Goal: Task Accomplishment & Management: Manage account settings

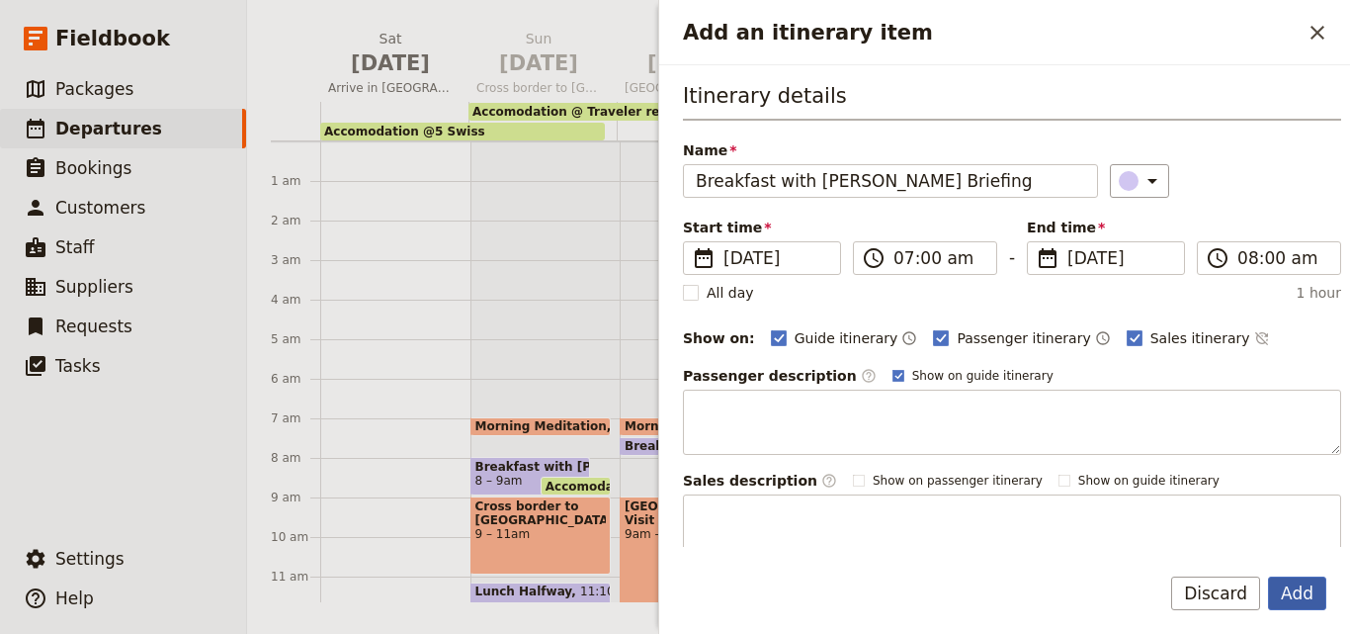
click at [1309, 598] on button "Add" at bounding box center [1297, 593] width 58 height 34
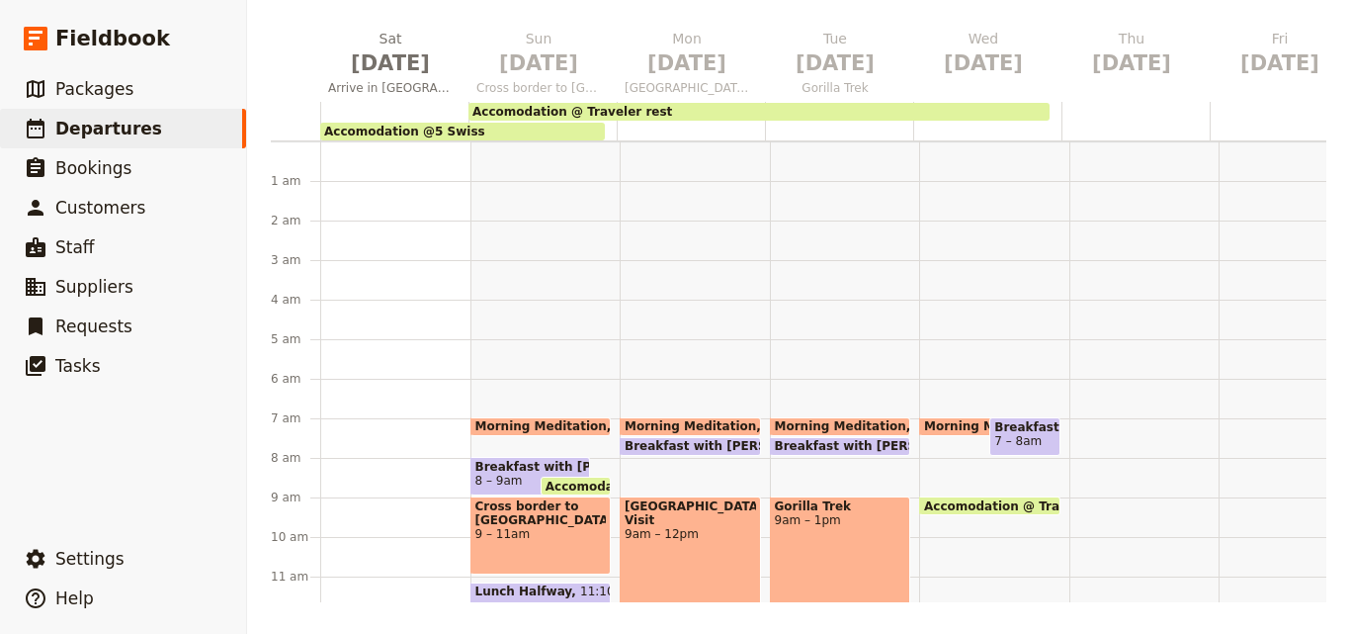
click at [1004, 430] on span "Breakfast with Brooke Briefing" at bounding box center [1024, 427] width 60 height 14
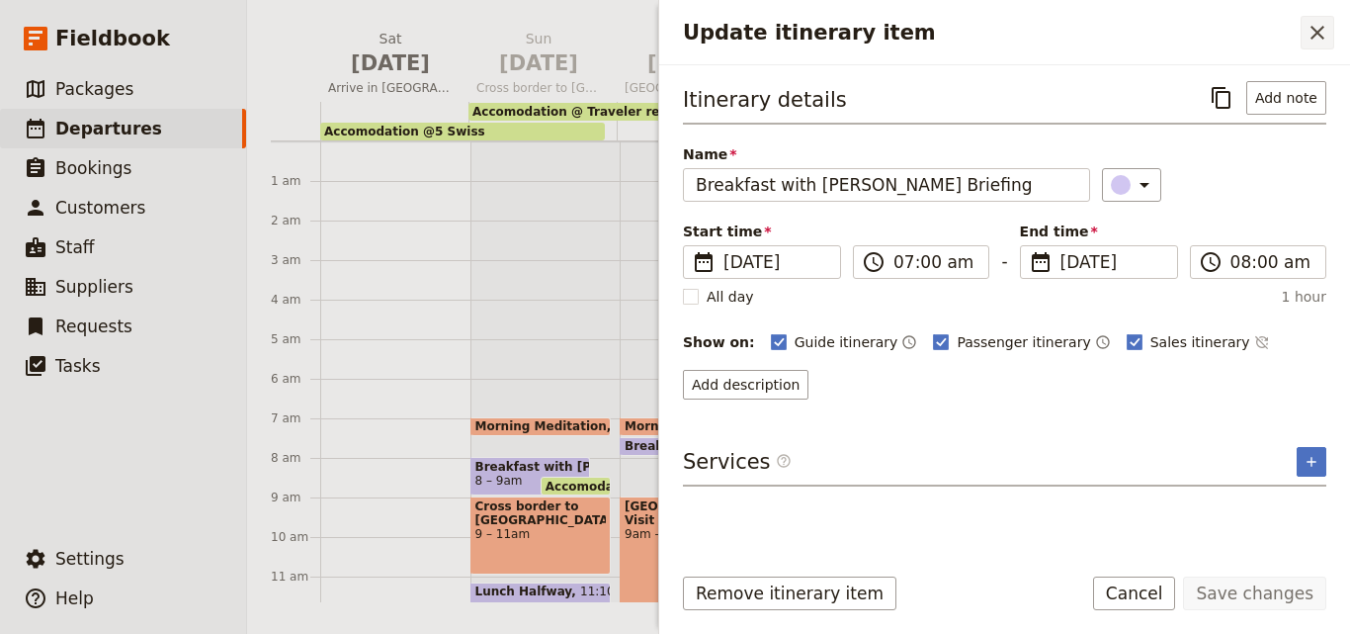
click at [1317, 31] on icon "Close drawer" at bounding box center [1318, 33] width 24 height 24
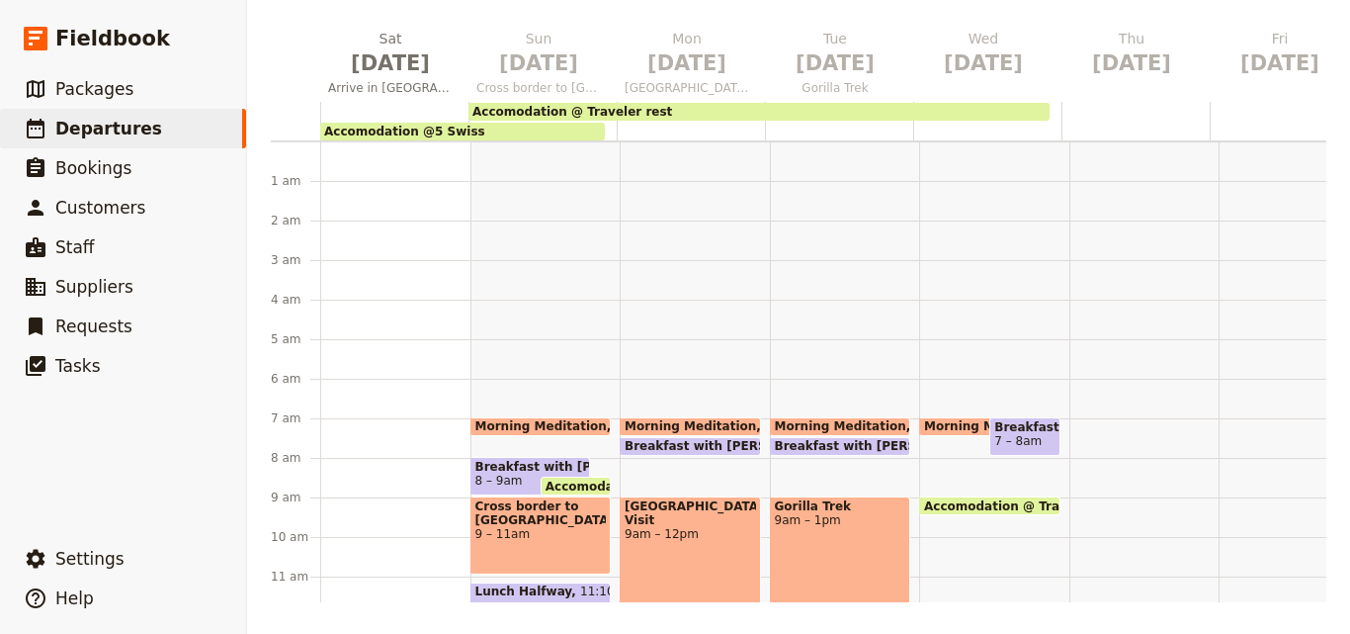
click at [854, 450] on span at bounding box center [840, 451] width 139 height 8
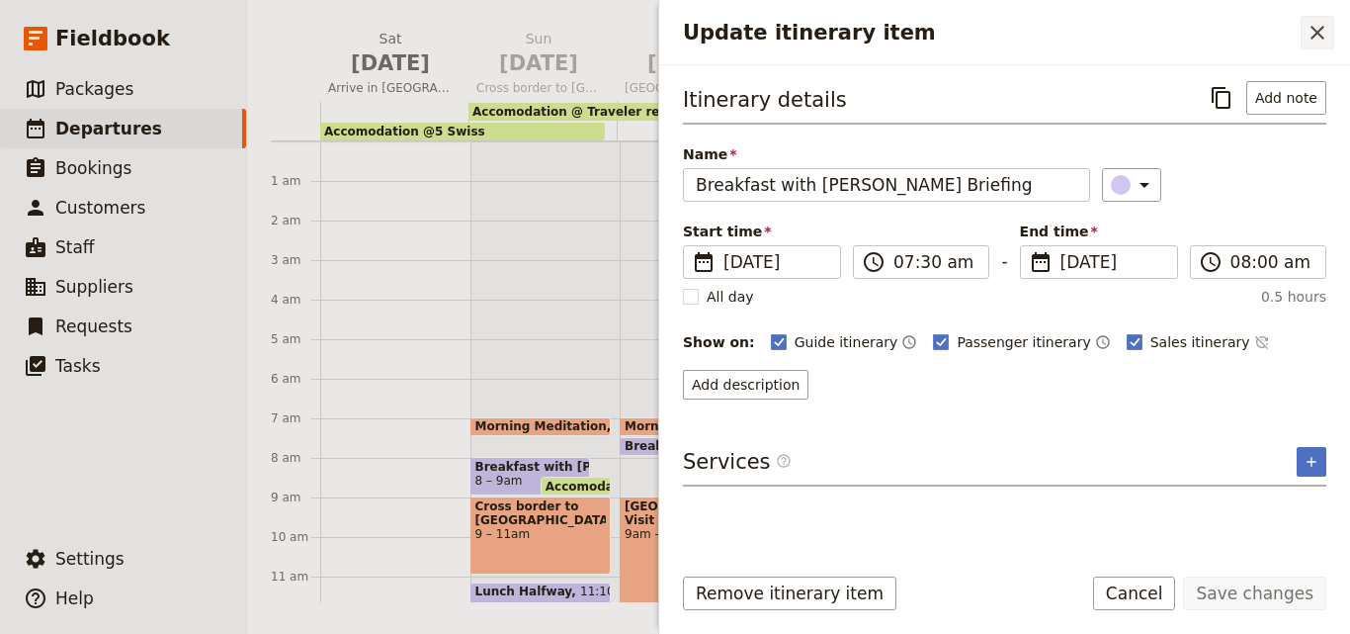
click at [1331, 35] on button "​" at bounding box center [1318, 33] width 34 height 34
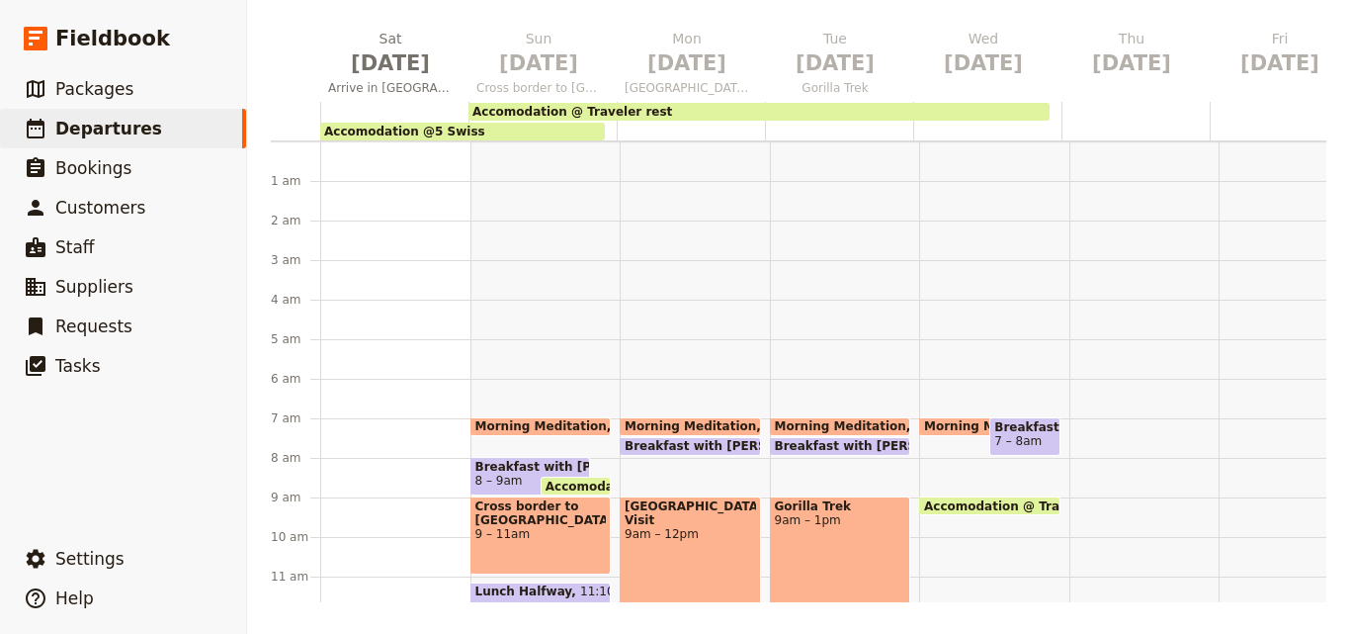
click at [1004, 432] on span "Breakfast with Brooke Briefing" at bounding box center [1024, 427] width 60 height 14
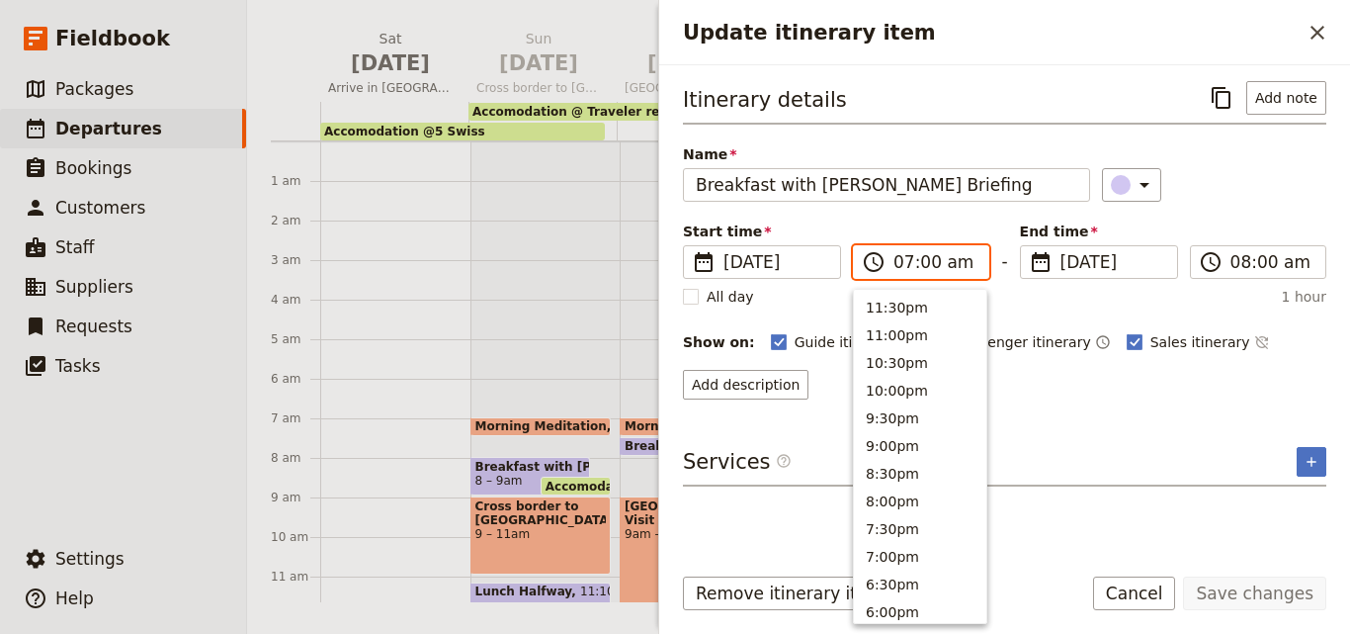
click at [923, 263] on input "07:00 am" at bounding box center [934, 262] width 83 height 24
click at [928, 263] on input "07:00 am" at bounding box center [934, 262] width 83 height 24
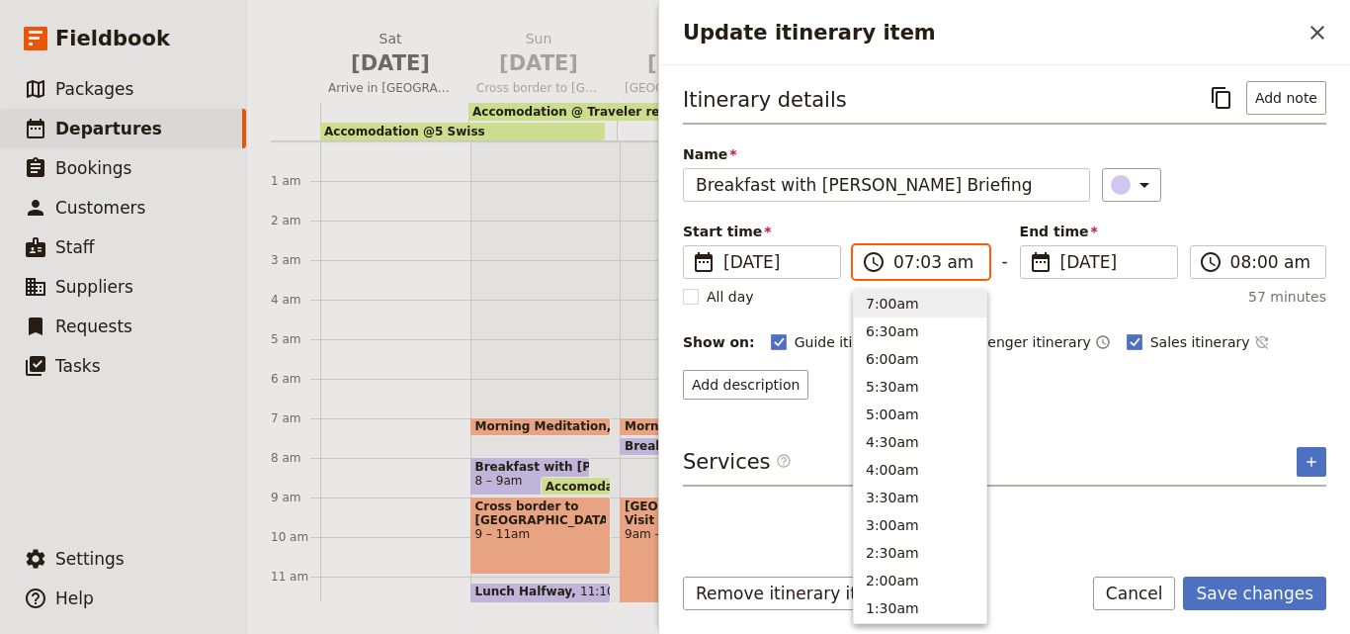
type input "07:30 am"
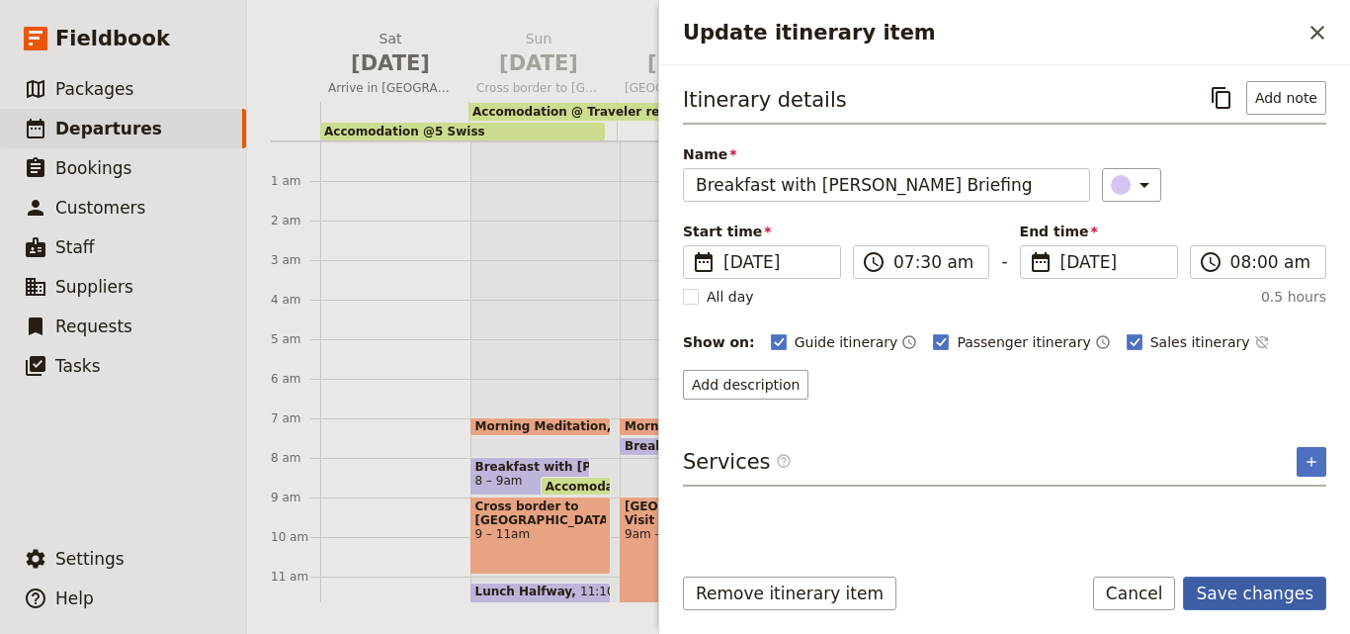
click at [1268, 595] on button "Save changes" at bounding box center [1254, 593] width 143 height 34
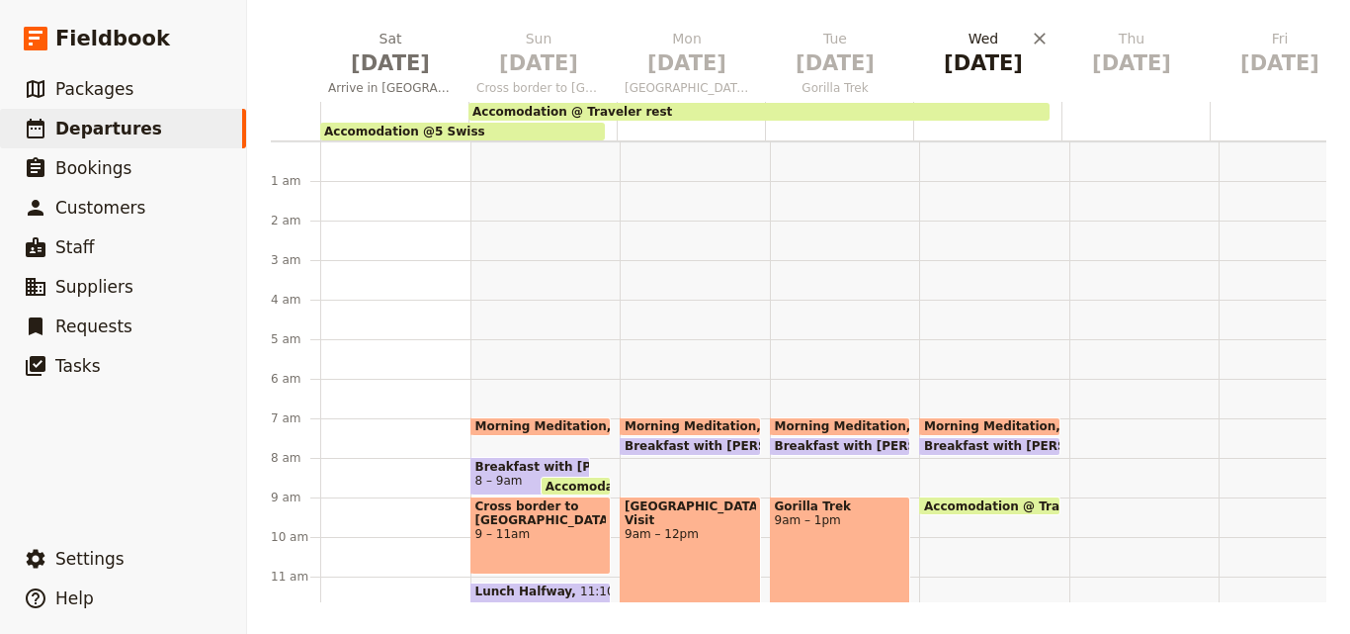
click at [1004, 45] on h2 "Wed Nov 19" at bounding box center [983, 53] width 125 height 49
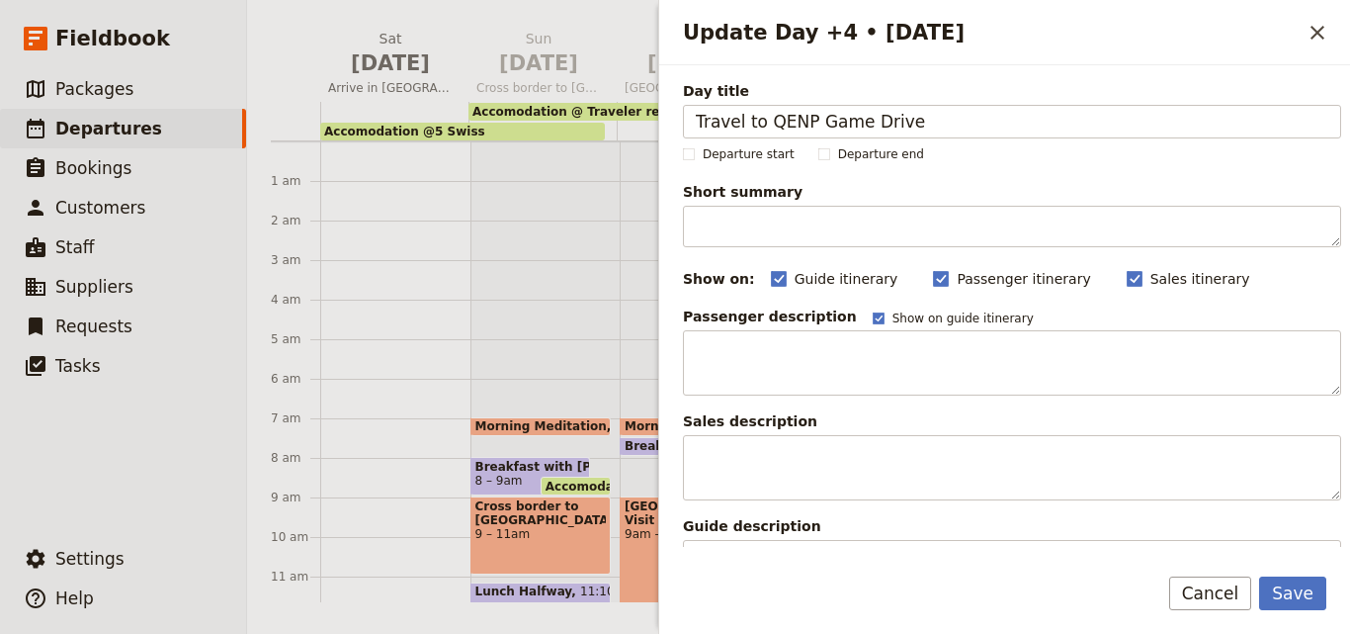
type input "Travel to QENP Game Drive"
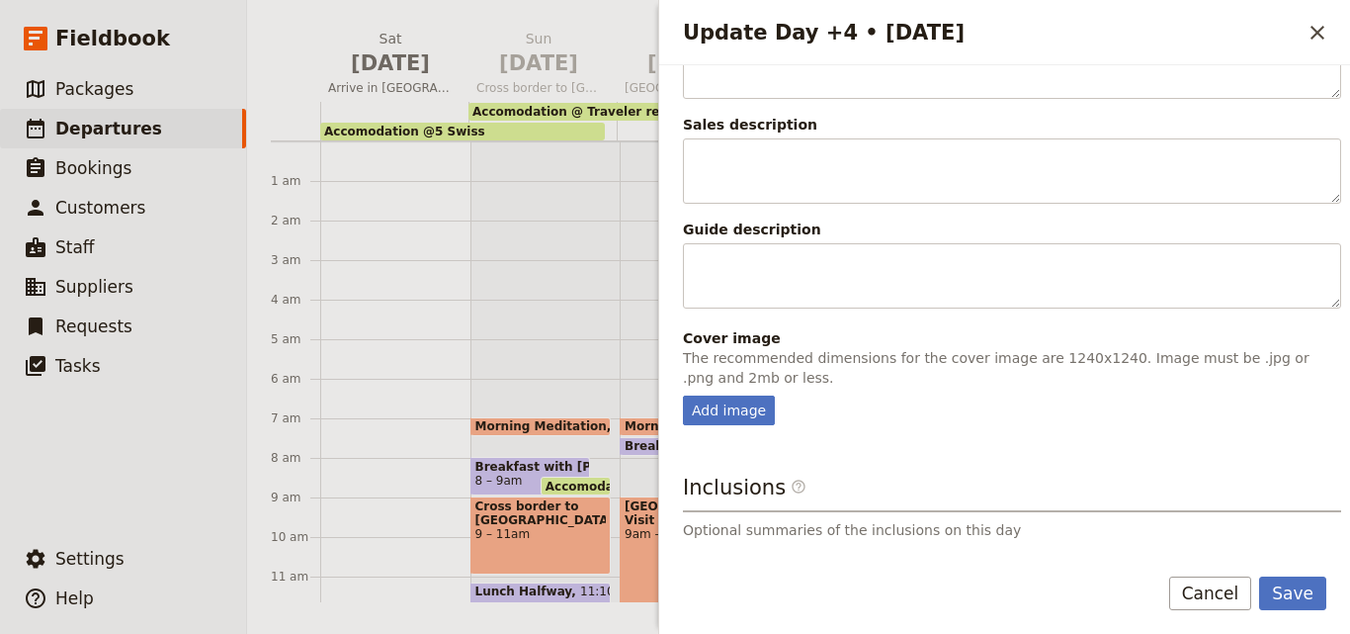
scroll to position [446, 0]
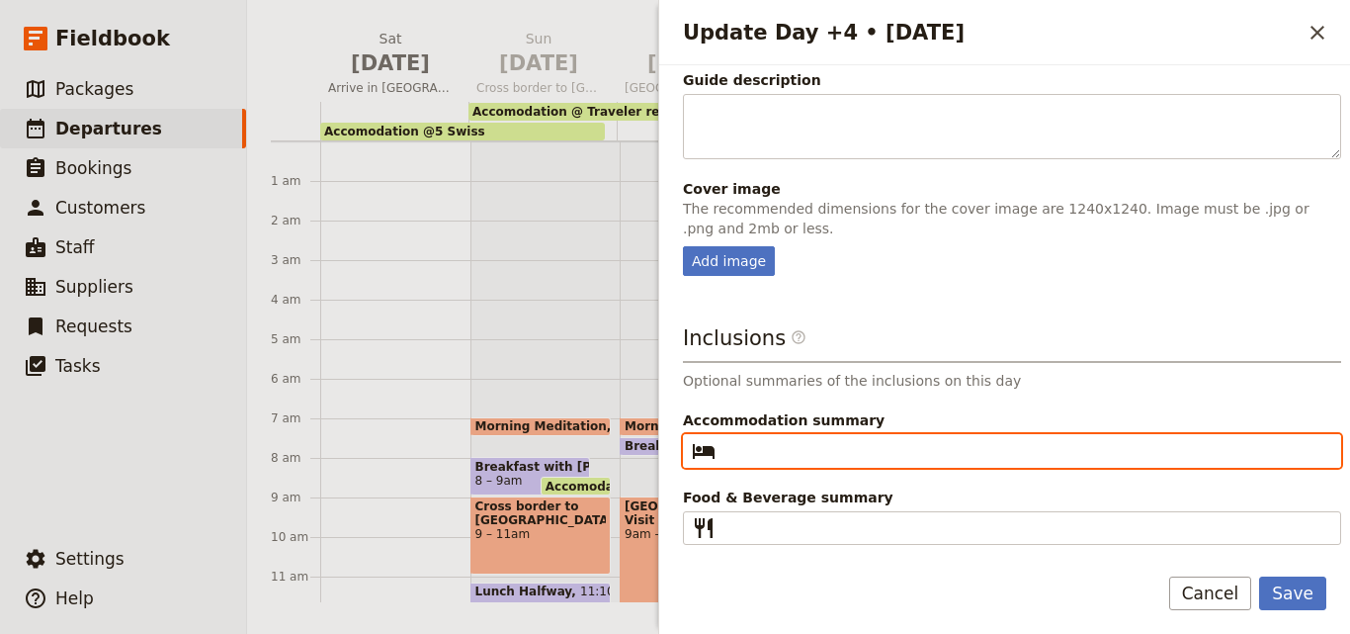
click at [845, 452] on input "Accommodation summary ​" at bounding box center [1025, 451] width 605 height 24
paste input "QENP"
type input "QENP"
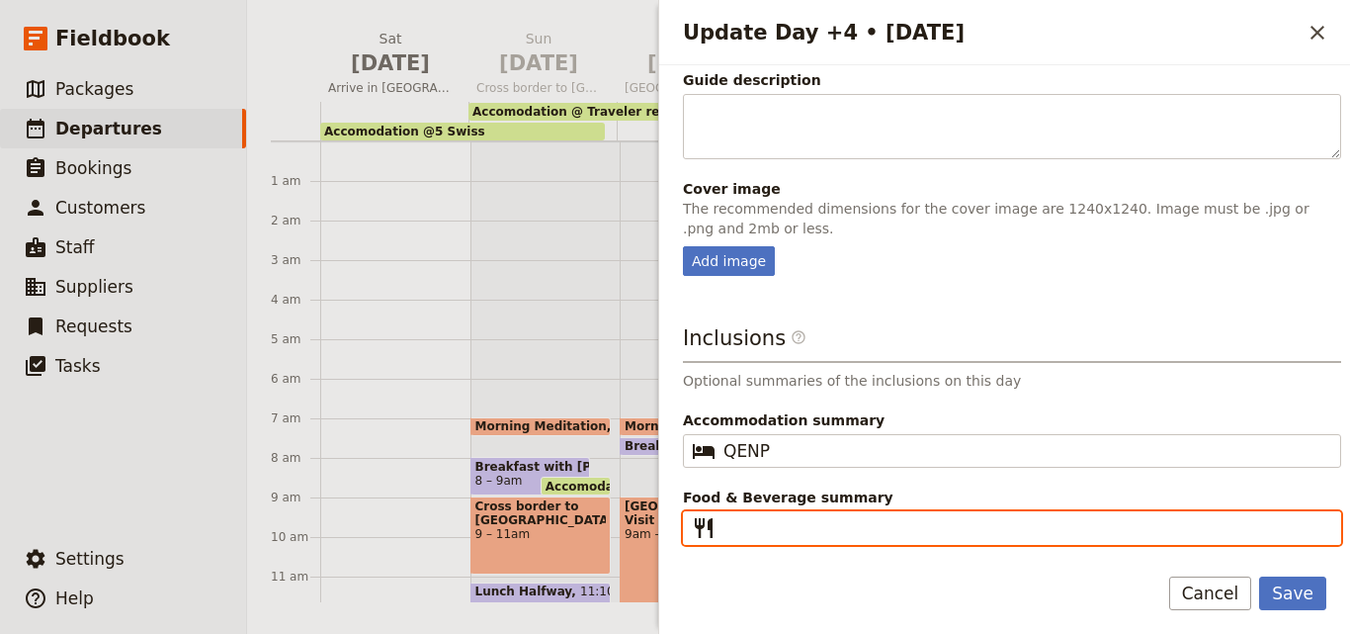
click at [784, 528] on input "Food & Beverage summary ​" at bounding box center [1025, 528] width 605 height 24
type input "B L D"
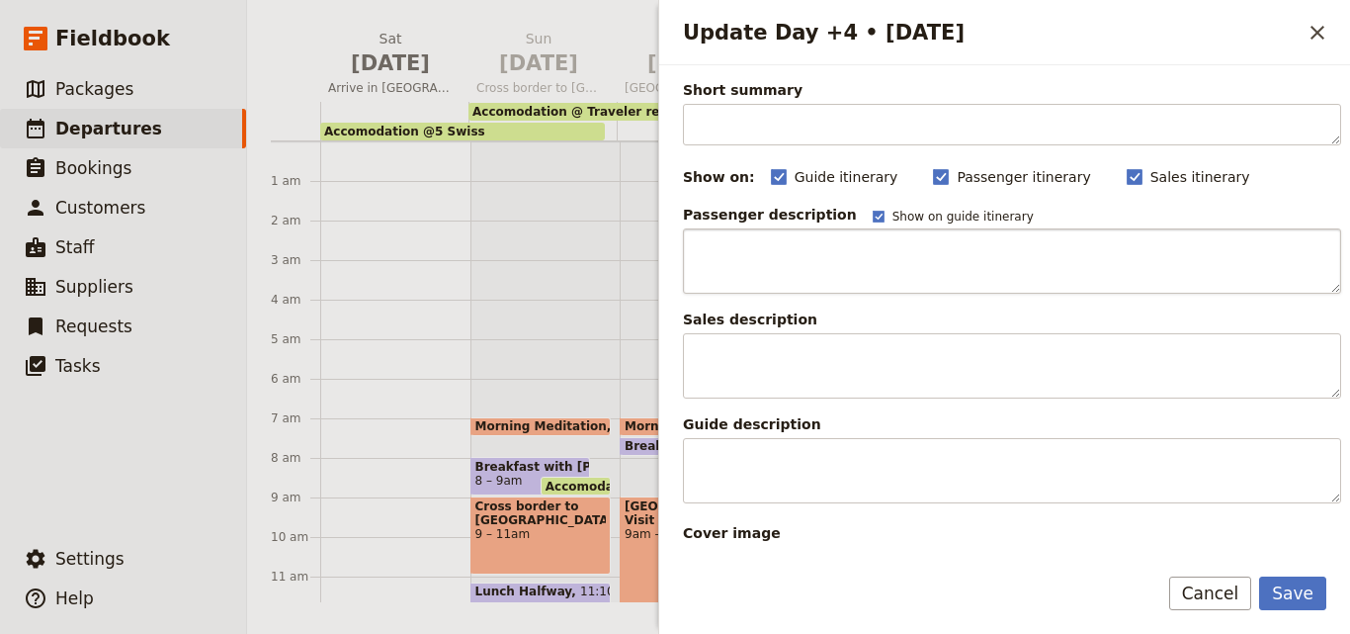
scroll to position [0, 0]
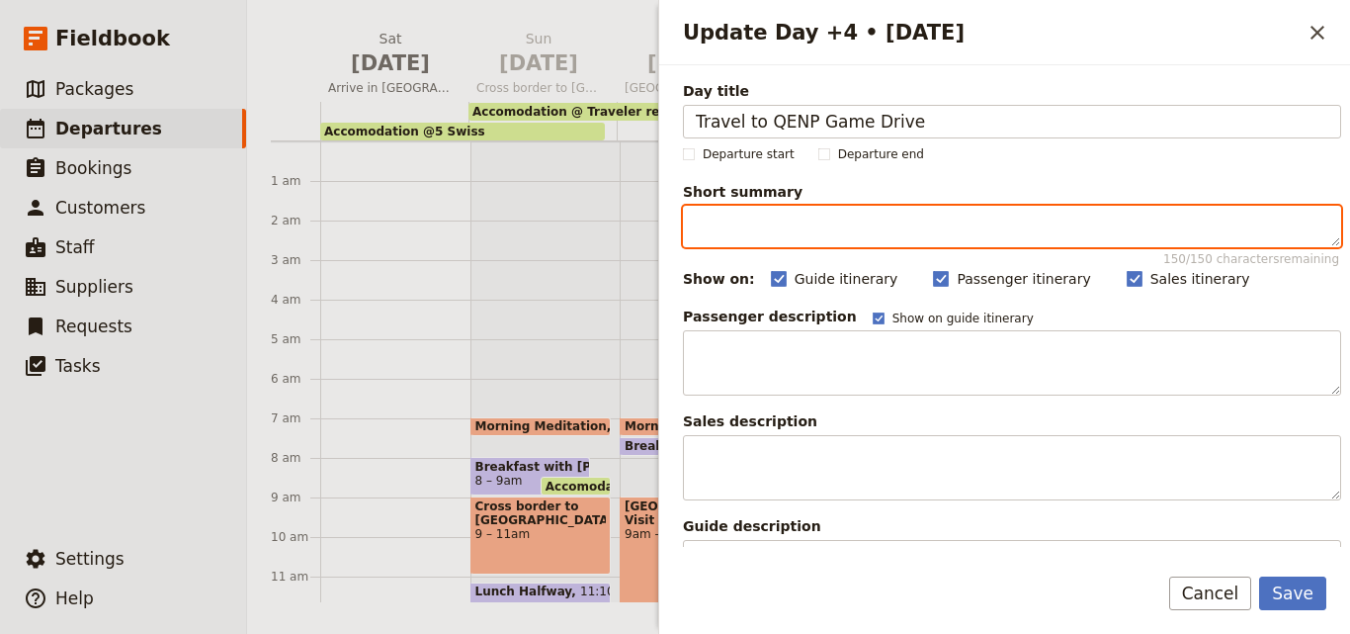
click at [811, 221] on textarea "Short summary 150 / 150 characters remaining" at bounding box center [1012, 227] width 658 height 42
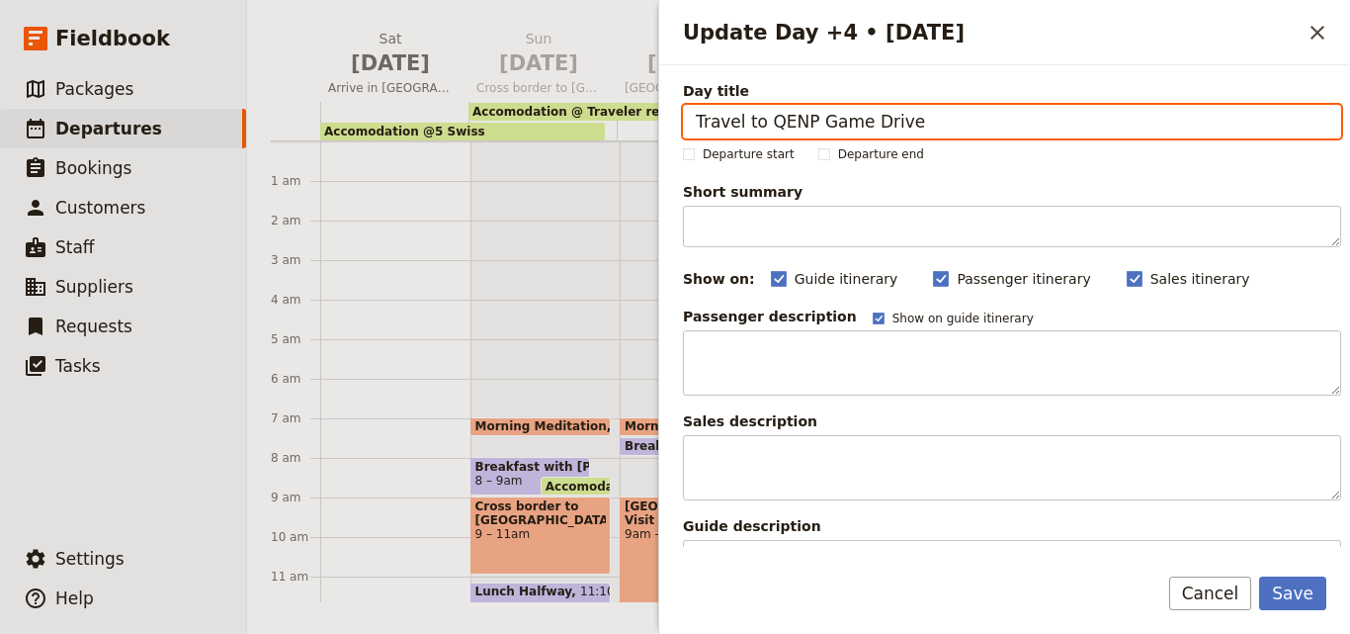
drag, startPoint x: 809, startPoint y: 123, endPoint x: 901, endPoint y: 122, distance: 91.9
click at [901, 122] on input "Travel to QENP Game Drive" at bounding box center [1012, 122] width 658 height 34
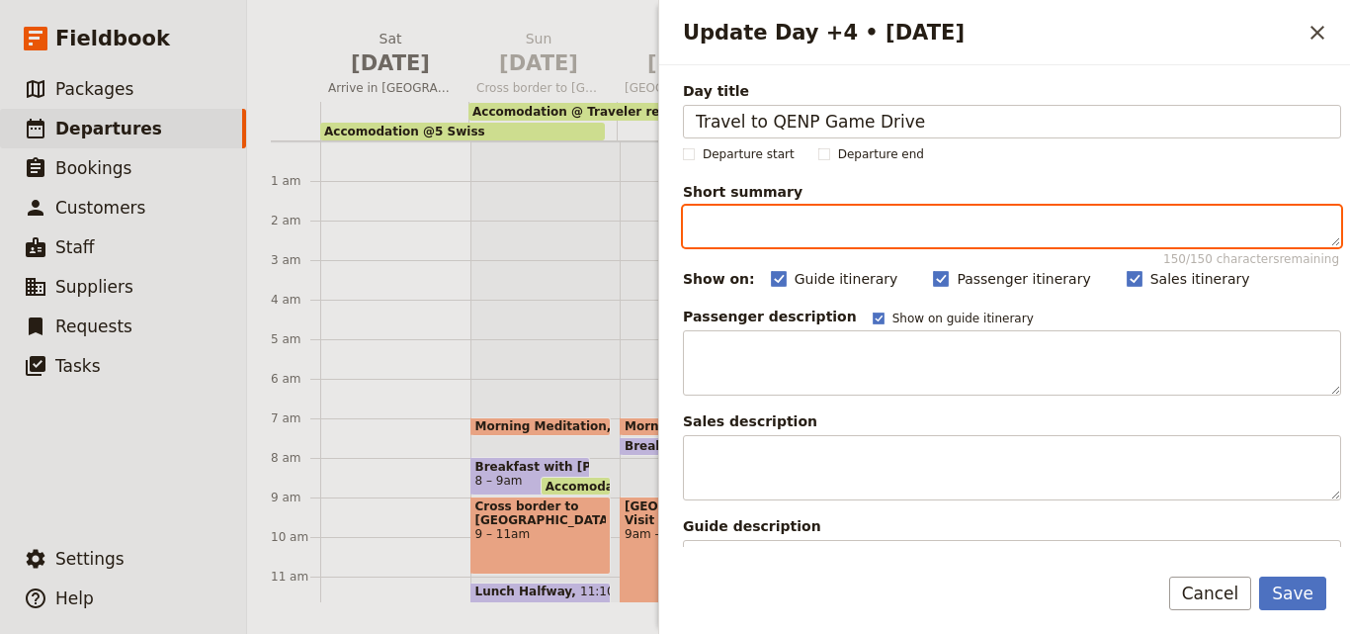
click at [830, 225] on textarea "Short summary 150 / 150 characters remaining" at bounding box center [1012, 227] width 658 height 42
paste textarea "Game Drive"
type textarea "Game Drive"
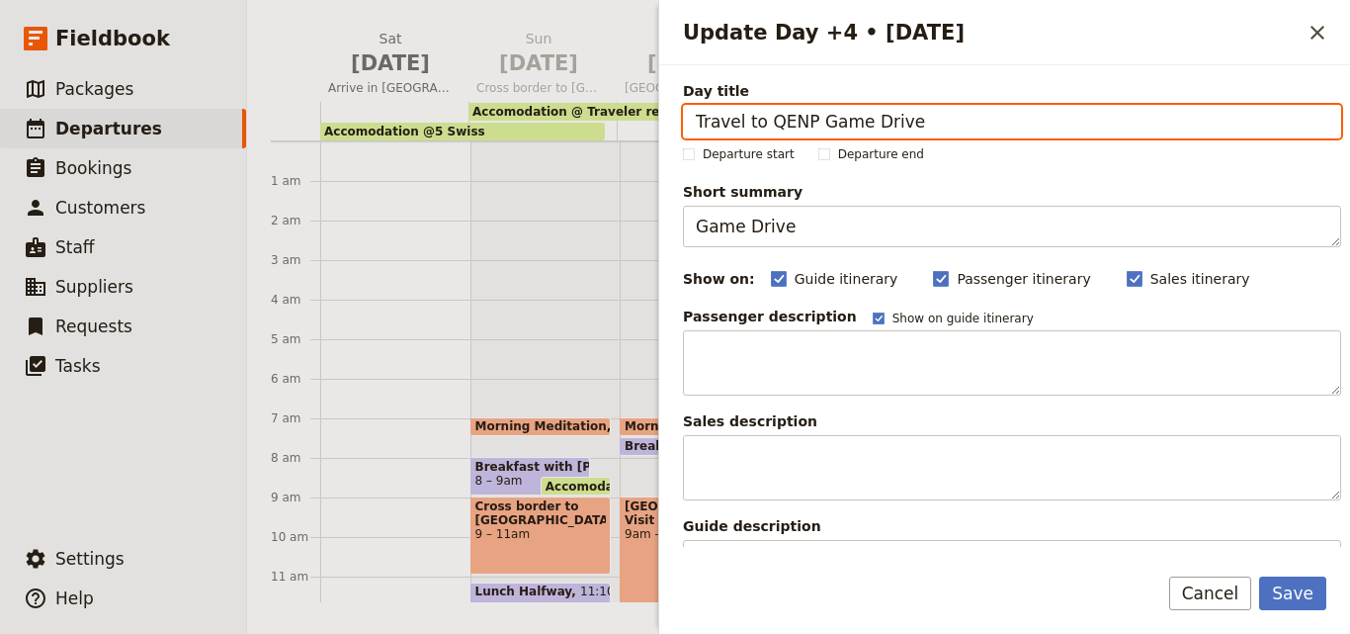
drag, startPoint x: 804, startPoint y: 124, endPoint x: 902, endPoint y: 124, distance: 98.8
click at [902, 124] on input "Travel to QENP Game Drive" at bounding box center [1012, 122] width 658 height 34
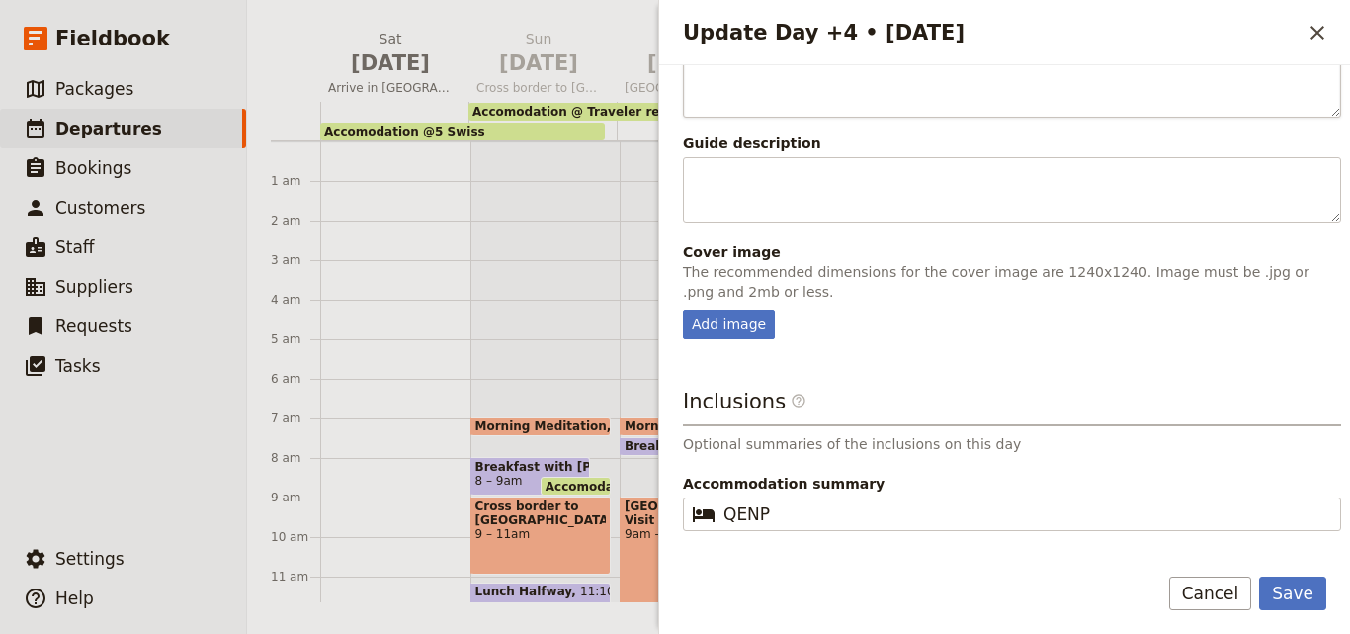
scroll to position [446, 0]
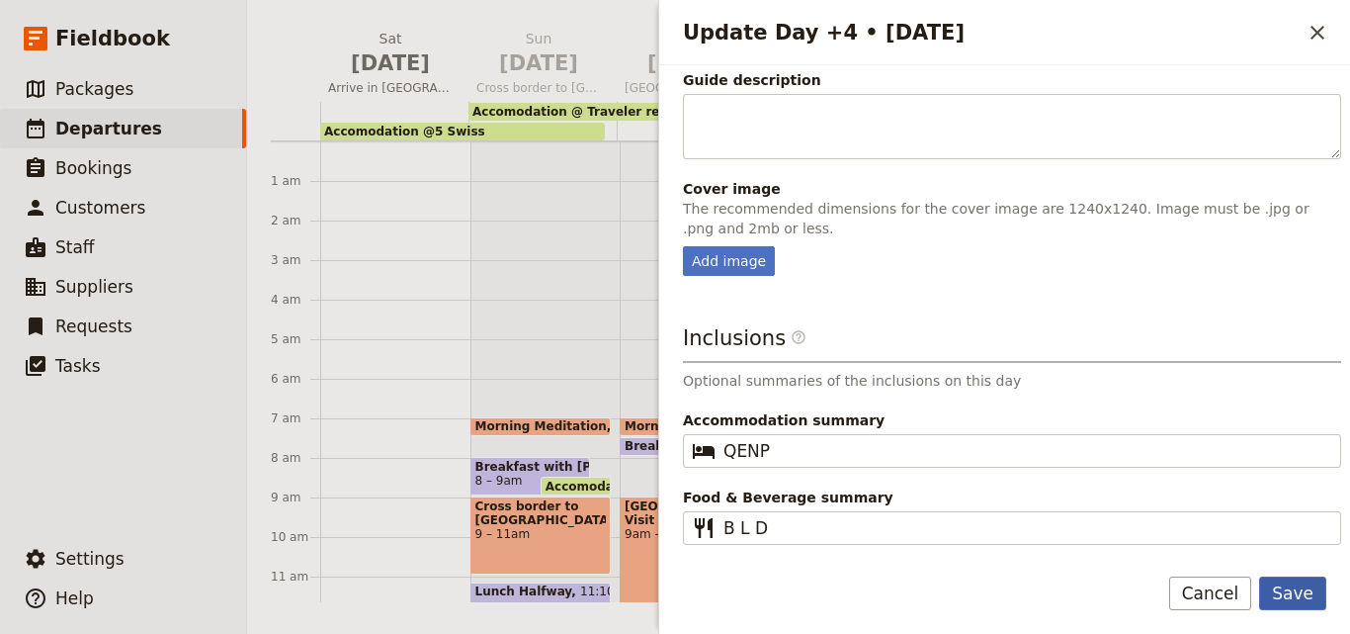
type input "Travel to QENP"
click at [1315, 595] on button "Save" at bounding box center [1292, 593] width 67 height 34
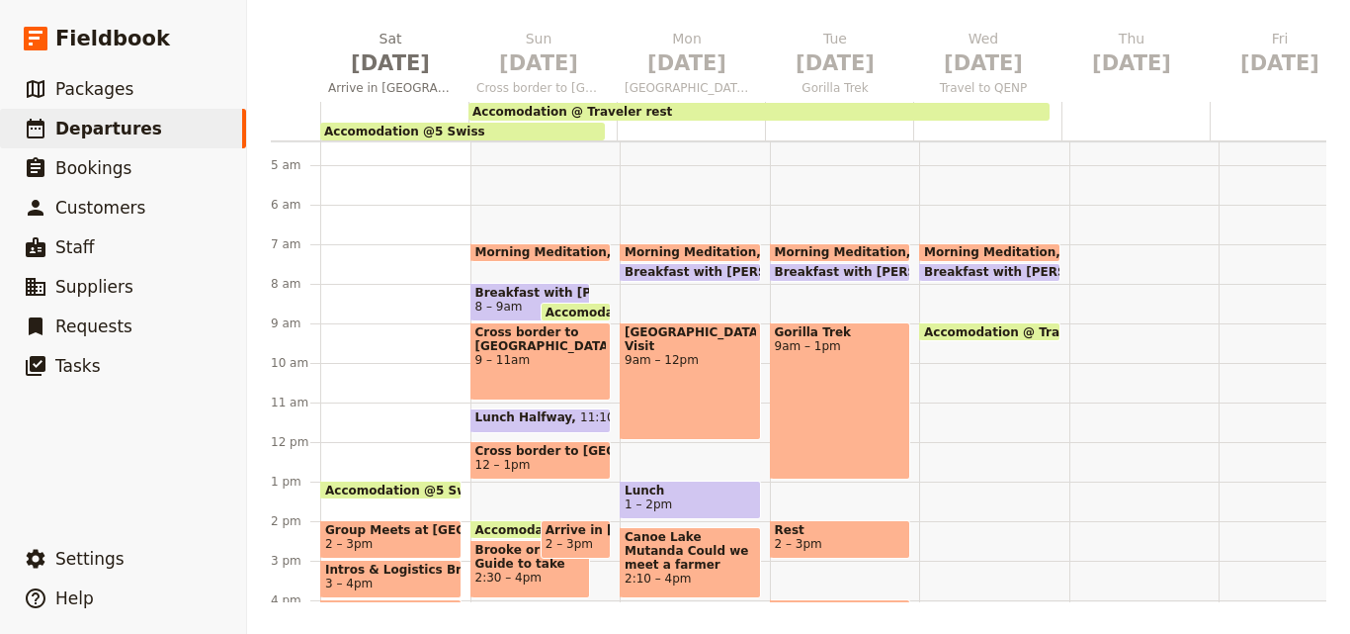
scroll to position [108, 0]
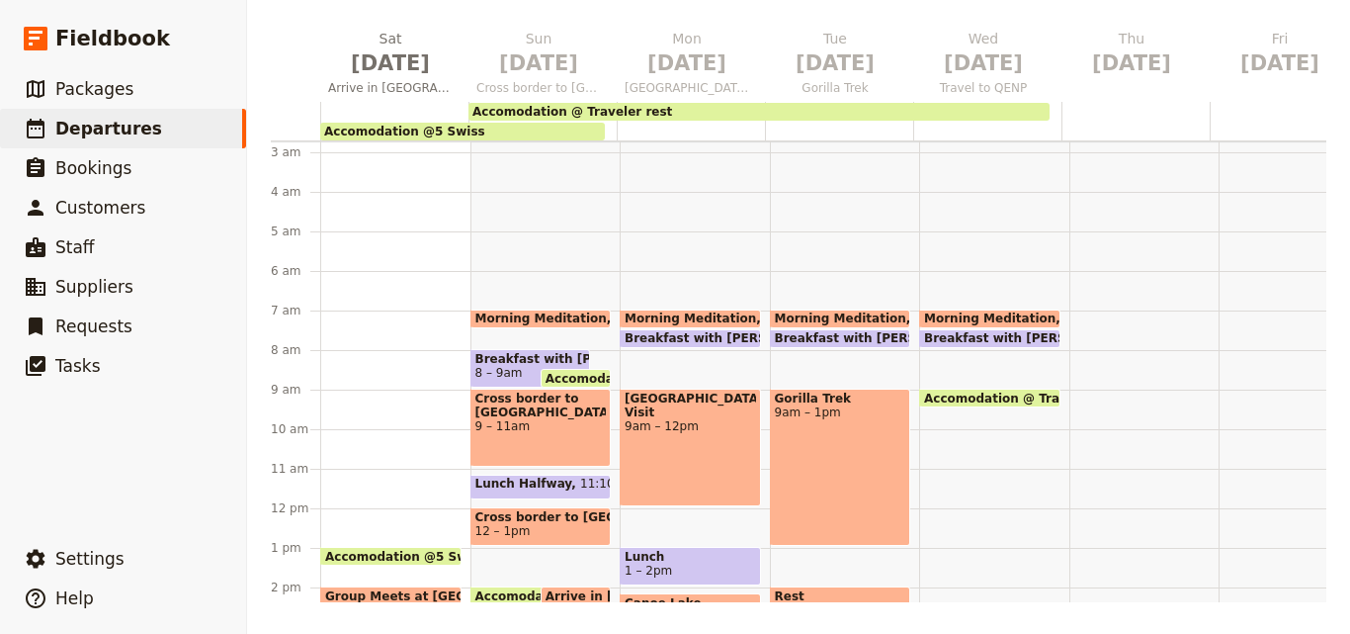
click at [940, 412] on div "Morning Meditation 7 – 7:30am Breakfast with Brooke Briefing 7:30 – 8am Accomod…" at bounding box center [994, 508] width 150 height 949
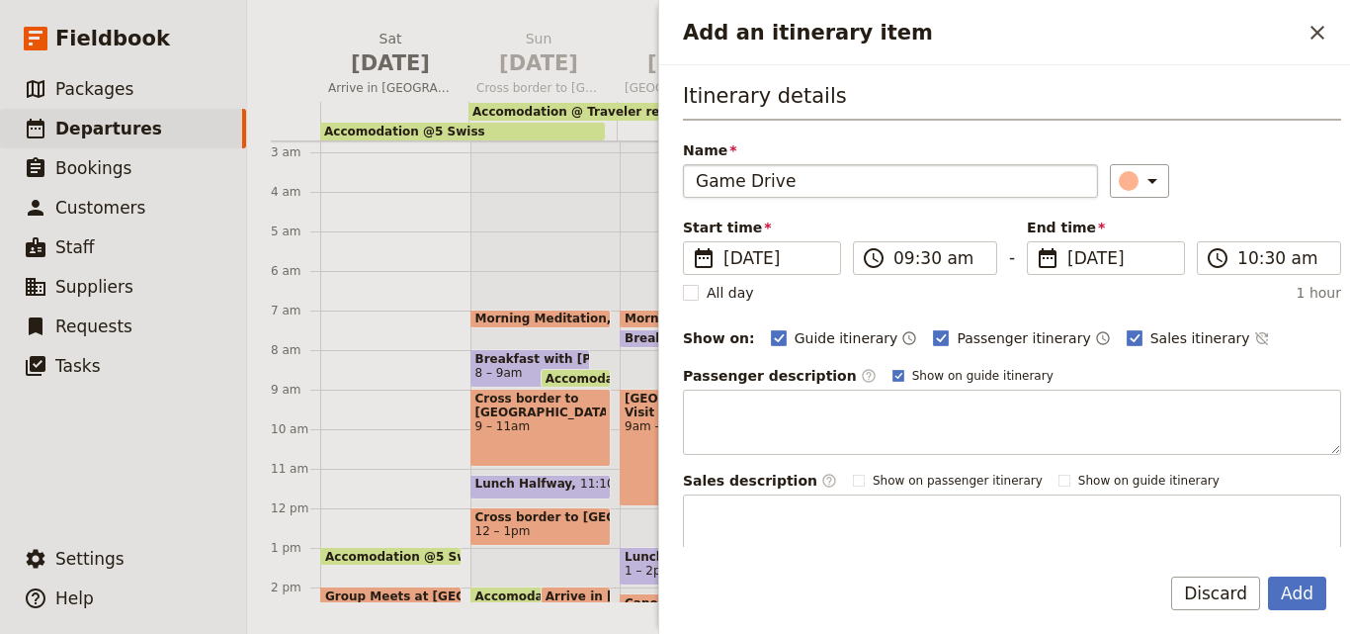
click at [697, 176] on input "Game Drive" at bounding box center [890, 181] width 415 height 34
type input "Game Drive"
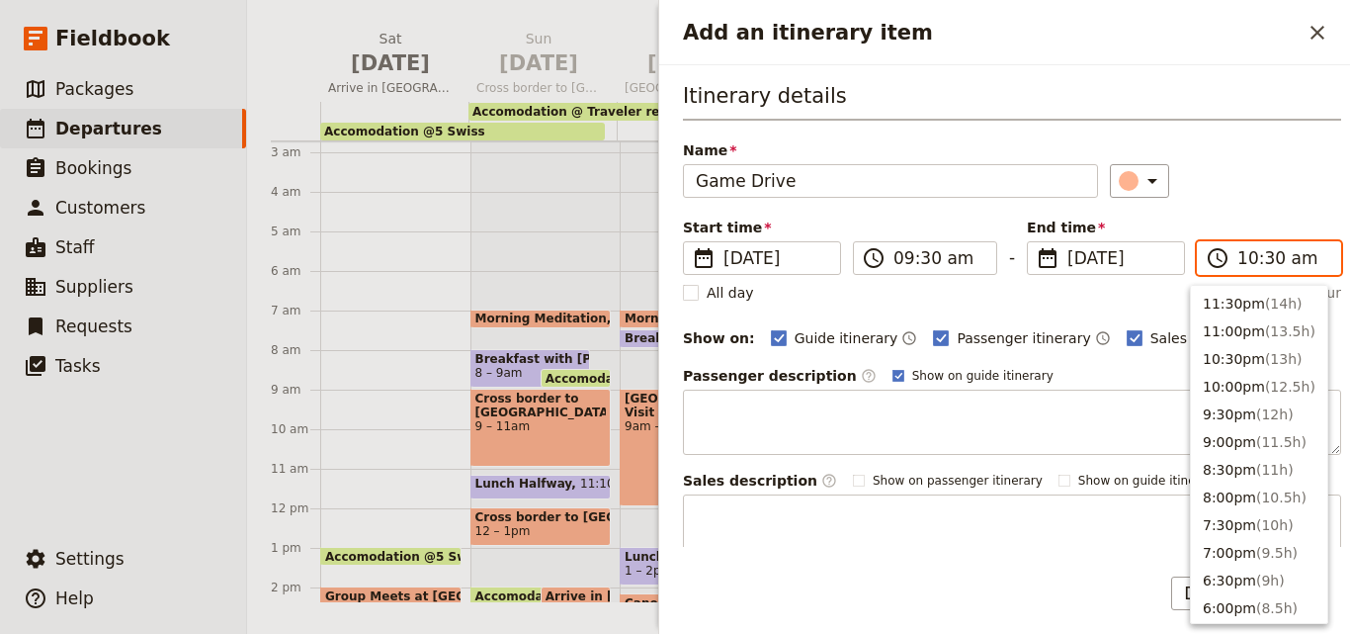
click at [1249, 260] on input "10:30 am" at bounding box center [1282, 258] width 91 height 24
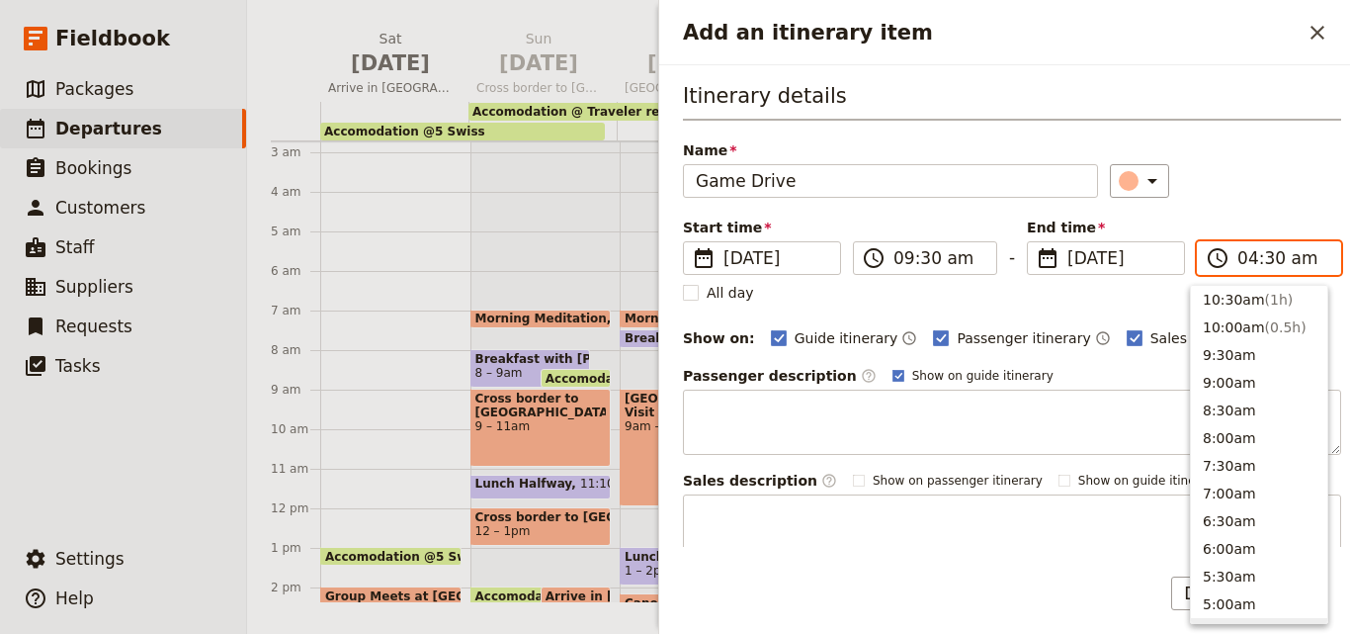
scroll to position [999, 0]
click at [1282, 261] on input "04:30 am" at bounding box center [1282, 258] width 91 height 24
click at [1281, 259] on input "04:30 am" at bounding box center [1282, 258] width 91 height 24
click at [1289, 259] on input "04:30 am" at bounding box center [1282, 258] width 91 height 24
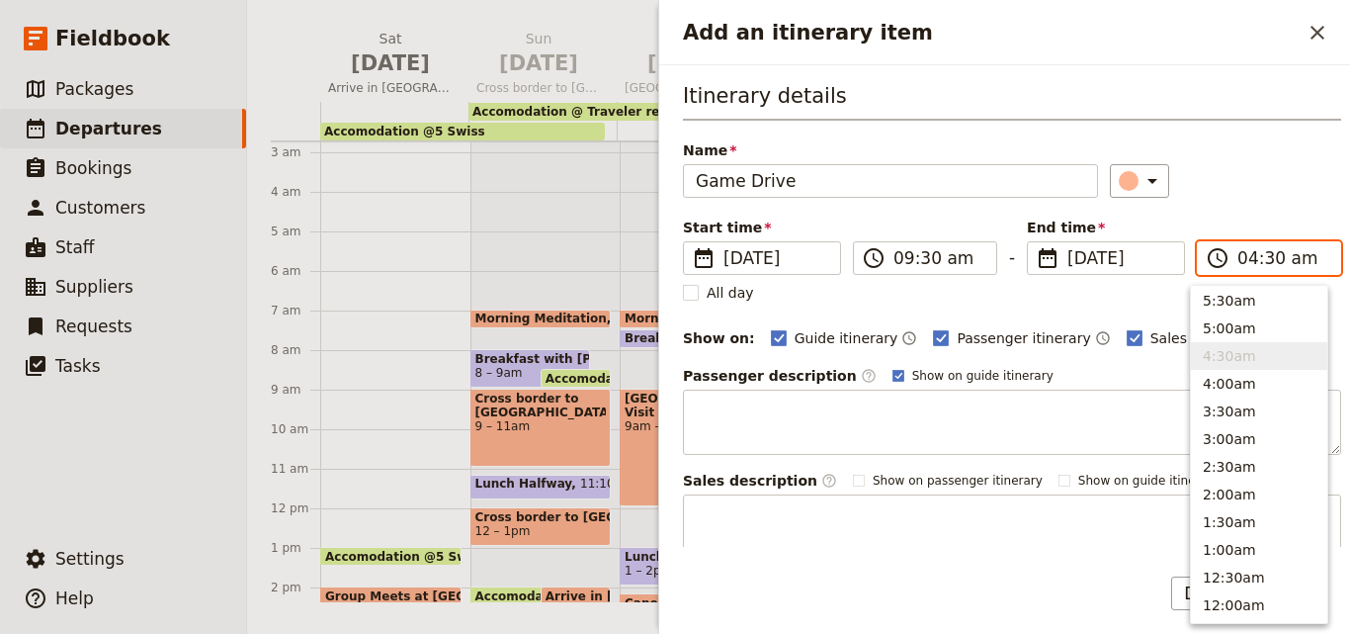
click at [1259, 258] on input "04:30 am" at bounding box center [1282, 258] width 91 height 24
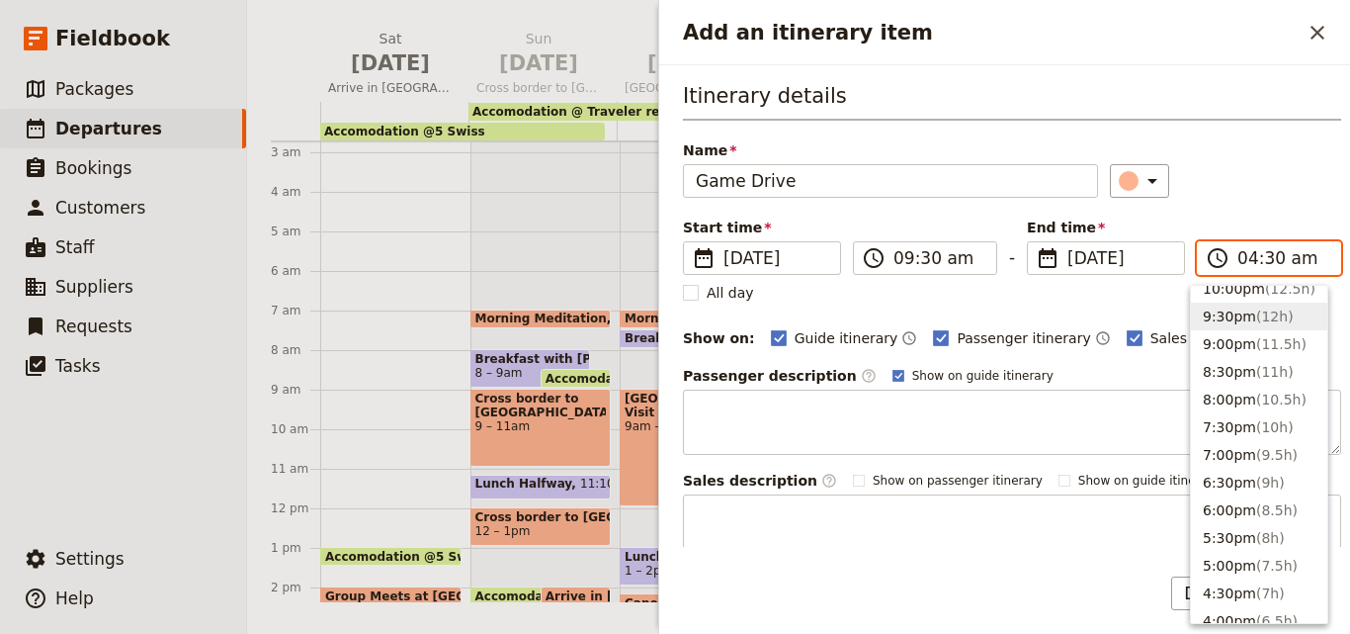
scroll to position [209, 0]
click at [1259, 483] on span "( 7h )" at bounding box center [1270, 482] width 29 height 16
type input "04:30 pm"
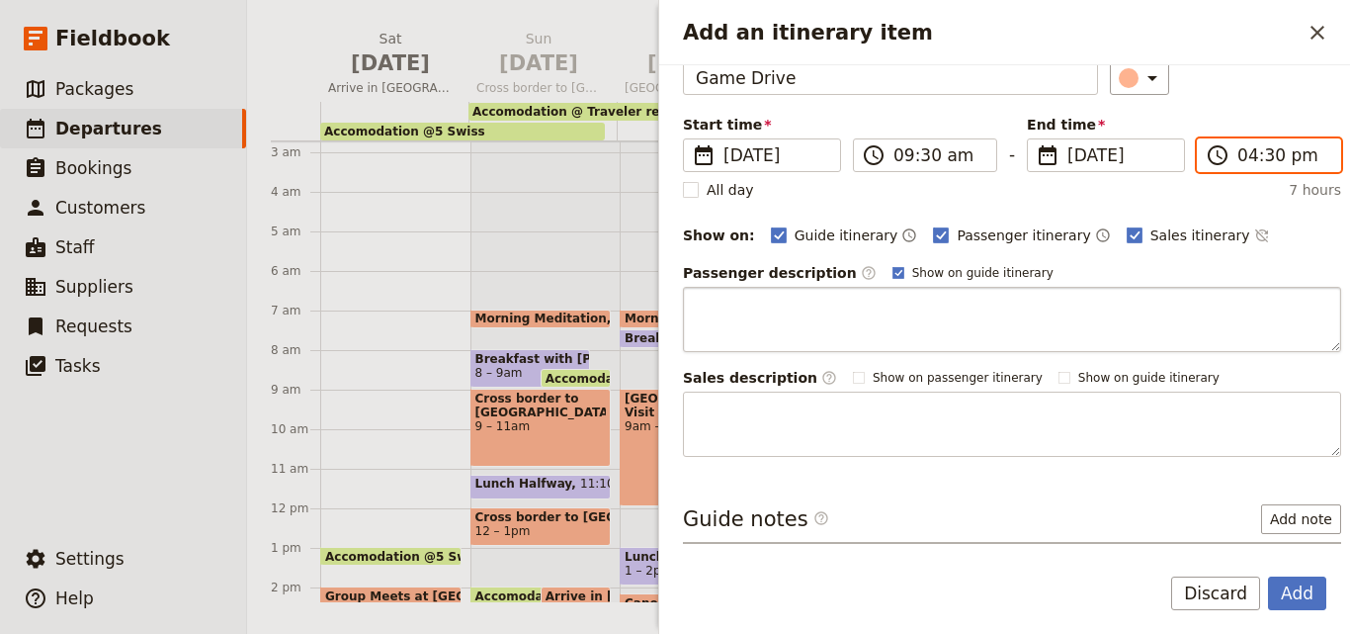
scroll to position [186, 0]
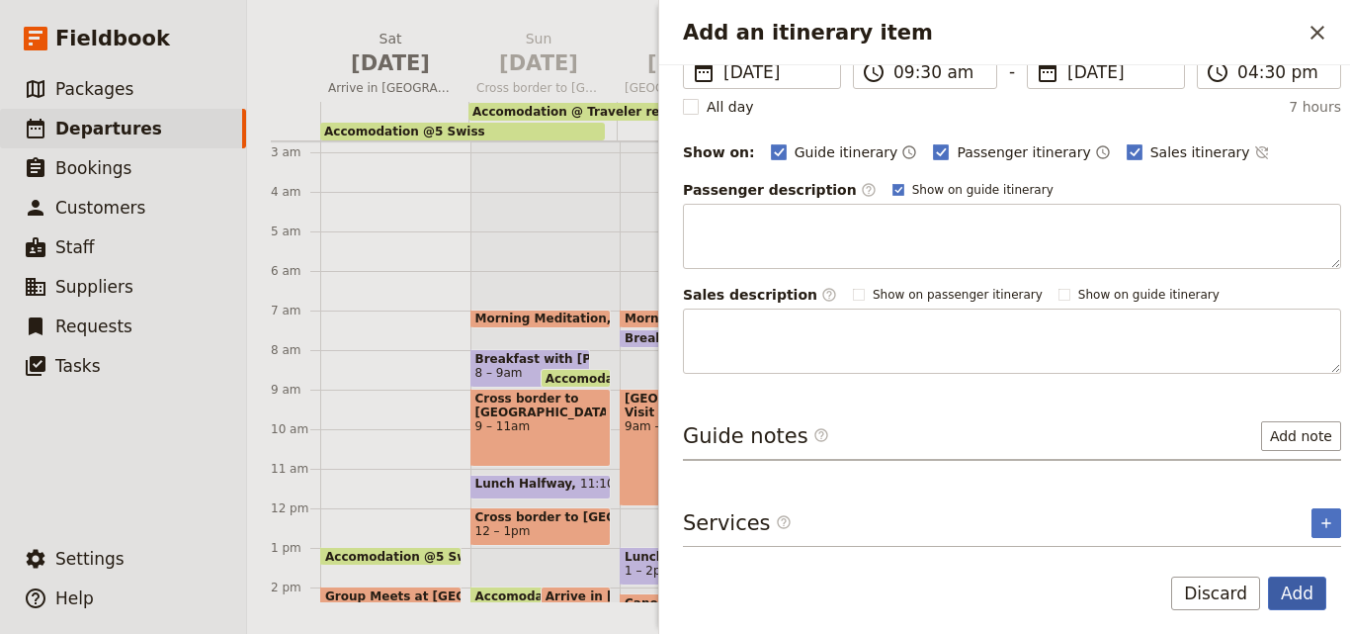
click at [1306, 605] on button "Add" at bounding box center [1297, 593] width 58 height 34
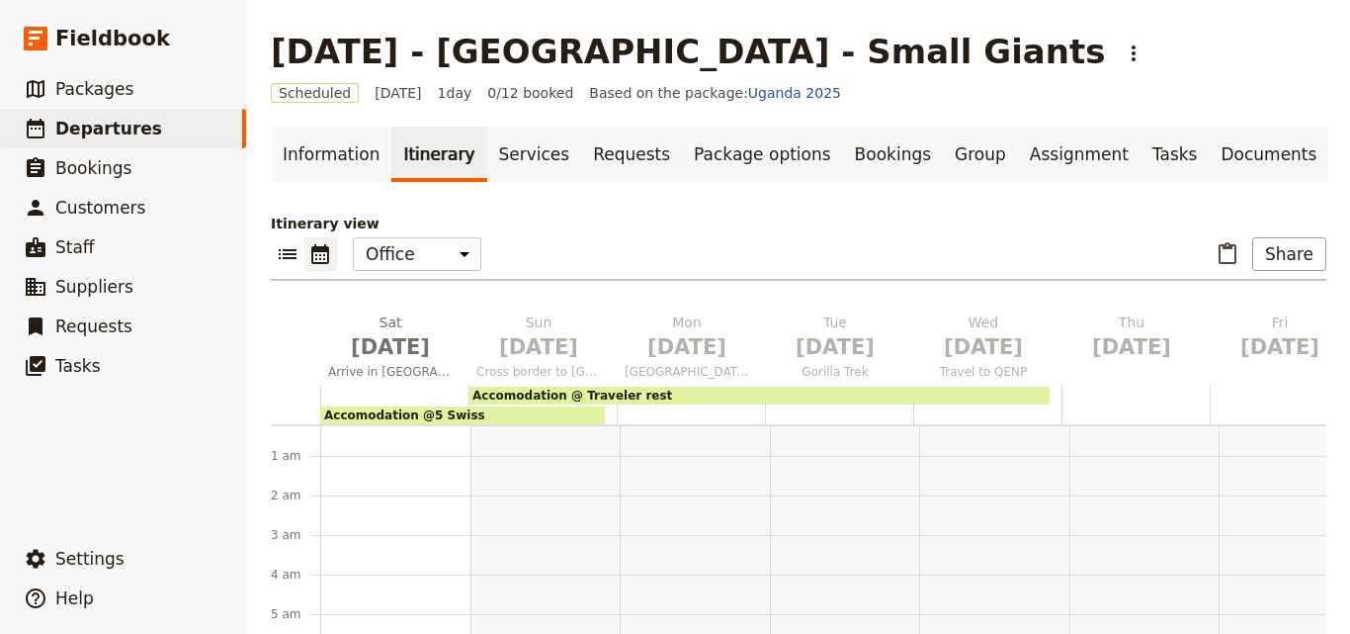
scroll to position [0, 0]
click at [927, 413] on div at bounding box center [987, 404] width 148 height 39
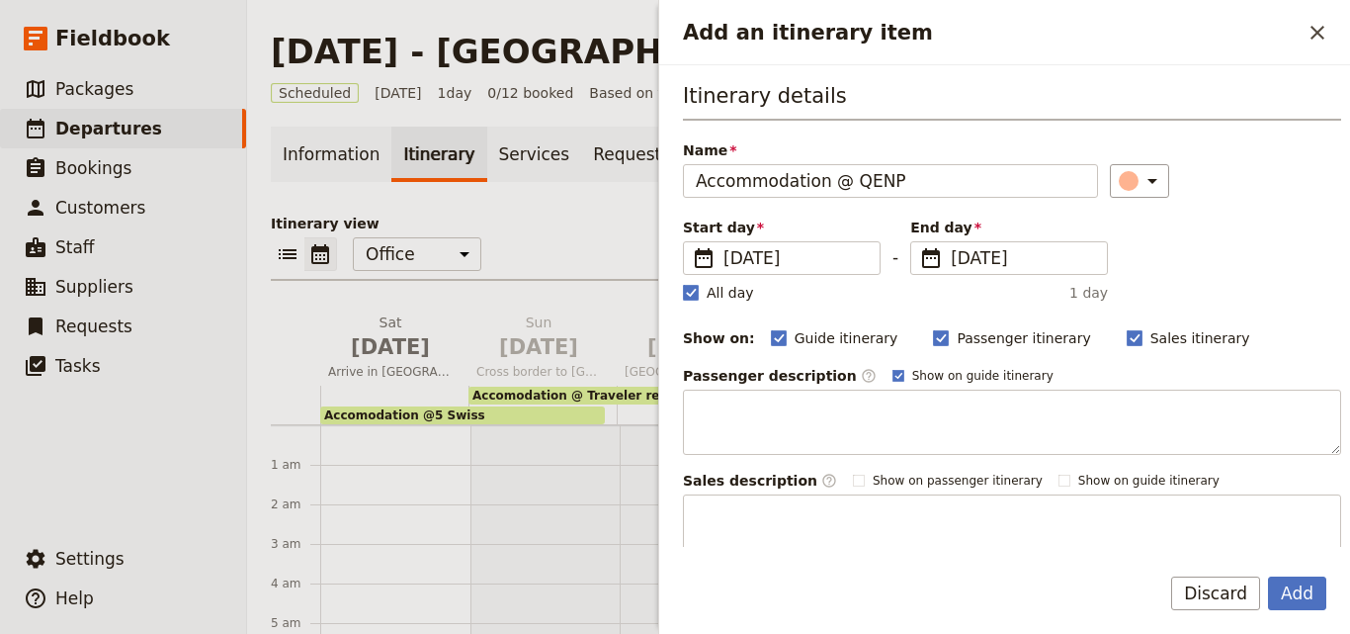
type input "Accommodation @ QENP"
click at [691, 281] on div "Start day ​ 19 Nov 2025 19/11/2025 2025-11-19 - End day ​ 19 Nov 2025 19/11/202…" at bounding box center [895, 259] width 425 height 85
click at [680, 296] on div "Itinerary details Name Accommodation @ QENP ​ Start day ​ 19 Nov 2025 19/11/202…" at bounding box center [1004, 305] width 691 height 481
click at [693, 296] on rect "Add an itinerary item" at bounding box center [690, 292] width 15 height 15
click at [683, 283] on input "All day" at bounding box center [682, 282] width 1 height 1
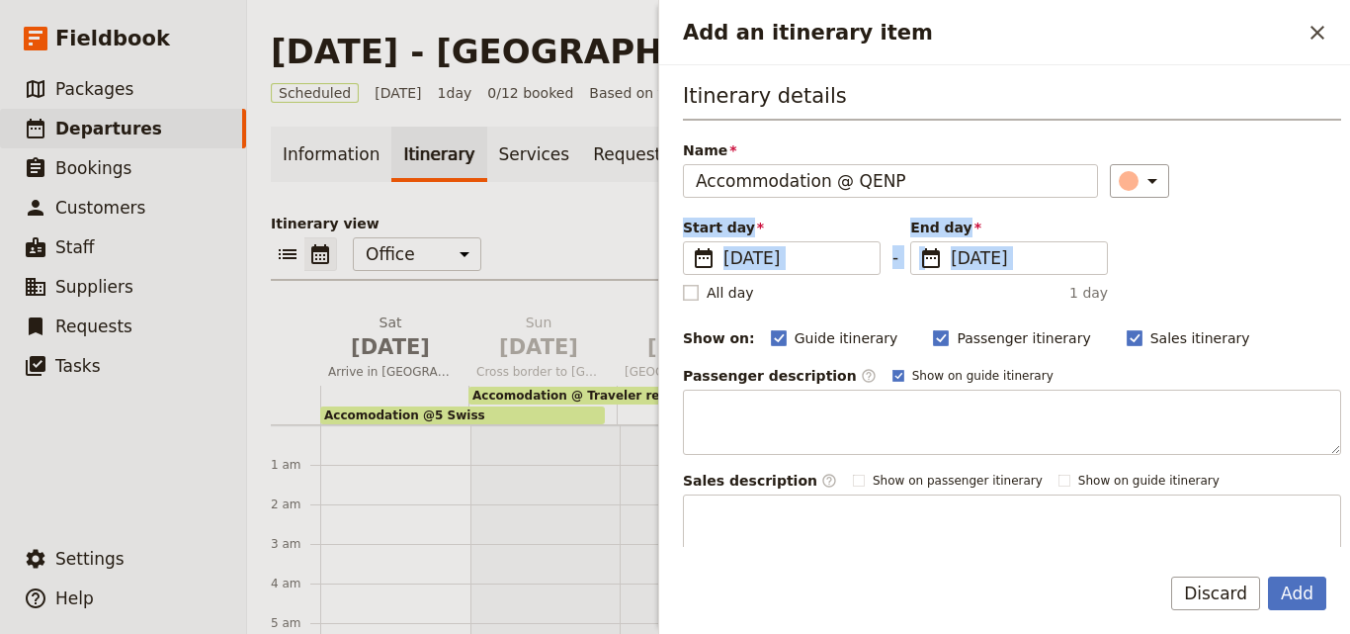
checkbox input "false"
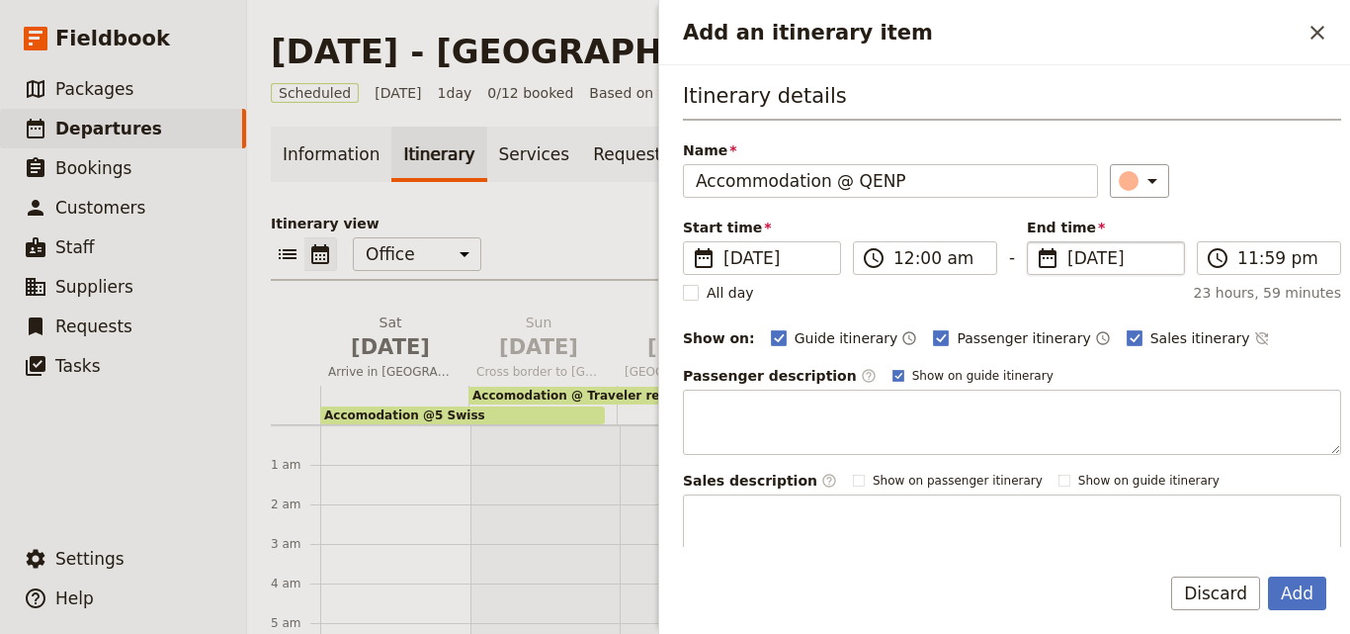
click at [1069, 262] on span "19 Nov 2025" at bounding box center [1119, 258] width 105 height 24
click at [1036, 242] on input "19/11/2025" at bounding box center [1035, 241] width 1 height 1
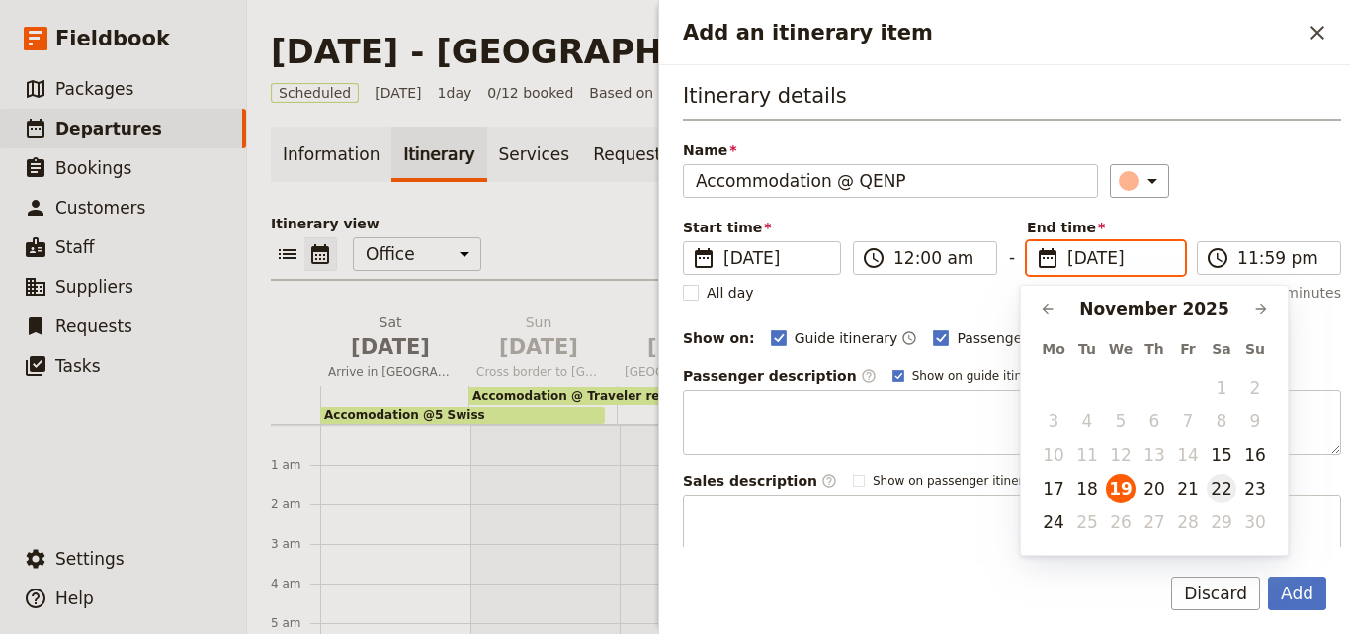
click at [1221, 485] on button "22" at bounding box center [1222, 488] width 30 height 30
type input "22/11/2025"
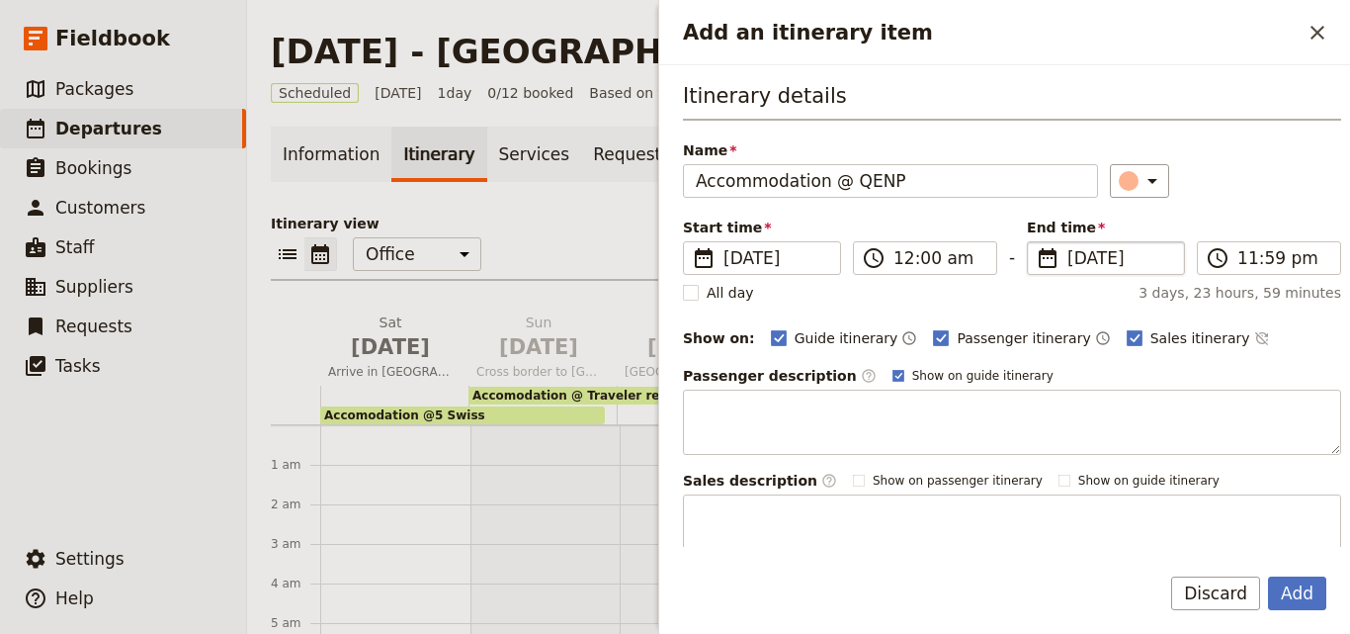
click at [1144, 217] on span "End time" at bounding box center [1106, 227] width 158 height 20
click at [1144, 246] on input "22/11/2025" at bounding box center [1119, 258] width 105 height 24
click at [1198, 199] on div "Itinerary details Name Accommodation @ QENP ​ Start time ​ 19 Nov 2025 19/11/20…" at bounding box center [1012, 320] width 658 height 478
click at [898, 257] on input "12:00 am" at bounding box center [938, 258] width 91 height 24
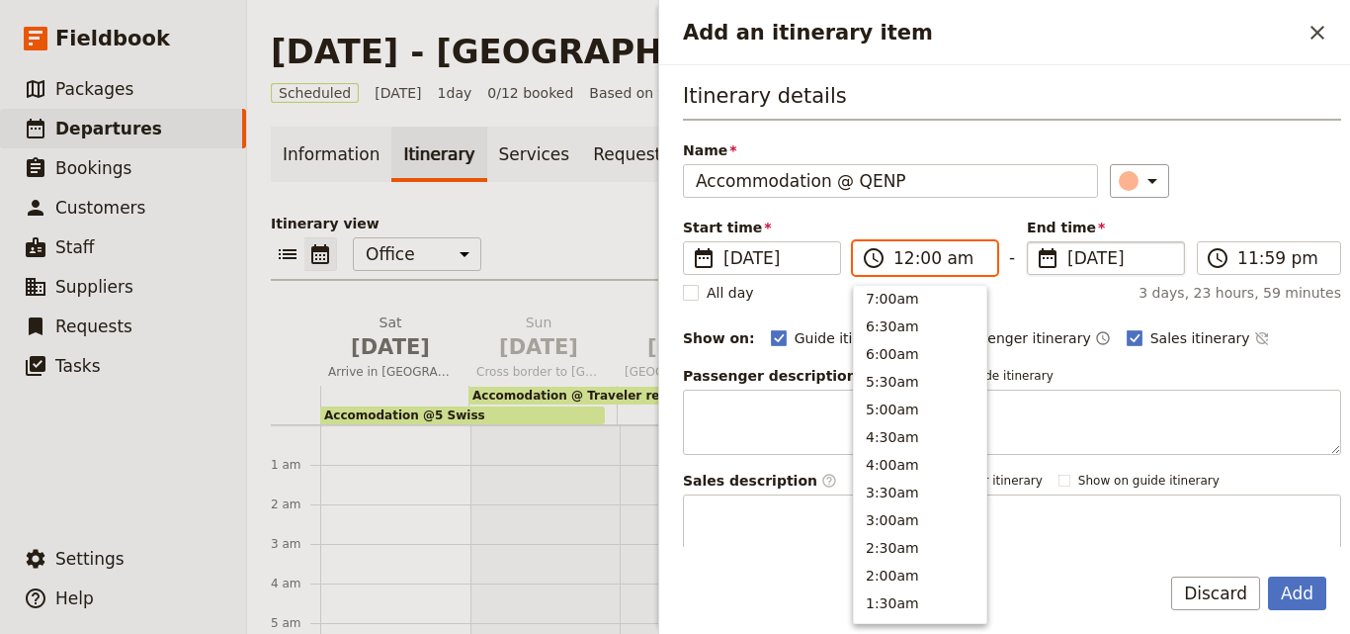
scroll to position [999, 0]
type input "08:00 am"
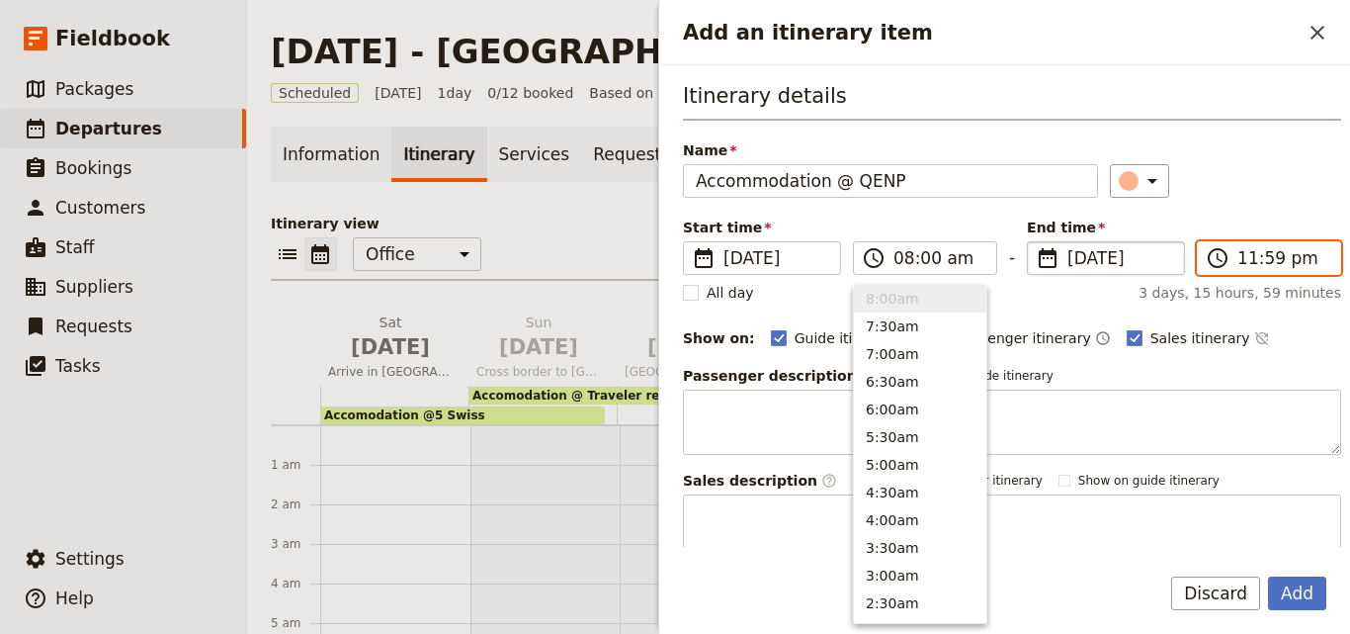
click at [1241, 259] on input "11:59 pm" at bounding box center [1282, 258] width 91 height 24
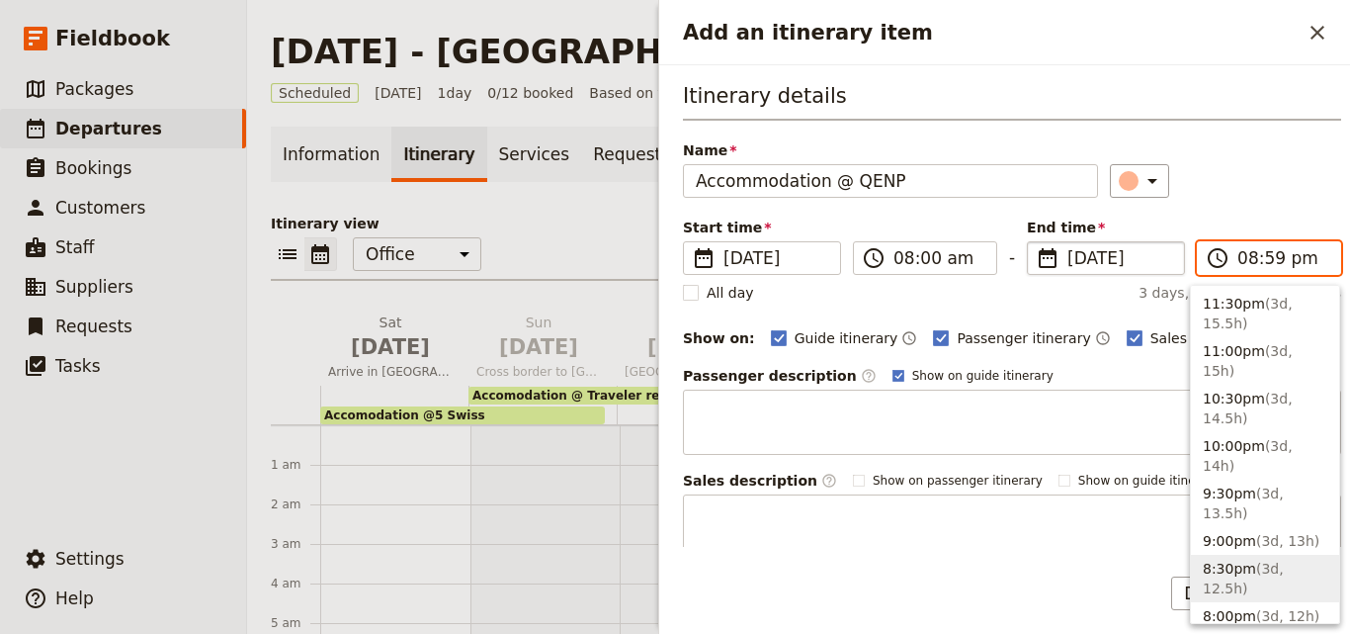
click at [1256, 262] on input "08:59 pm" at bounding box center [1282, 258] width 91 height 24
type input "08:00 am"
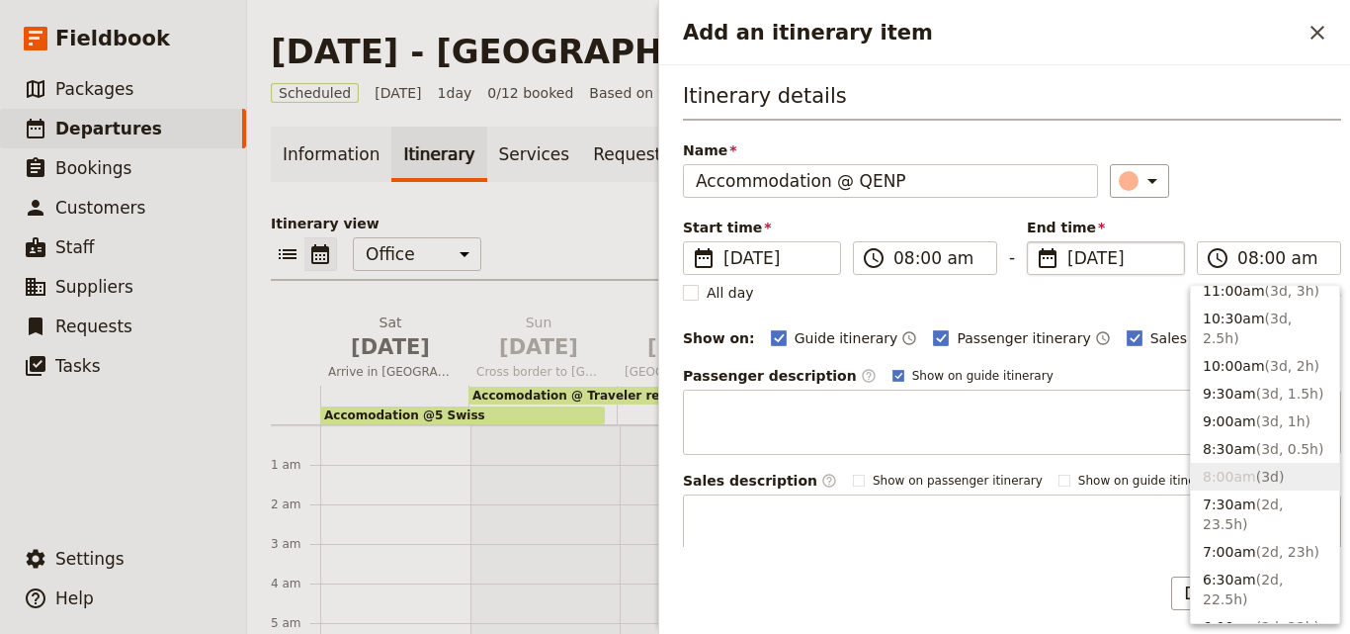
click at [1254, 207] on div "Itinerary details Name Accommodation @ QENP ​ Start time ​ 19 Nov 2025 19/11/20…" at bounding box center [1012, 320] width 658 height 478
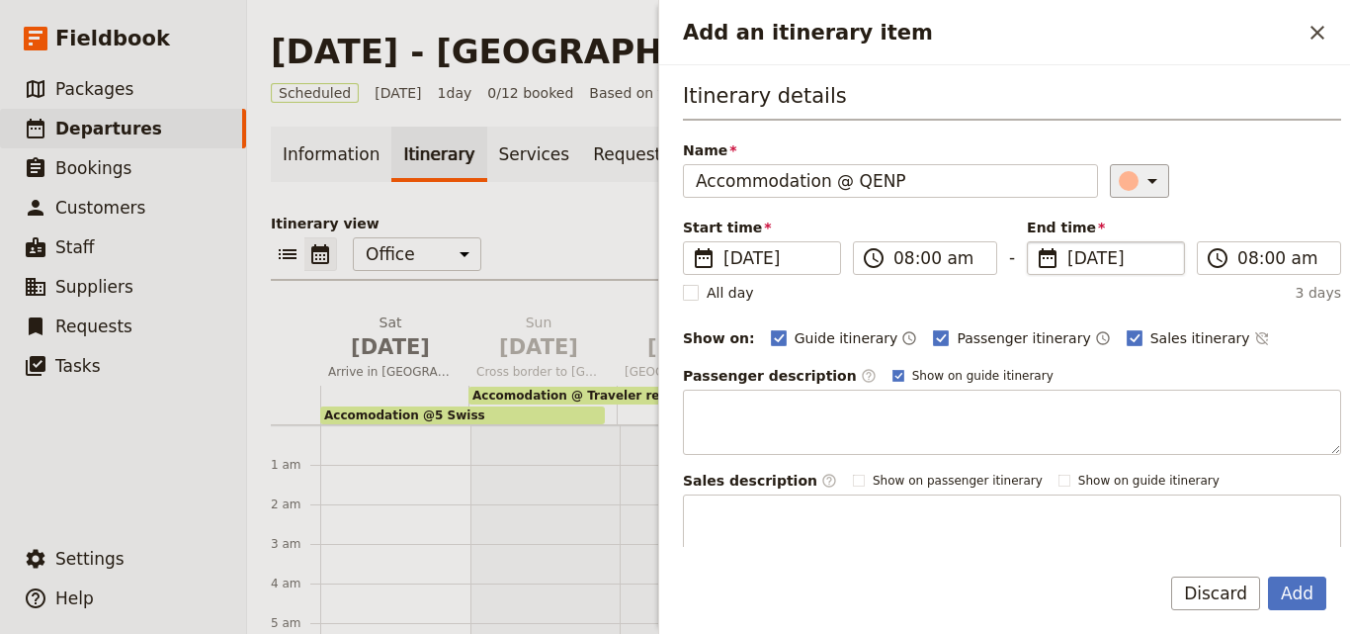
click at [1144, 183] on icon "Add an itinerary item" at bounding box center [1153, 181] width 24 height 24
click at [1111, 245] on div "button" at bounding box center [1109, 246] width 20 height 20
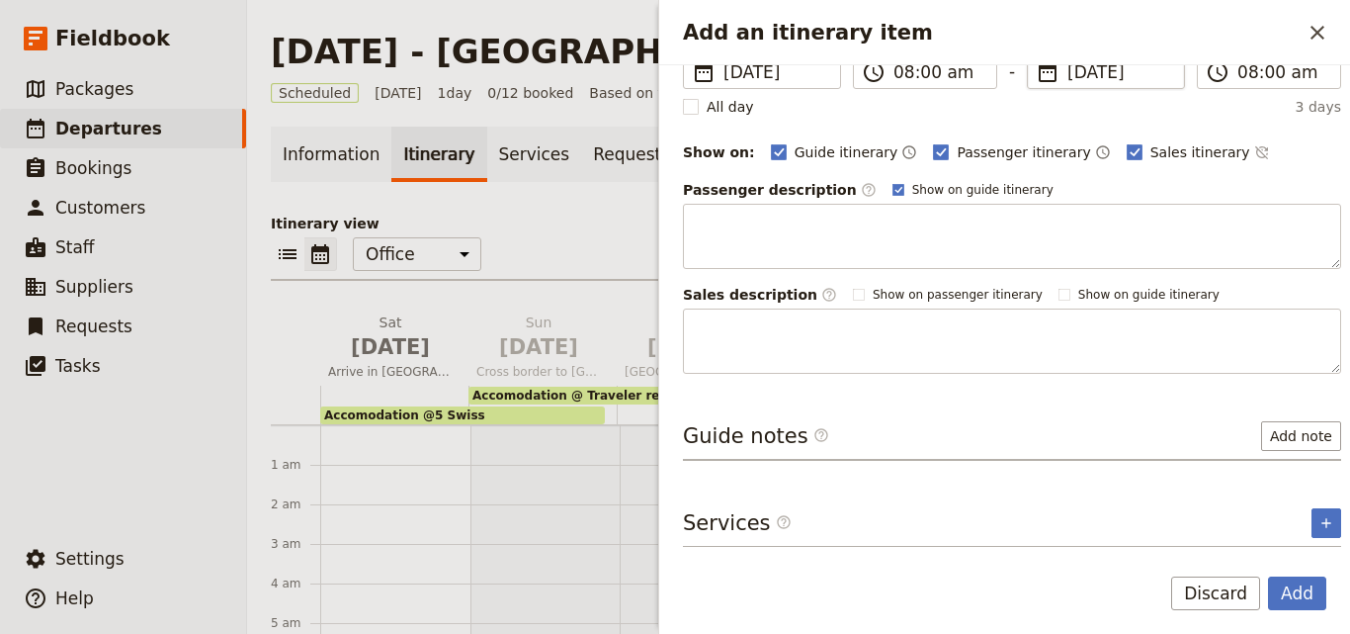
scroll to position [0, 0]
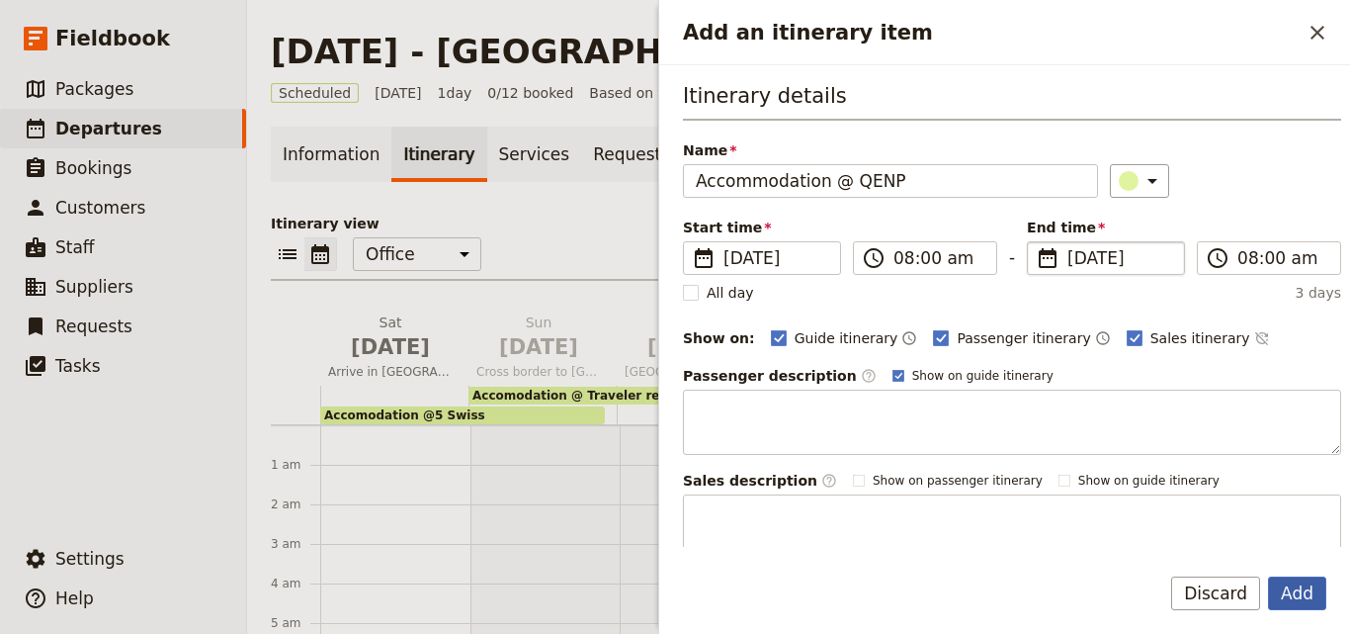
click at [1311, 595] on button "Add" at bounding box center [1297, 593] width 58 height 34
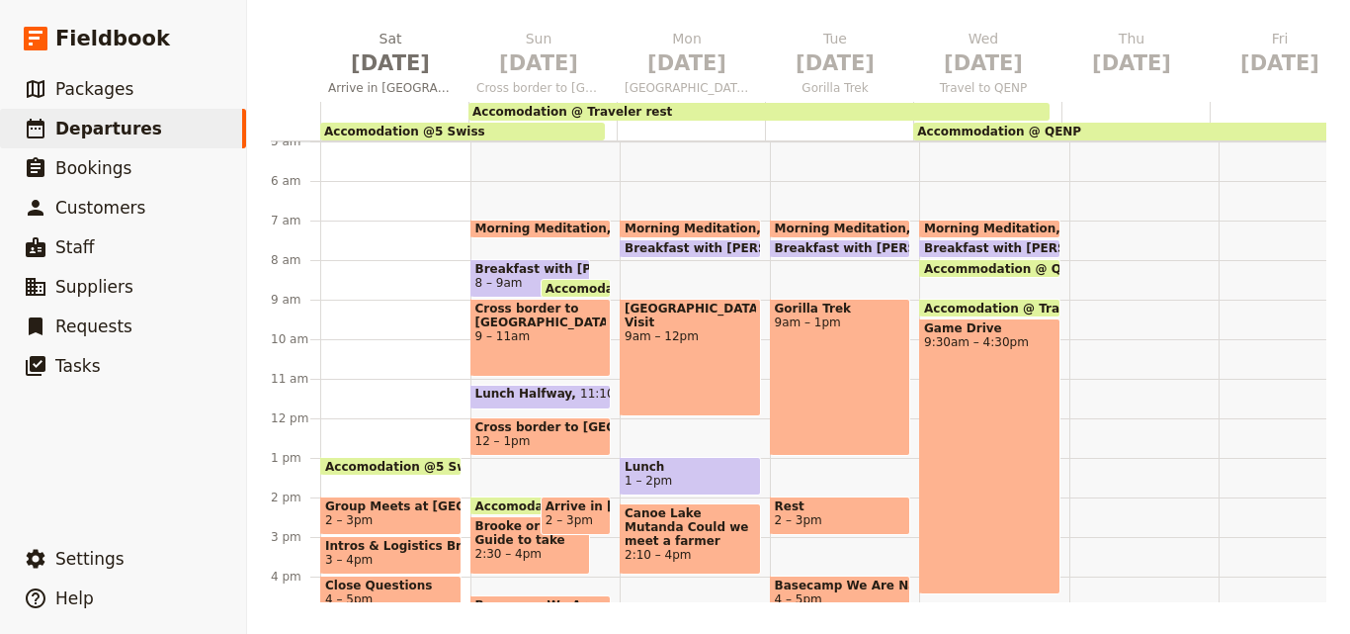
scroll to position [99, 0]
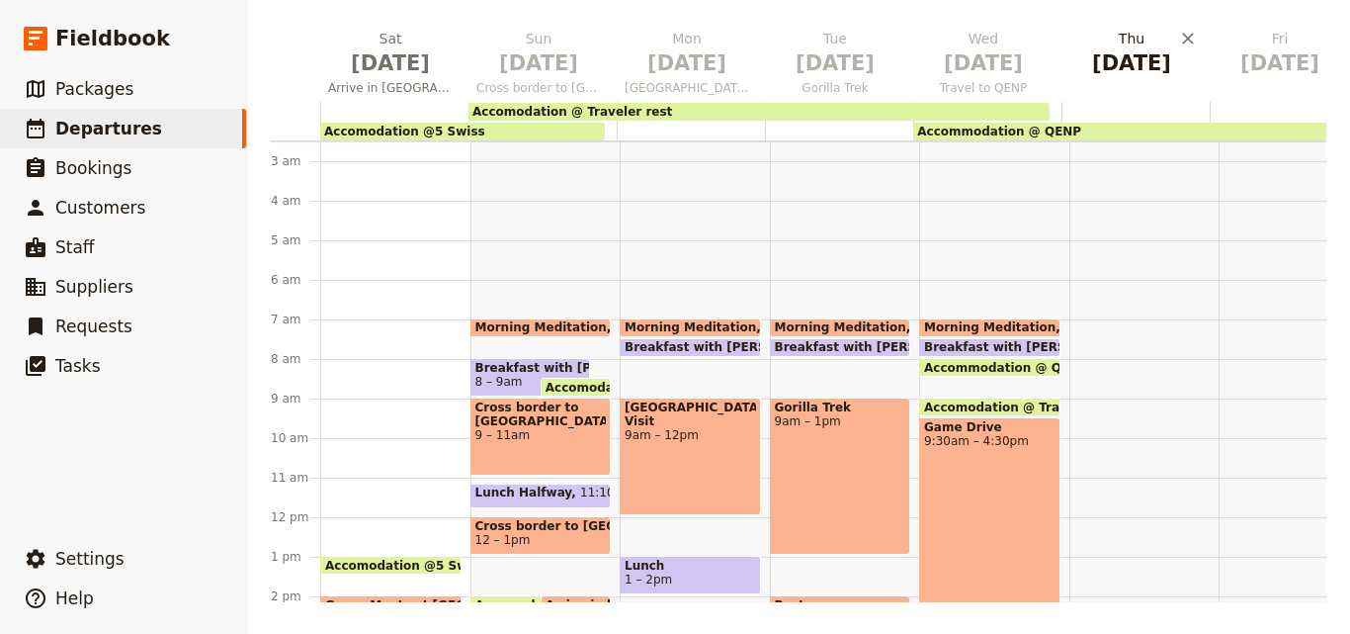
click at [1115, 62] on span "Nov 20" at bounding box center [1131, 63] width 125 height 30
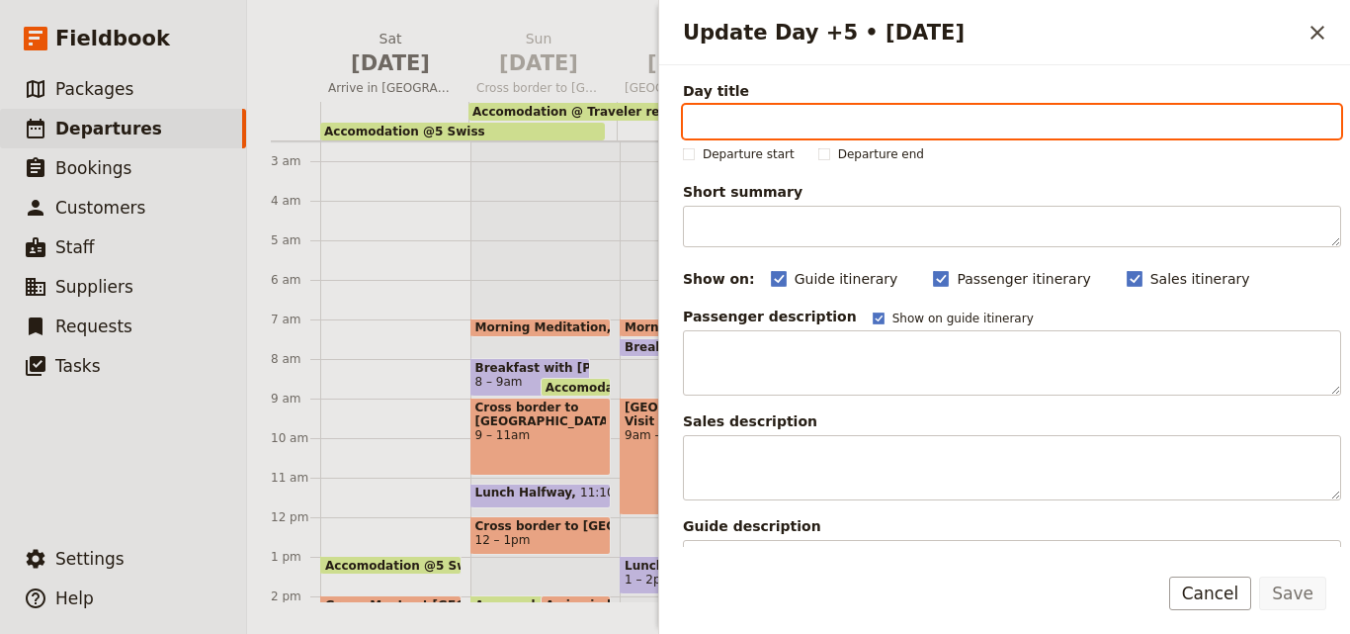
paste input "Chimpanzee Trek - Kalinzu forest Ensure this walk is 2 hours - if chimps found …"
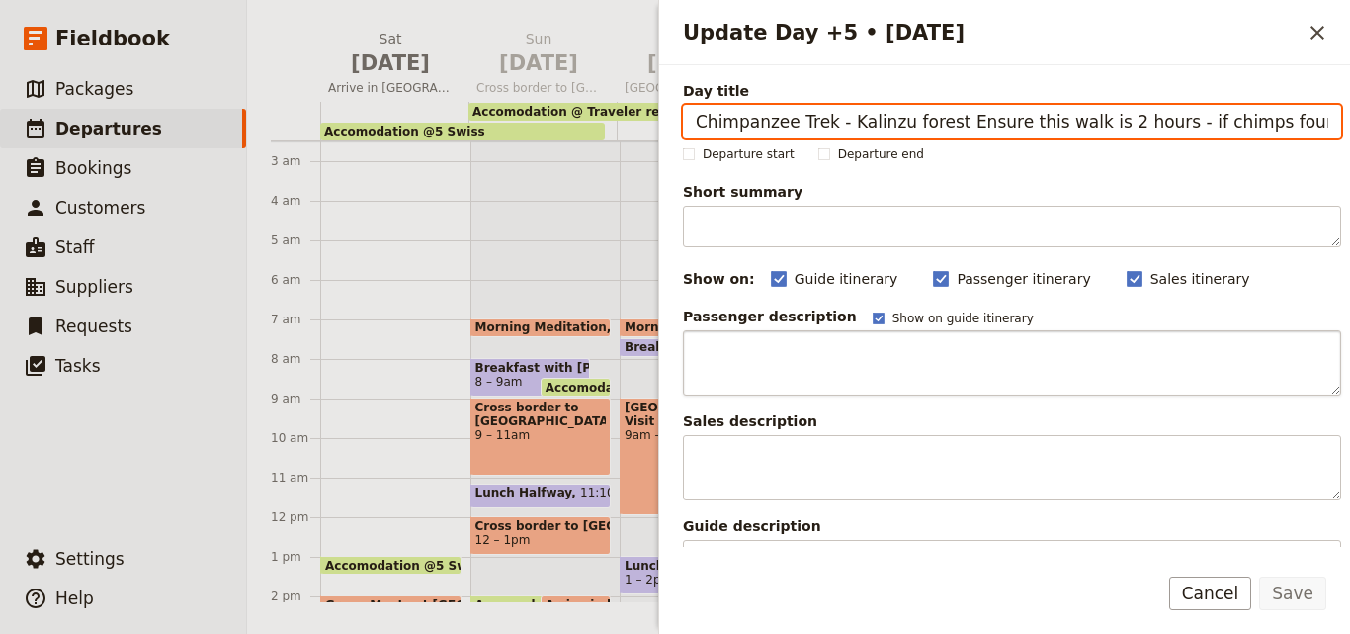
scroll to position [0, 118]
type input "Chimpanzee Trek - Kalinzu forest Ensure this walk is 2 hours - if chimps found …"
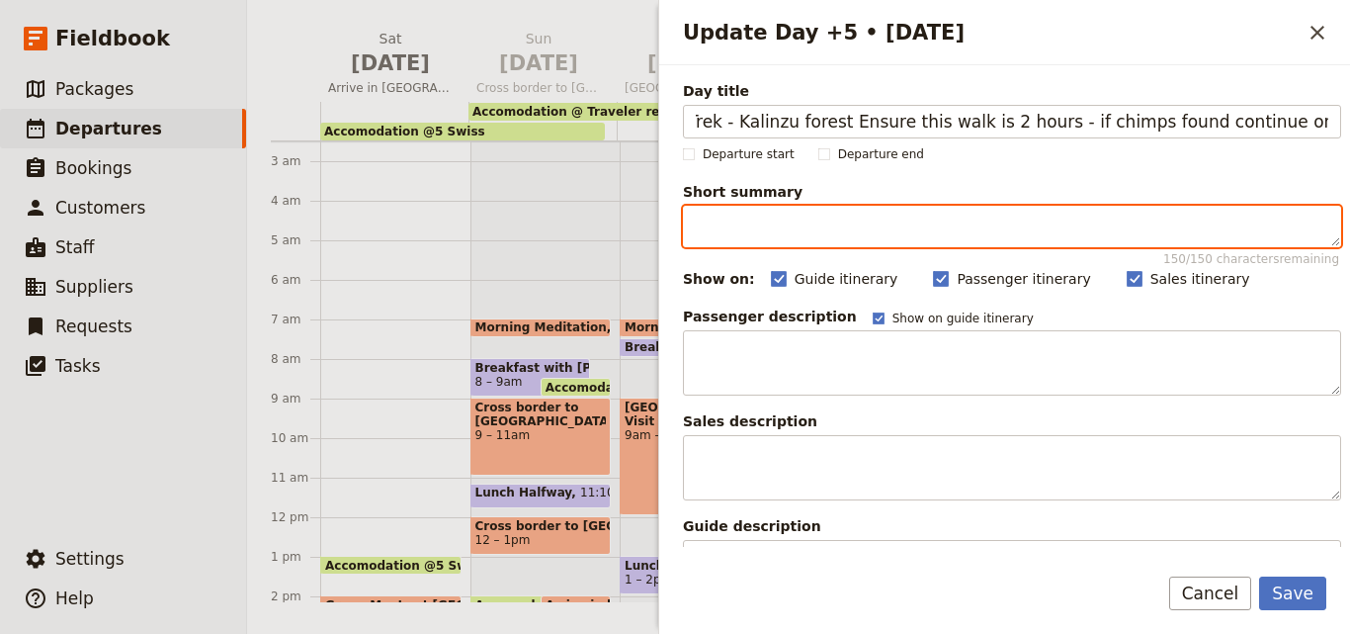
scroll to position [0, 0]
paste textarea "Chimpanzee Trek - Kalinzu forest Ensure this walk is 2 hours - if chimps found …"
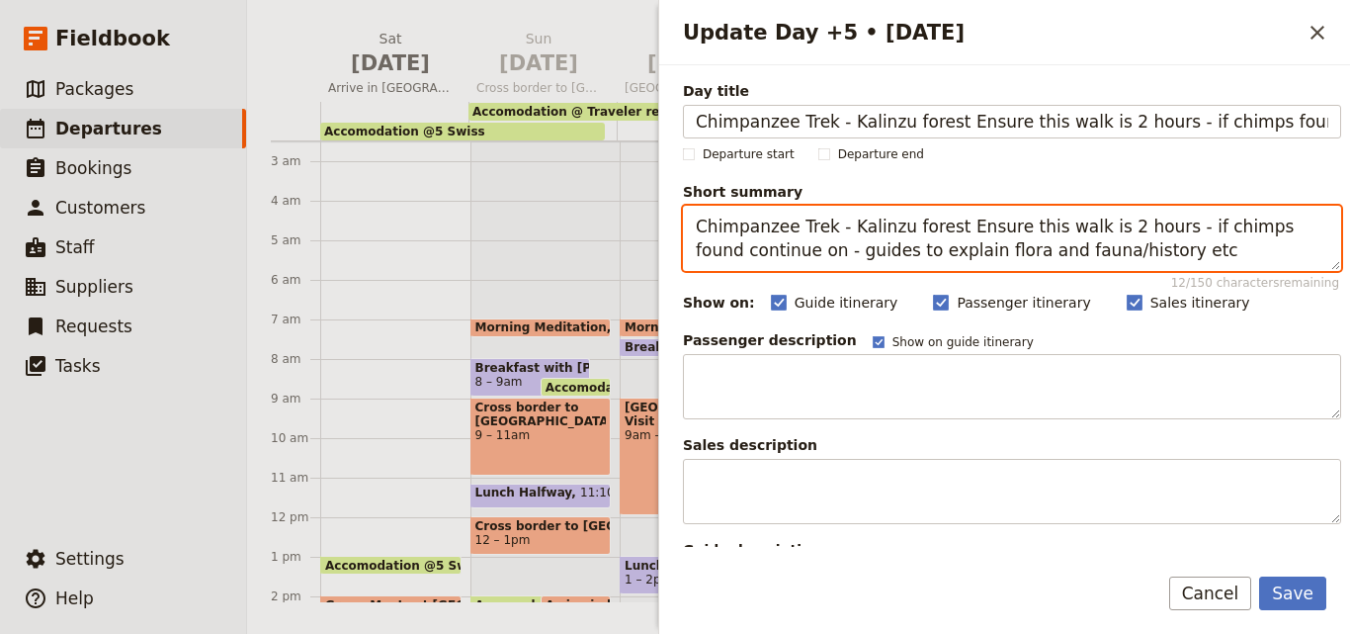
drag, startPoint x: 822, startPoint y: 229, endPoint x: 698, endPoint y: 221, distance: 124.8
click at [698, 221] on textarea "Chimpanzee Trek - Kalinzu forest Ensure this walk is 2 hours - if chimps found …" at bounding box center [1012, 238] width 658 height 65
type textarea "Chimpanzee Trek - Kalinzu forest Ensure this walk is 2 hours - if chimps found …"
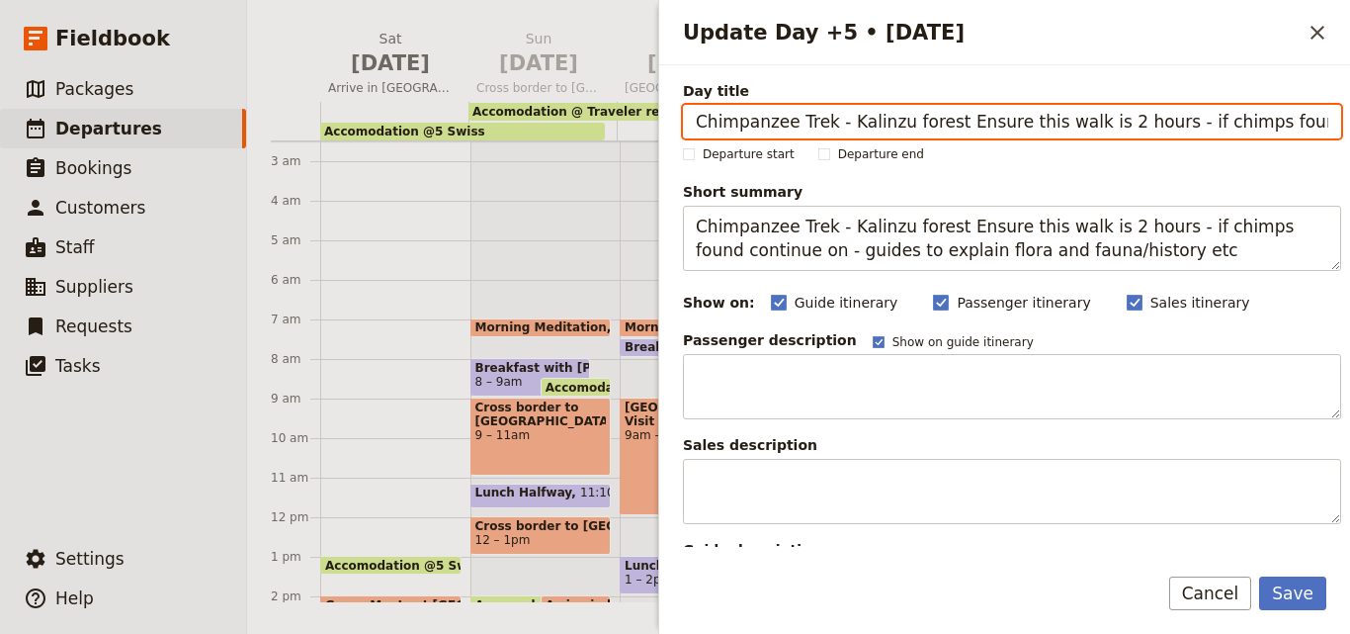
scroll to position [0, 118]
drag, startPoint x: 686, startPoint y: 121, endPoint x: 1333, endPoint y: 143, distance: 647.8
click at [1333, 143] on div "Day title Chimpanzee Trek - Kalinzu forest Ensure this walk is 2 hours - if chi…" at bounding box center [1004, 305] width 691 height 481
paste input "Update Day +5 • 20 Nov"
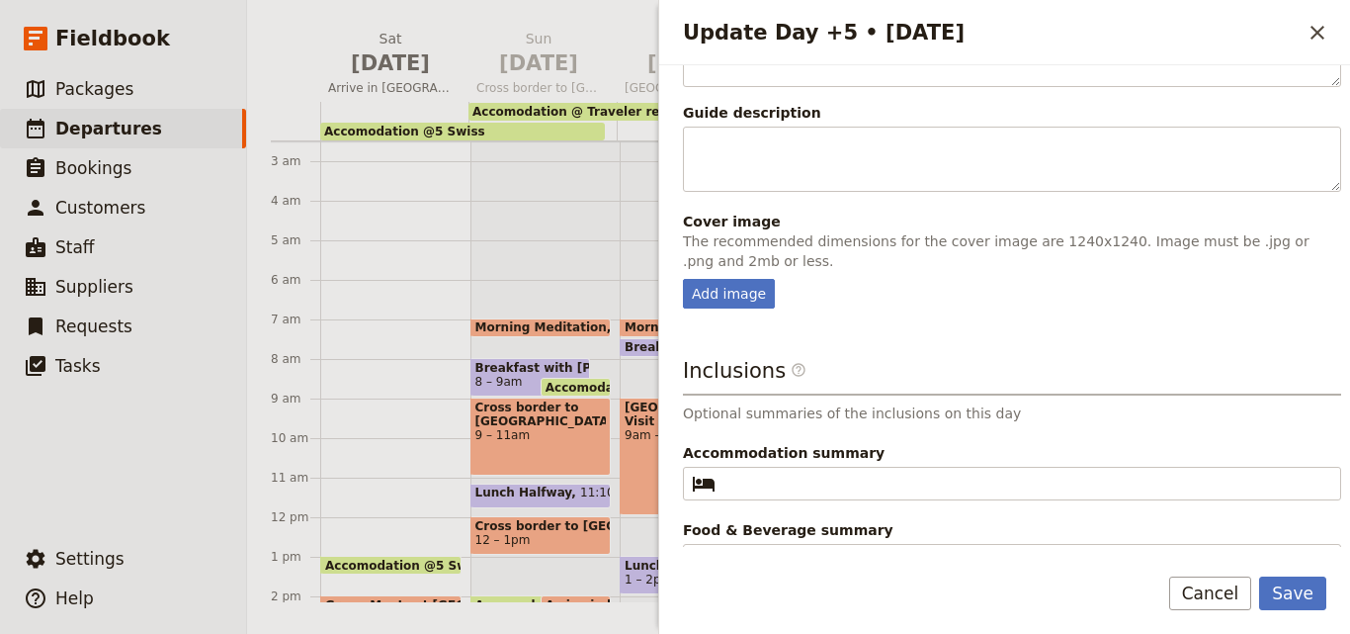
scroll to position [469, 0]
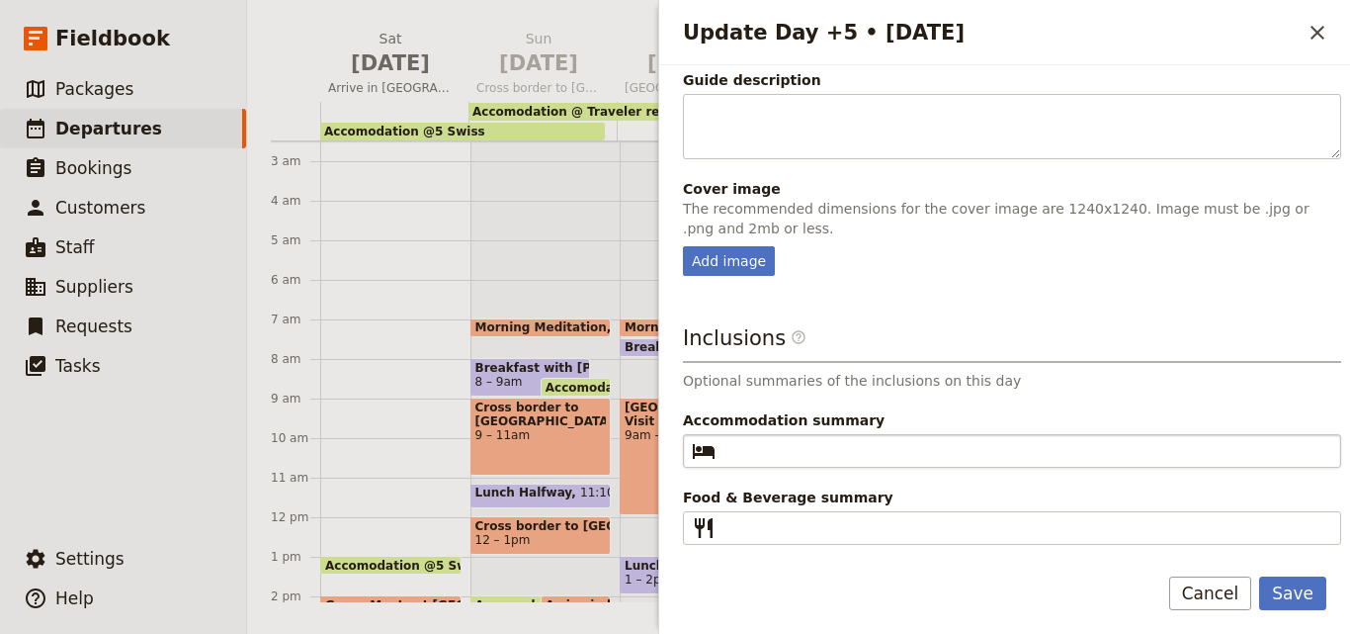
type input "Chimpanzee Trek"
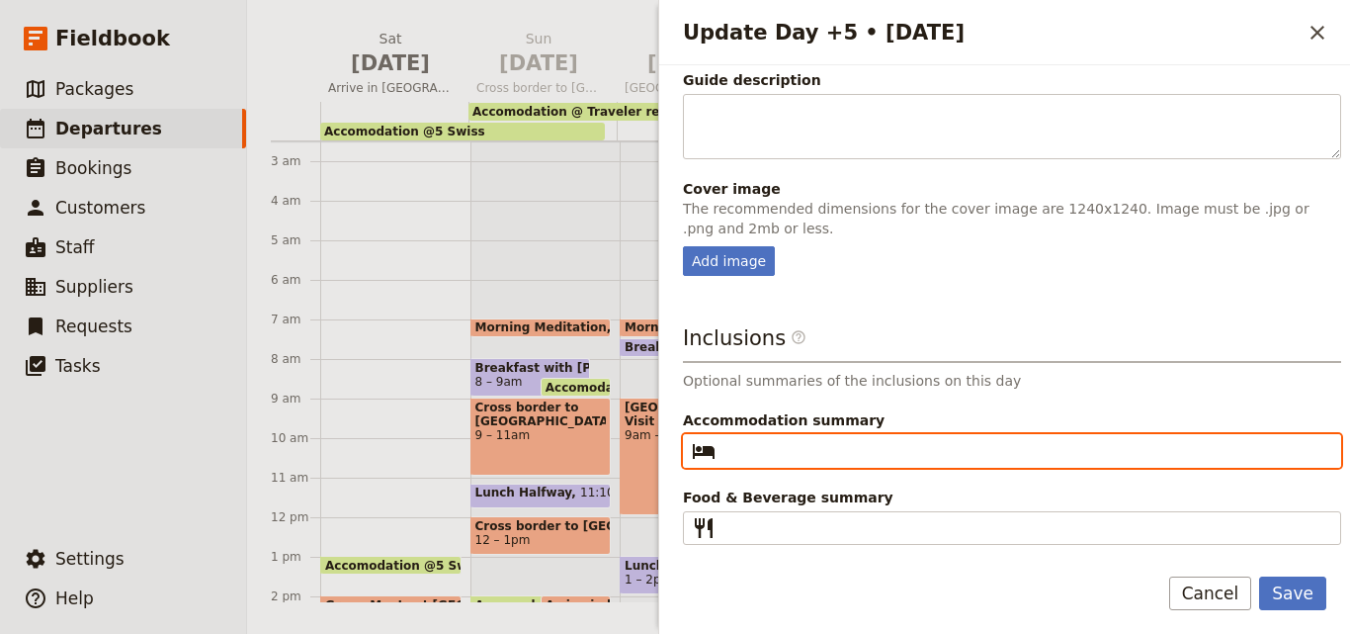
click at [874, 450] on input "Accommodation summary ​" at bounding box center [1025, 451] width 605 height 24
paste input "Enganzi Lodge"
type input "Enganzi Lodge"
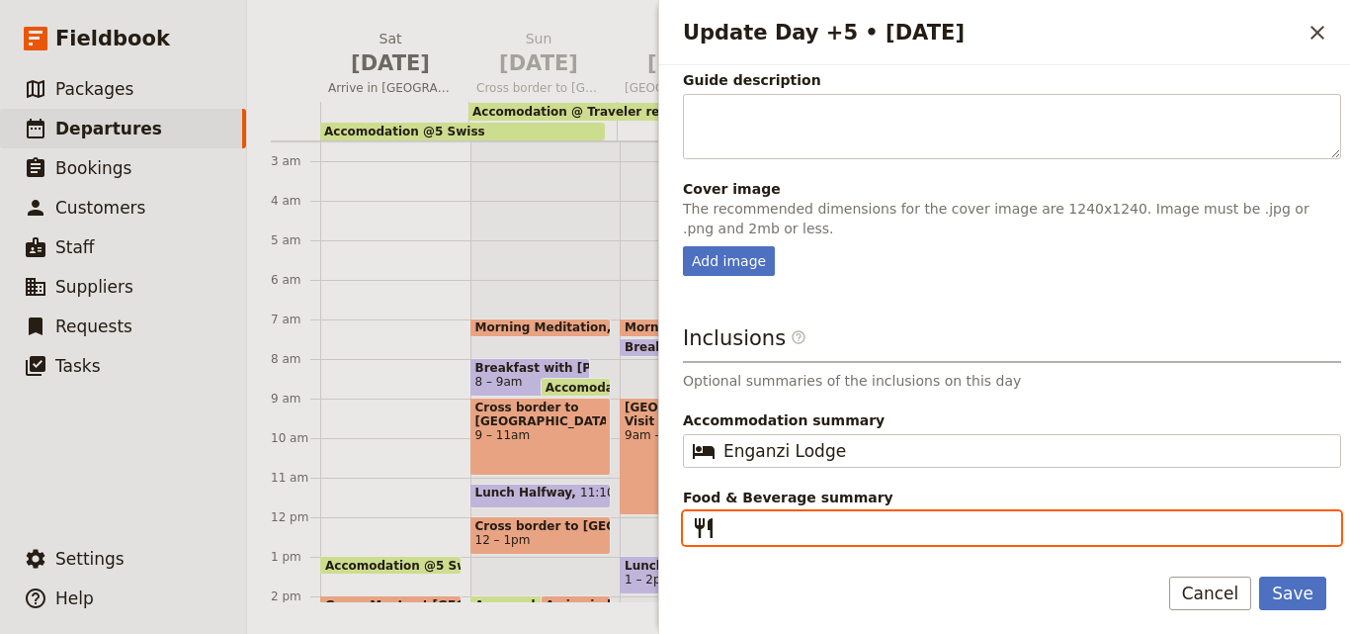
click at [764, 523] on input "Food & Beverage summary ​" at bounding box center [1025, 528] width 605 height 24
type input "B L D"
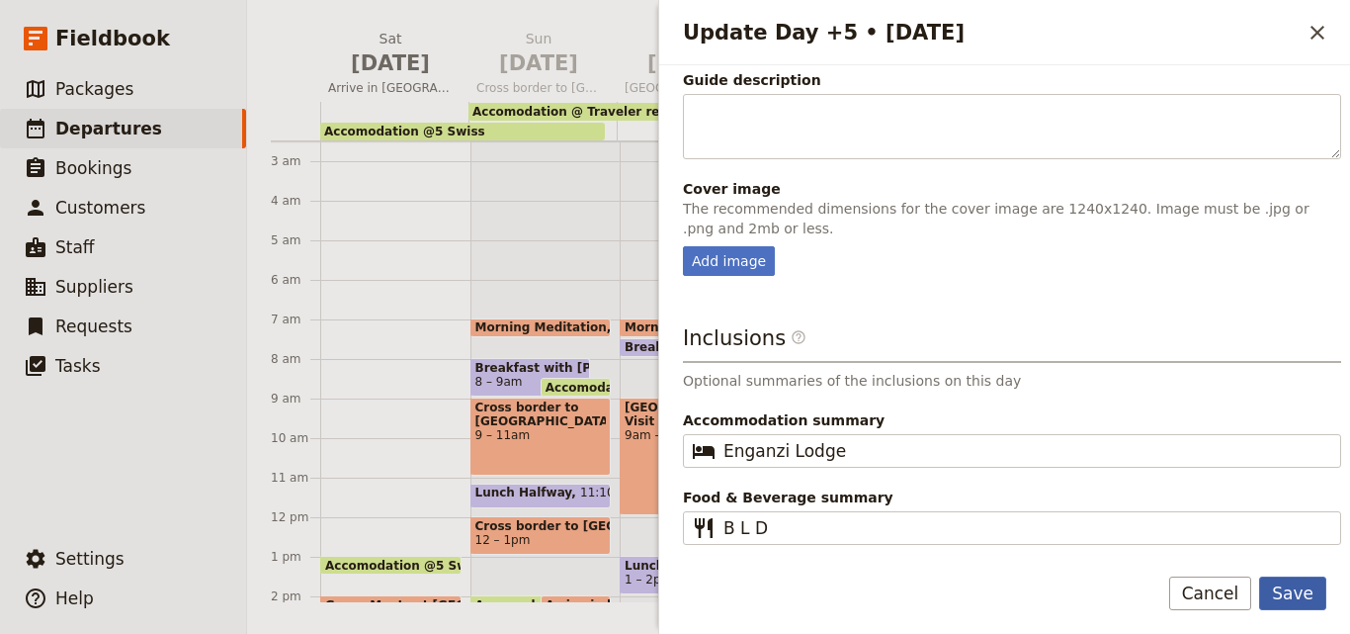
click at [1287, 595] on button "Save" at bounding box center [1292, 593] width 67 height 34
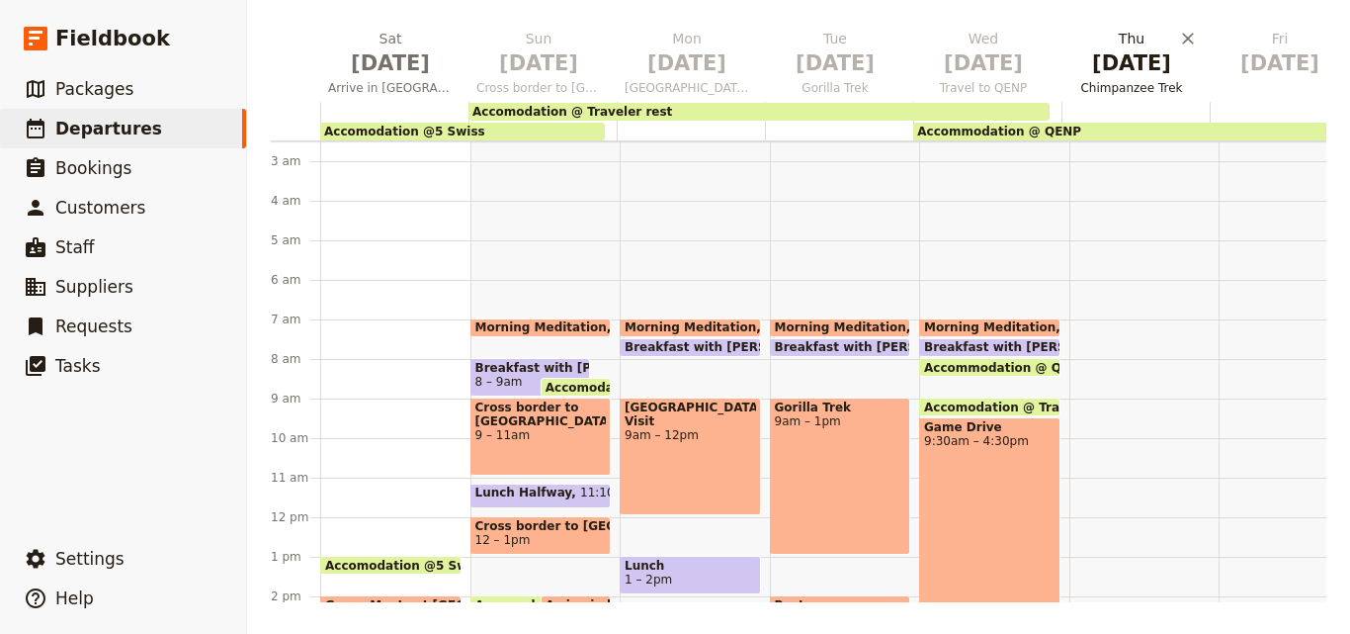
click at [1148, 79] on button "Thu Nov 20 Chimpanzee Trek" at bounding box center [1135, 65] width 148 height 73
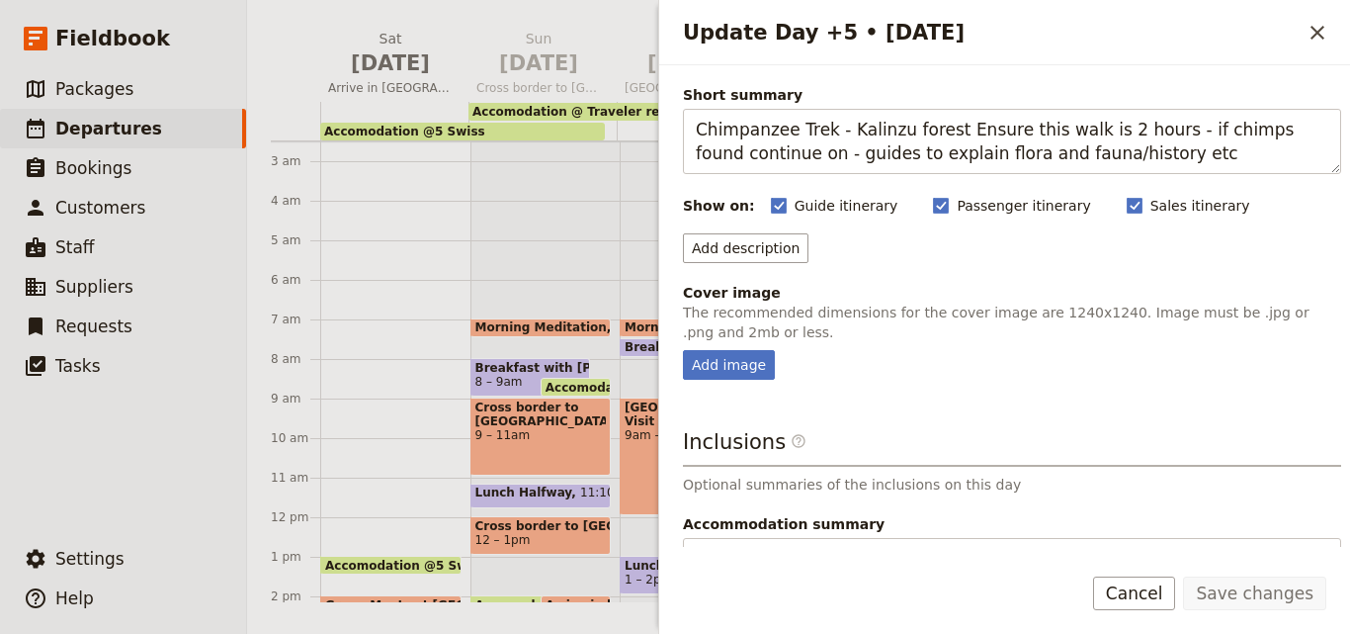
scroll to position [0, 0]
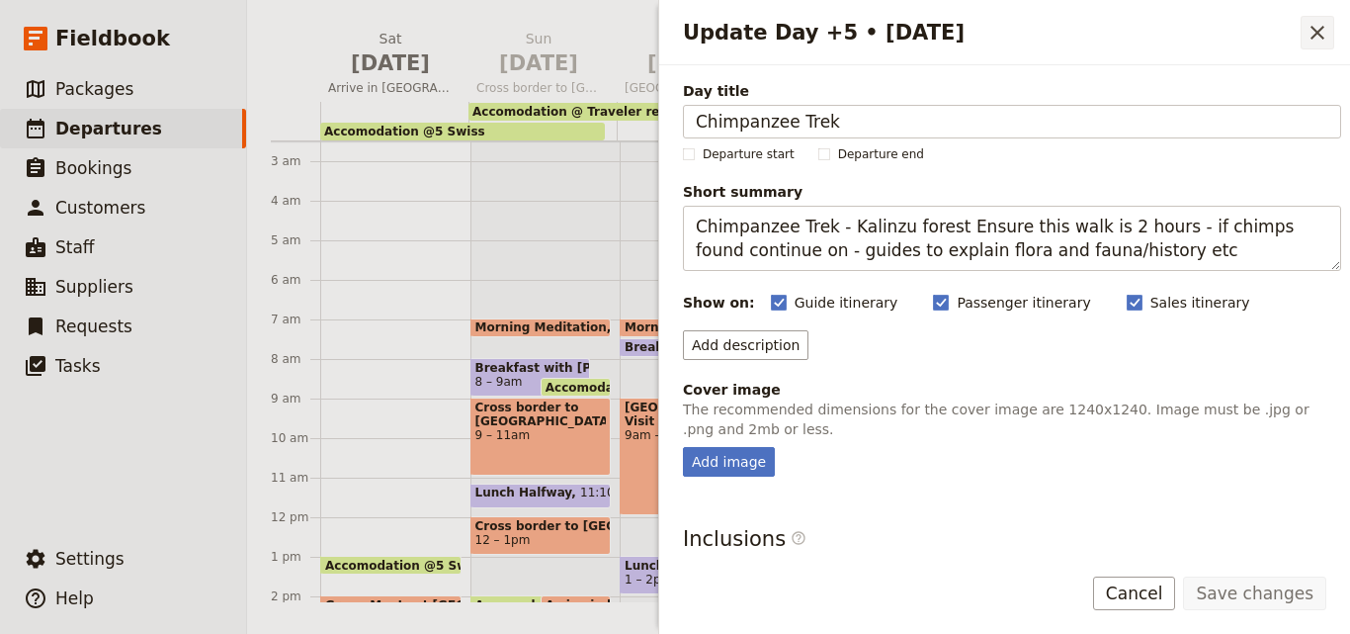
click at [1316, 42] on icon "Close drawer" at bounding box center [1318, 33] width 24 height 24
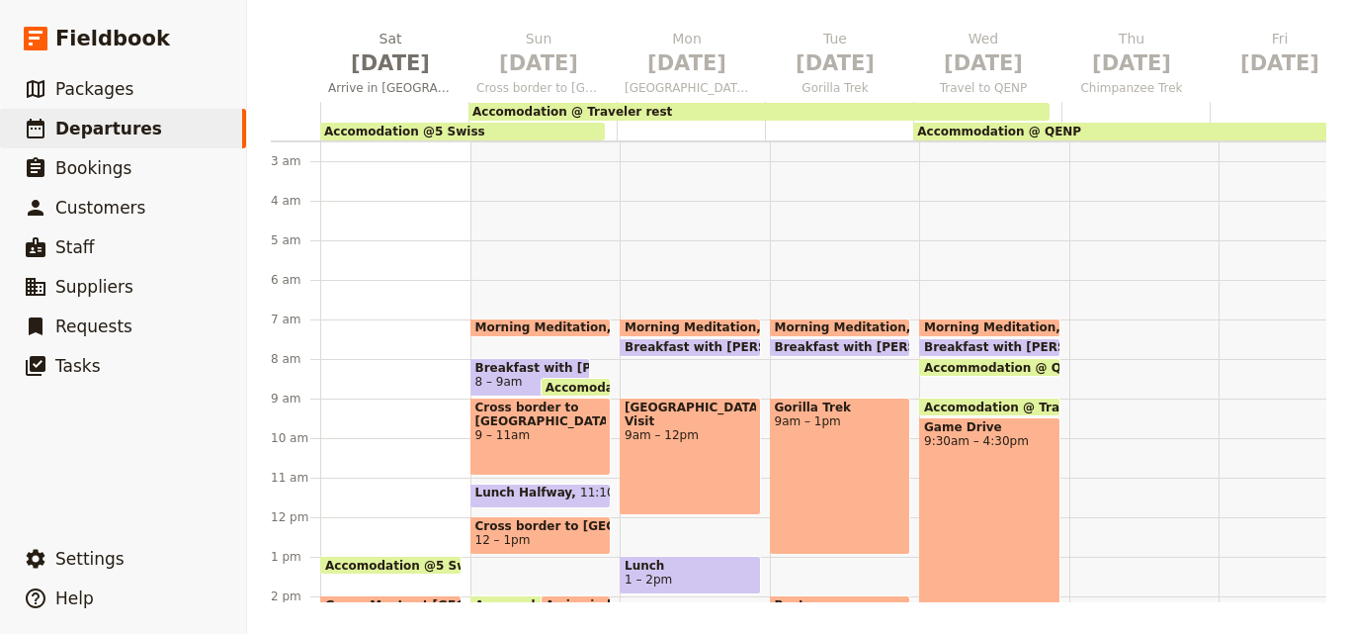
click at [969, 586] on div "Game Drive 9:30am – 4:30pm" at bounding box center [989, 555] width 141 height 276
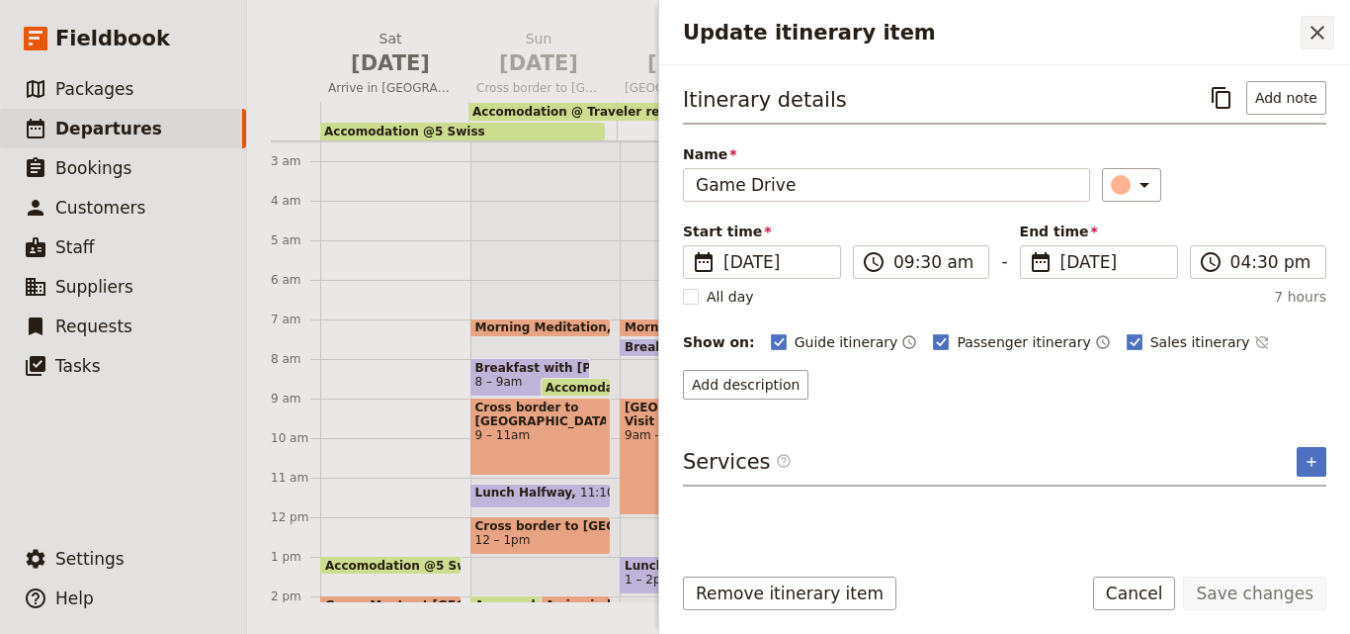
click at [1318, 29] on icon "Close drawer" at bounding box center [1318, 33] width 24 height 24
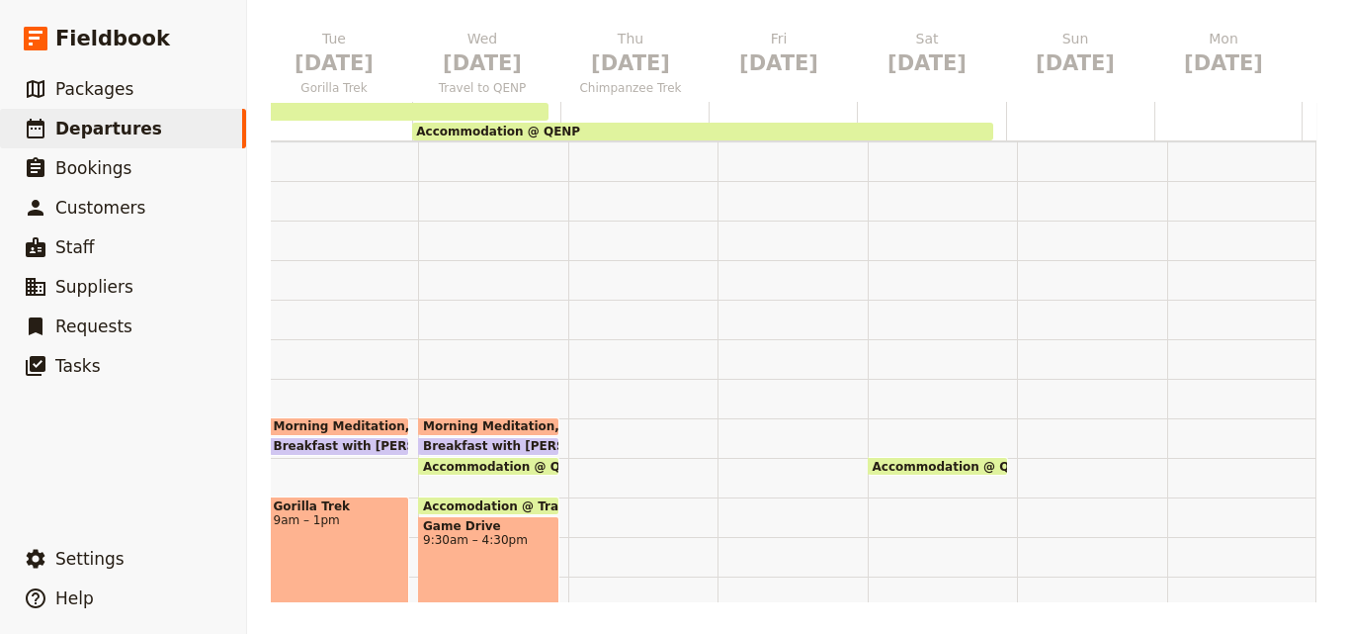
click at [568, 416] on div at bounding box center [643, 615] width 150 height 949
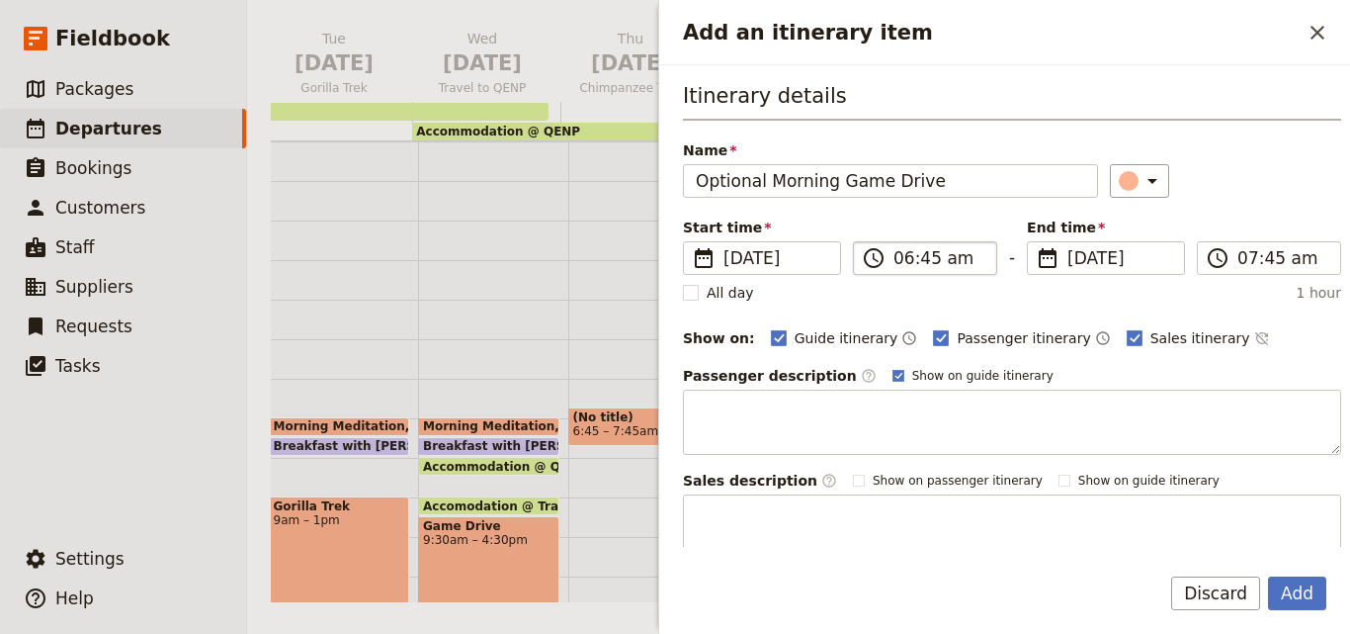
type input "Optional Morning Game Drive"
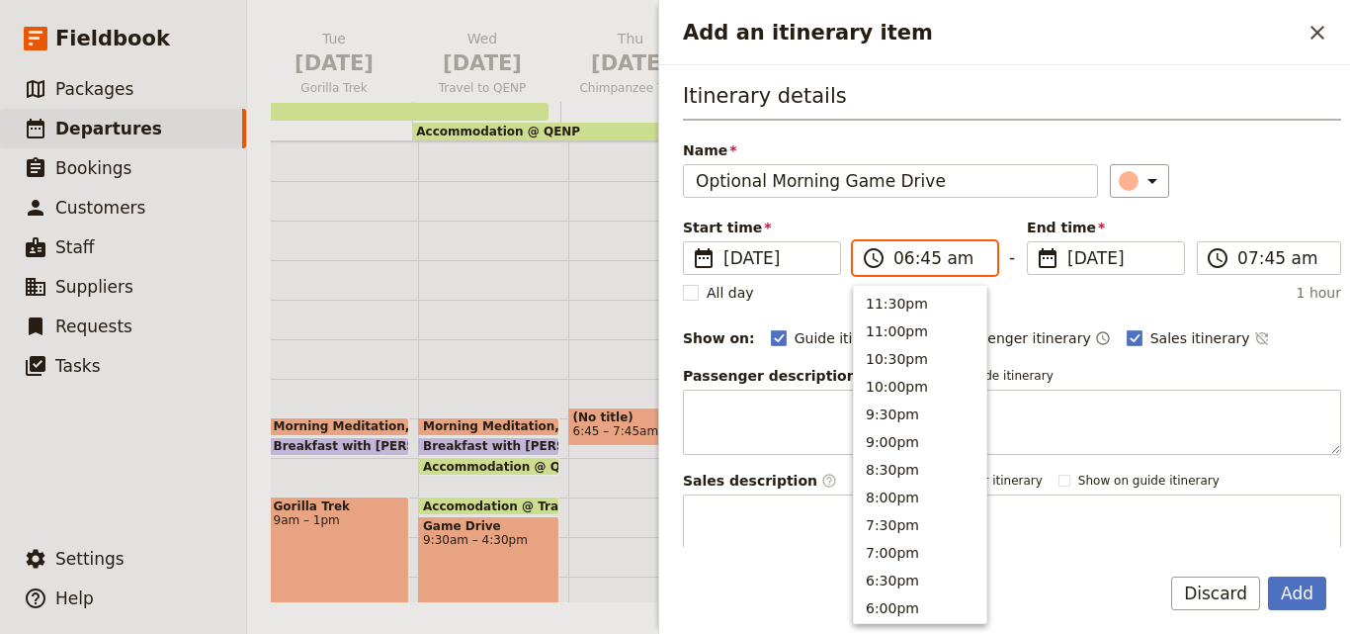
click at [923, 263] on input "06:45 am" at bounding box center [938, 258] width 91 height 24
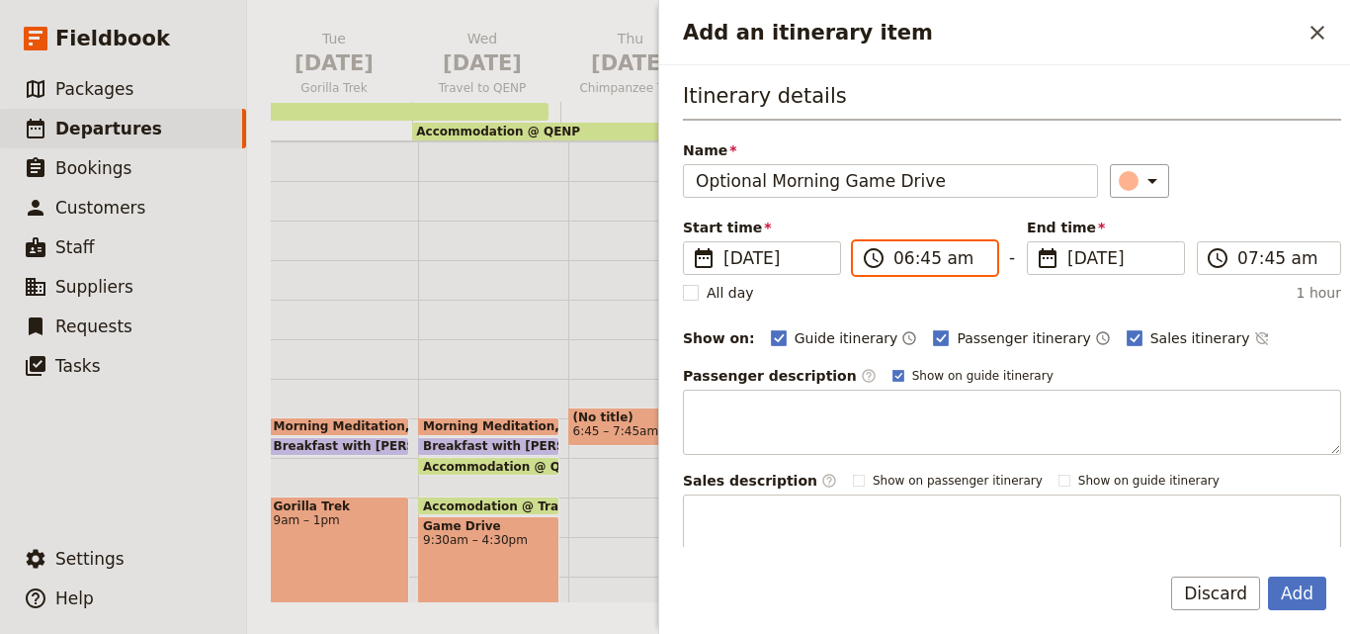
click at [927, 266] on input "06:45 am" at bounding box center [938, 258] width 91 height 24
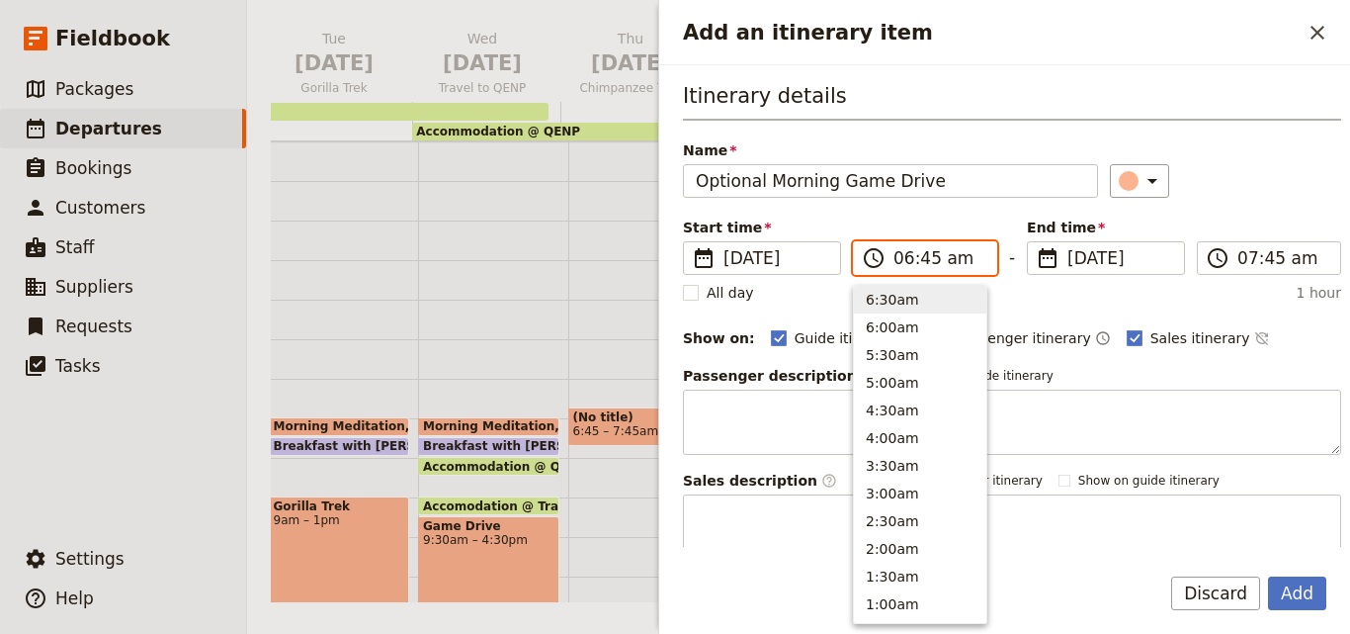
type input "06:00 am"
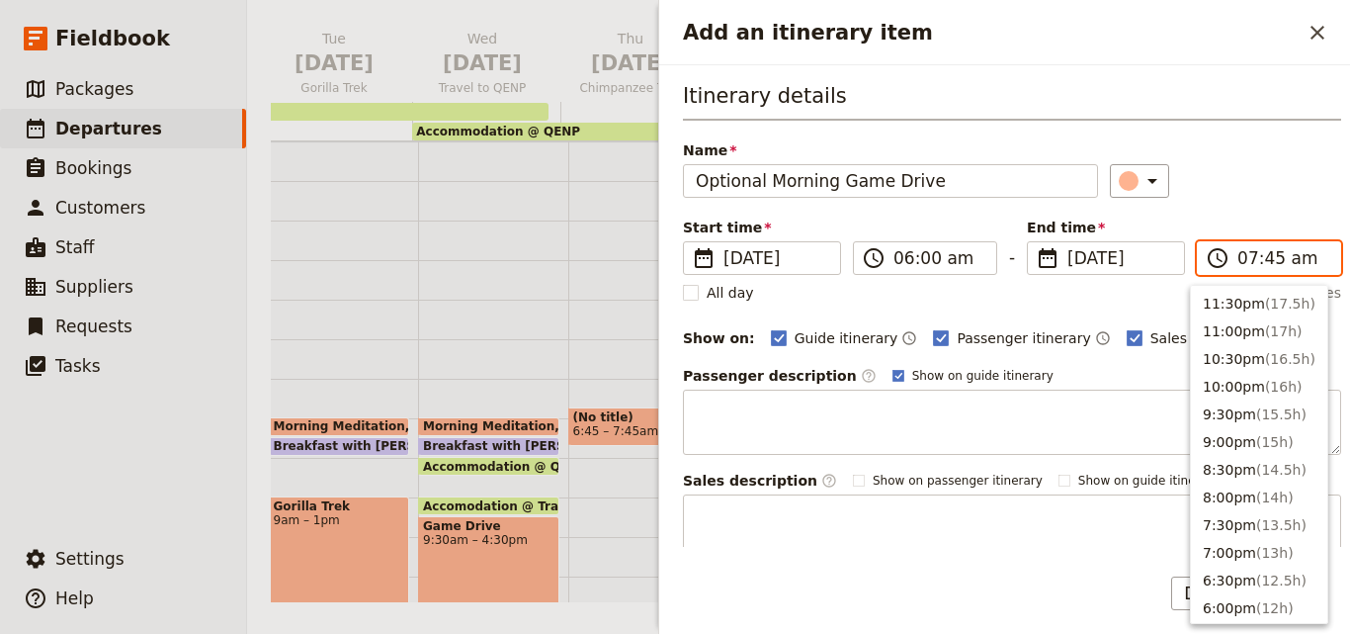
click at [1263, 267] on input "07:45 am" at bounding box center [1282, 258] width 91 height 24
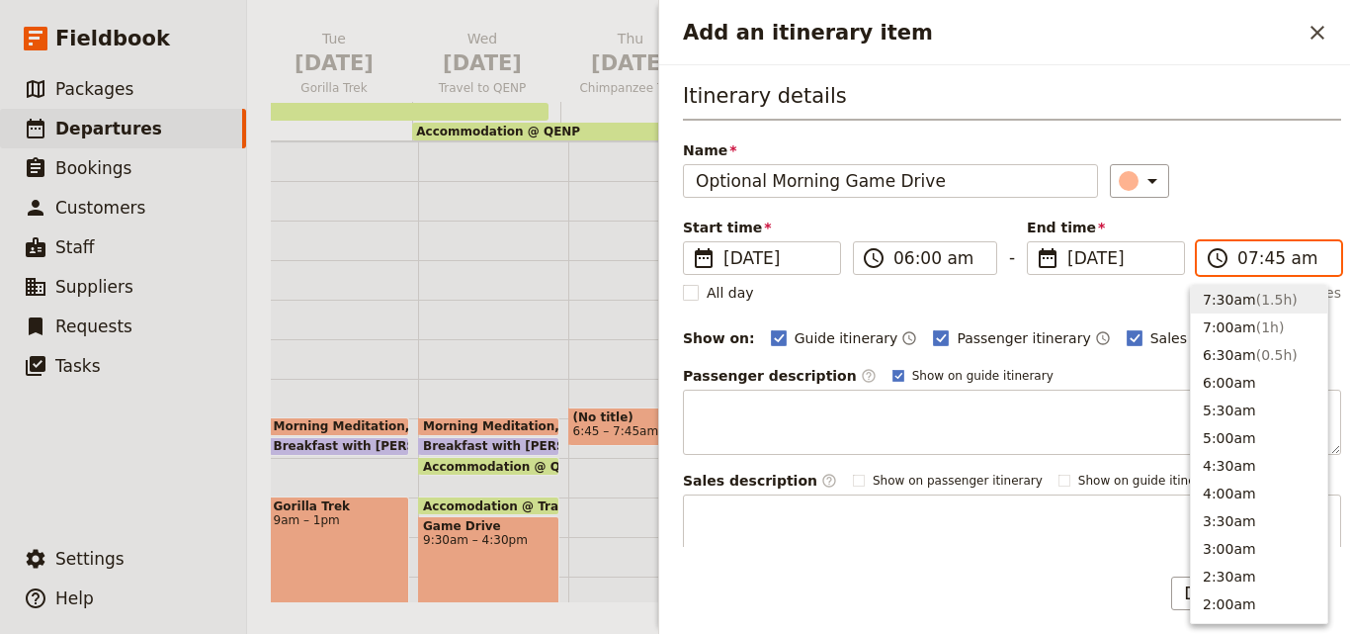
click at [1263, 267] on input "07:45 am" at bounding box center [1282, 258] width 91 height 24
type input "07:00 am"
click at [1281, 171] on div "​" at bounding box center [1226, 181] width 232 height 34
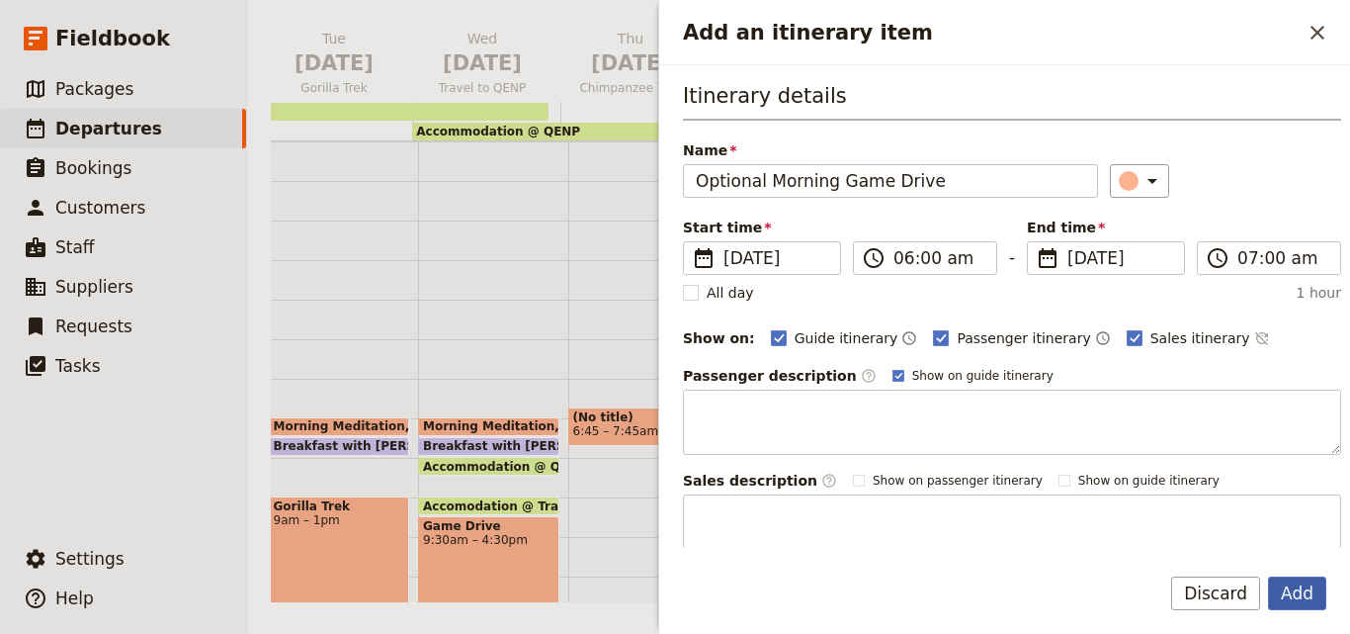
click at [1293, 600] on button "Add" at bounding box center [1297, 593] width 58 height 34
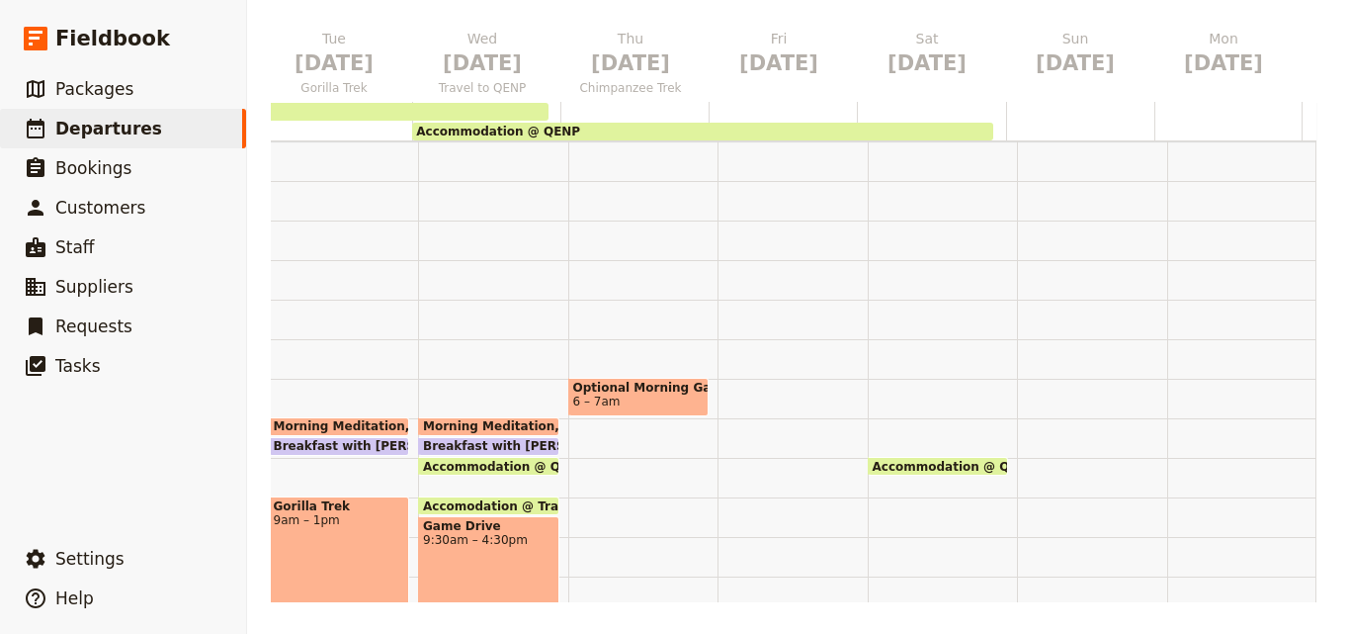
click at [568, 429] on div "Optional Morning Game Drive 6 – 7am" at bounding box center [643, 615] width 150 height 949
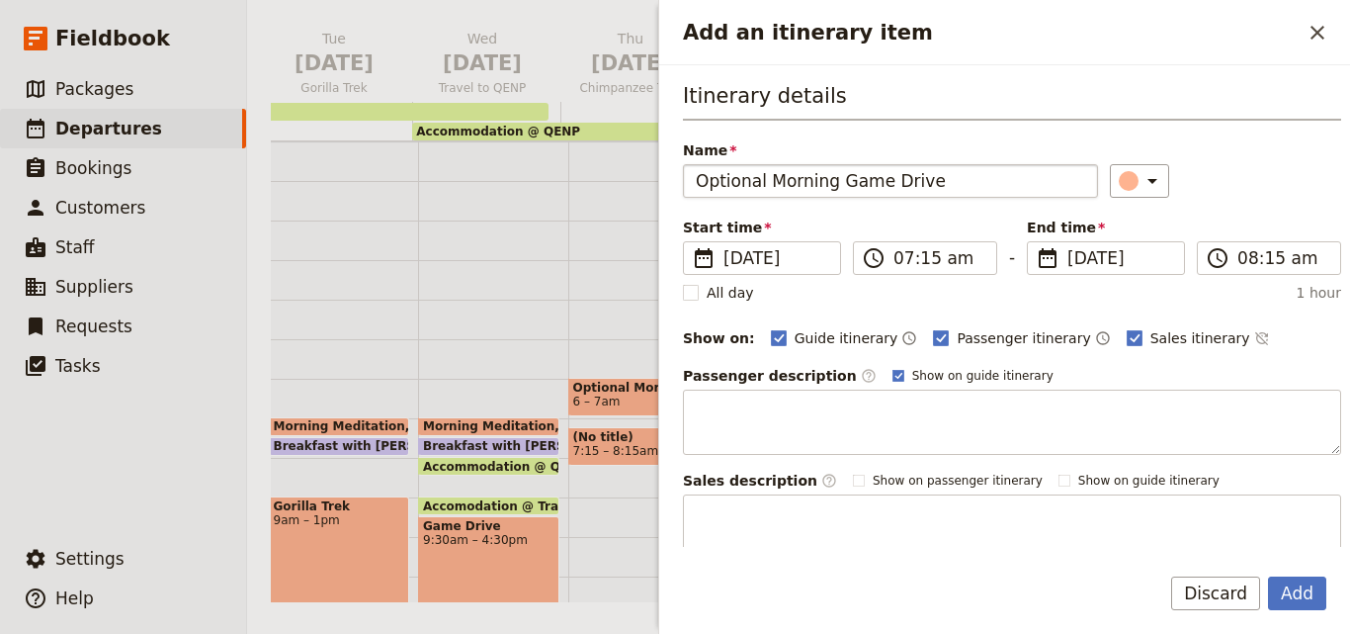
click at [698, 174] on input "Optional Morning Game Drive" at bounding box center [890, 181] width 415 height 34
type input "Optional Morning Game Drive"
click at [925, 263] on input "07:15 am" at bounding box center [938, 258] width 91 height 24
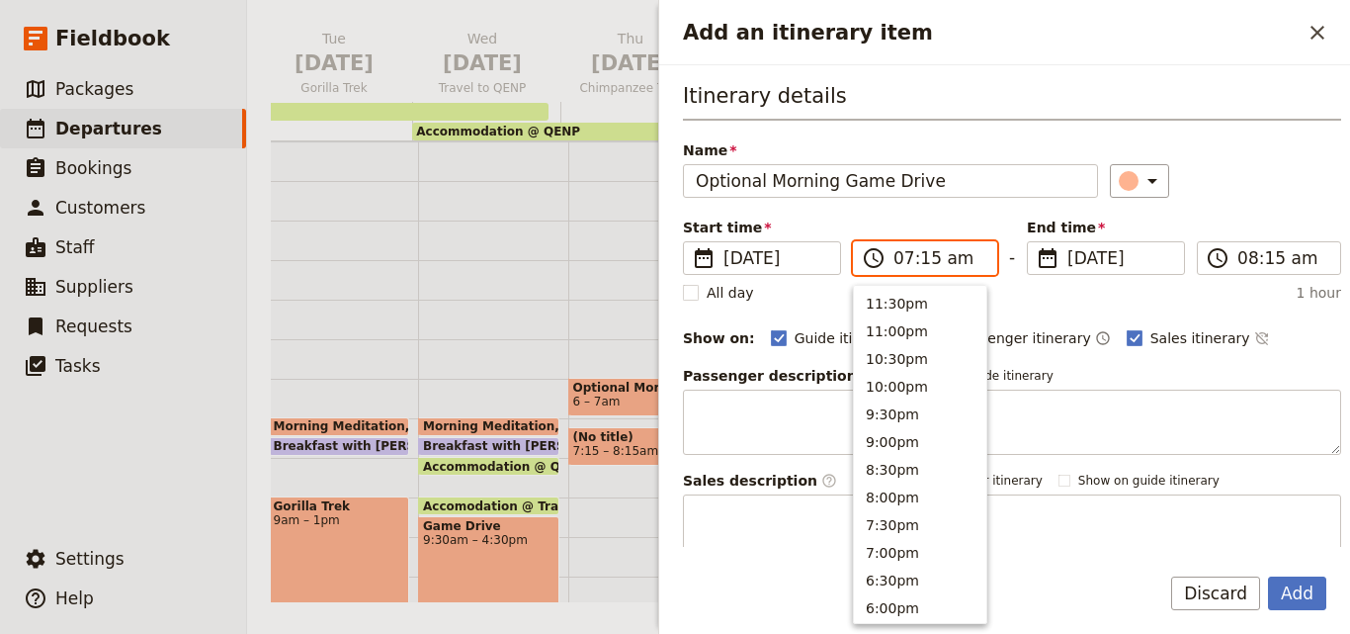
scroll to position [917, 0]
click at [925, 263] on input "07:15 am" at bounding box center [938, 258] width 91 height 24
click at [924, 261] on input "07:15 am" at bounding box center [938, 258] width 91 height 24
click at [926, 263] on input "07:05 am" at bounding box center [938, 258] width 91 height 24
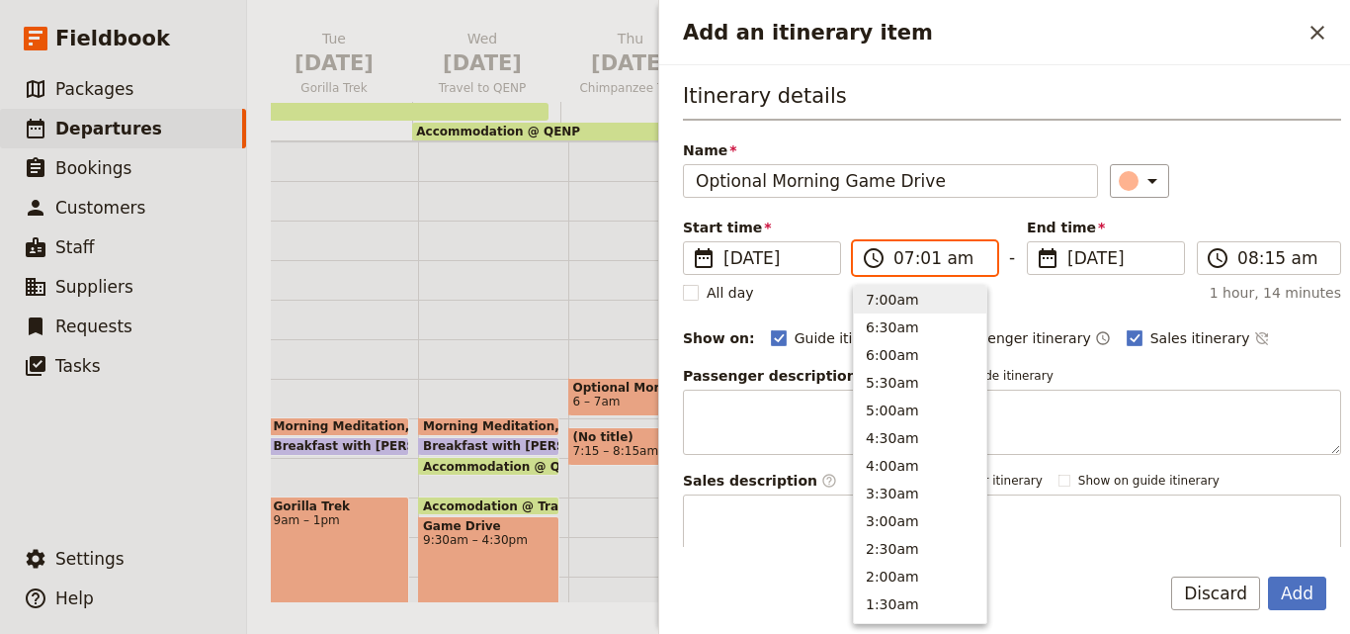
type input "07:15 am"
click at [1305, 589] on button "Add" at bounding box center [1297, 593] width 58 height 34
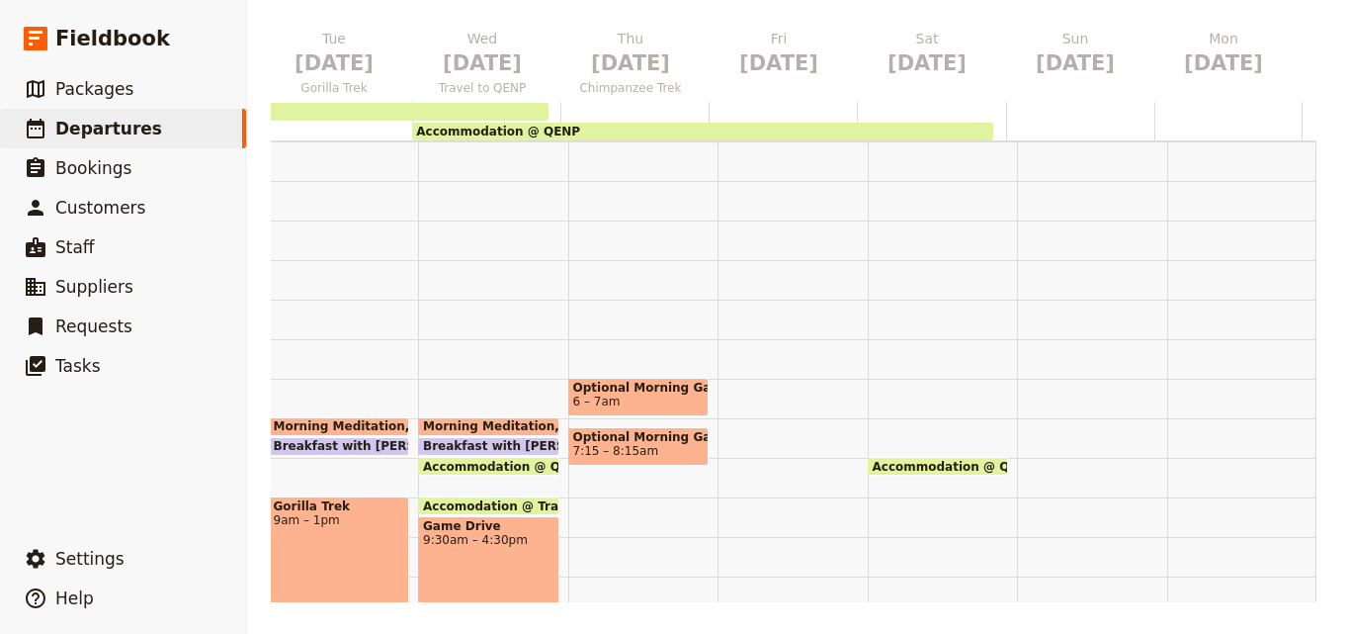
click at [616, 433] on span "Optional Morning Game Drive" at bounding box center [638, 437] width 131 height 14
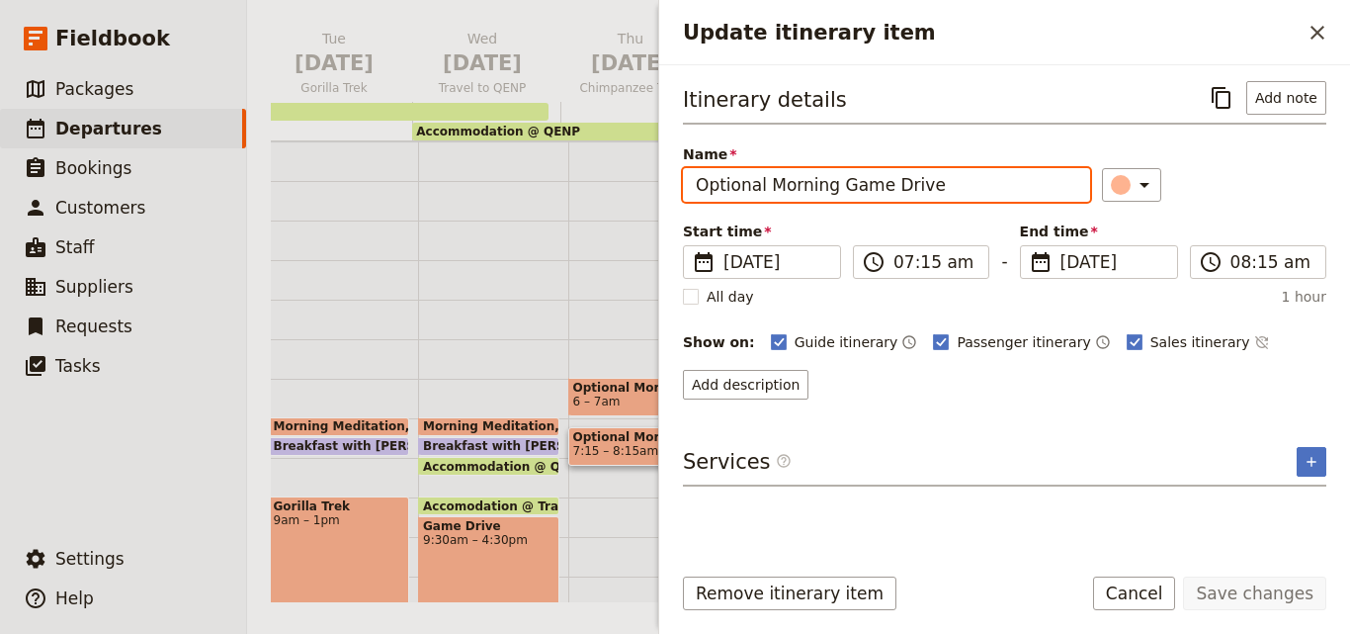
drag, startPoint x: 930, startPoint y: 192, endPoint x: 644, endPoint y: 192, distance: 285.6
click at [644, 192] on div "NOV 2025 - Uganda - Small Giants ​ Scheduled 15 Nov 2025 1 day 0/12 booked Base…" at bounding box center [798, 317] width 1103 height 634
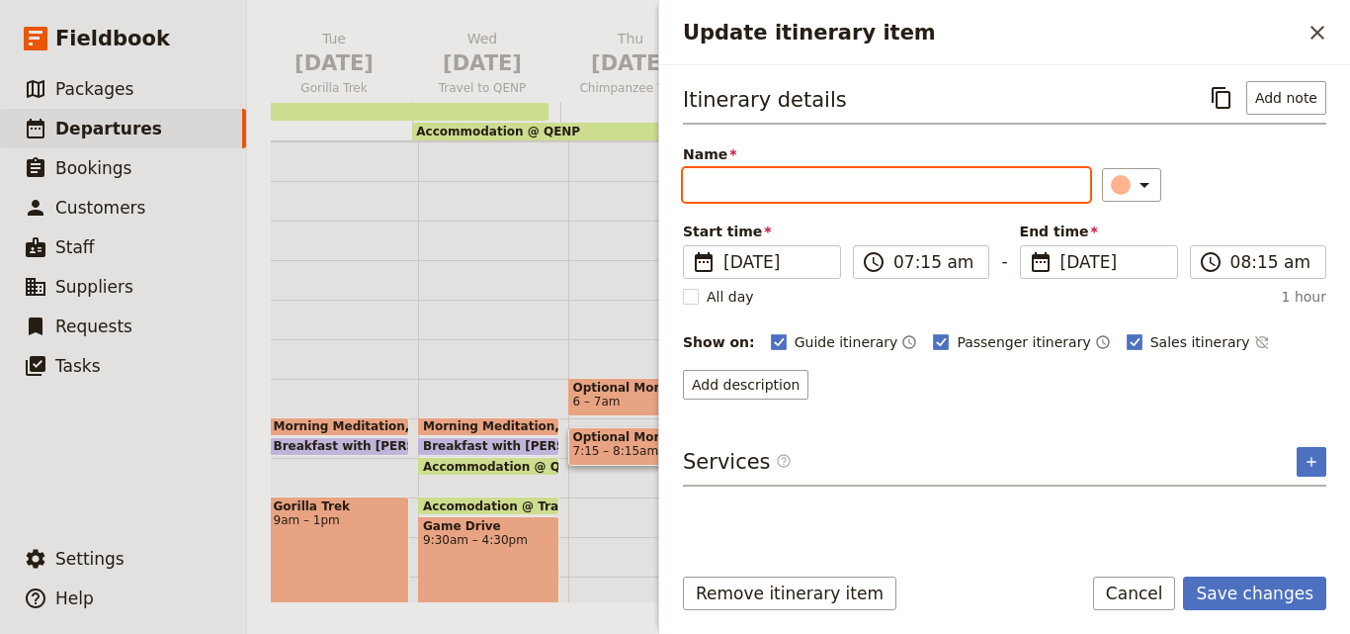
paste input "Morning Meditation"
type input "Morning Meditation"
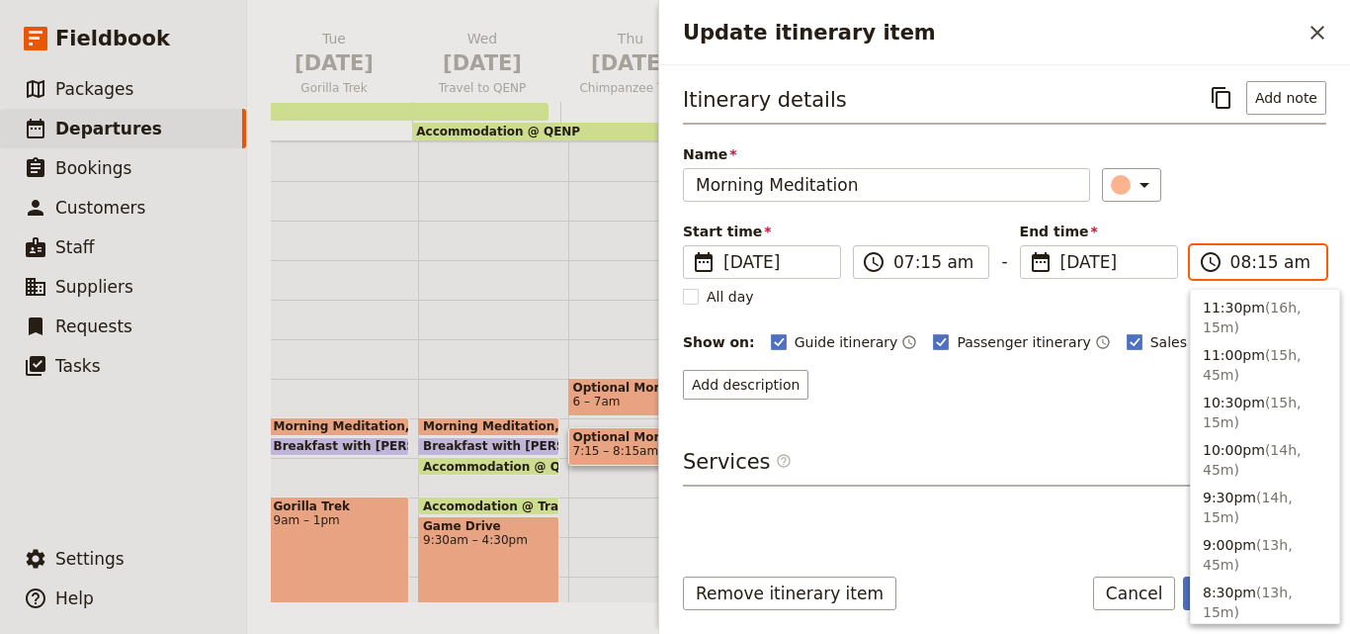
click at [1268, 261] on input "08:15 am" at bounding box center [1271, 262] width 83 height 24
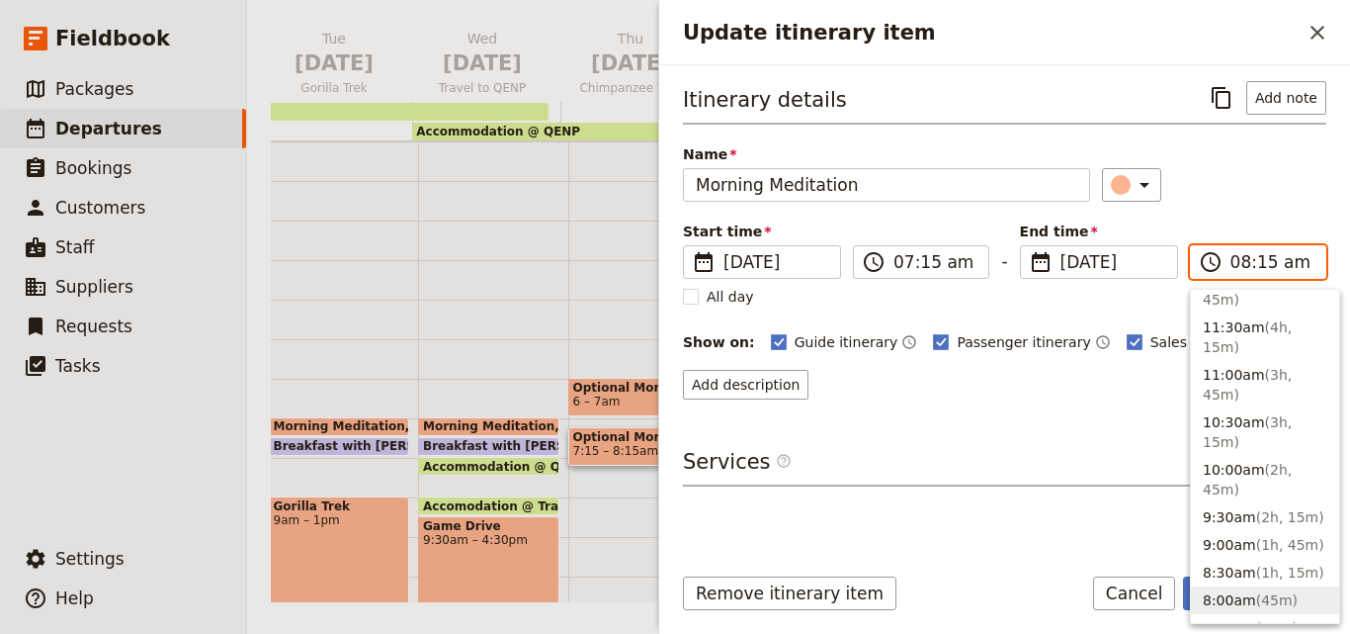
click at [1268, 261] on input "08:15 am" at bounding box center [1271, 262] width 83 height 24
click at [1243, 270] on input "08:15 am" at bounding box center [1271, 262] width 83 height 24
click at [1261, 266] on input "07:15 am" at bounding box center [1271, 262] width 83 height 24
type input "07:45 am"
click at [1253, 191] on div "​" at bounding box center [1214, 185] width 224 height 34
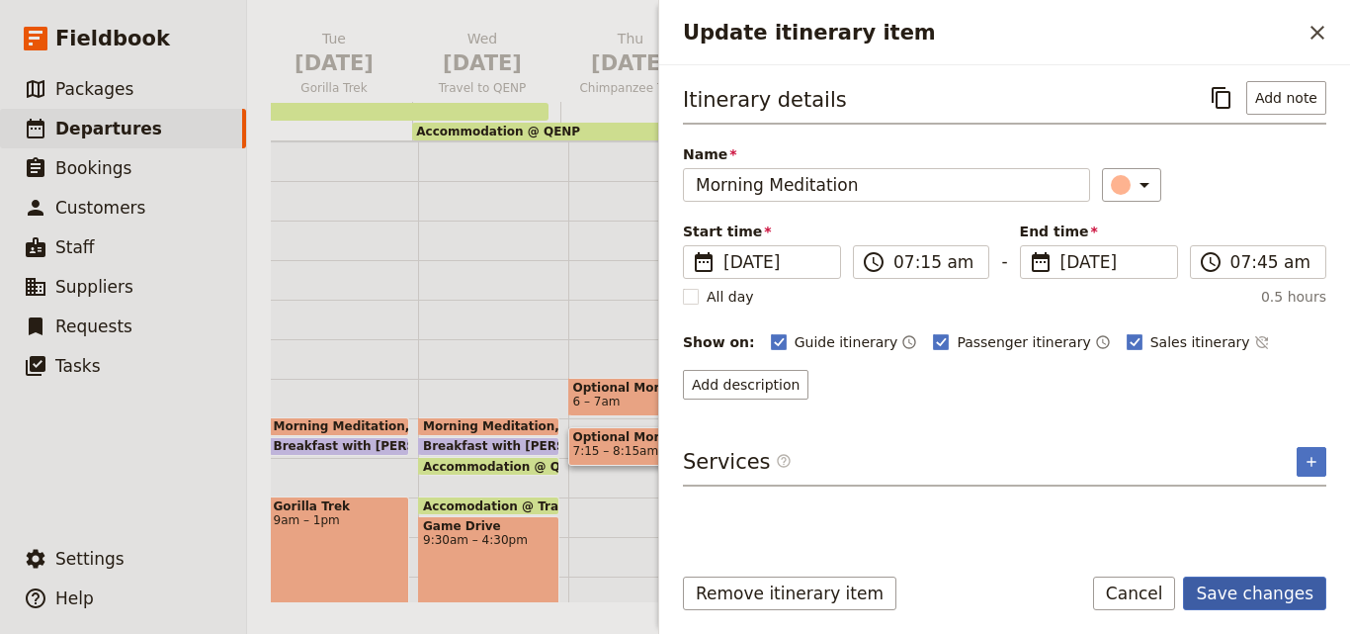
click at [1261, 595] on button "Save changes" at bounding box center [1254, 593] width 143 height 34
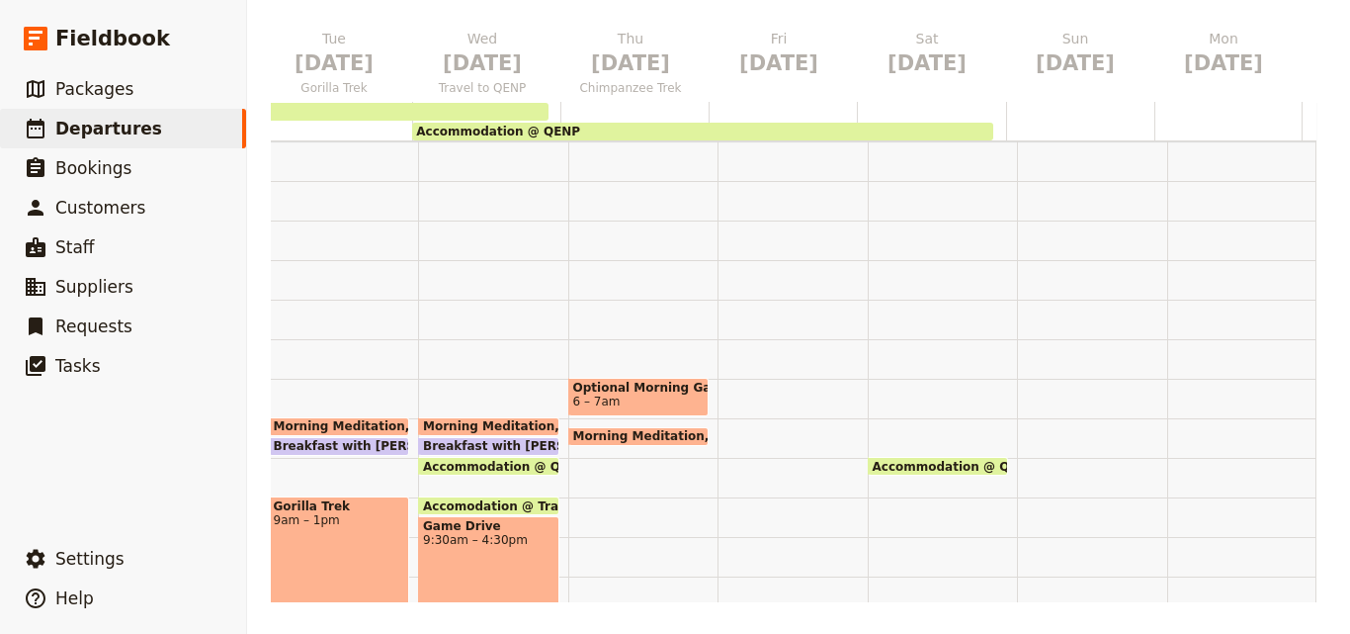
click at [473, 440] on span "Breakfast with Brooke Briefing" at bounding box center [562, 446] width 278 height 14
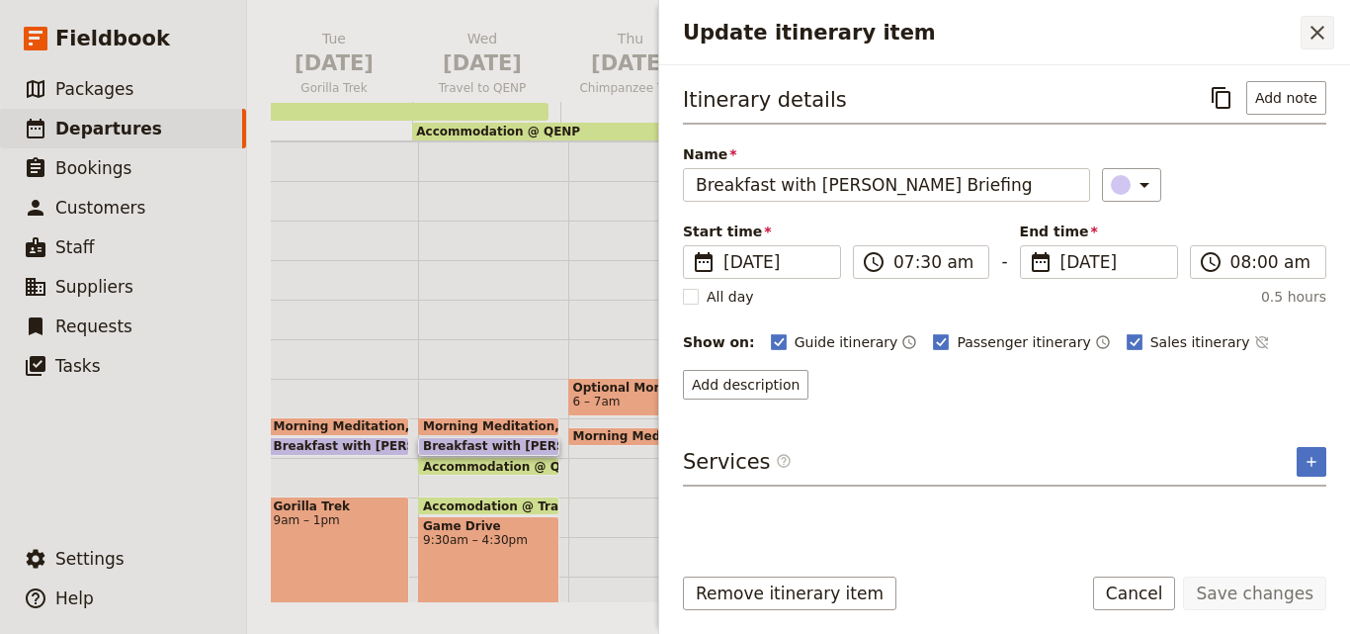
click at [1318, 33] on icon "Close drawer" at bounding box center [1318, 33] width 14 height 14
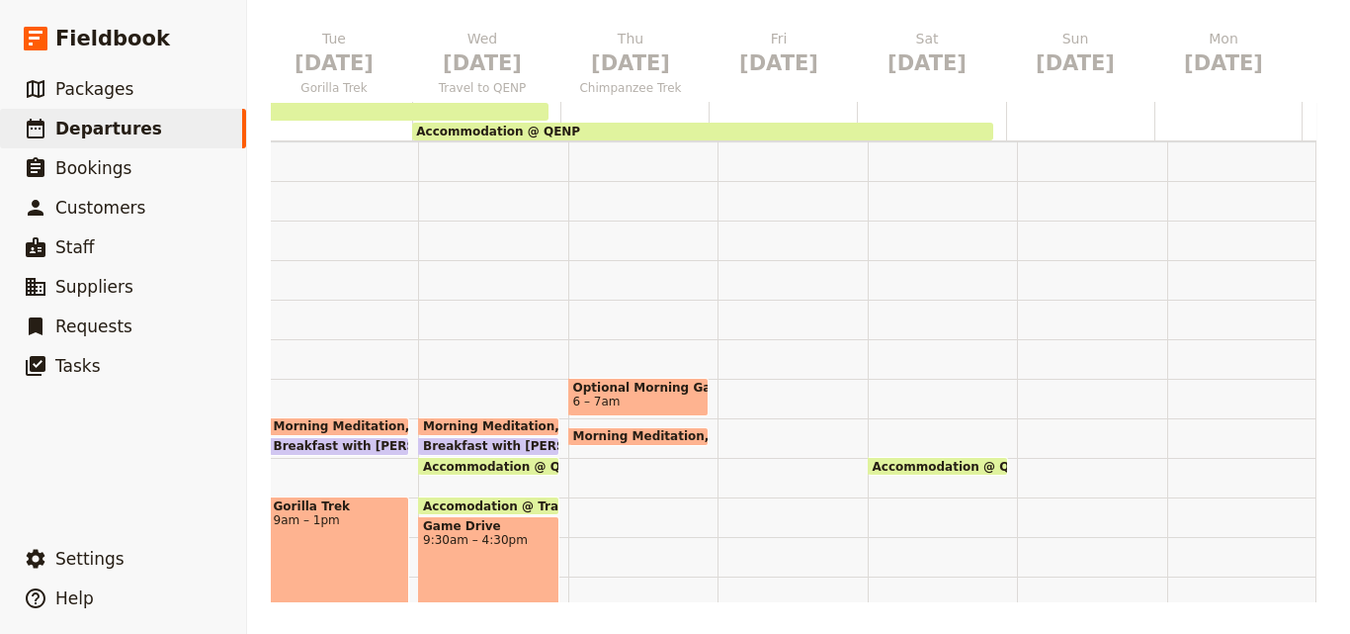
click at [568, 464] on div "Optional Morning Game Drive 6 – 7am Morning Meditation 7:15 – 7:45am" at bounding box center [643, 615] width 150 height 949
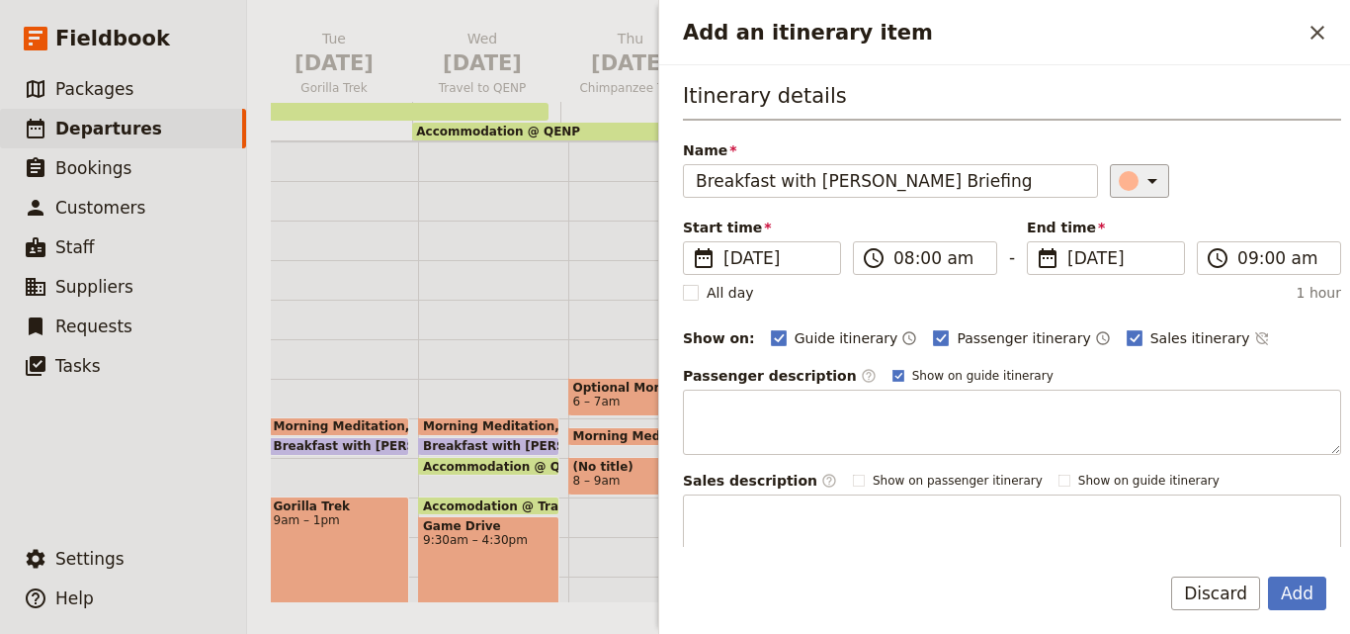
type input "Breakfast with Brooke Briefing"
click at [1141, 178] on icon "Add an itinerary item" at bounding box center [1153, 181] width 24 height 24
click at [1132, 263] on div "button" at bounding box center [1133, 270] width 20 height 20
click at [1315, 602] on button "Add" at bounding box center [1297, 593] width 58 height 34
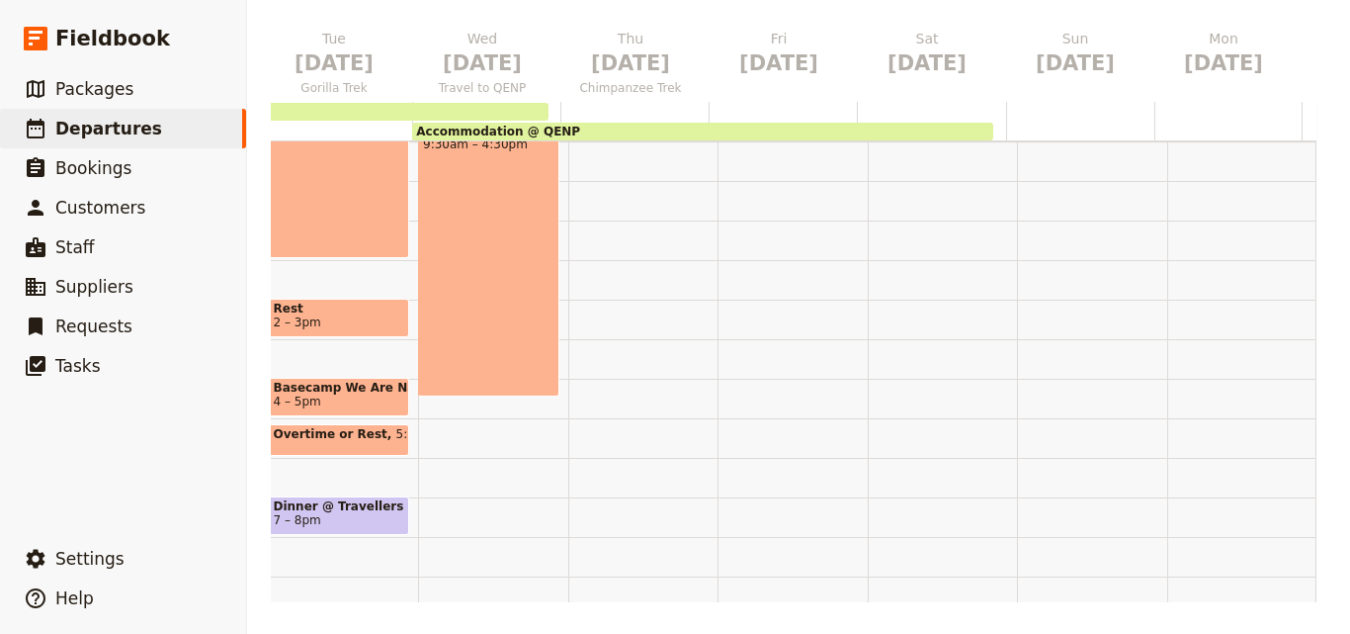
scroll to position [99, 0]
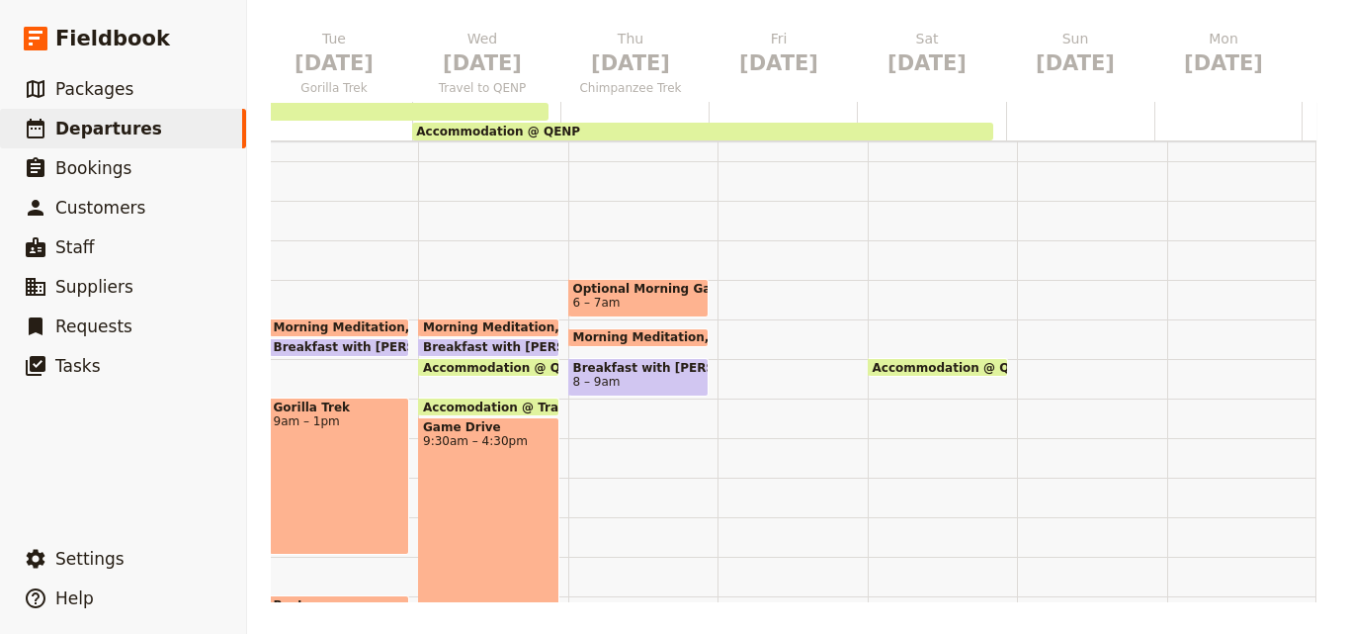
click at [607, 437] on div "Optional Morning Game Drive 6 – 7am Morning Meditation 7:15 – 7:45am Breakfast …" at bounding box center [643, 516] width 150 height 949
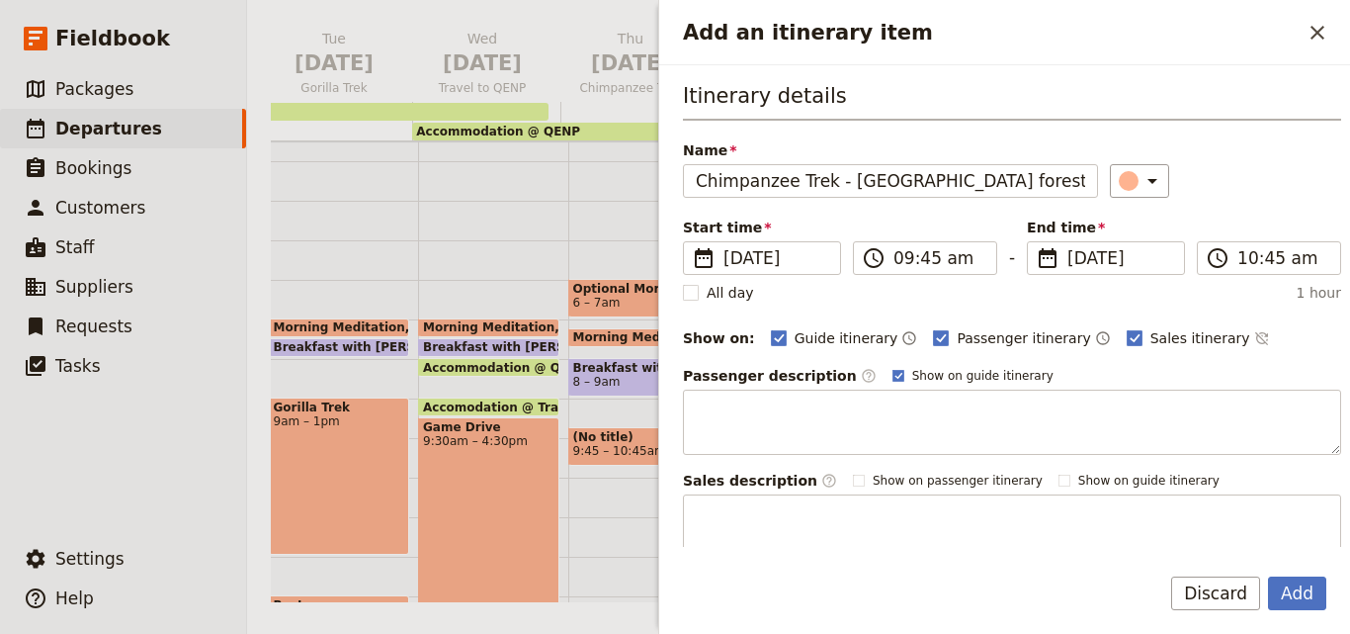
type input "Chimpanzee Trek - Kalinzu forest"
click at [925, 262] on input "09:45 am" at bounding box center [938, 258] width 91 height 24
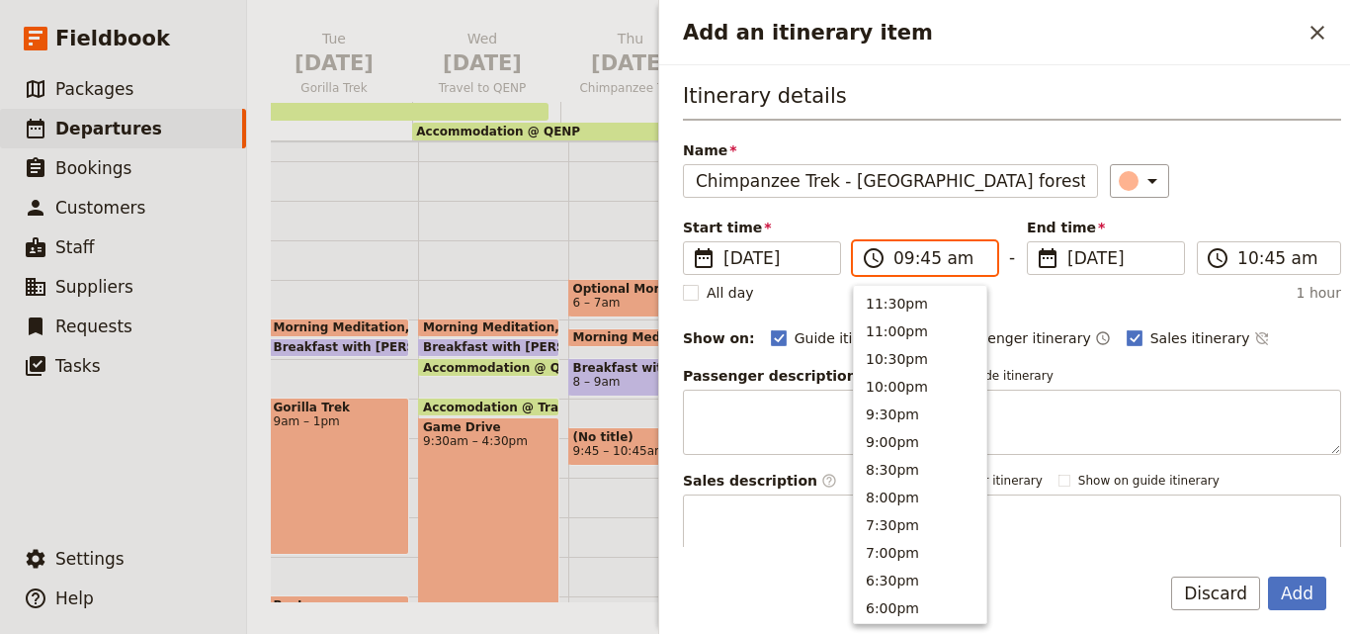
scroll to position [779, 0]
click at [925, 262] on input "09:45 am" at bounding box center [938, 258] width 91 height 24
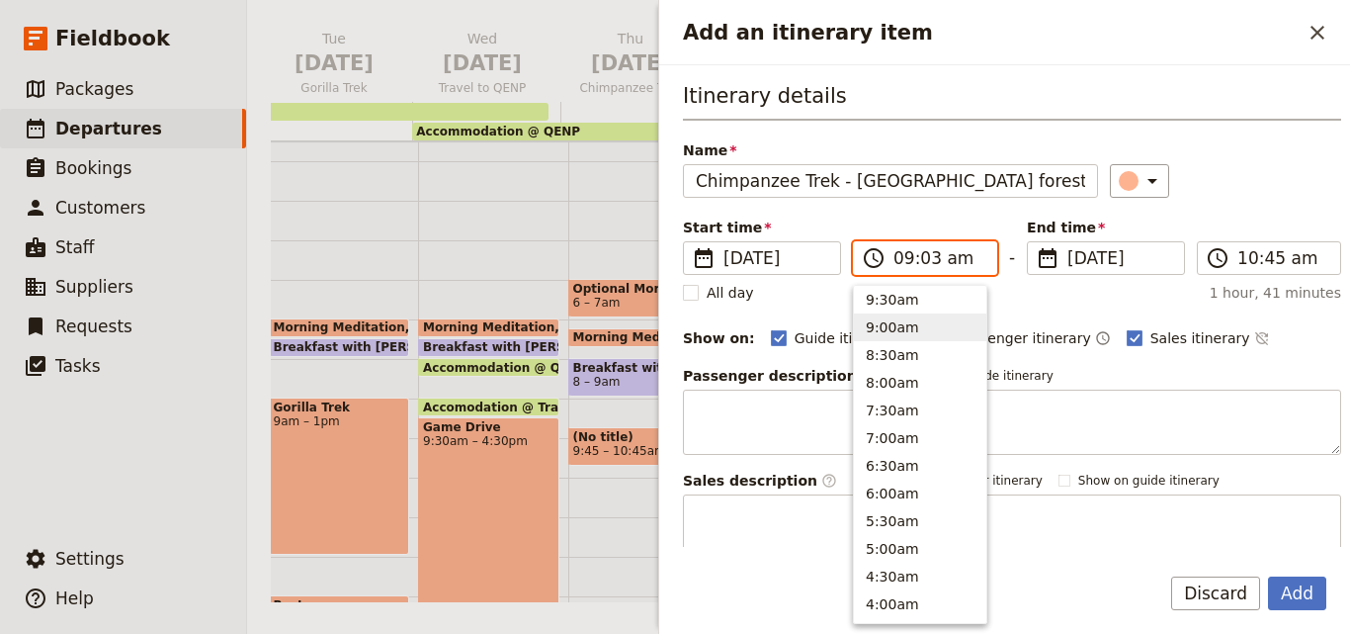
type input "09:30 am"
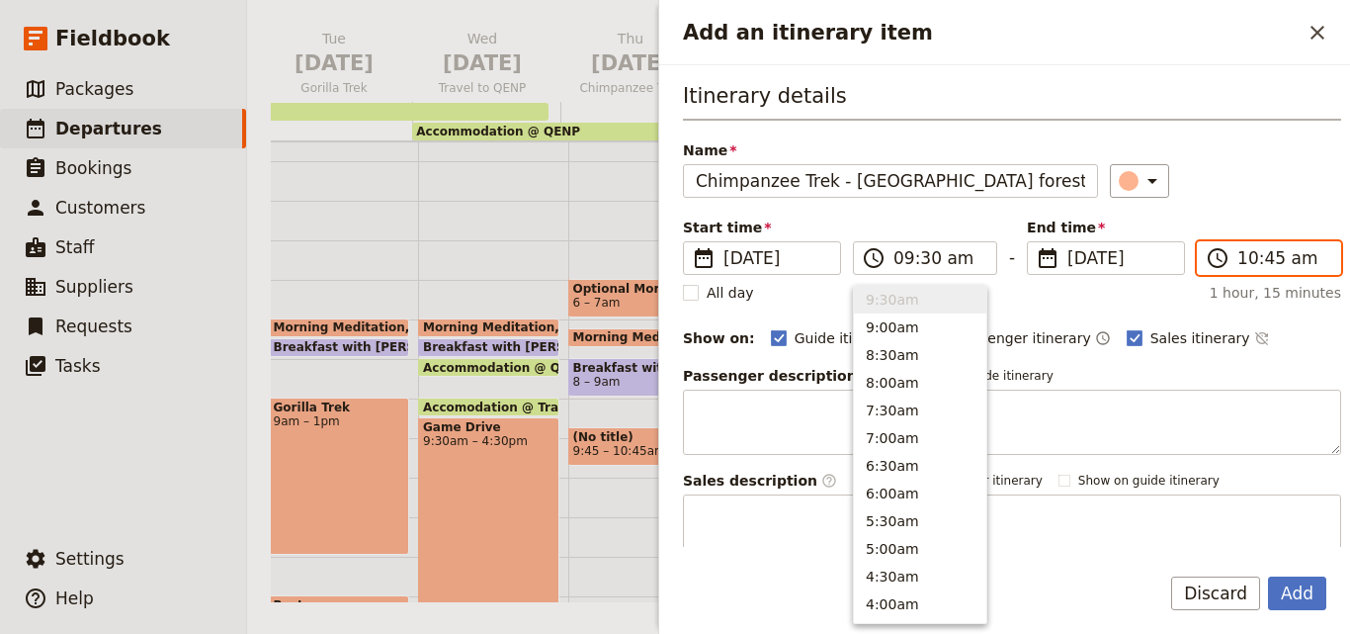
click at [1242, 249] on input "10:45 am" at bounding box center [1282, 258] width 91 height 24
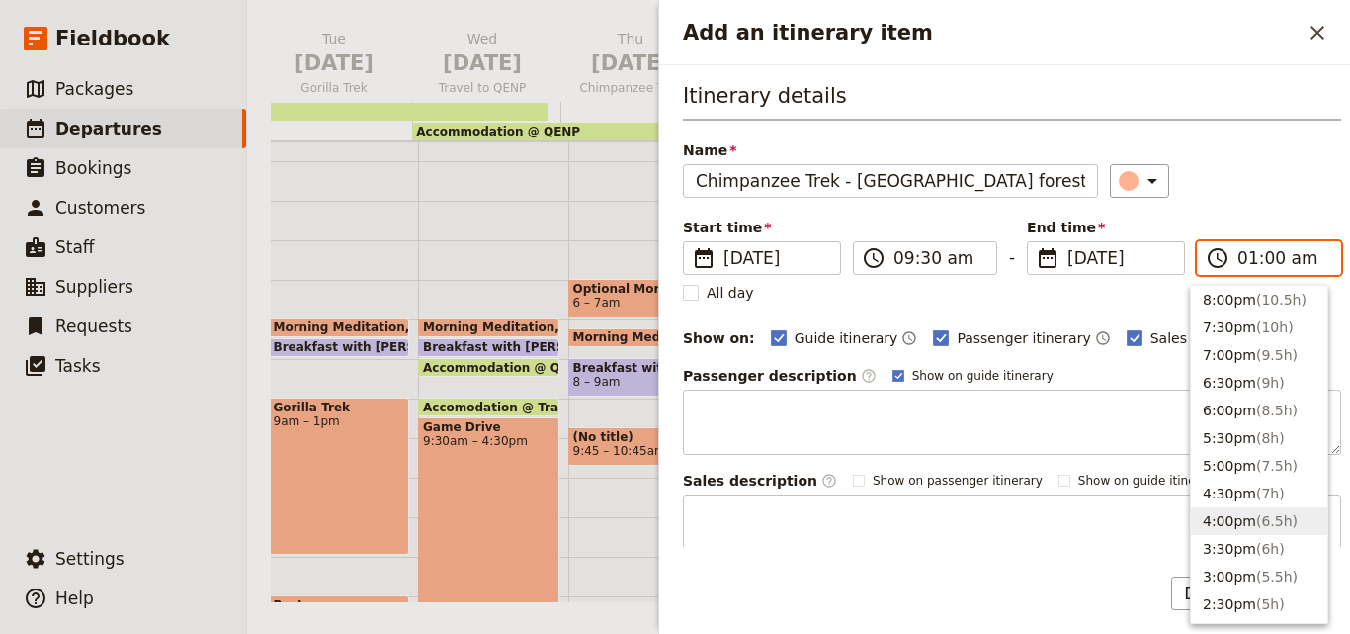
scroll to position [395, 0]
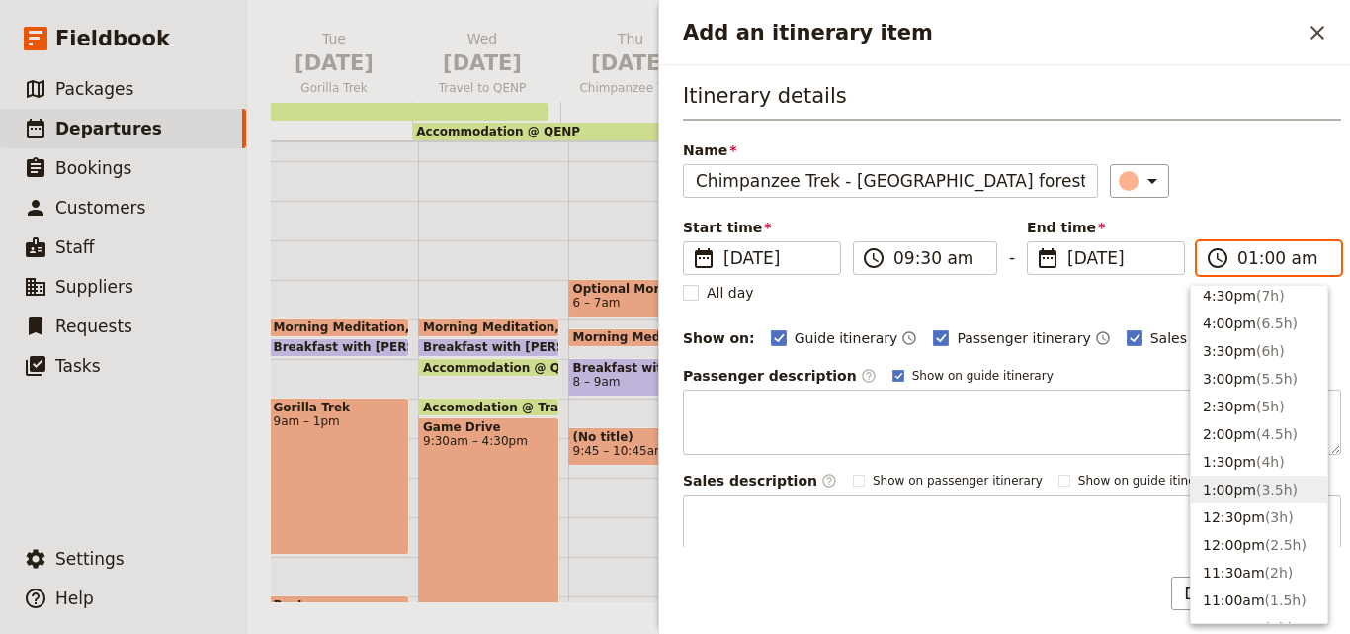
click at [1260, 486] on span "( 3.5h )" at bounding box center [1277, 489] width 42 height 16
type input "01:00 pm"
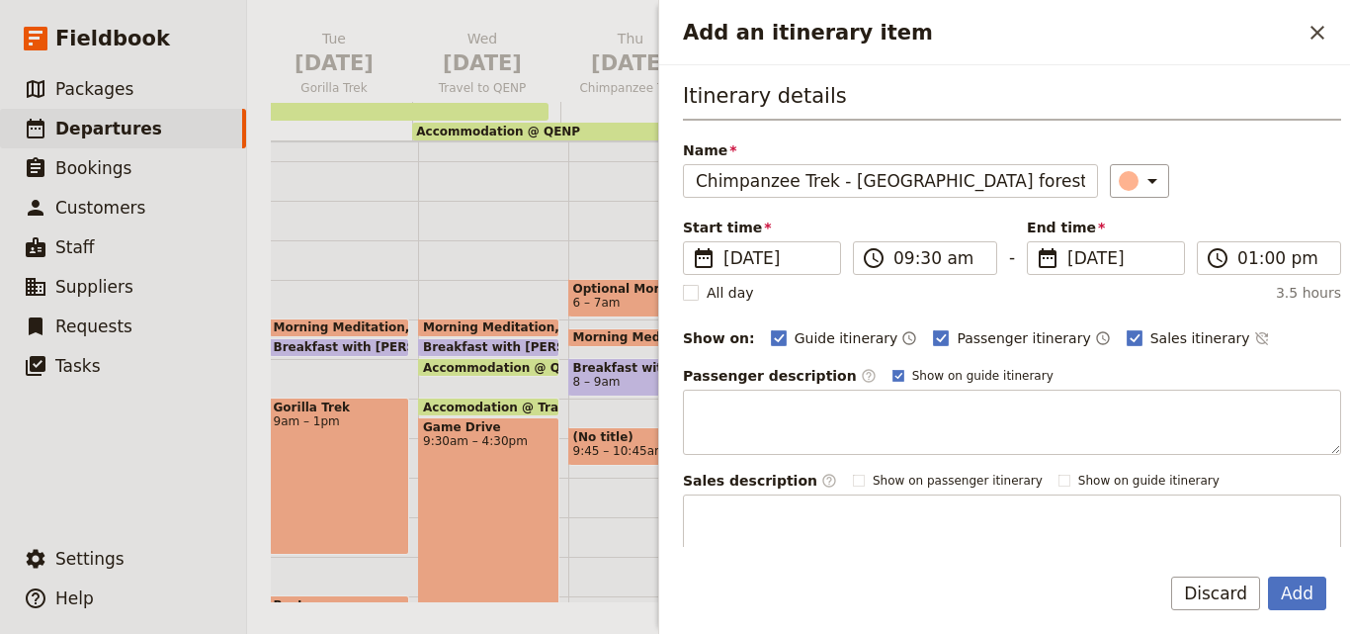
click at [1326, 606] on div "Add Discard" at bounding box center [1004, 604] width 691 height 57
click at [1300, 593] on button "Add" at bounding box center [1297, 593] width 58 height 34
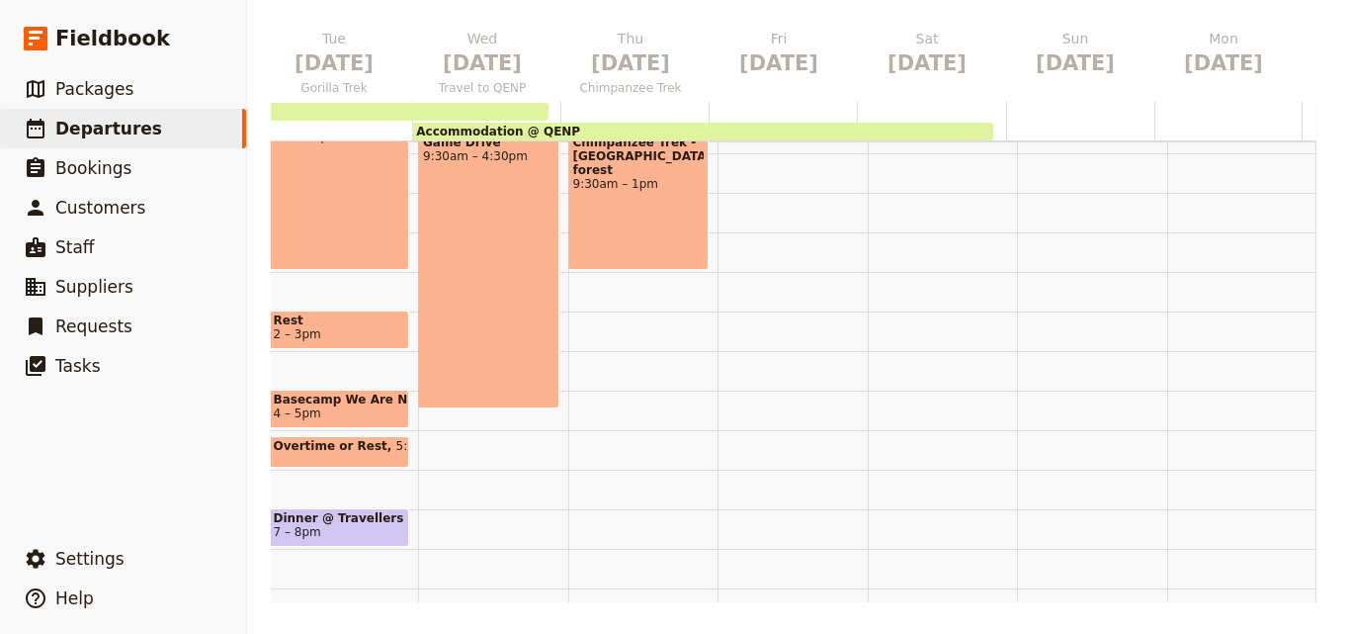
scroll to position [296, 0]
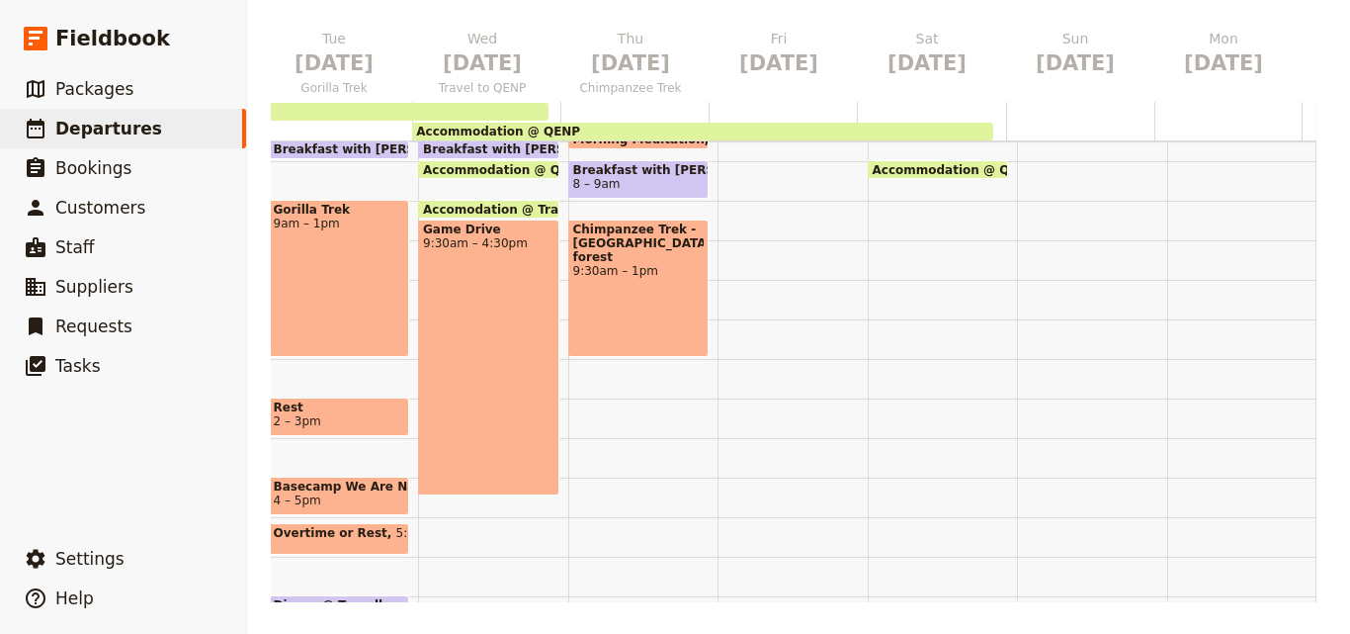
click at [568, 447] on div "Optional Morning Game Drive 6 – 7am Morning Meditation 7:15 – 7:45am Breakfast …" at bounding box center [643, 319] width 150 height 949
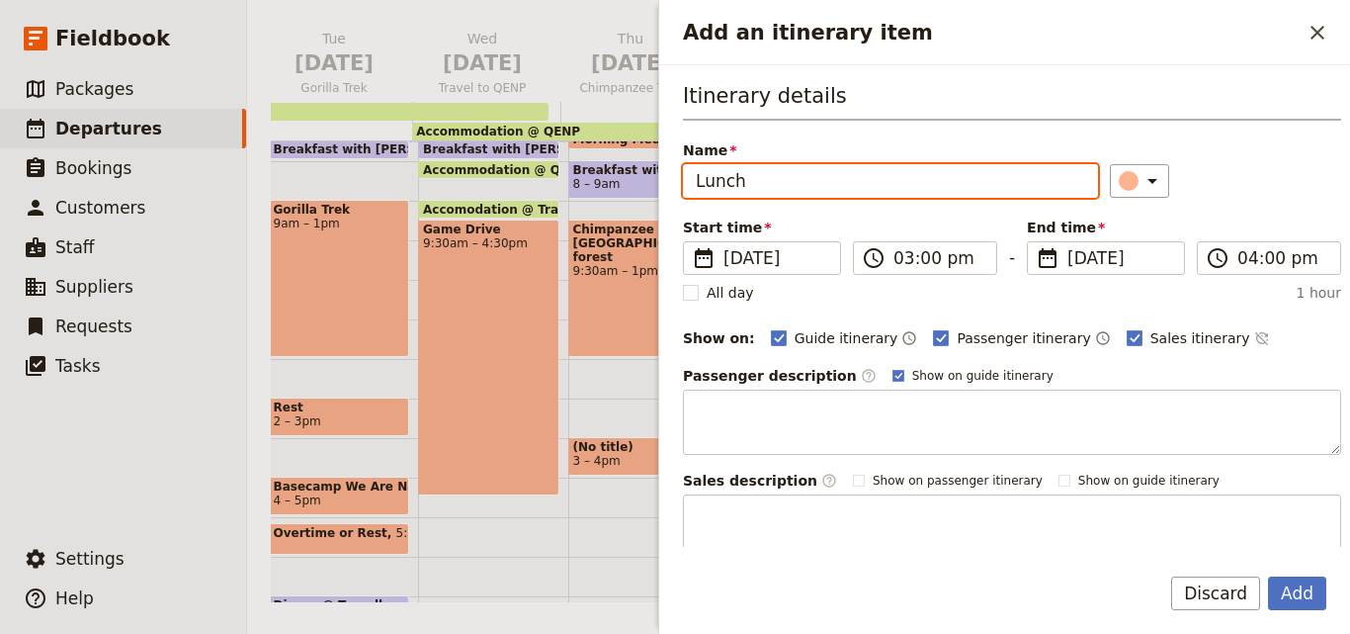
type input "Lunch"
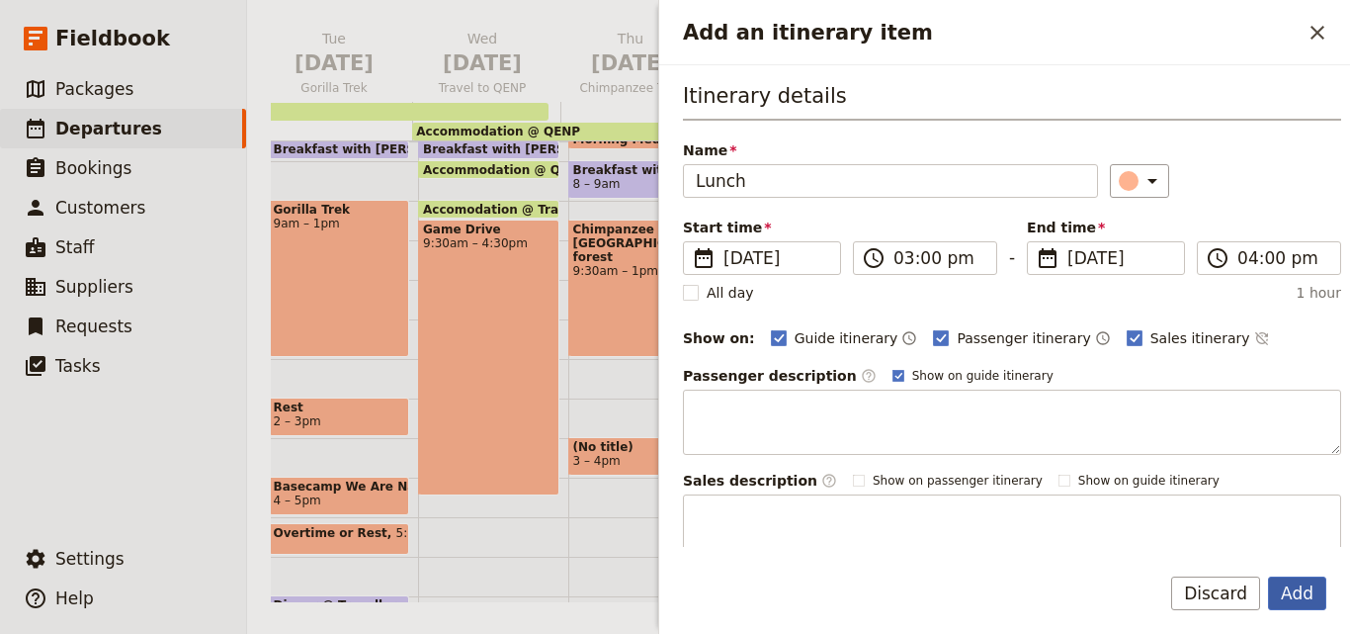
click at [1315, 598] on button "Add" at bounding box center [1297, 593] width 58 height 34
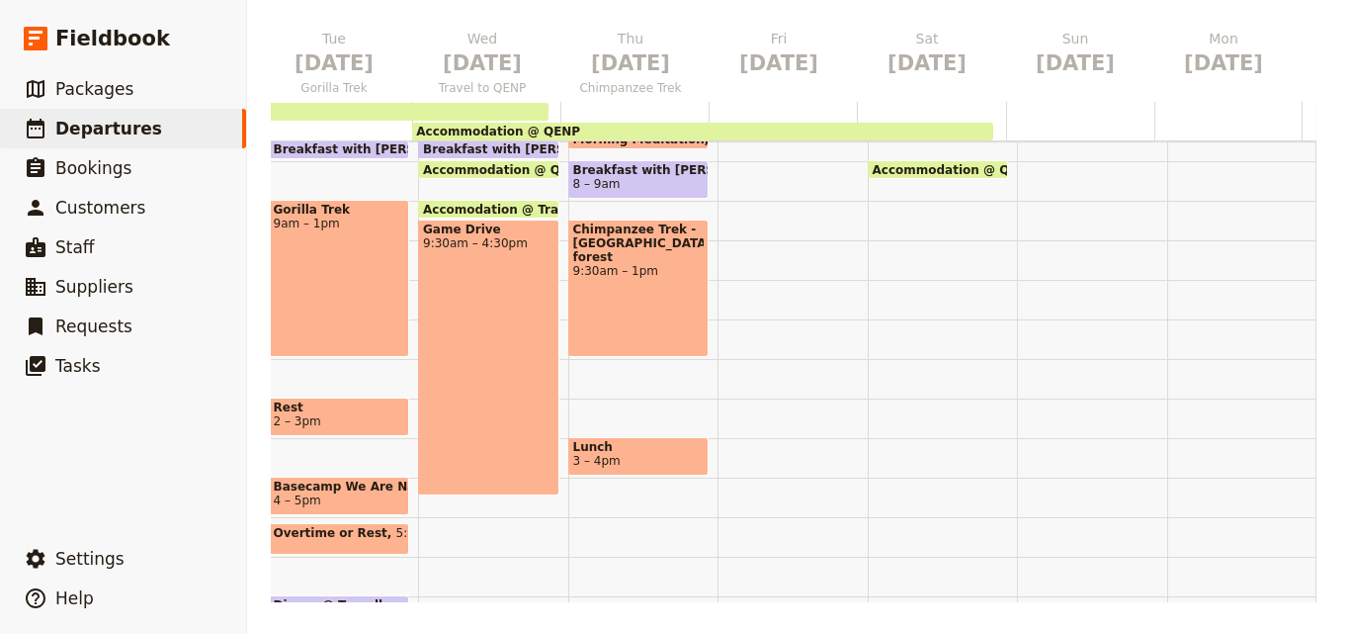
click at [573, 464] on span "3 – 4pm" at bounding box center [596, 461] width 47 height 14
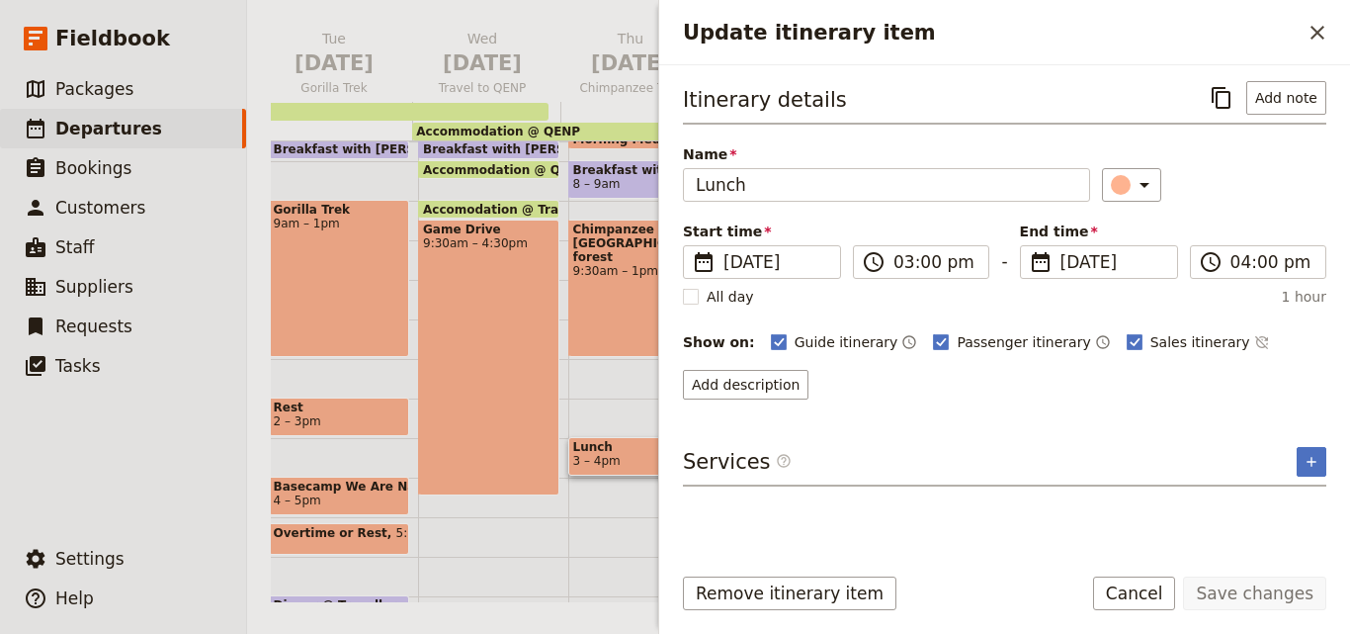
drag, startPoint x: 1306, startPoint y: 0, endPoint x: 828, endPoint y: 104, distance: 488.5
click at [828, 104] on div "Itinerary details ​ Add note" at bounding box center [1004, 102] width 643 height 43
click at [1140, 181] on icon "Update itinerary item" at bounding box center [1145, 185] width 24 height 24
click at [1138, 273] on div "button" at bounding box center [1133, 274] width 20 height 20
click at [1309, 586] on button "Save changes" at bounding box center [1254, 593] width 143 height 34
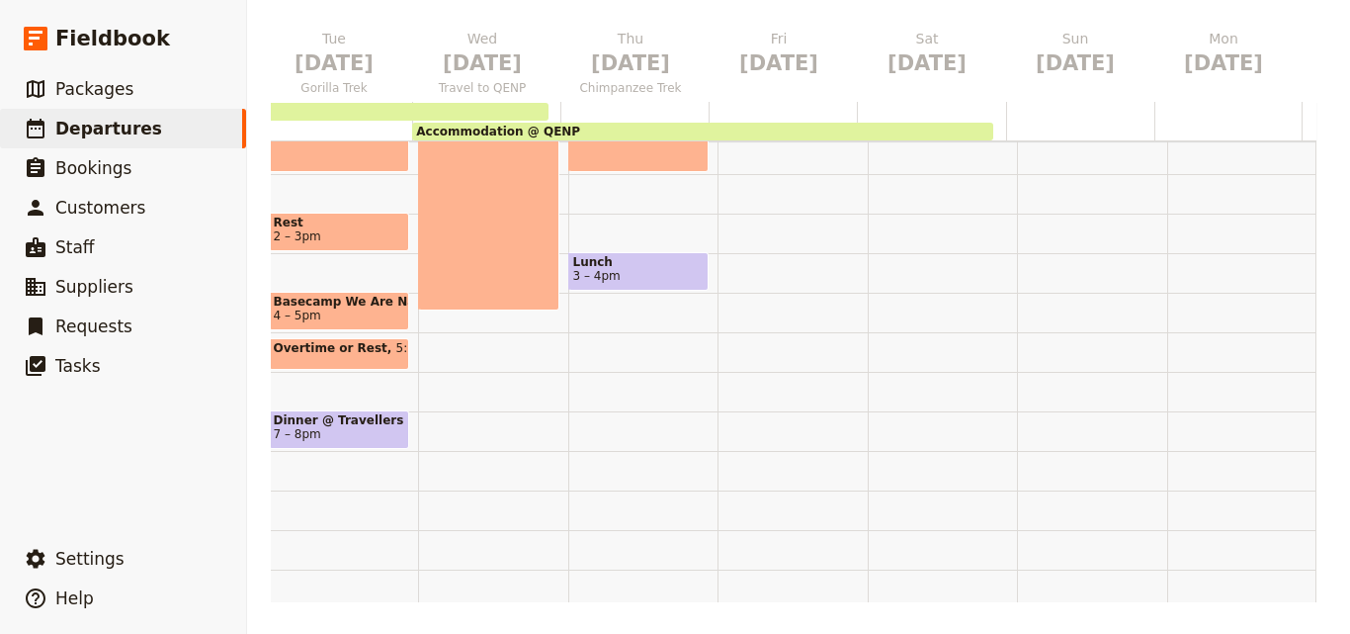
scroll to position [503, 0]
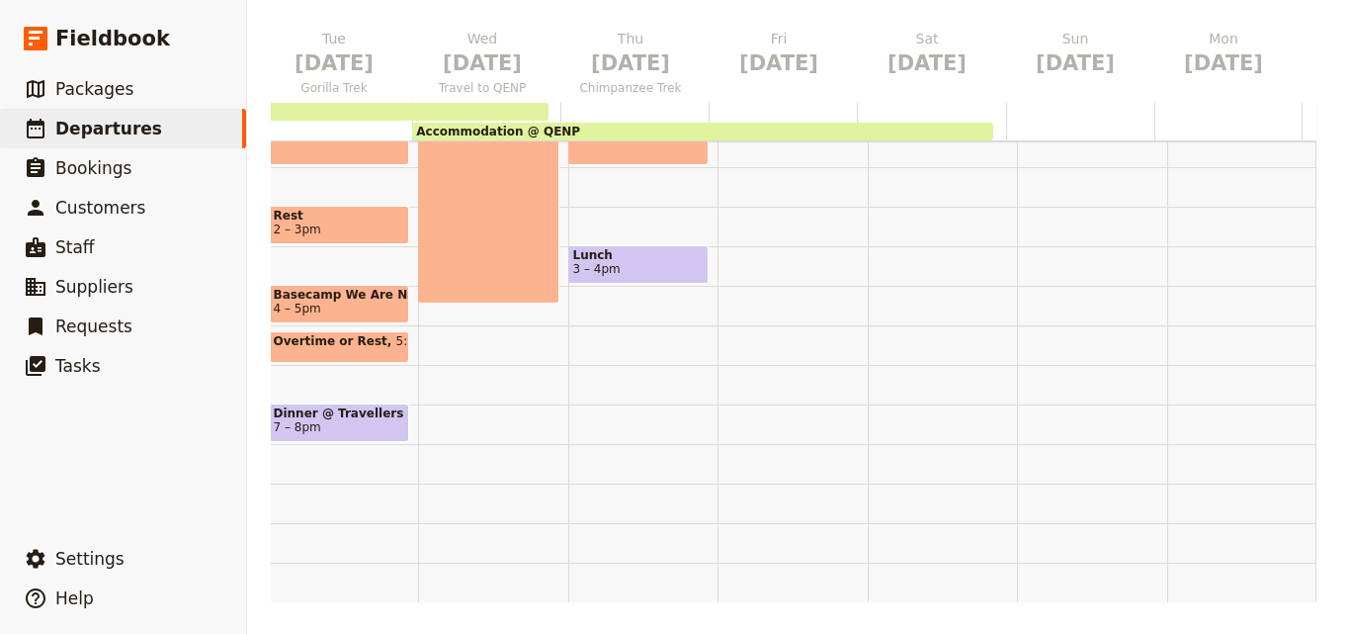
click at [568, 277] on div "Optional Morning Game Drive 6 – 7am Morning Meditation 7:15 – 7:45am Breakfast …" at bounding box center [643, 127] width 150 height 949
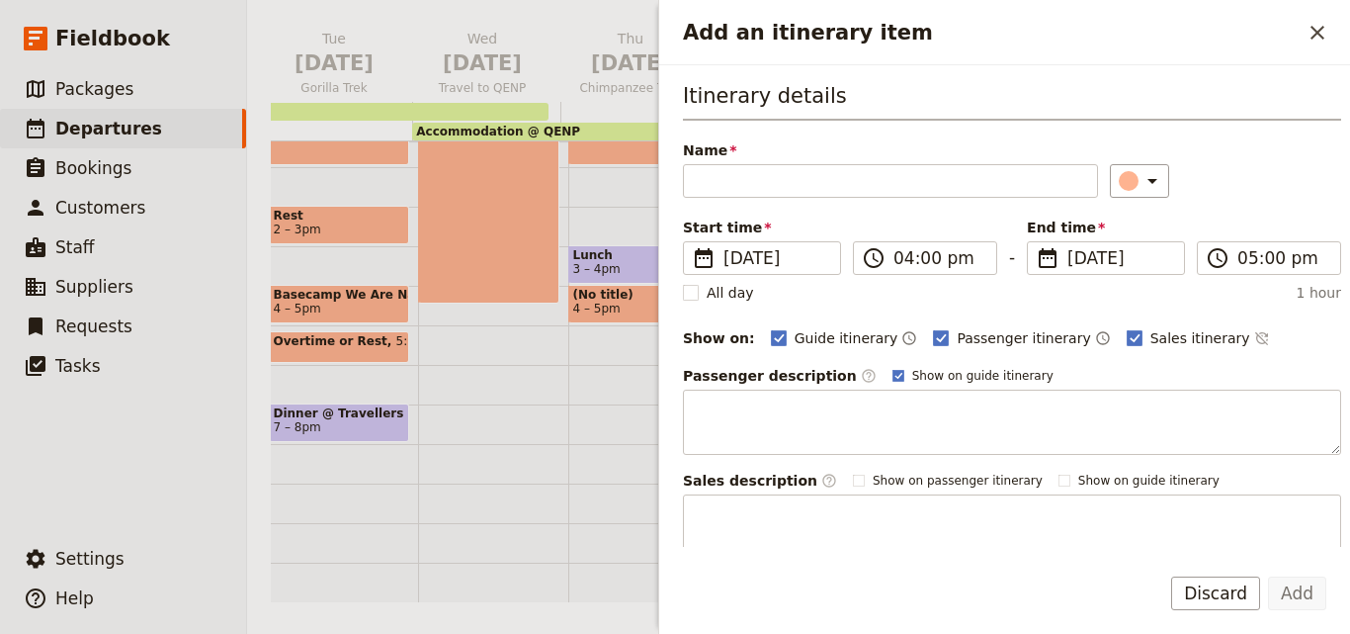
drag, startPoint x: 706, startPoint y: 188, endPoint x: 801, endPoint y: 80, distance: 143.6
click at [801, 80] on div "Itinerary details Name ​ Please fill out this field. Start time ​ 20 Nov 2025 2…" at bounding box center [1004, 305] width 691 height 481
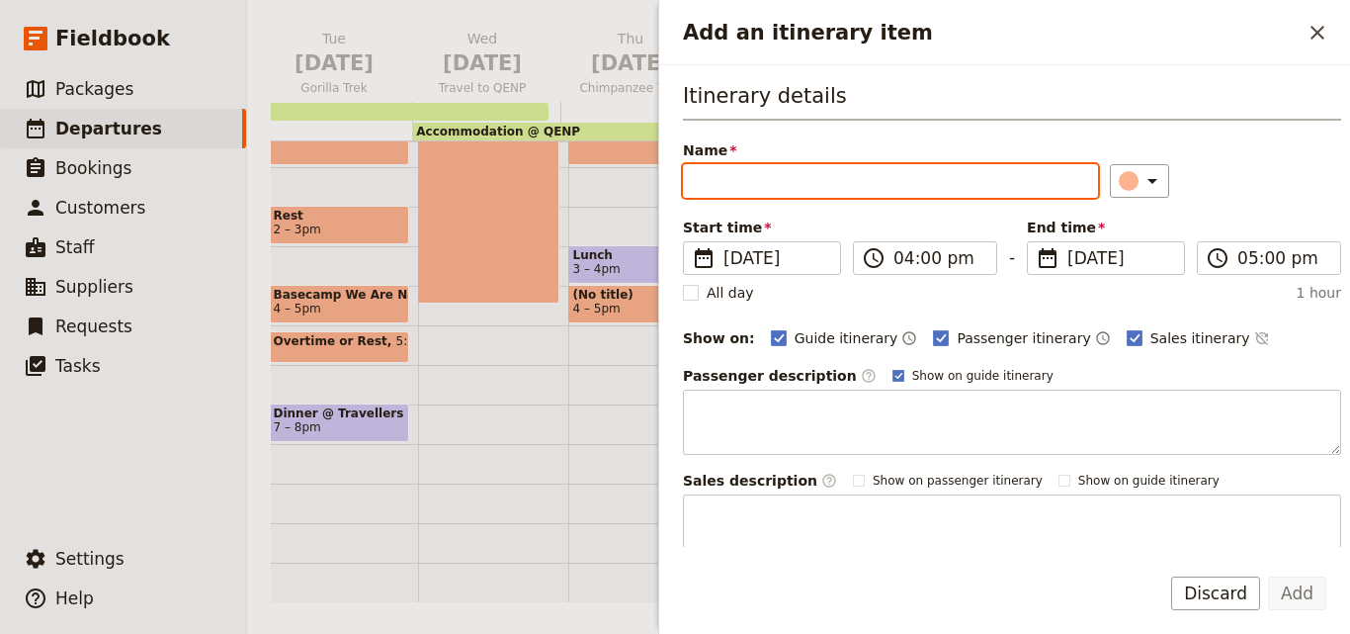
click at [780, 179] on input "Name" at bounding box center [890, 181] width 415 height 34
type input "Rest"
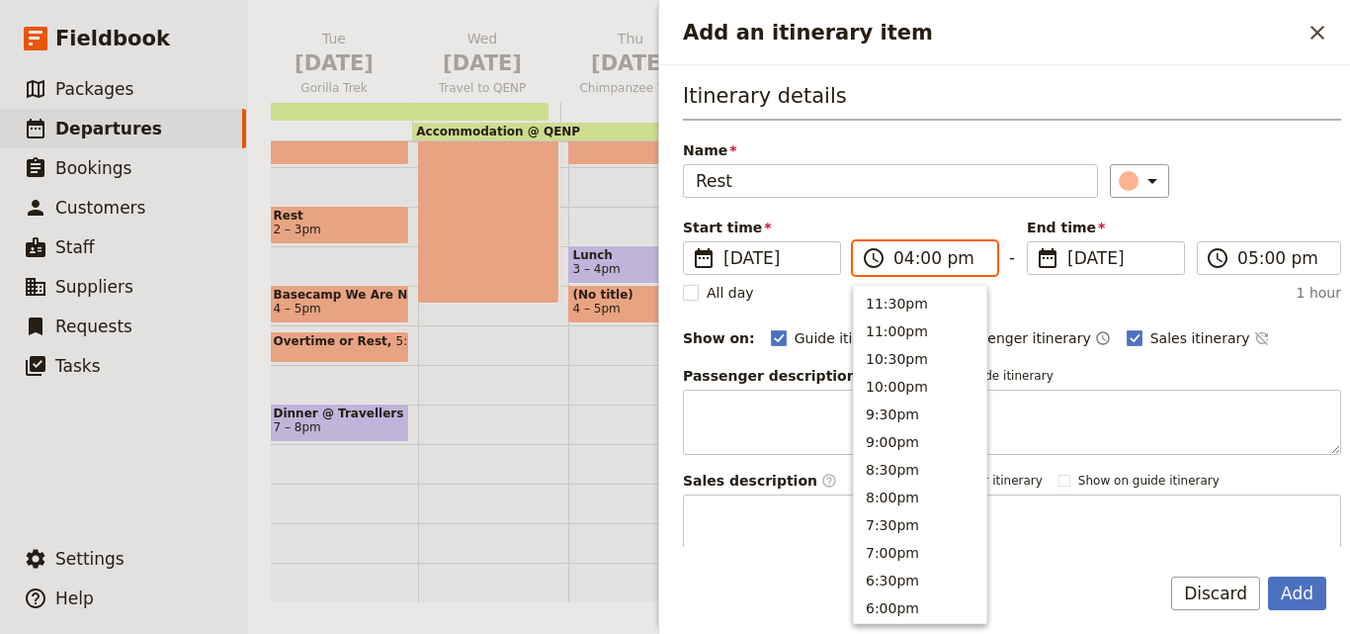
scroll to position [419, 0]
click at [904, 260] on input "04:00 pm" at bounding box center [938, 258] width 91 height 24
type input "03:00 pm"
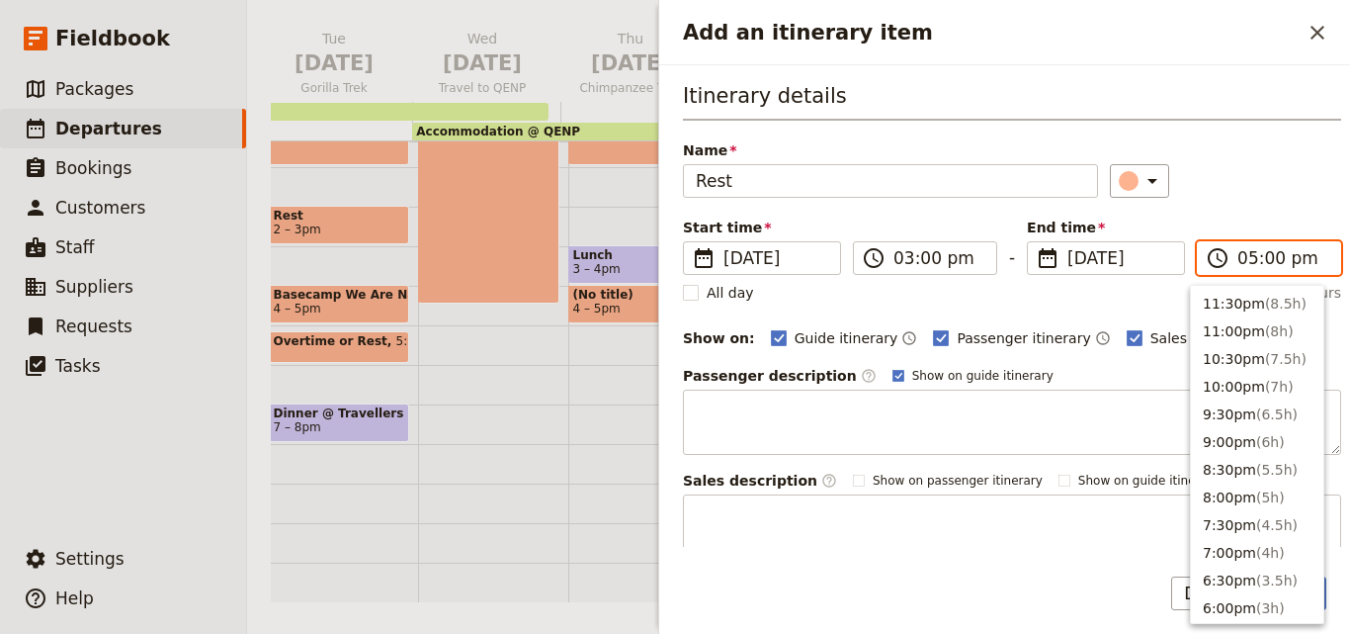
scroll to position [364, 0]
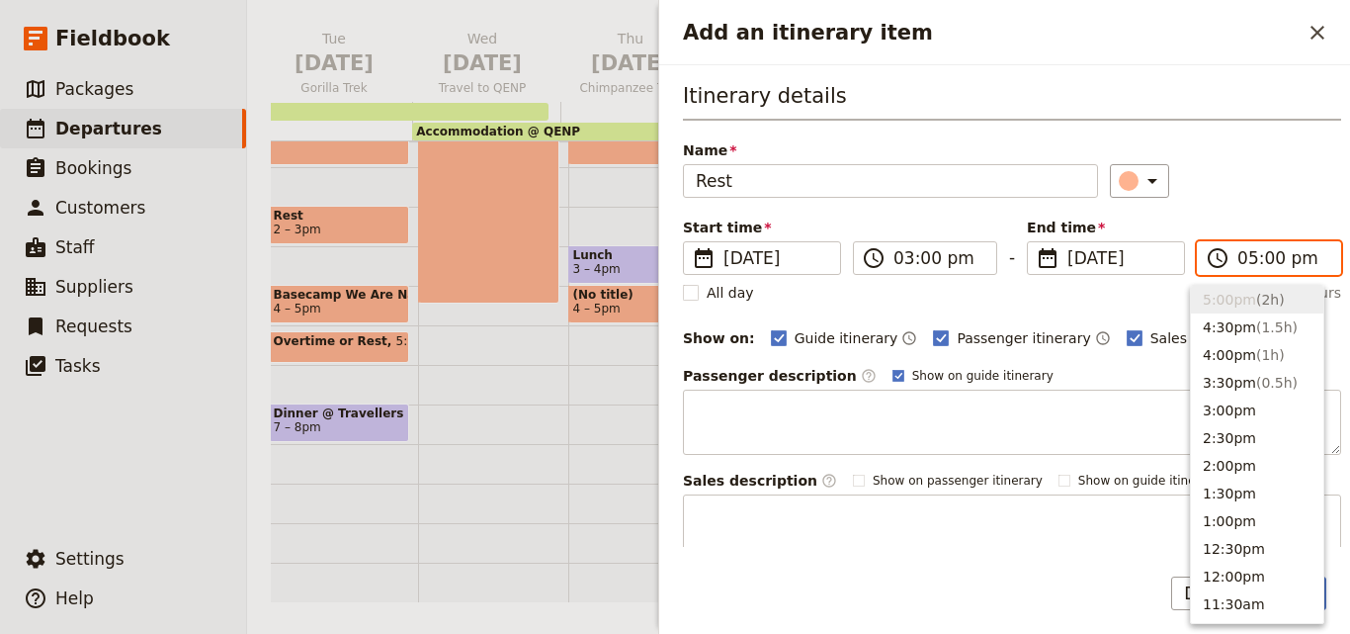
click at [1237, 261] on input "05:00 pm" at bounding box center [1282, 258] width 91 height 24
type input "04:00 pm"
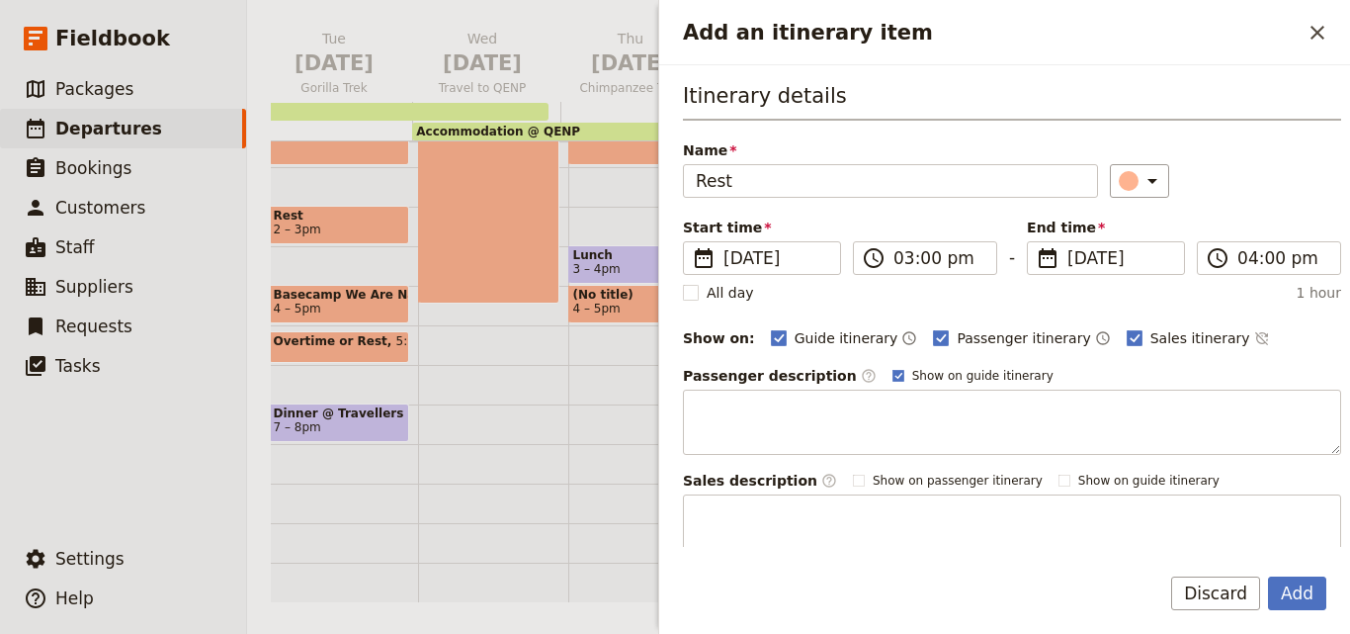
click at [1082, 289] on div "All day 1 hour" at bounding box center [1012, 293] width 658 height 20
click at [1313, 593] on button "Add" at bounding box center [1297, 593] width 58 height 34
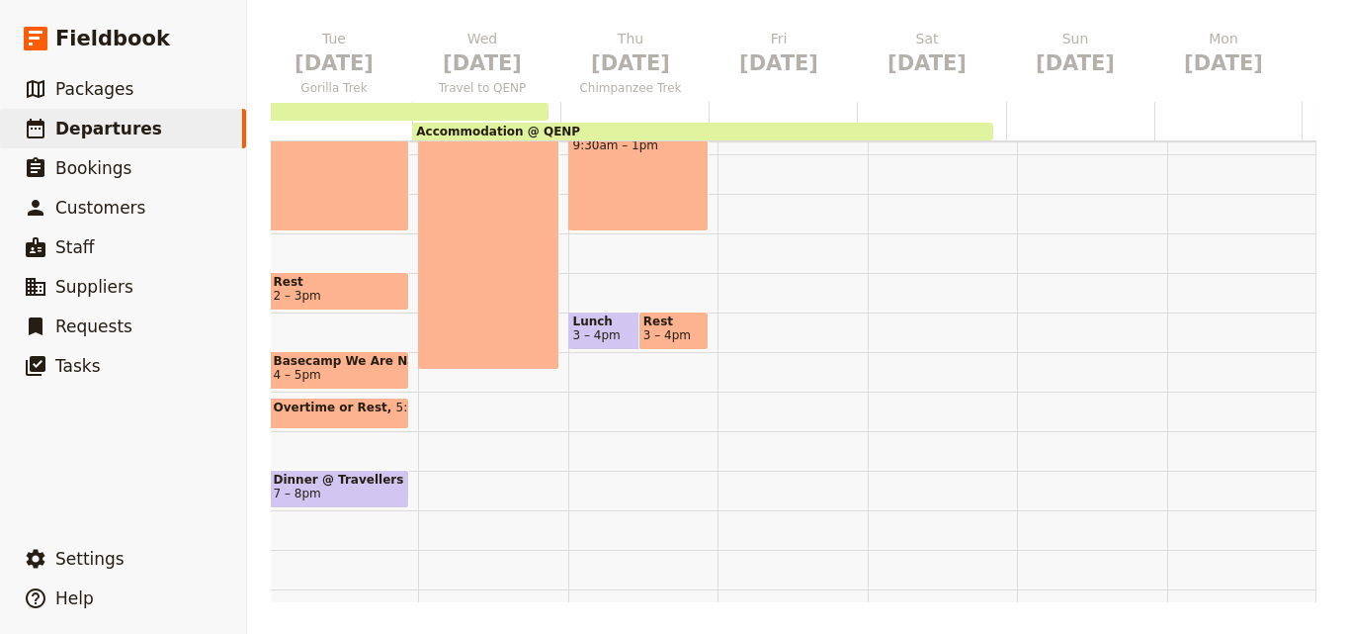
scroll to position [494, 0]
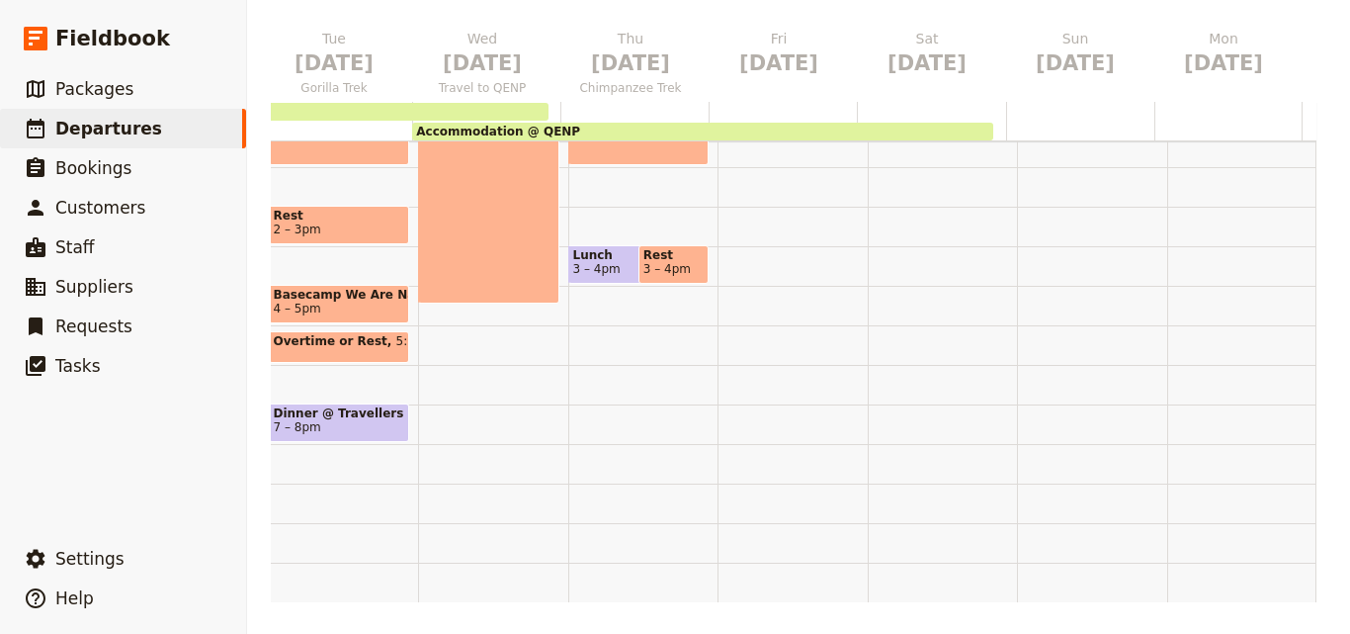
click at [625, 339] on div "Optional Morning Game Drive 6 – 7am Morning Meditation 7:15 – 7:45am Breakfast …" at bounding box center [643, 127] width 150 height 949
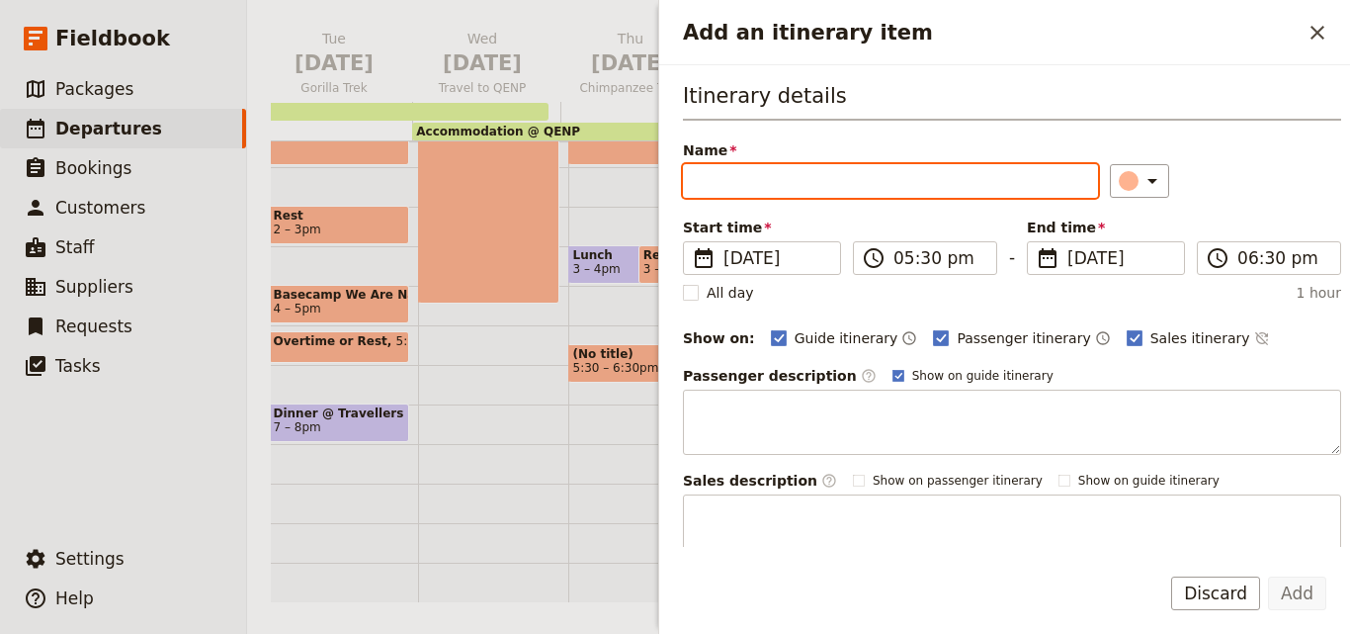
drag, startPoint x: 750, startPoint y: 162, endPoint x: 726, endPoint y: 175, distance: 27.0
paste input "Basecamp Location on patio with fire"
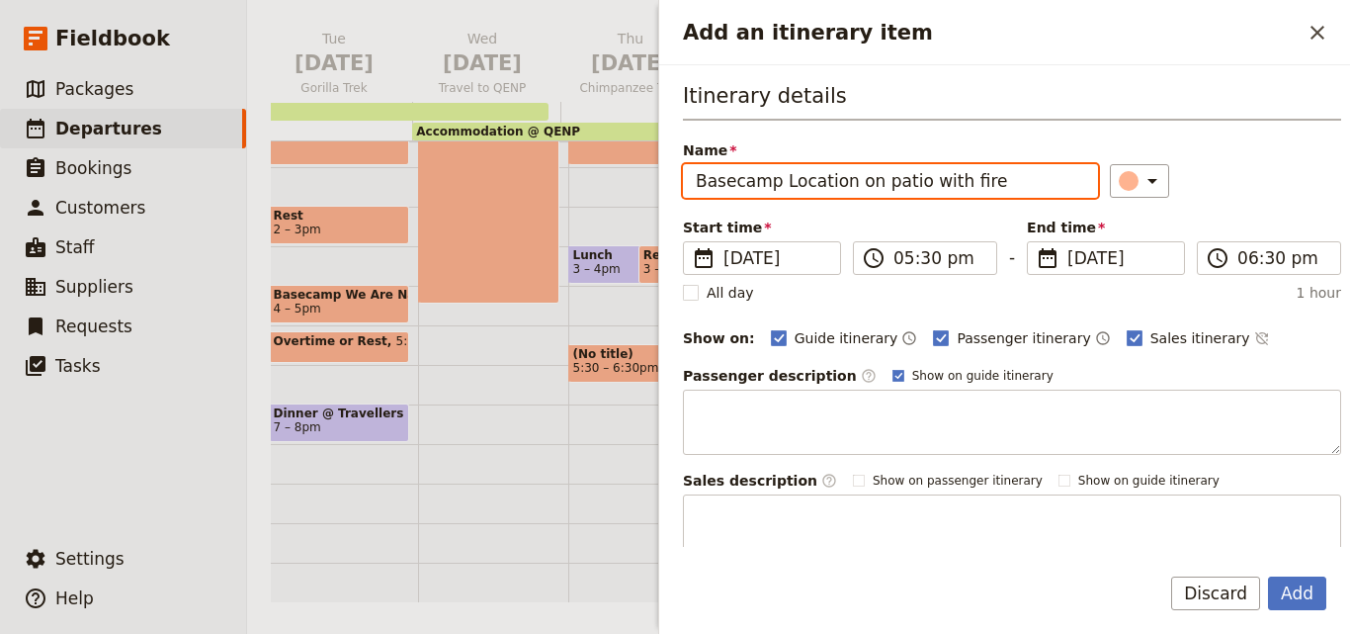
type input "Basecamp Location on patio with fire"
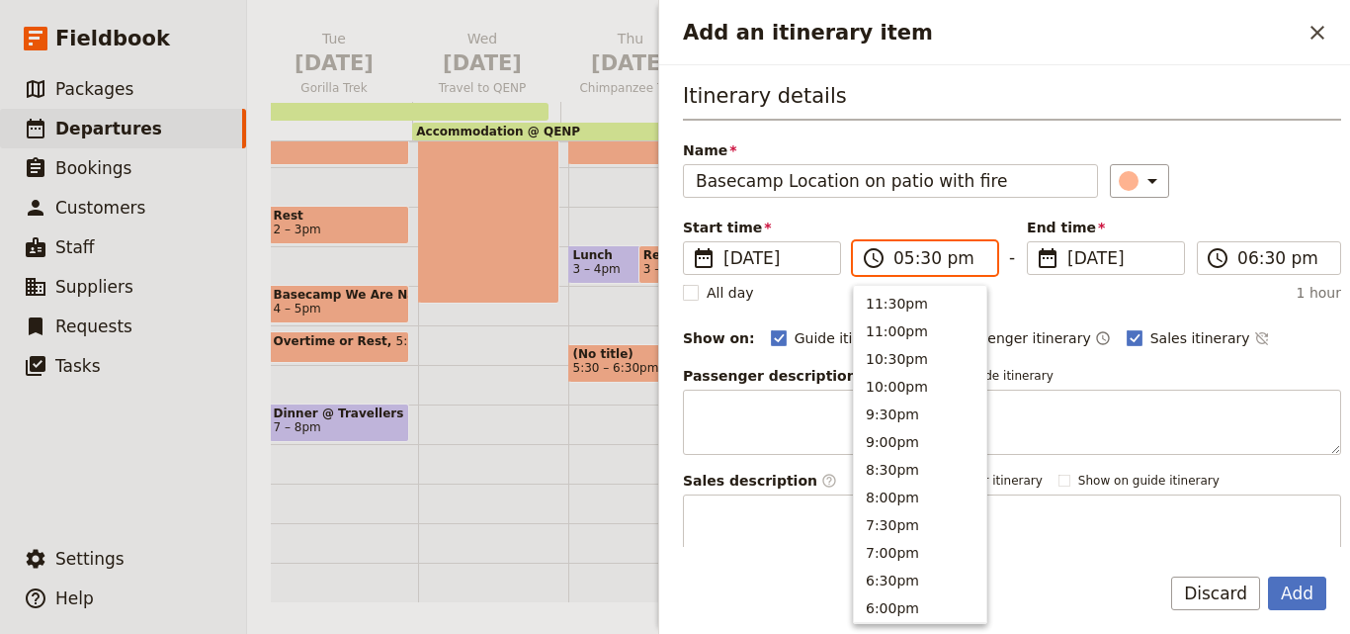
click at [910, 269] on input "05:30 pm" at bounding box center [938, 258] width 91 height 24
click at [919, 256] on input "04:30 pm" at bounding box center [938, 258] width 91 height 24
type input "04:00 pm"
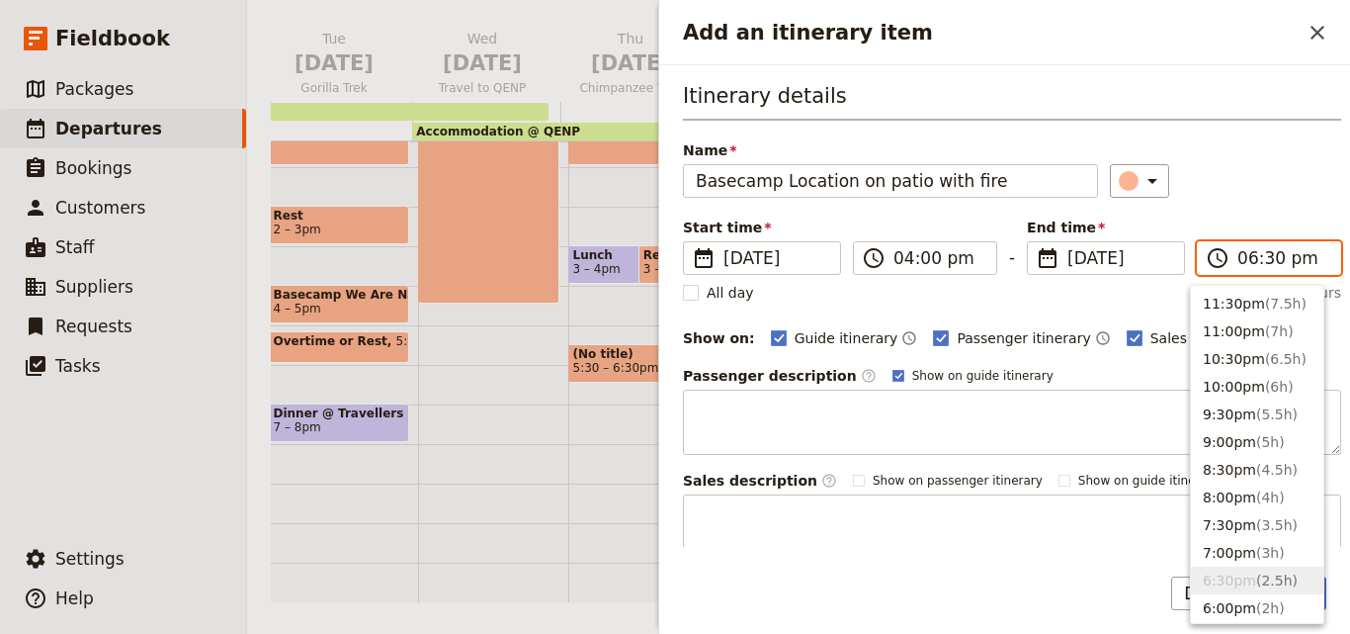
click at [1237, 265] on input "06:30 pm" at bounding box center [1282, 258] width 91 height 24
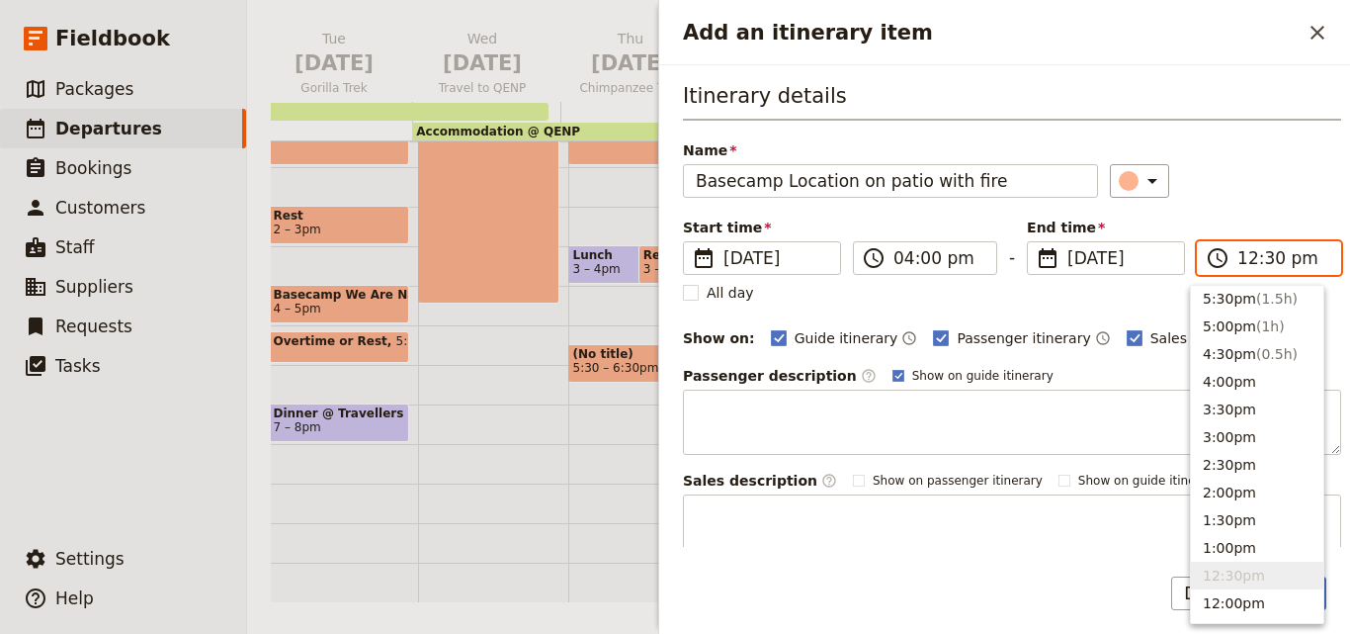
click at [1243, 264] on input "12:30 pm" at bounding box center [1282, 258] width 91 height 24
type input "05:00 pm"
click at [1233, 146] on div "Name Basecamp Location on patio with fire ​" at bounding box center [1012, 168] width 658 height 57
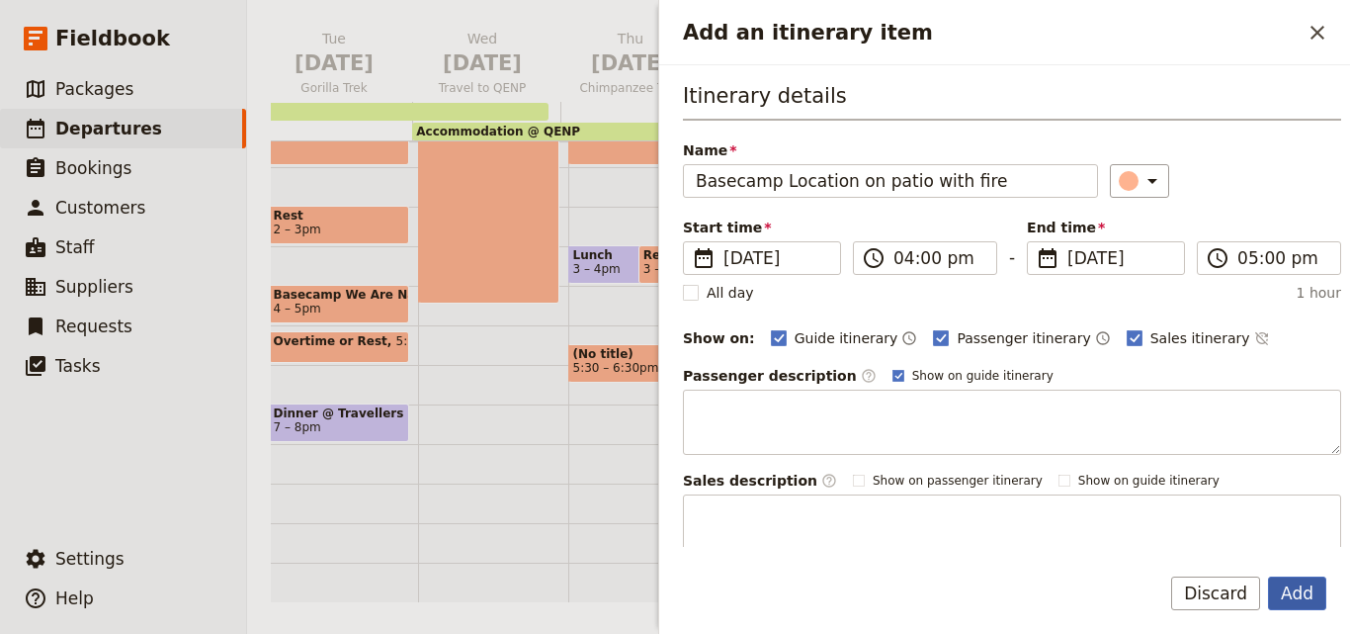
click at [1325, 601] on button "Add" at bounding box center [1297, 593] width 58 height 34
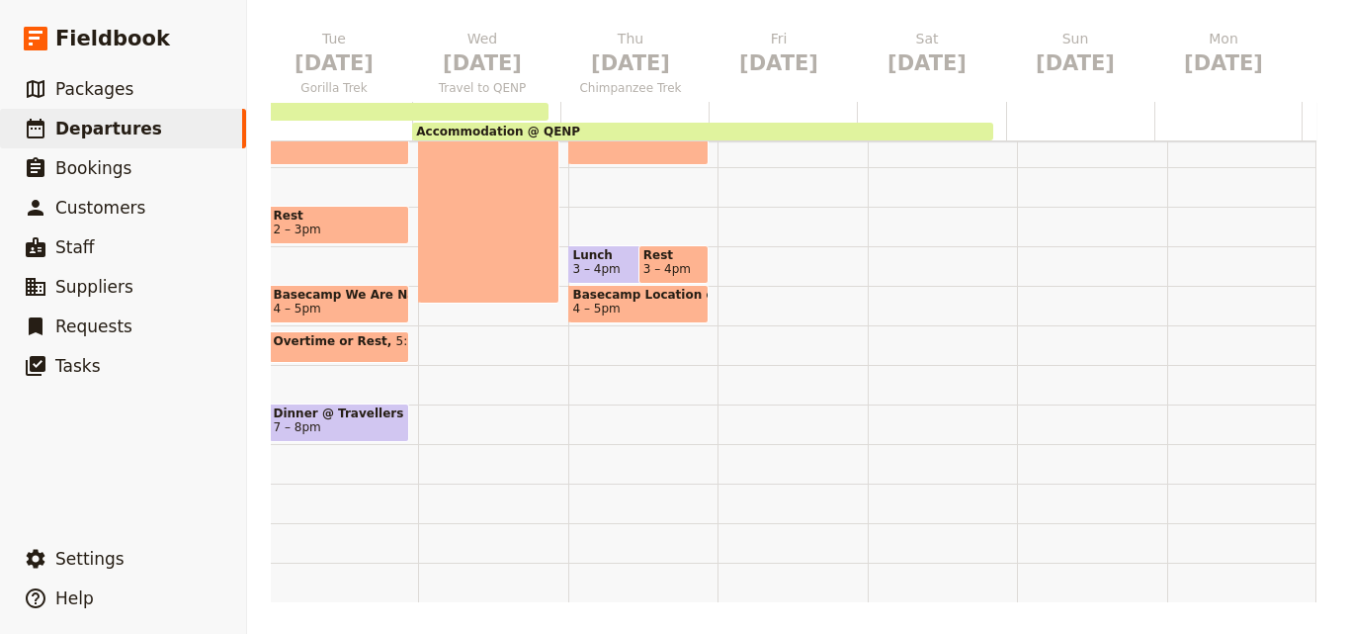
click at [621, 288] on span "Basecamp Location on patio with fire" at bounding box center [638, 295] width 131 height 14
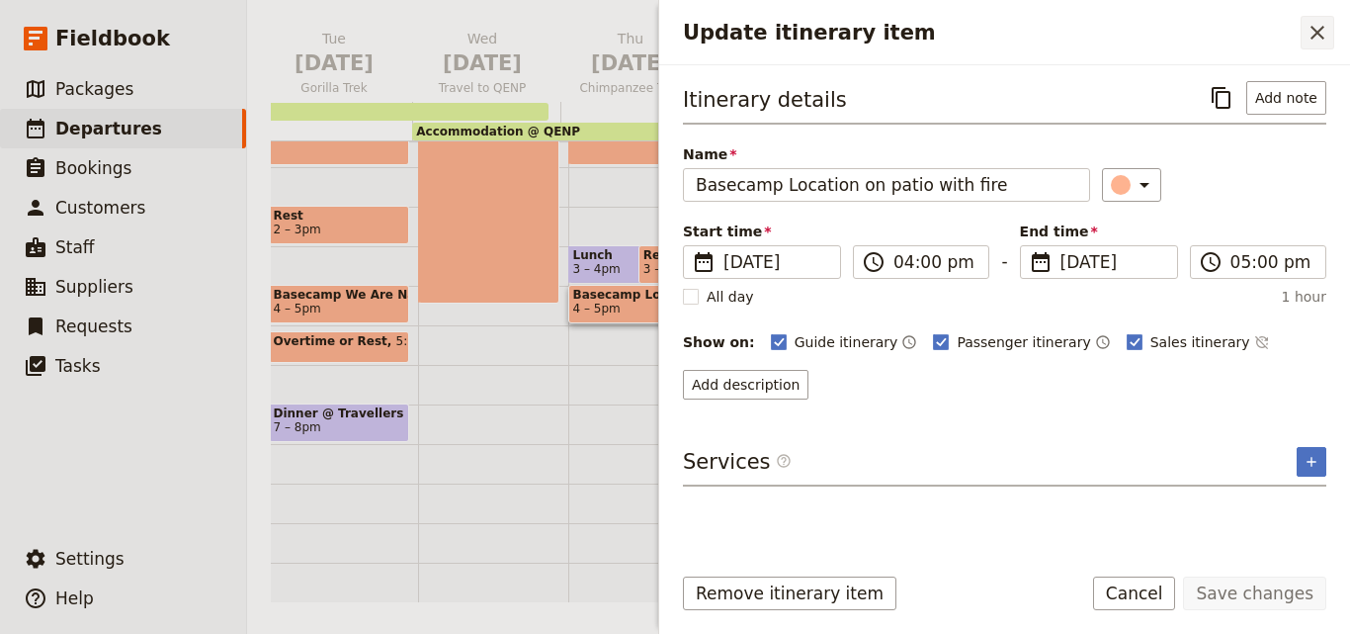
click at [1329, 25] on button "​" at bounding box center [1318, 33] width 34 height 34
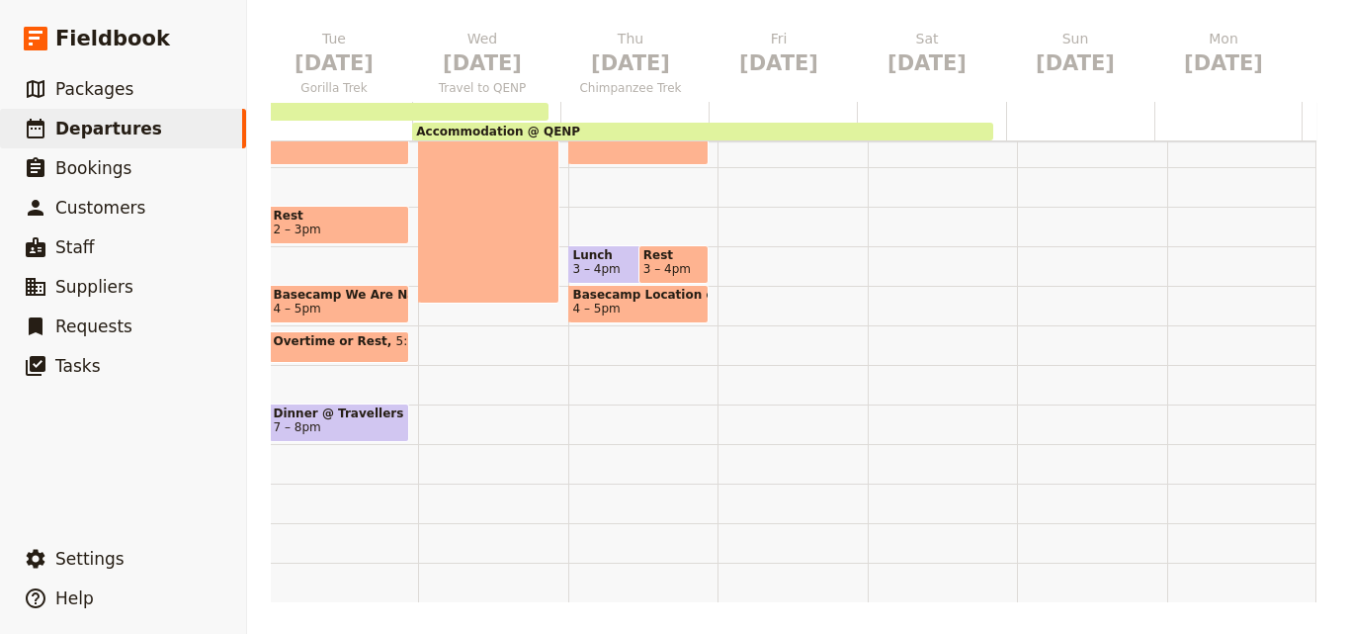
click at [577, 407] on div "Optional Morning Game Drive 6 – 7am Morning Meditation 7:15 – 7:45am Breakfast …" at bounding box center [643, 127] width 150 height 949
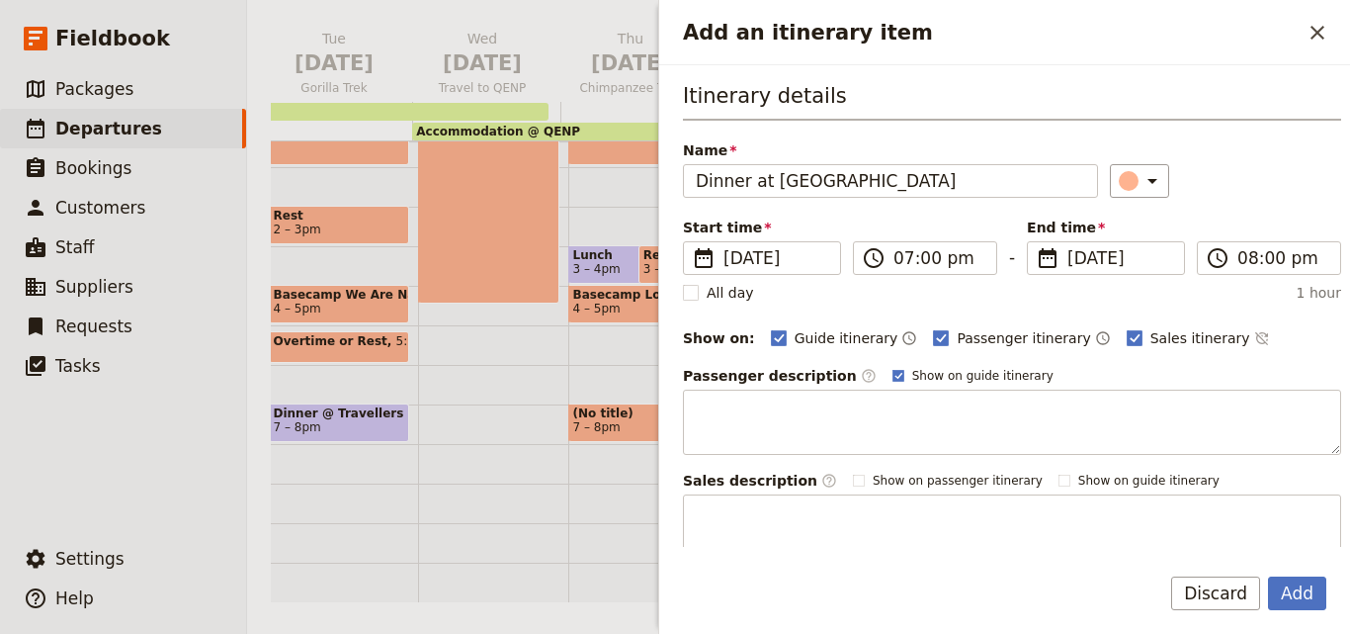
type input "Dinner at Enganzi Lodge"
click at [1298, 593] on button "Add" at bounding box center [1297, 593] width 58 height 34
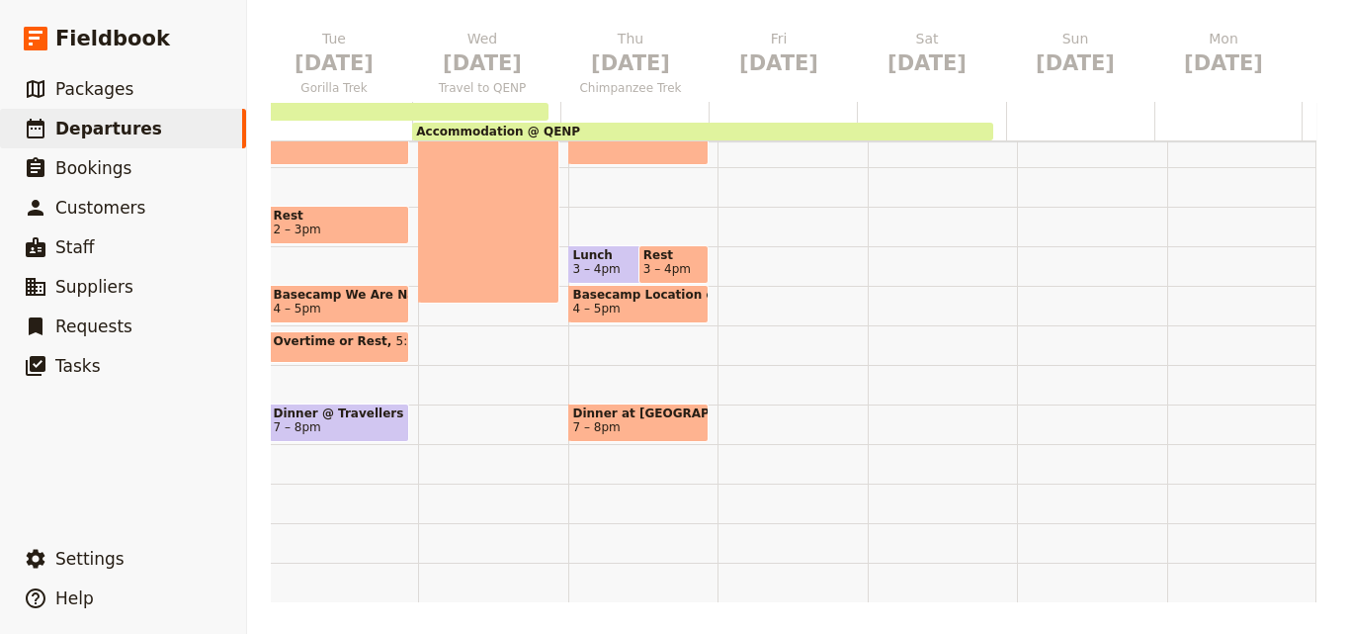
click at [661, 422] on span "7 – 8pm" at bounding box center [638, 427] width 131 height 14
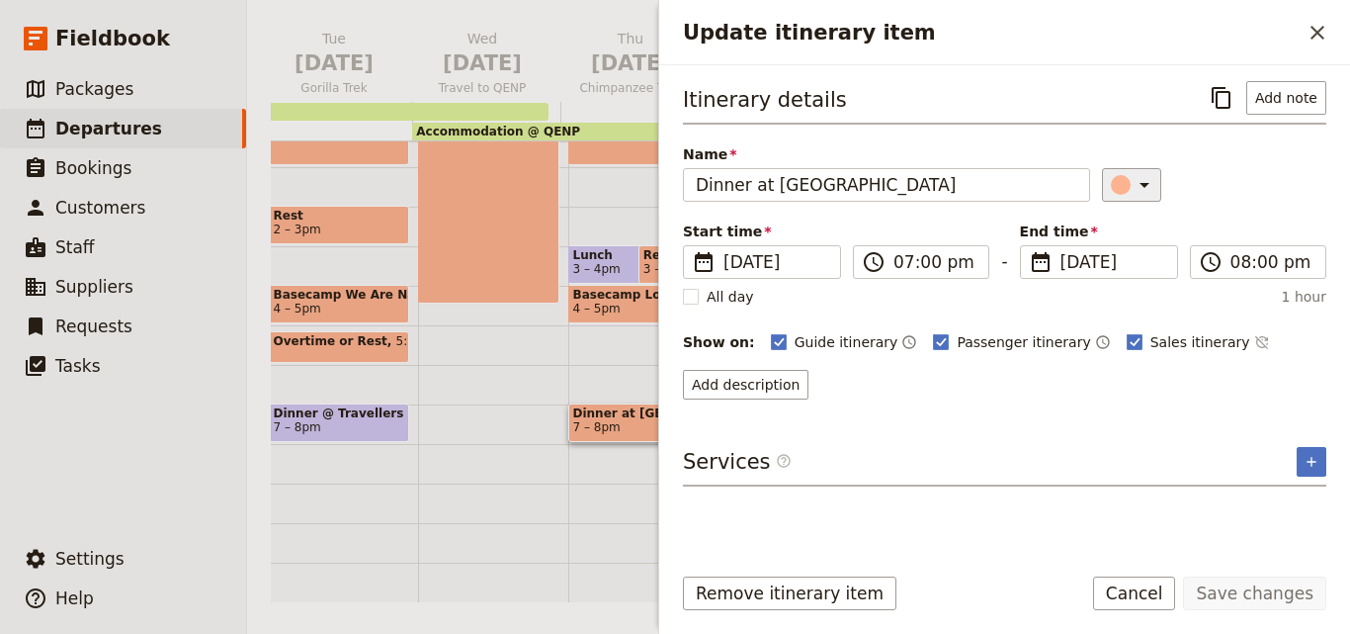
click at [1133, 173] on icon "Update itinerary item" at bounding box center [1145, 185] width 24 height 24
click at [1135, 271] on div "button" at bounding box center [1133, 274] width 20 height 20
click at [1221, 596] on button "Save changes" at bounding box center [1254, 593] width 143 height 34
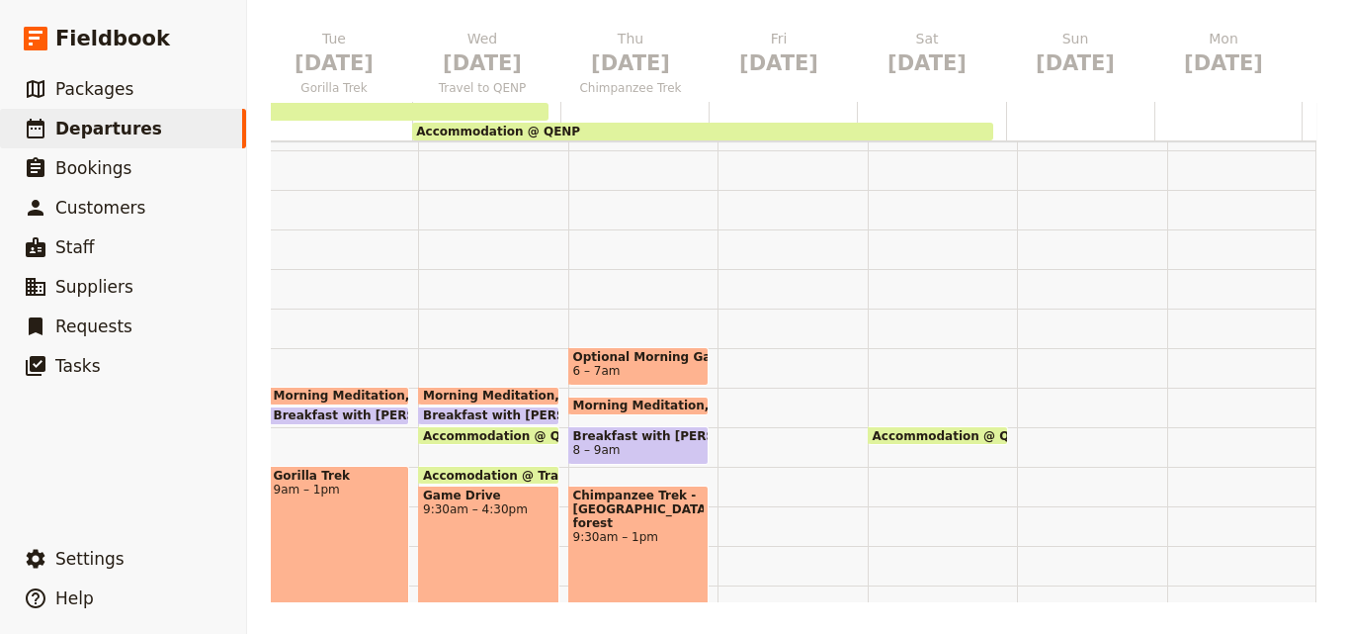
scroll to position [0, 0]
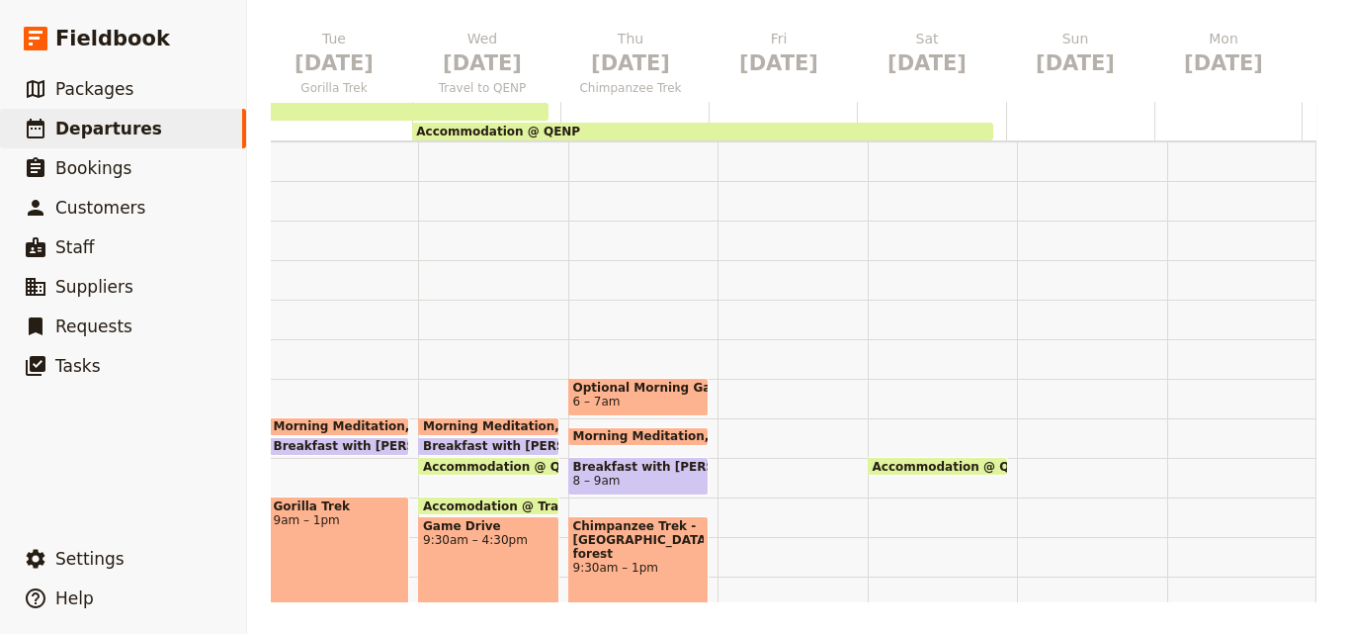
click at [740, 432] on div at bounding box center [793, 615] width 150 height 949
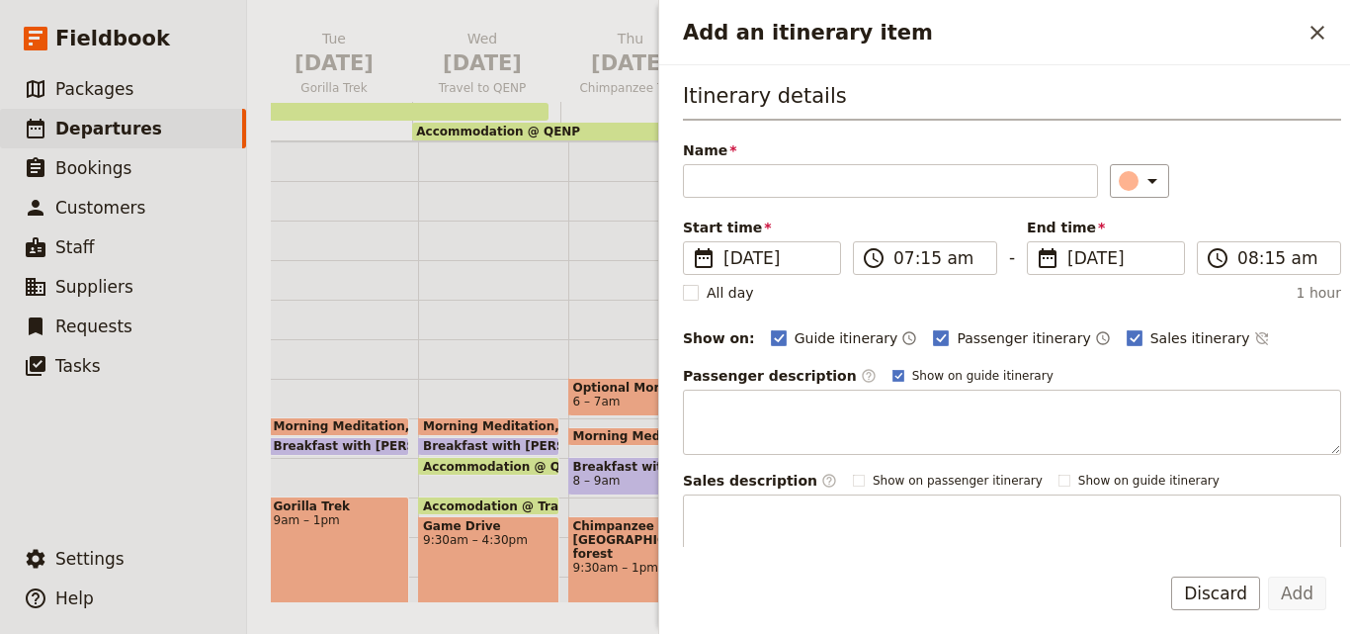
click at [573, 434] on span "Morning Meditation" at bounding box center [643, 436] width 140 height 14
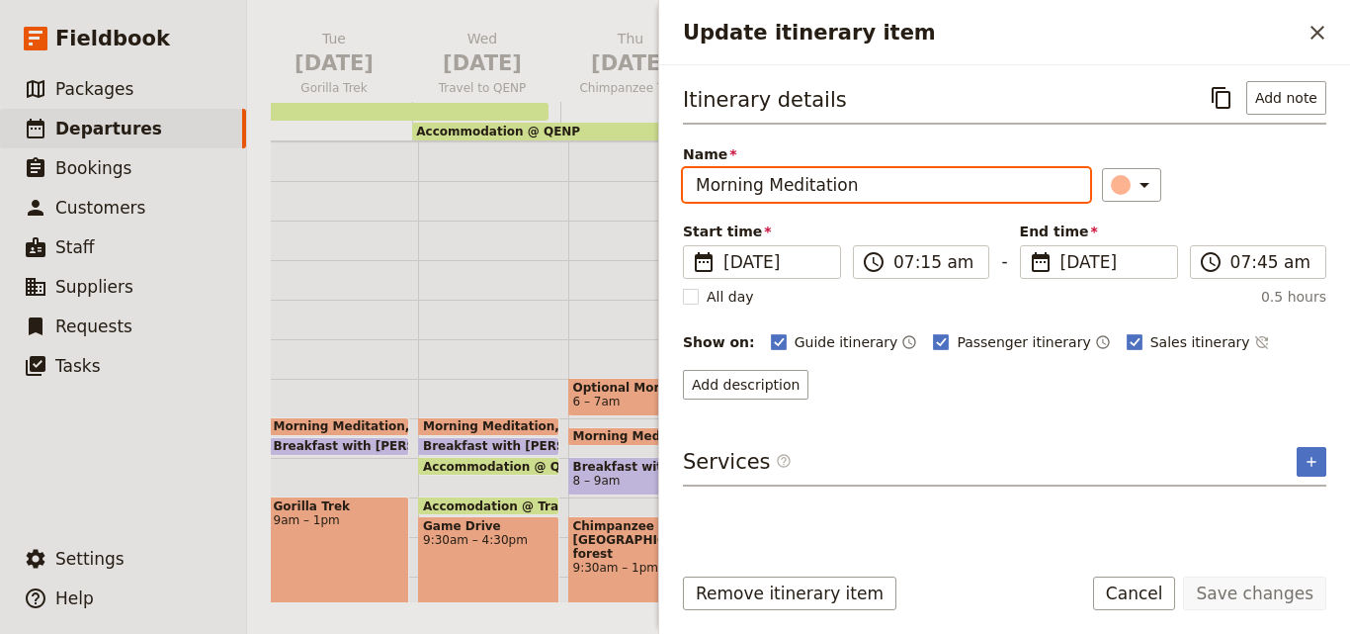
drag, startPoint x: 855, startPoint y: 185, endPoint x: 696, endPoint y: 175, distance: 159.4
click at [696, 175] on input "Morning Meditation" at bounding box center [886, 185] width 407 height 34
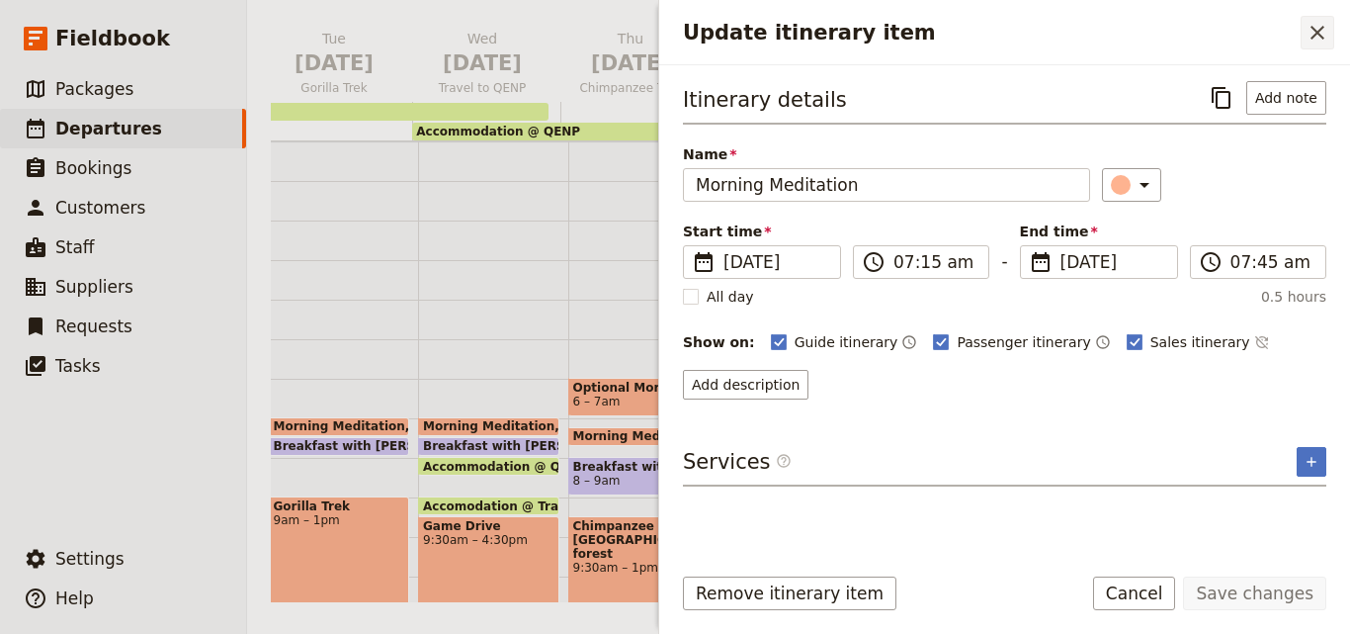
click at [1326, 40] on icon "Close drawer" at bounding box center [1318, 33] width 24 height 24
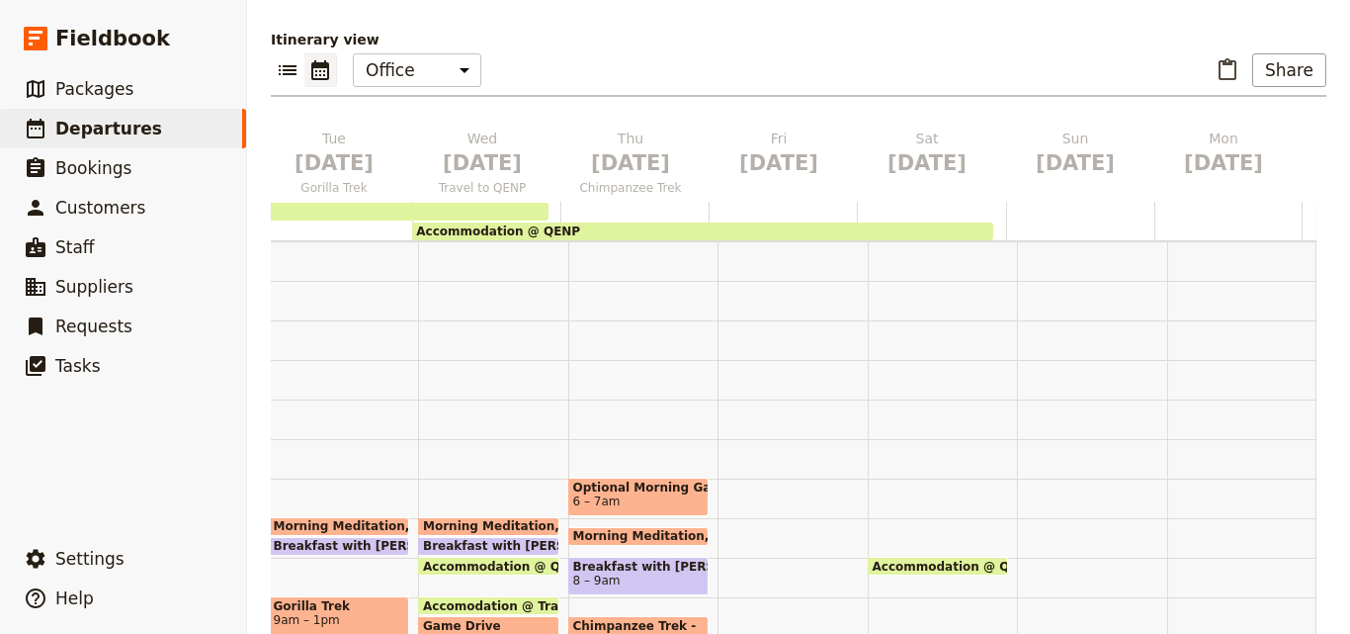
scroll to position [284, 0]
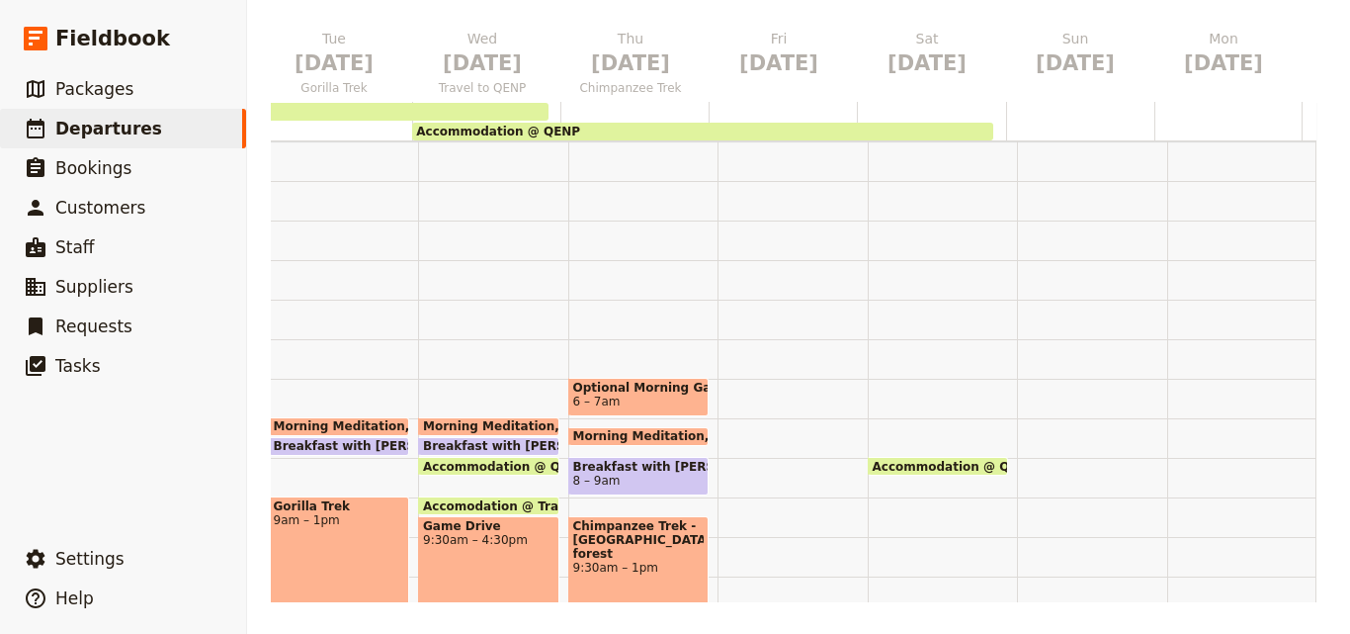
click at [720, 430] on div at bounding box center [793, 615] width 150 height 949
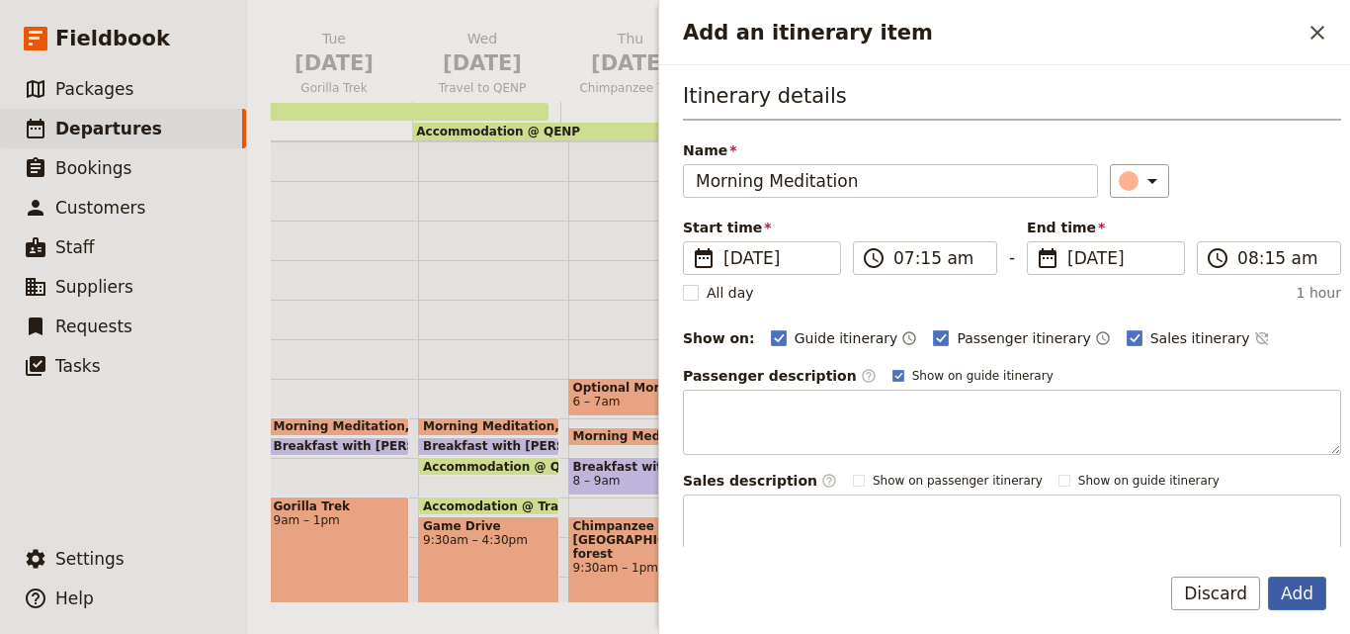
type input "Morning Meditation"
click at [1281, 587] on button "Add" at bounding box center [1297, 593] width 58 height 34
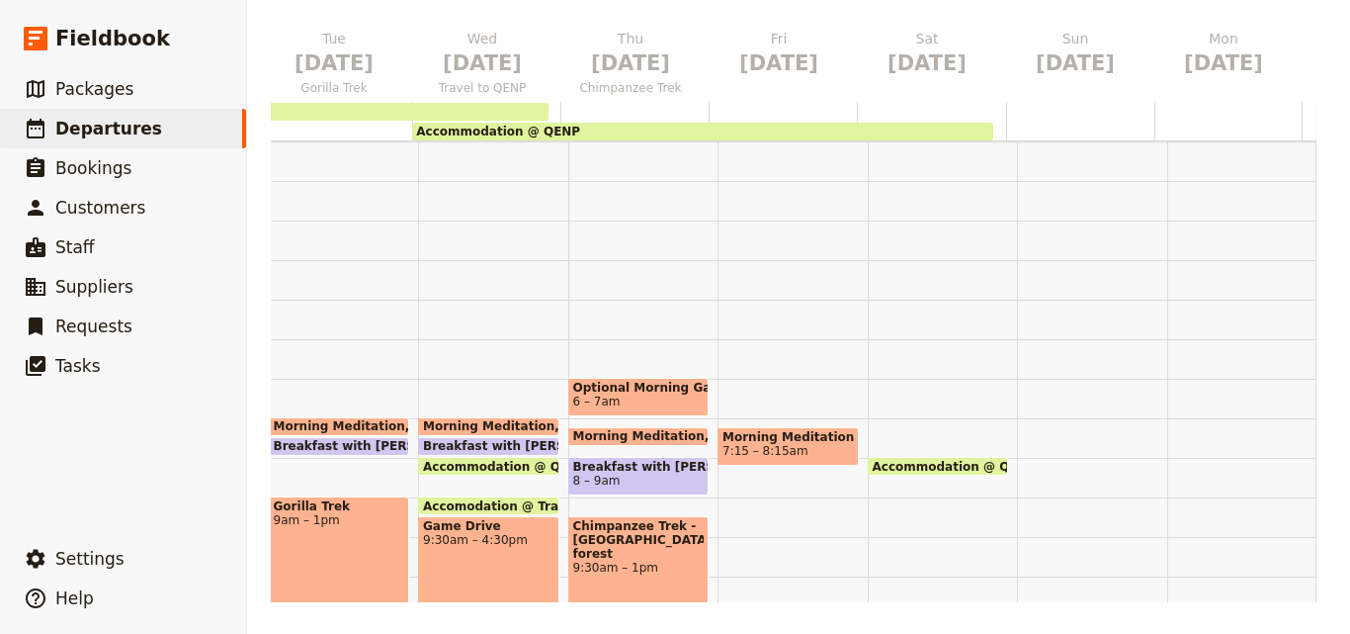
click at [635, 442] on span at bounding box center [638, 441] width 139 height 8
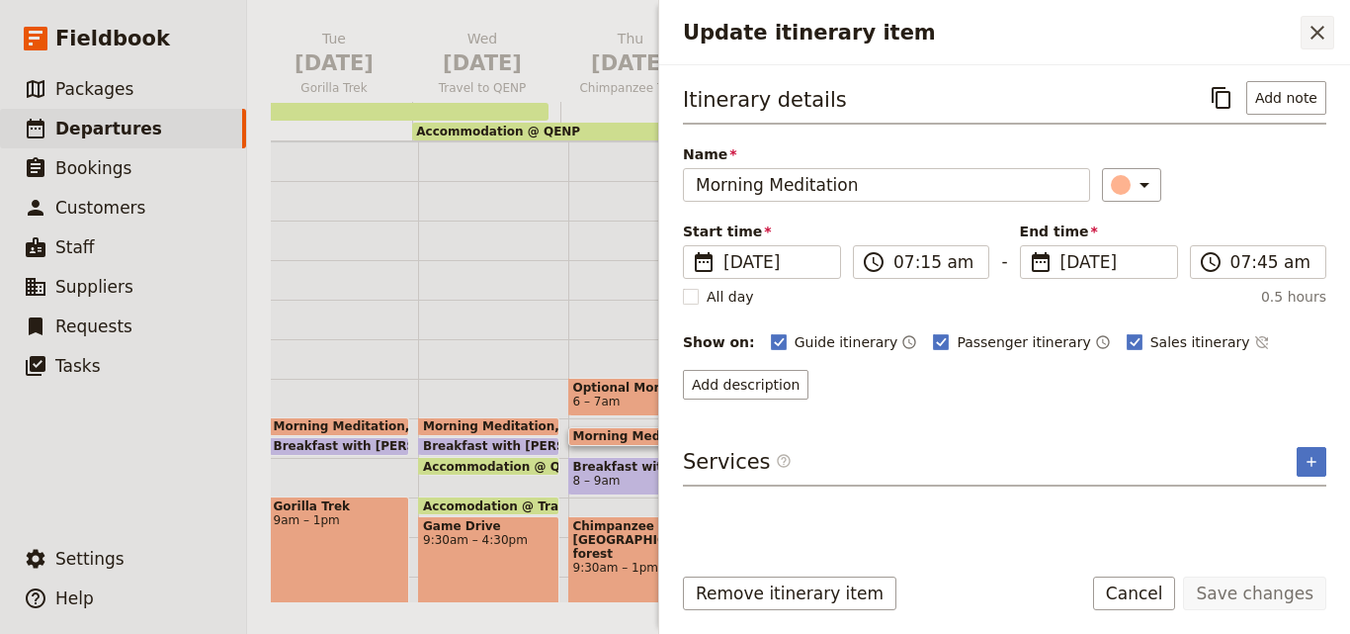
click at [1311, 37] on icon "Close drawer" at bounding box center [1318, 33] width 24 height 24
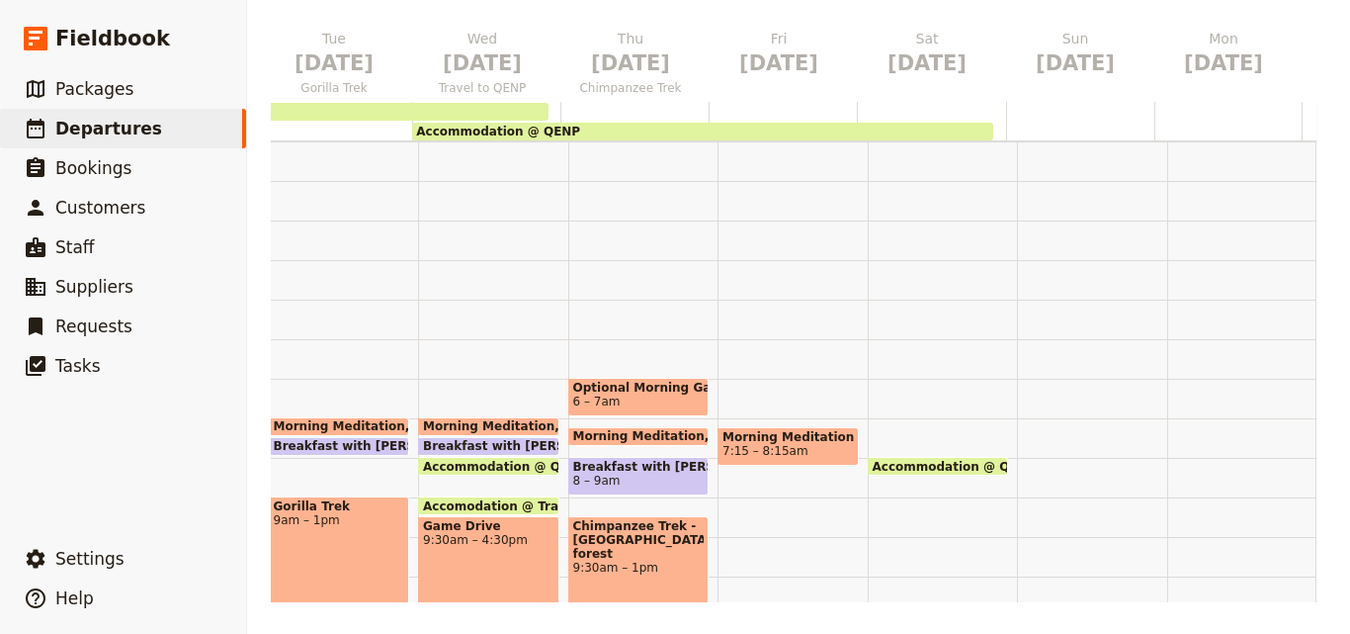
click at [513, 416] on div "Morning Meditation 7 – 7:30am Breakfast with Brooke Briefing 7:30 – 8am Accommo…" at bounding box center [493, 615] width 150 height 949
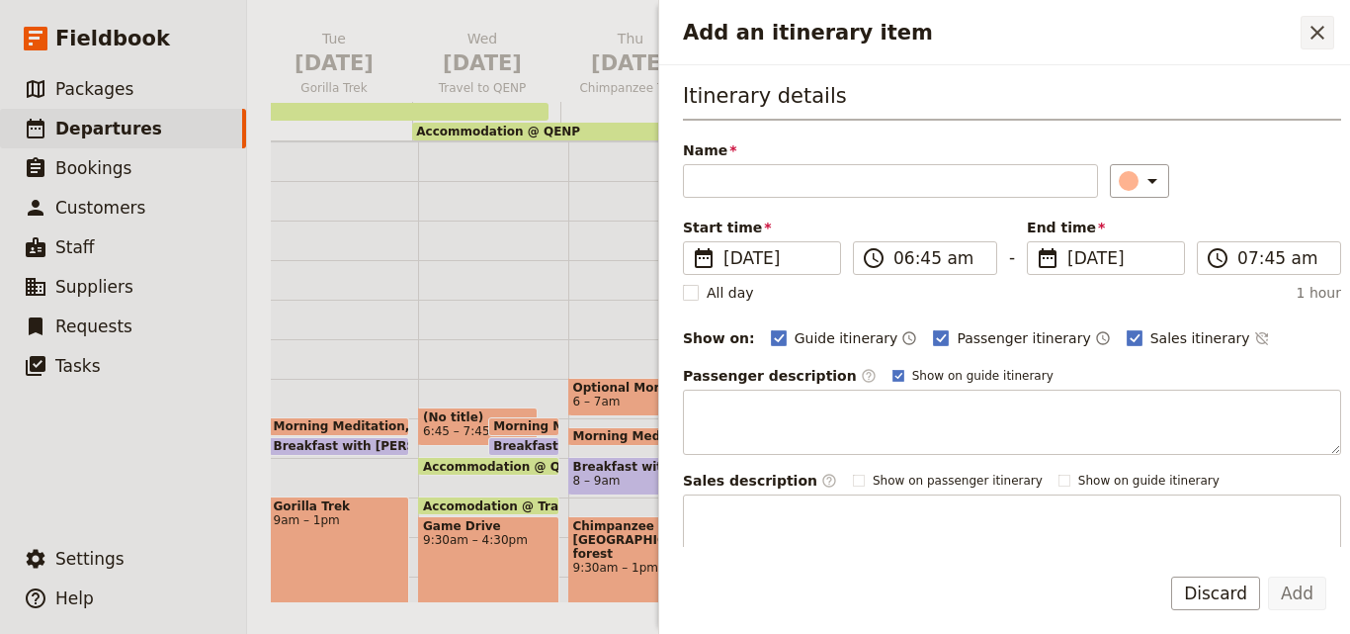
click at [1306, 40] on icon "Close drawer" at bounding box center [1318, 33] width 24 height 24
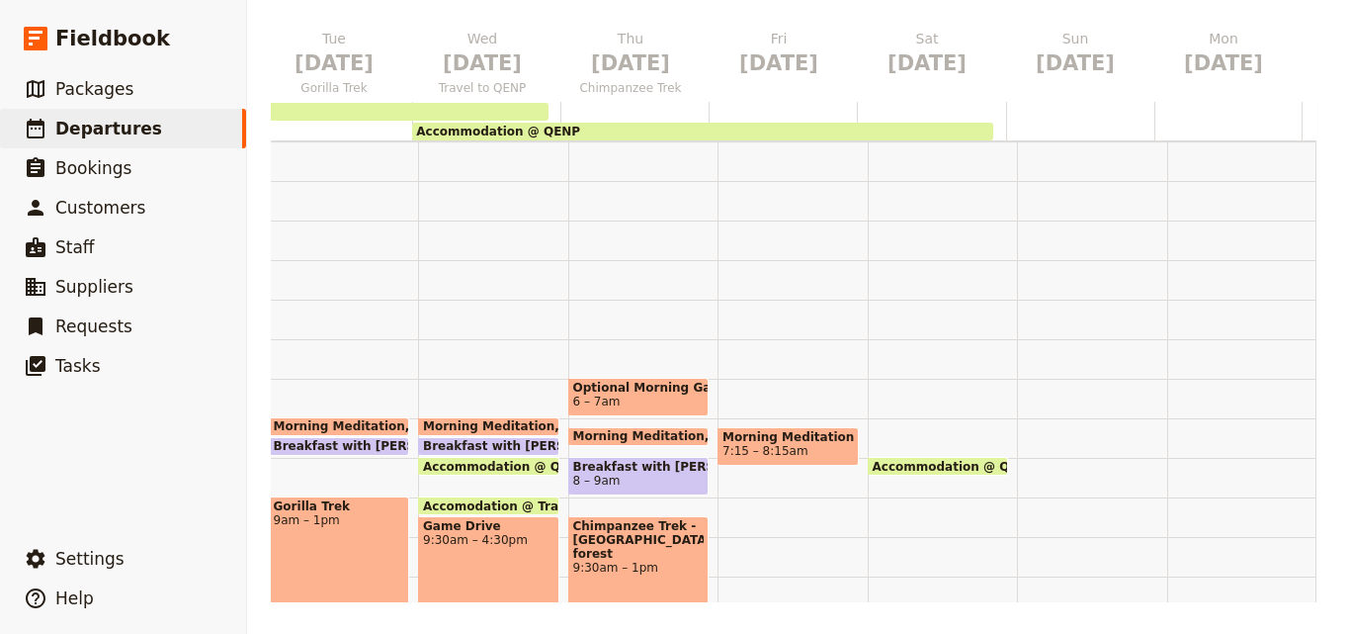
click at [469, 423] on span "Morning Meditation" at bounding box center [493, 426] width 140 height 14
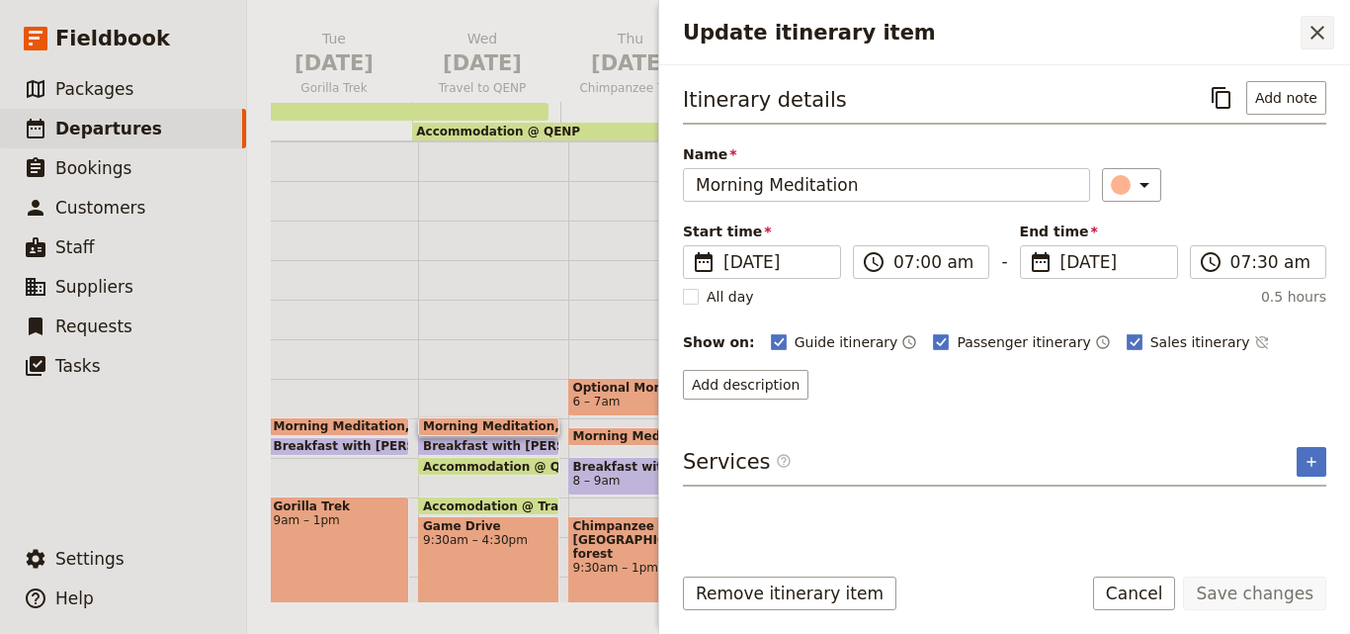
click at [1328, 39] on icon "Close drawer" at bounding box center [1318, 33] width 24 height 24
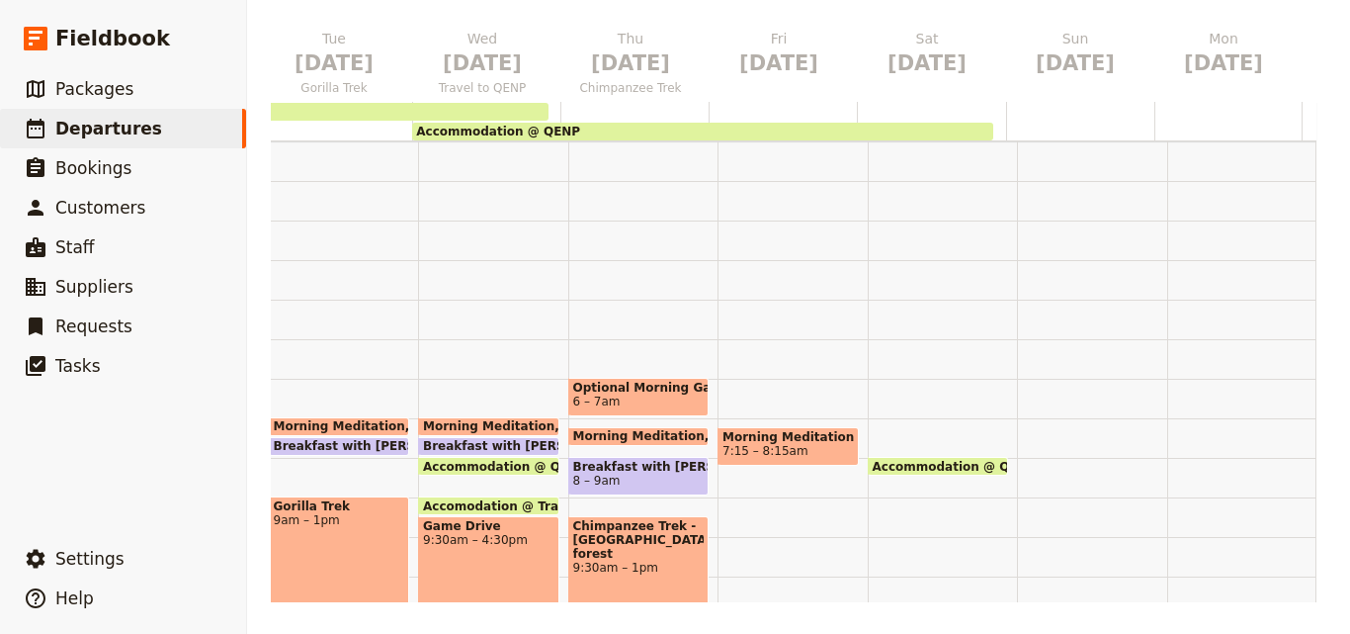
click at [599, 434] on span "Morning Meditation" at bounding box center [643, 436] width 140 height 14
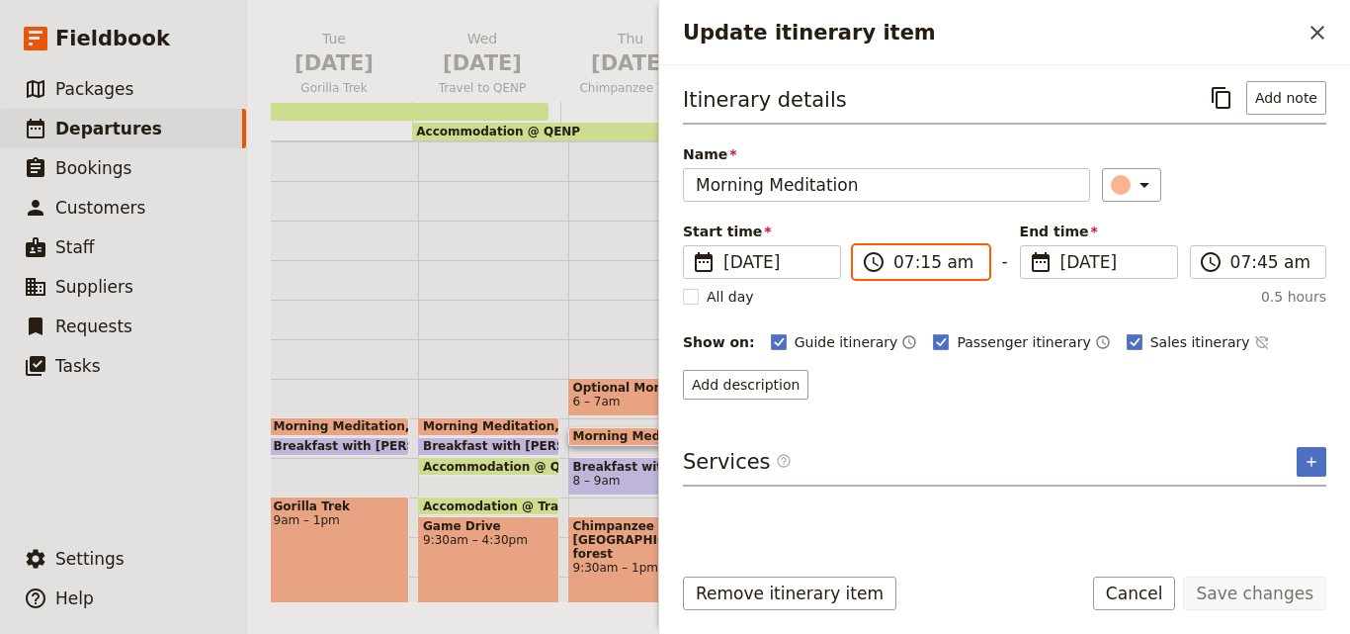
click at [921, 265] on input "07:15 am" at bounding box center [934, 262] width 83 height 24
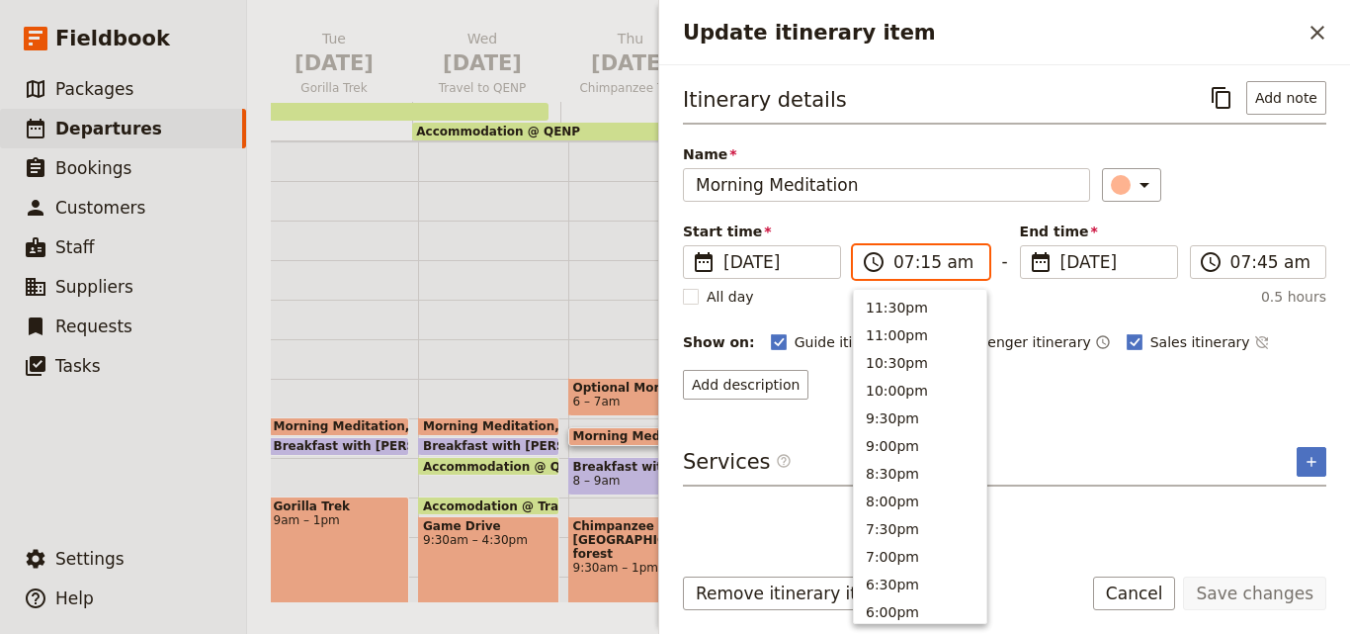
scroll to position [917, 0]
click at [921, 265] on input "07:15 am" at bounding box center [934, 262] width 83 height 24
click at [926, 266] on input "07:15 am" at bounding box center [934, 262] width 83 height 24
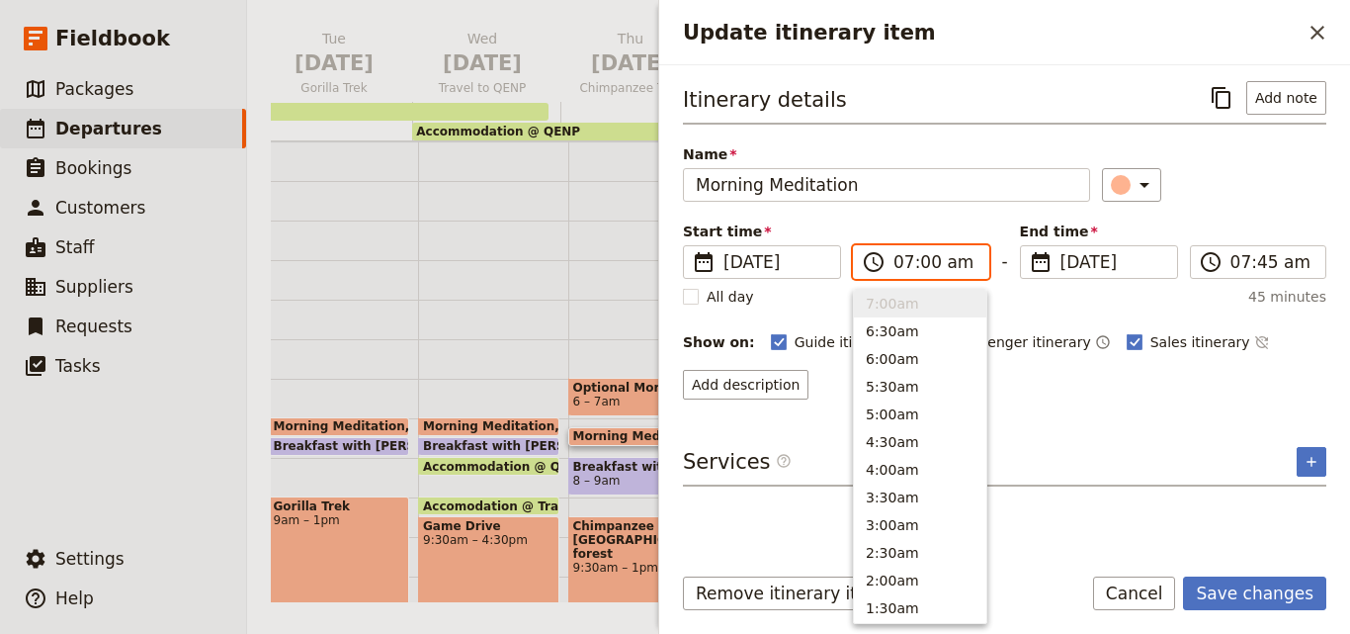
type input "07:00 am"
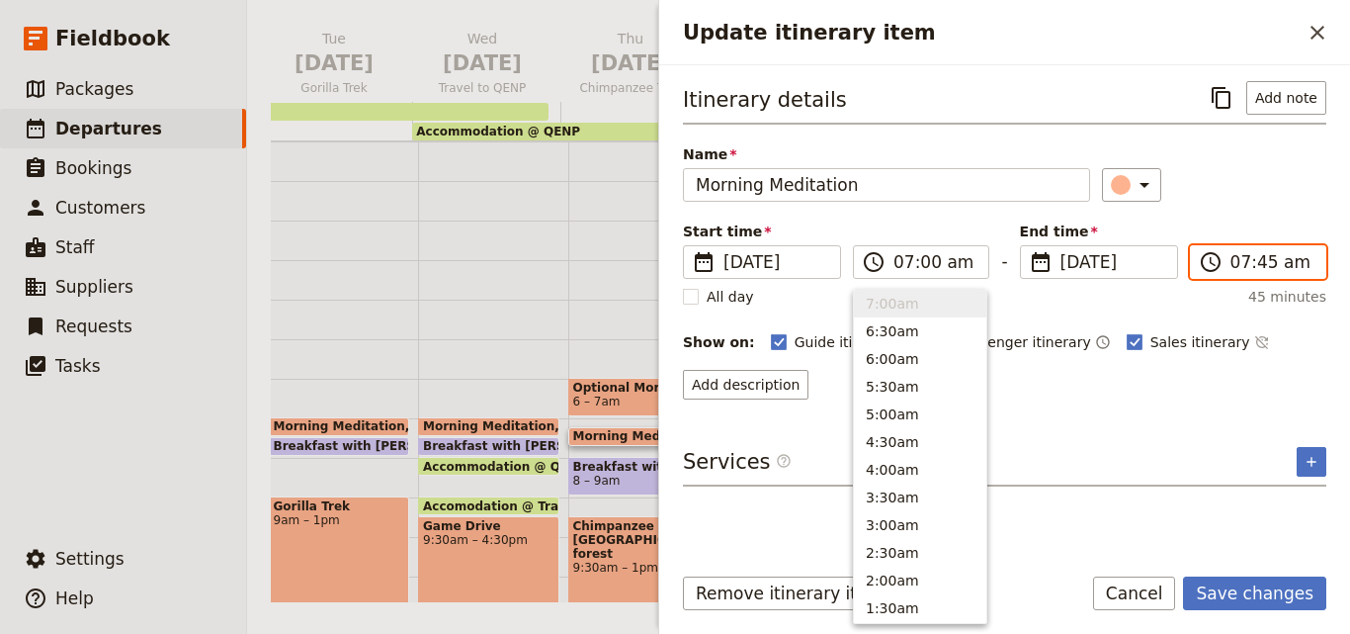
click at [1265, 263] on input "07:45 am" at bounding box center [1271, 262] width 83 height 24
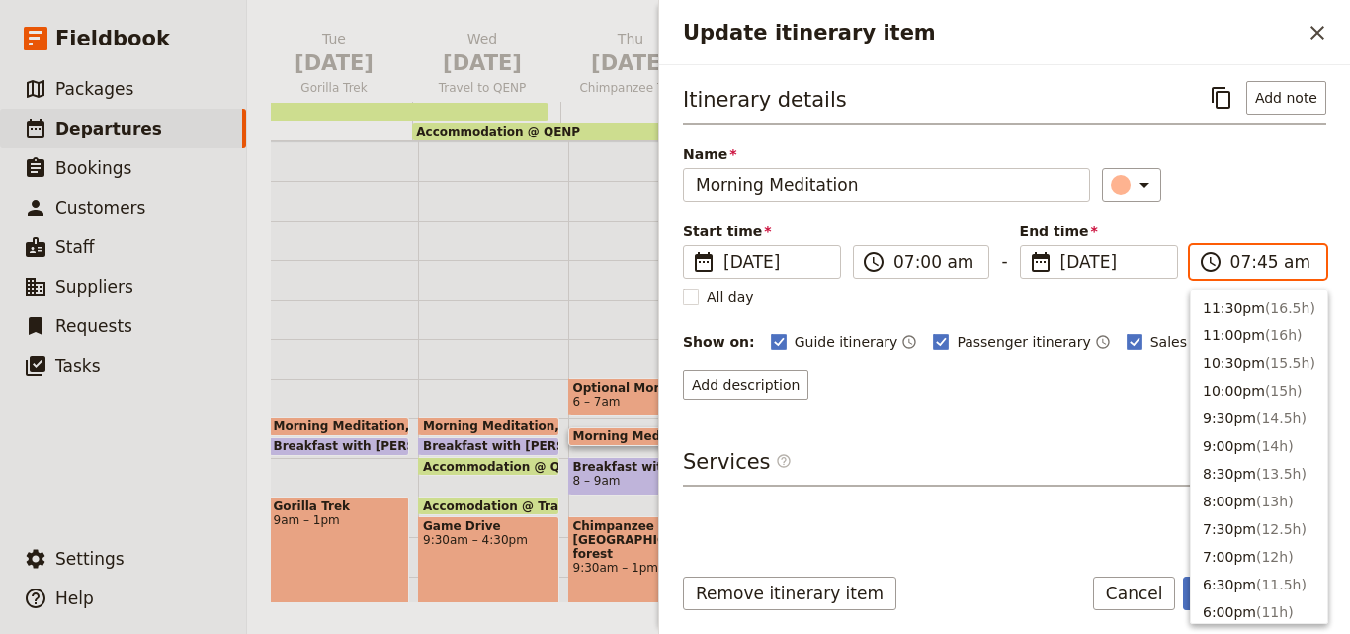
scroll to position [889, 0]
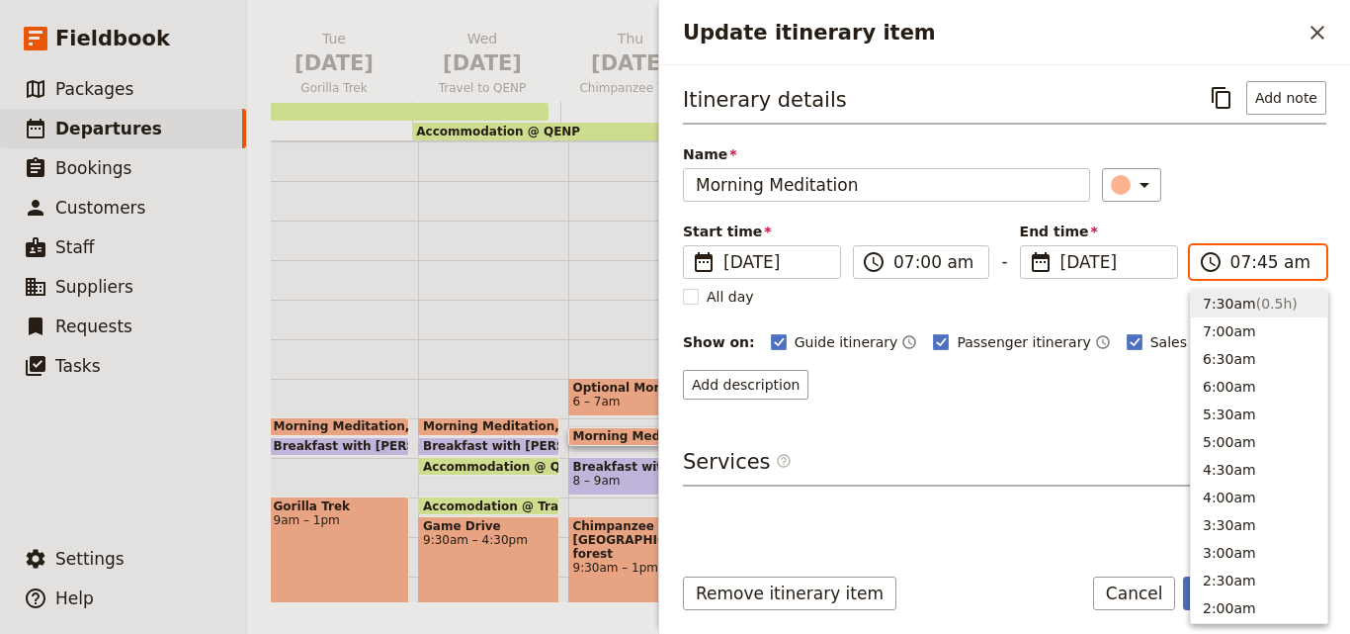
click at [1265, 263] on input "07:45 am" at bounding box center [1271, 262] width 83 height 24
click at [1261, 260] on input "07:45 am" at bounding box center [1271, 262] width 83 height 24
type input "07:30 am"
click at [1287, 212] on div "Itinerary details ​ Add note Name Morning Meditation ​ Start time ​ 20 Nov 2025…" at bounding box center [1004, 240] width 643 height 318
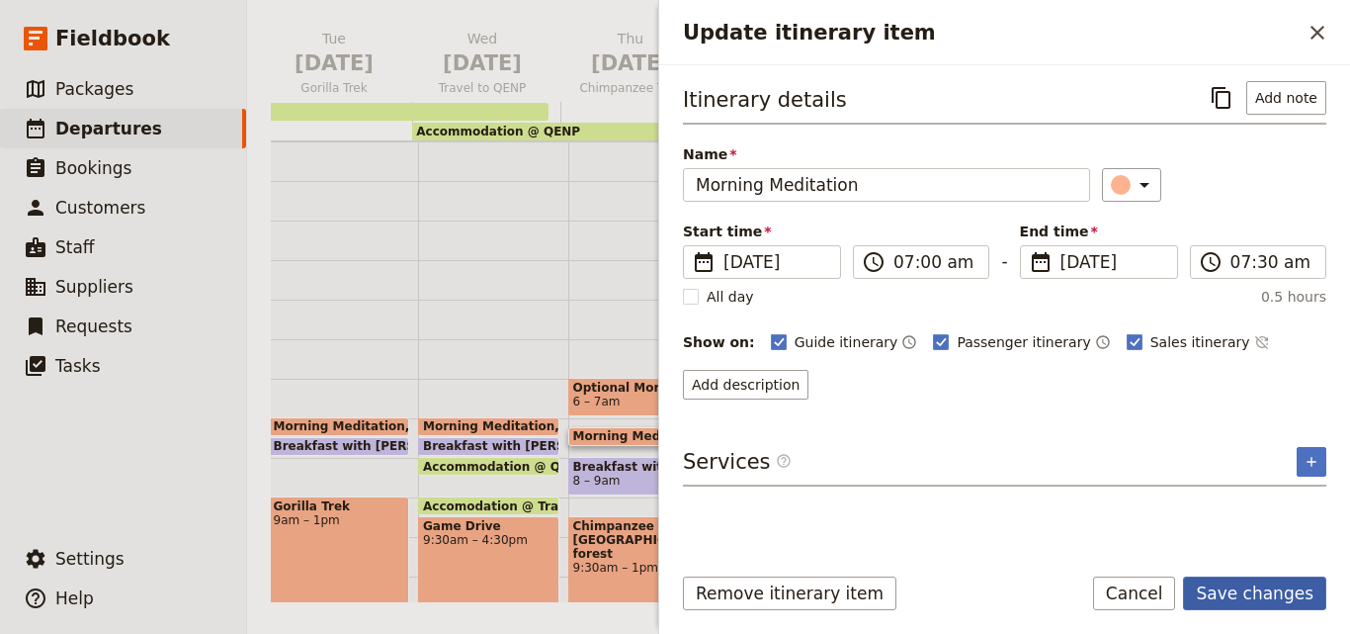
click at [1243, 586] on button "Save changes" at bounding box center [1254, 593] width 143 height 34
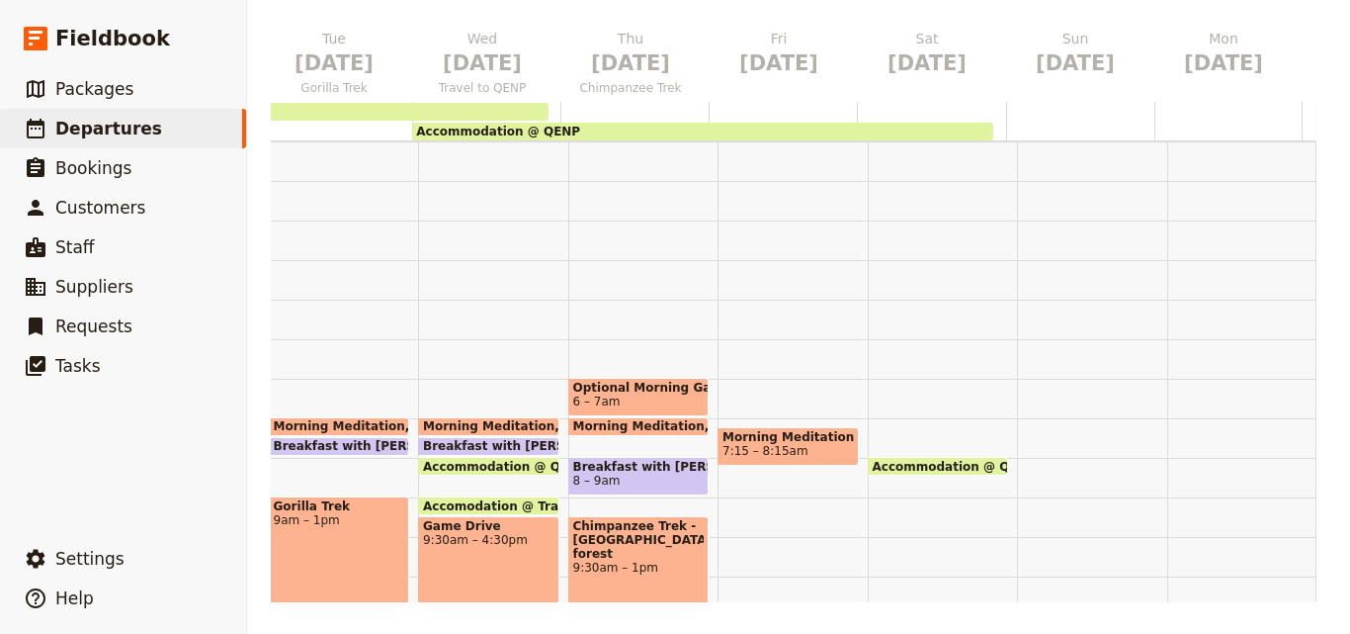
click at [753, 462] on span at bounding box center [788, 461] width 139 height 8
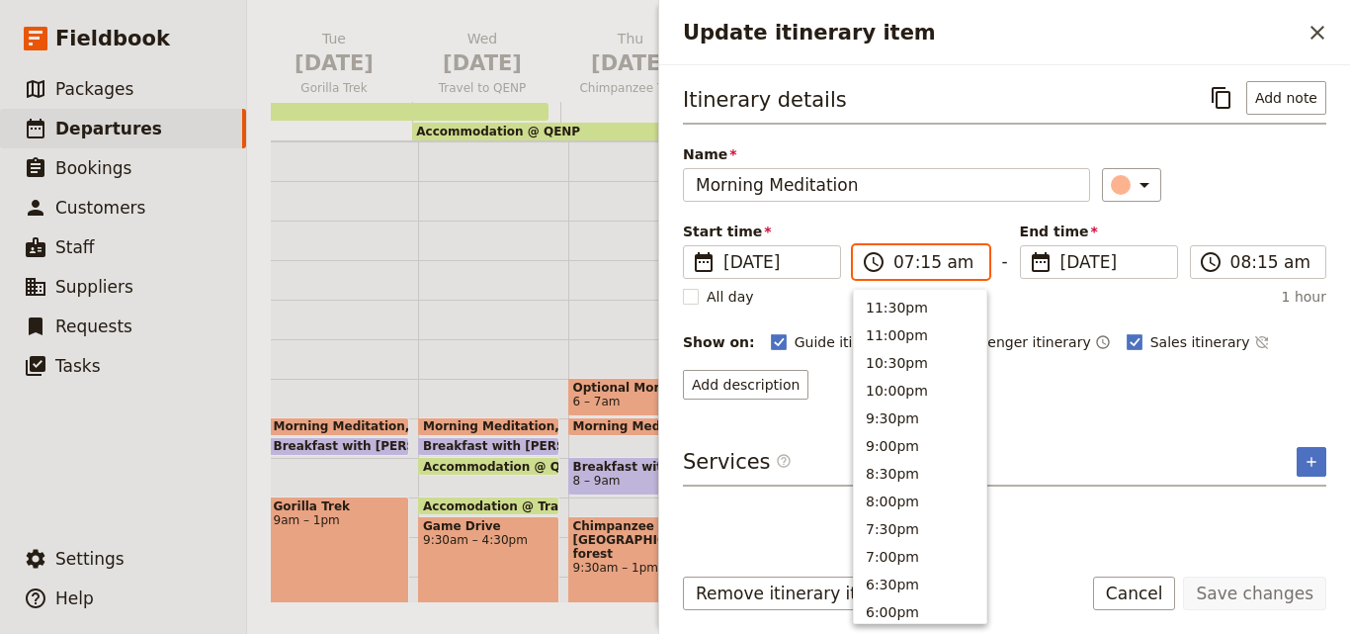
click at [916, 260] on input "07:15 am" at bounding box center [934, 262] width 83 height 24
click at [922, 262] on input "07:15 am" at bounding box center [934, 262] width 83 height 24
type input "07:00 am"
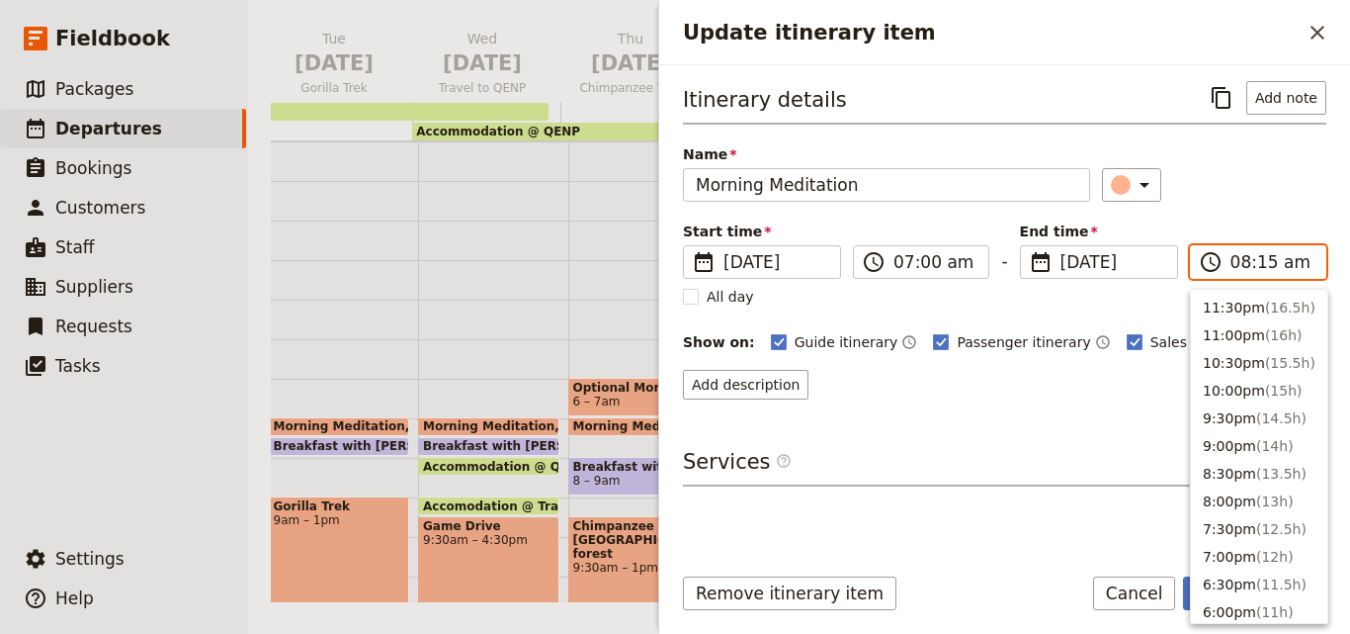
click at [1245, 259] on input "08:15 am" at bounding box center [1271, 262] width 83 height 24
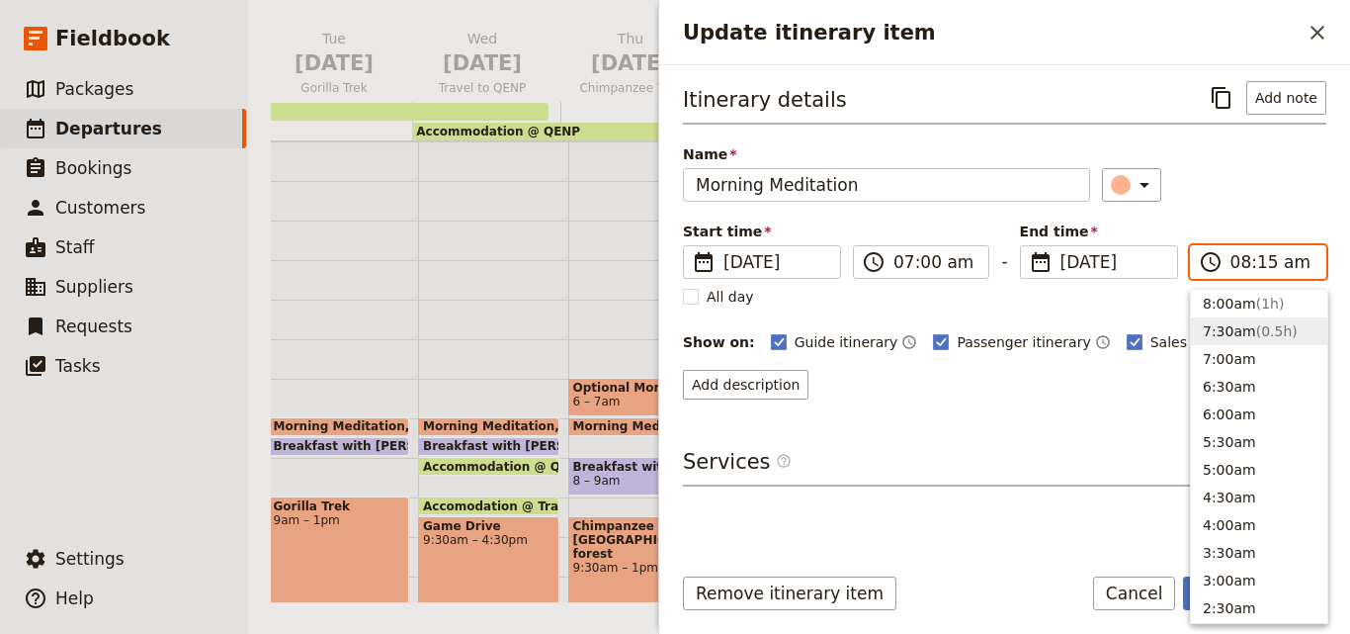
click at [1243, 327] on button "7:30am ( 0.5h )" at bounding box center [1259, 331] width 136 height 28
type input "07:30 am"
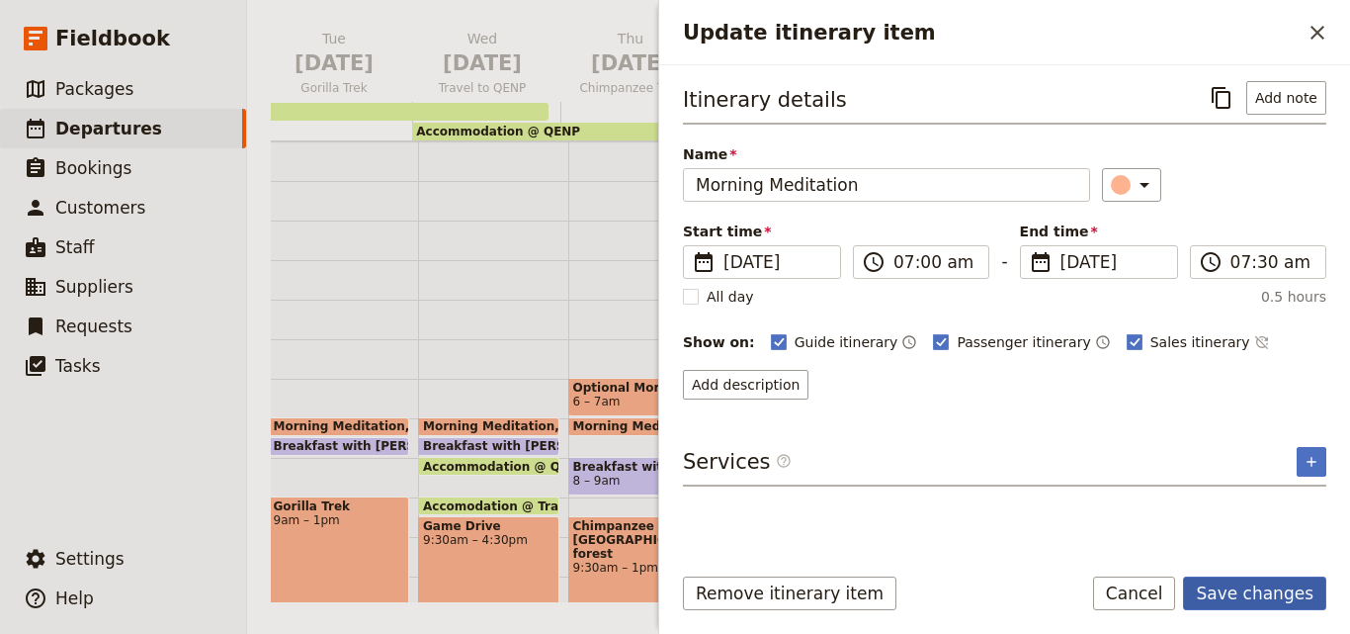
click at [1269, 597] on button "Save changes" at bounding box center [1254, 593] width 143 height 34
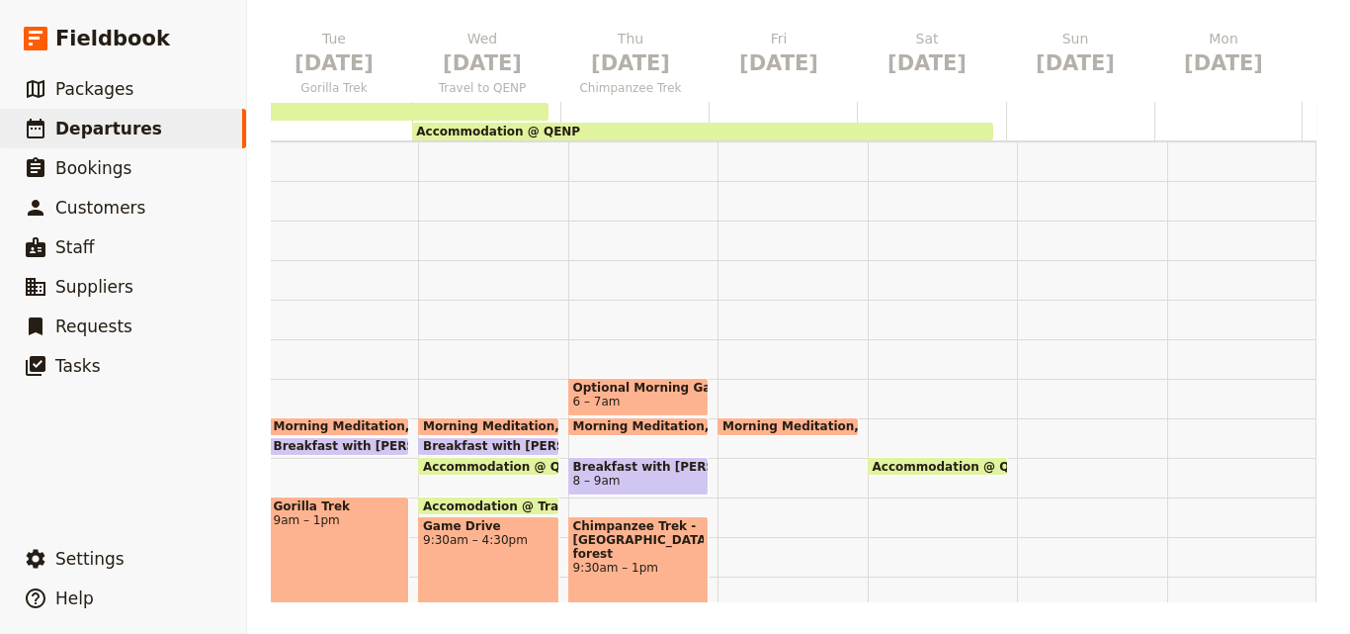
click at [486, 441] on span "Breakfast with Brooke Briefing" at bounding box center [562, 446] width 278 height 14
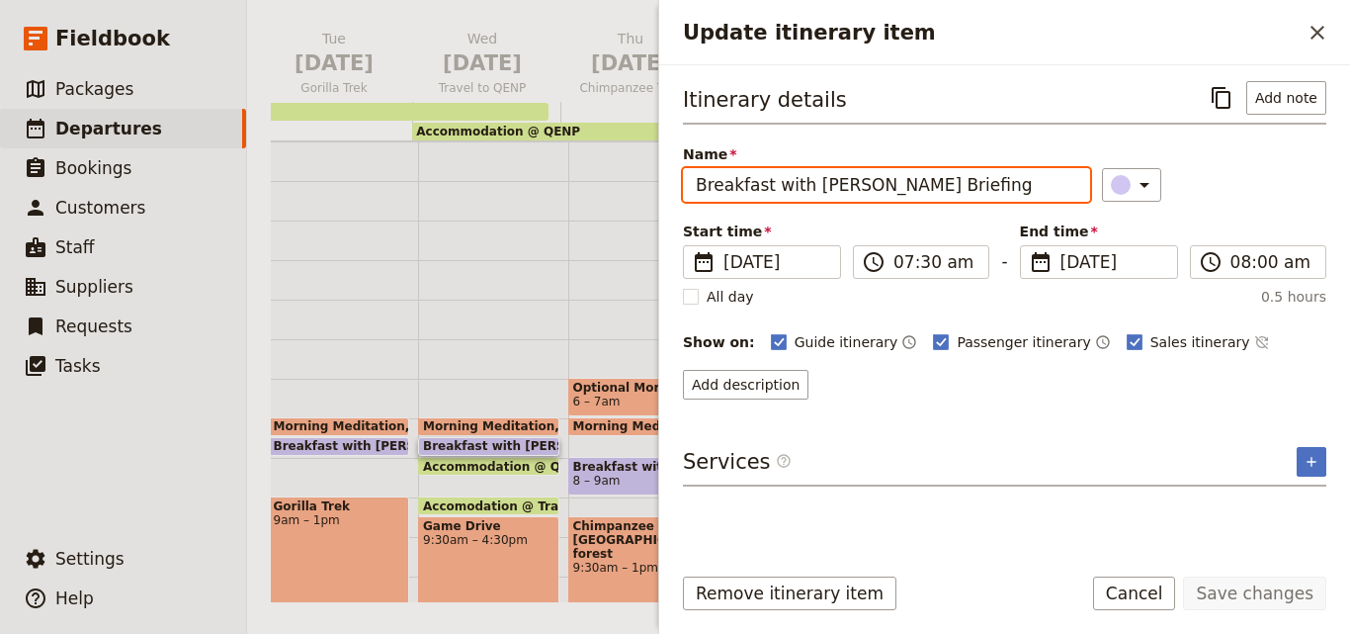
drag, startPoint x: 968, startPoint y: 187, endPoint x: 669, endPoint y: 182, distance: 298.5
click at [669, 182] on div "Itinerary details ​ Add note Name Breakfast with Brooke Briefing ​ Start time ​…" at bounding box center [1004, 305] width 691 height 481
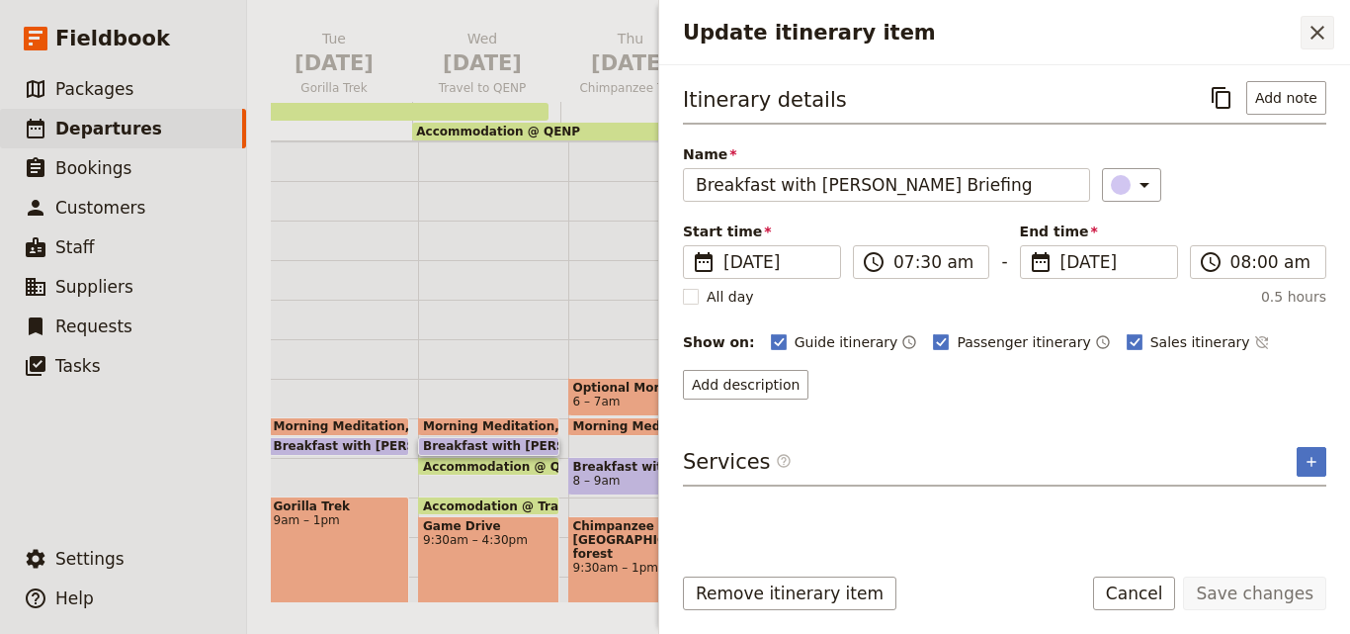
click at [1316, 33] on icon "Close drawer" at bounding box center [1318, 33] width 14 height 14
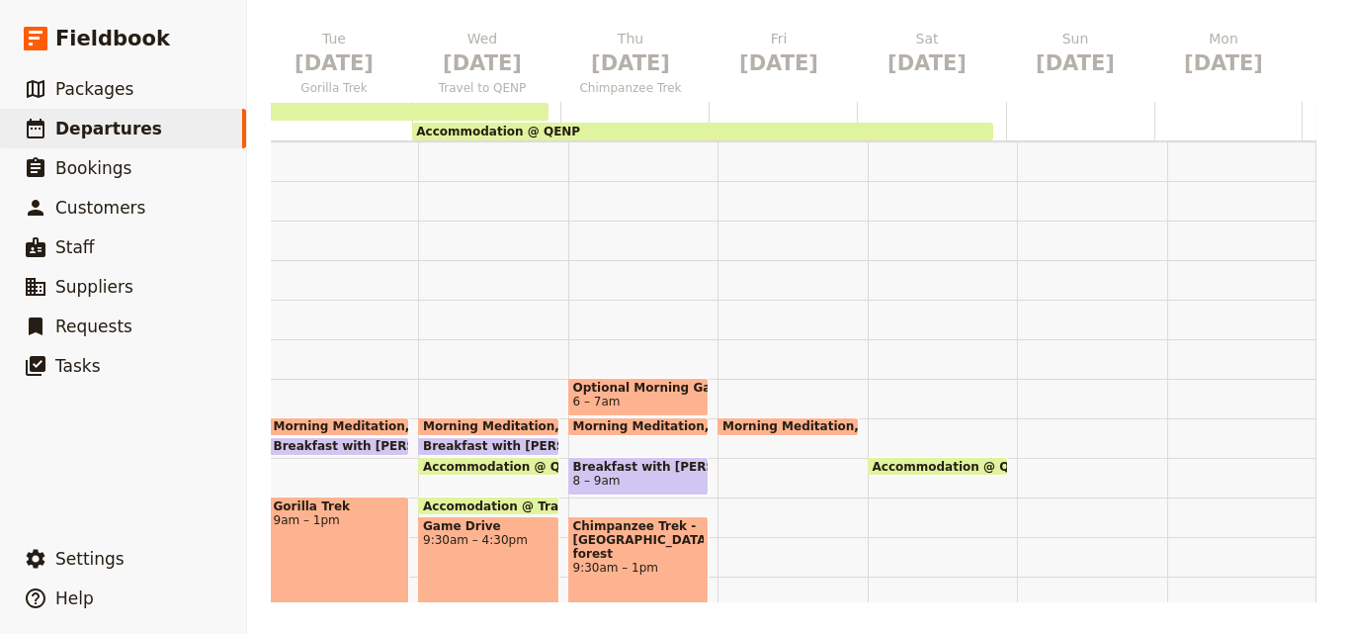
click at [728, 473] on div "Morning Meditation 7 – 7:30am" at bounding box center [793, 615] width 150 height 949
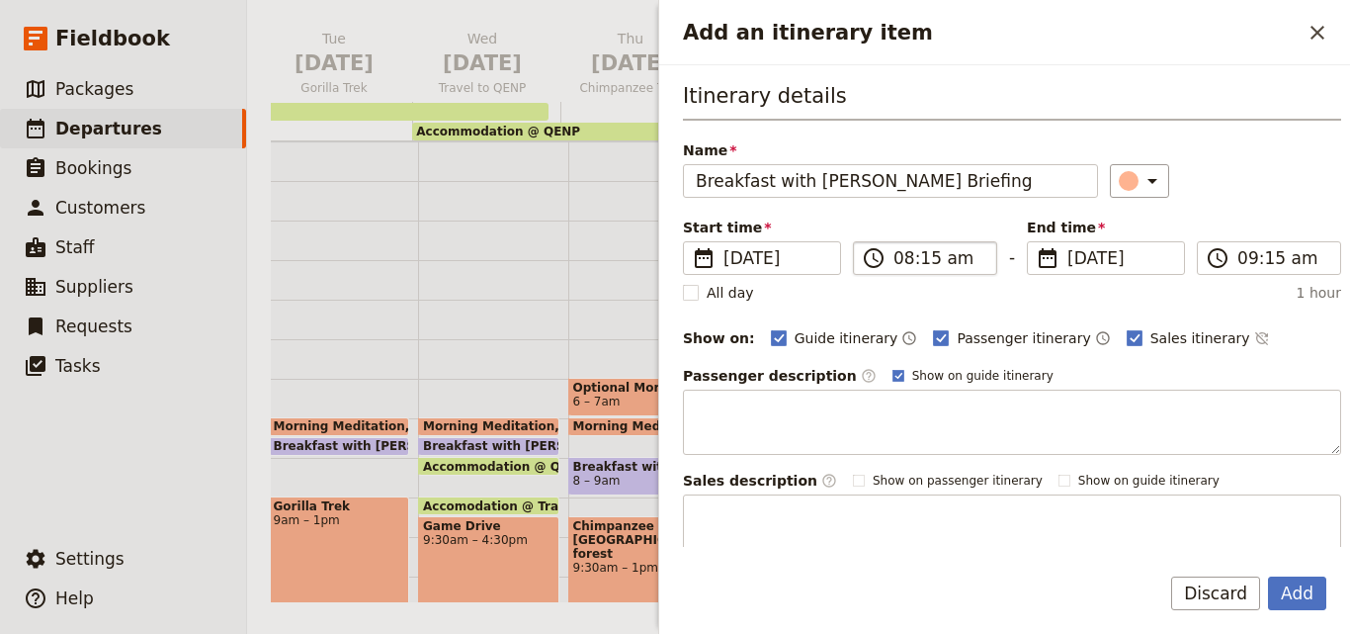
type input "Breakfast with Brooke Briefing"
click at [909, 261] on input "08:15 am" at bounding box center [938, 258] width 91 height 24
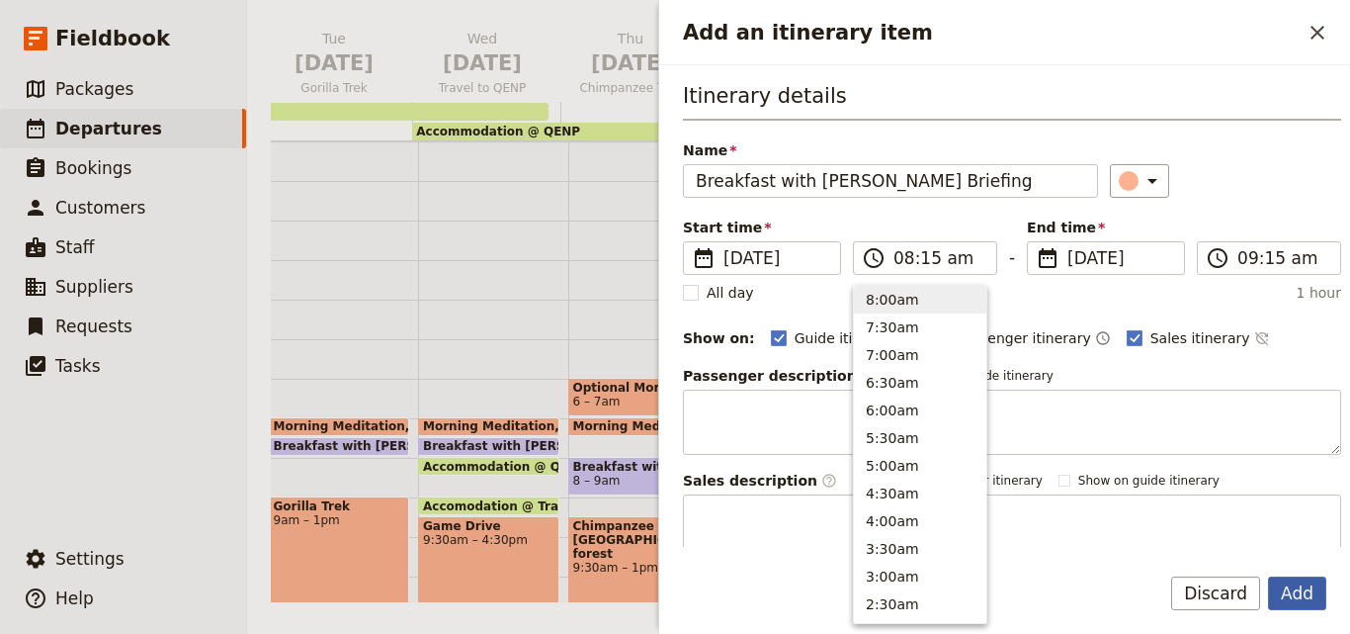
click at [1317, 589] on button "Add" at bounding box center [1297, 593] width 58 height 34
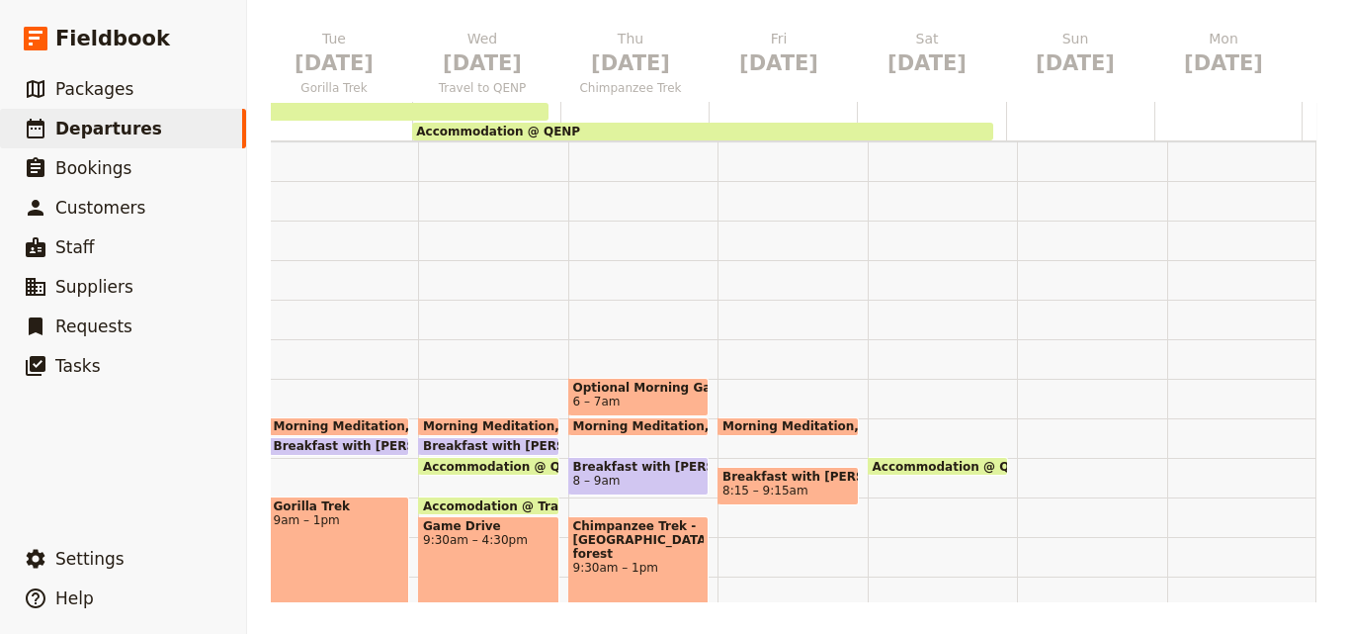
click at [504, 441] on span "Breakfast with Brooke Briefing" at bounding box center [562, 446] width 278 height 14
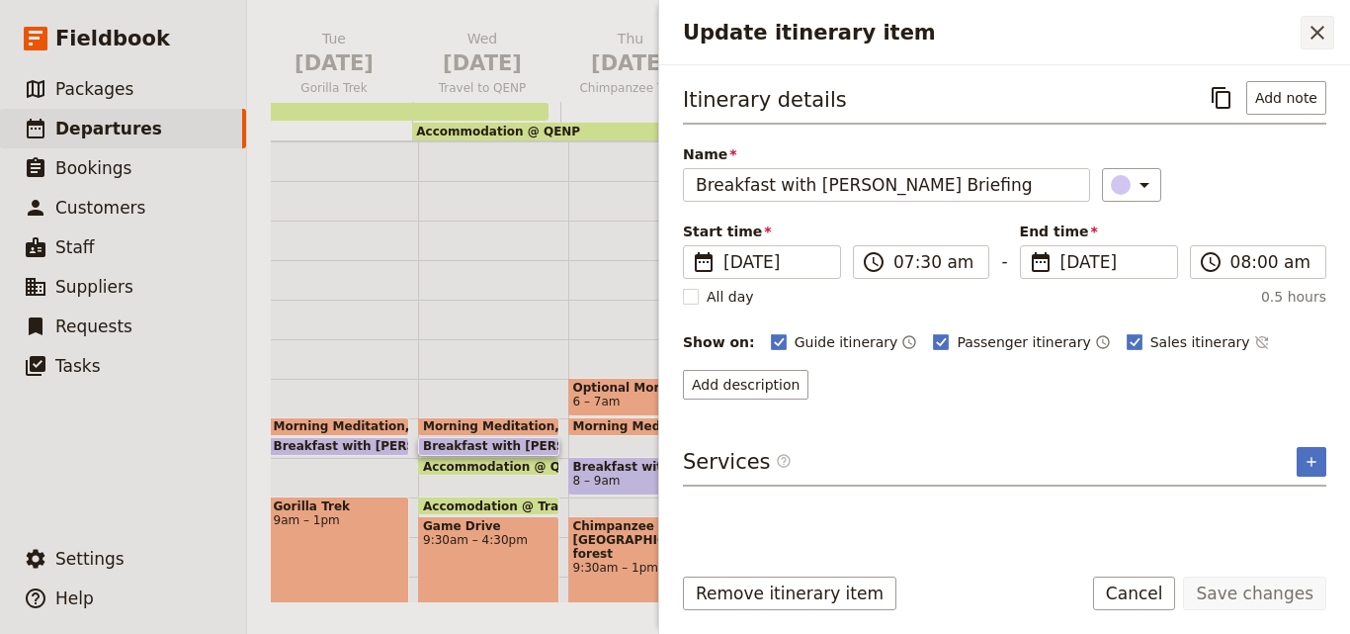
click at [1317, 29] on icon "Close drawer" at bounding box center [1318, 33] width 24 height 24
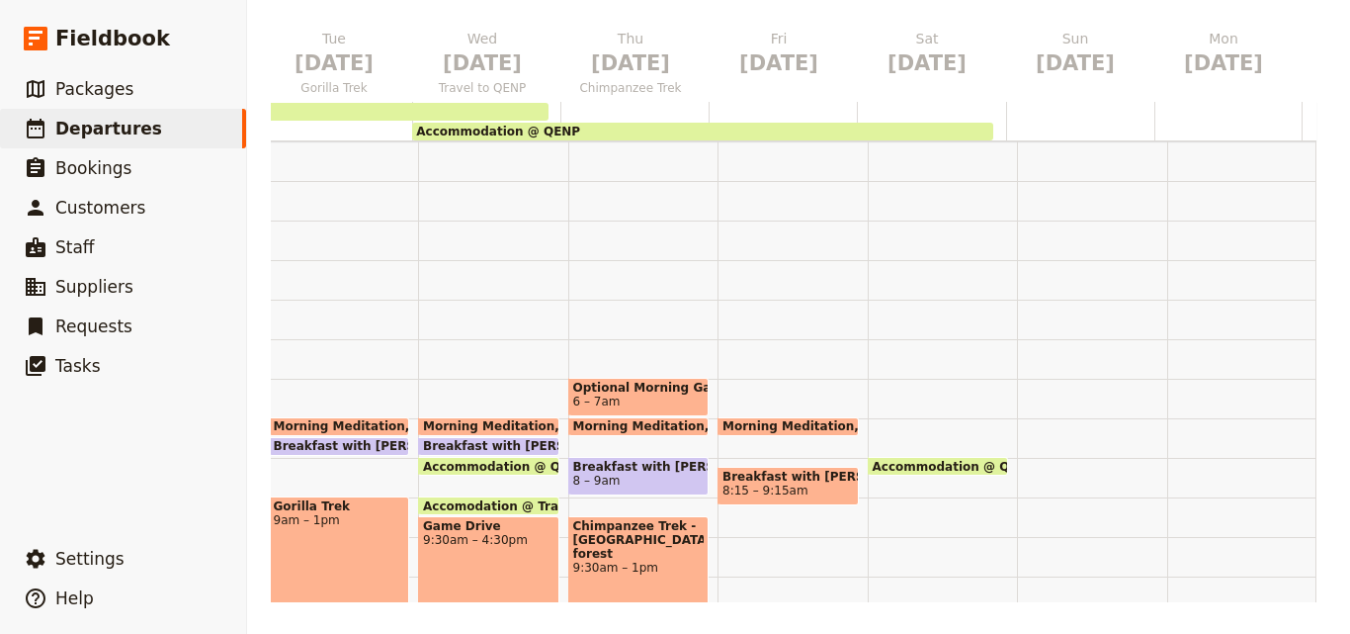
click at [777, 477] on span "Breakfast with Brooke Briefing" at bounding box center [787, 476] width 131 height 14
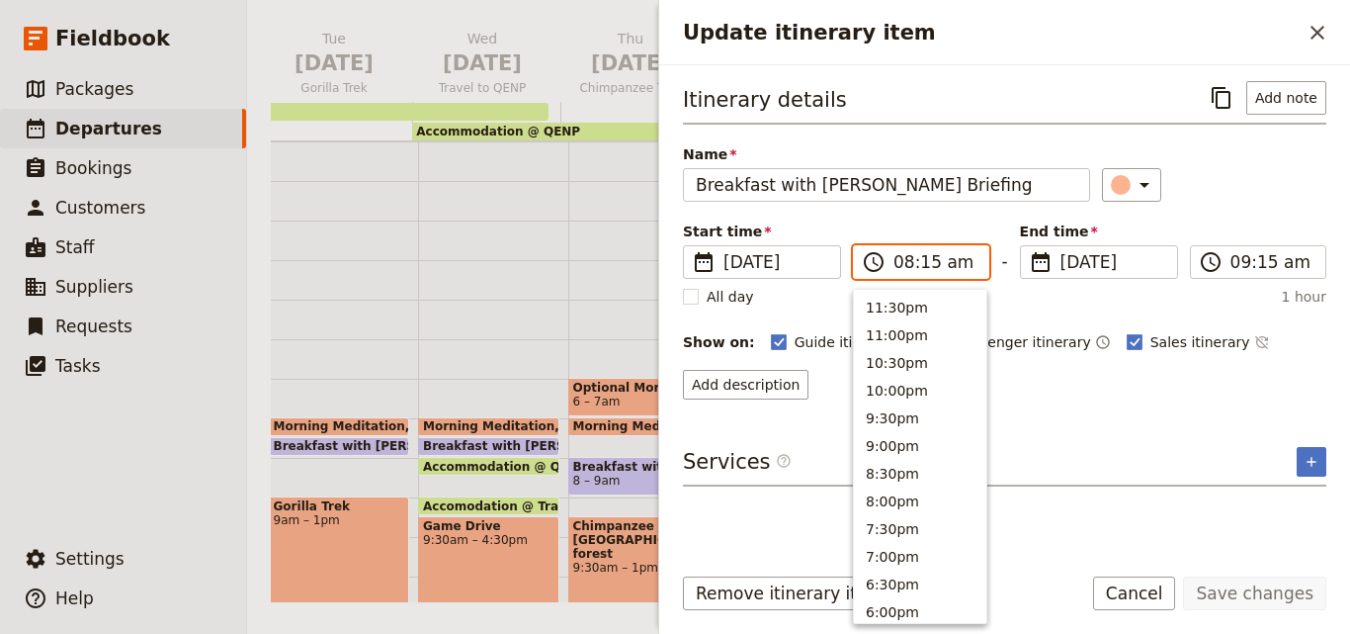
click at [908, 269] on input "08:15 am" at bounding box center [934, 262] width 83 height 24
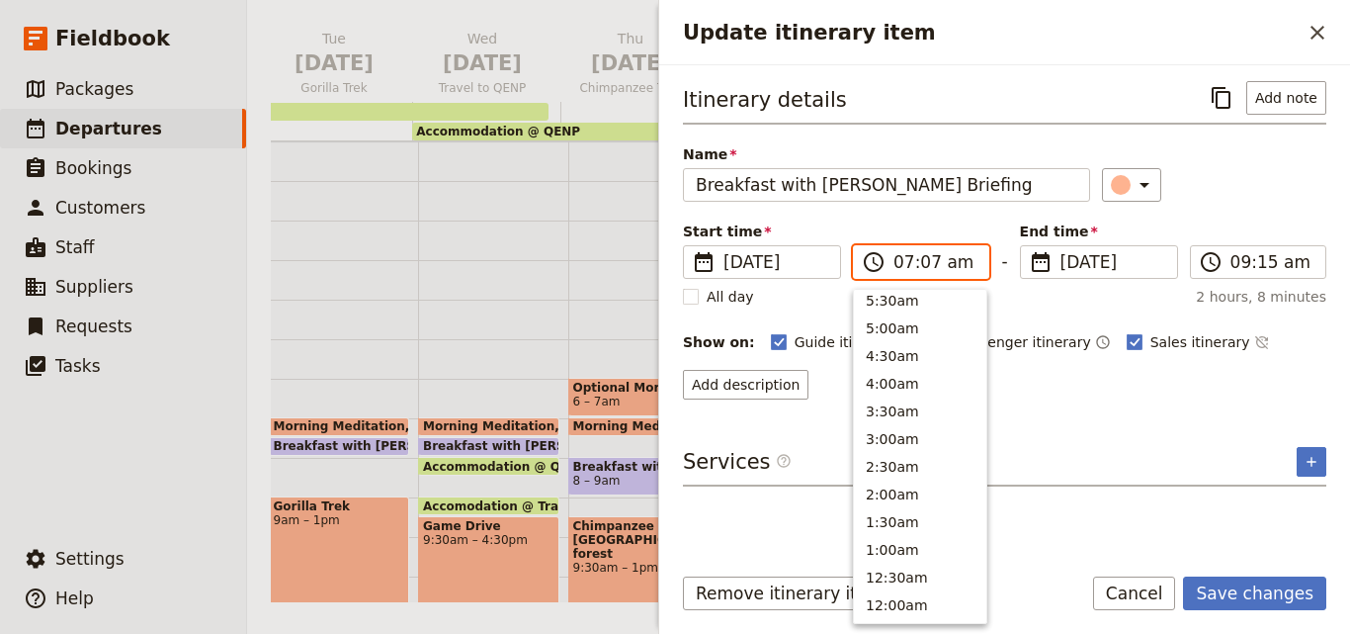
scroll to position [918, 0]
type input "07:30 am"
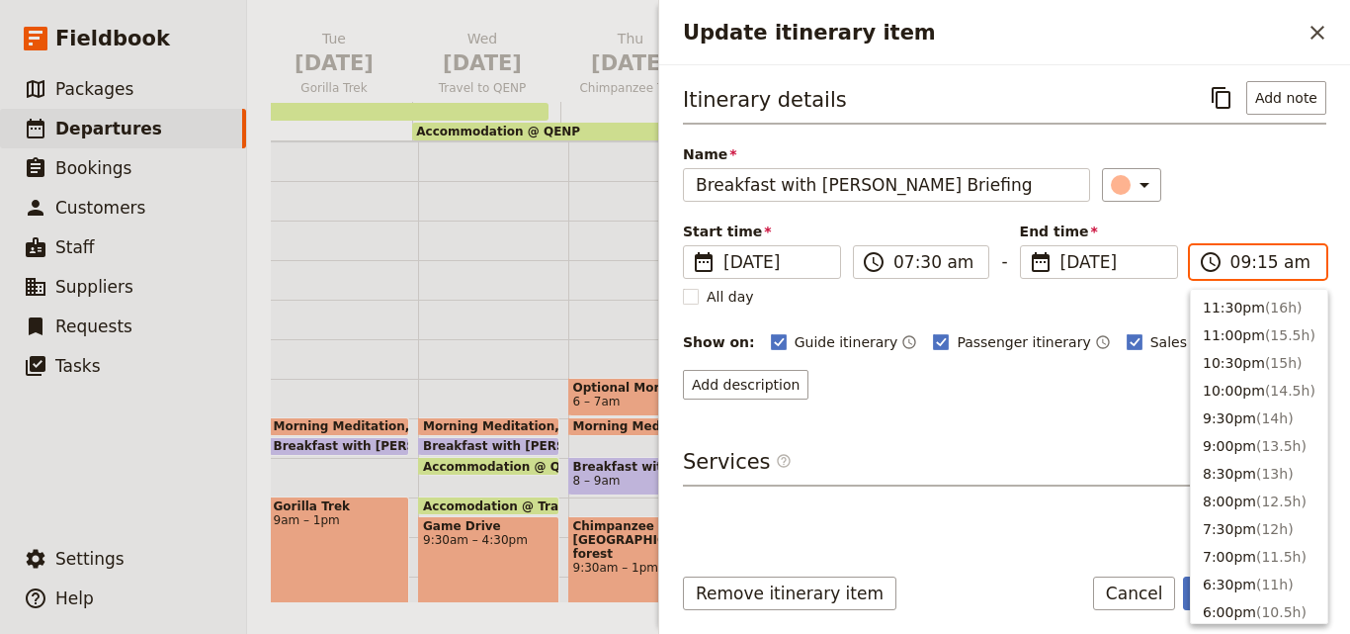
click at [1243, 270] on input "09:15 am" at bounding box center [1271, 262] width 83 height 24
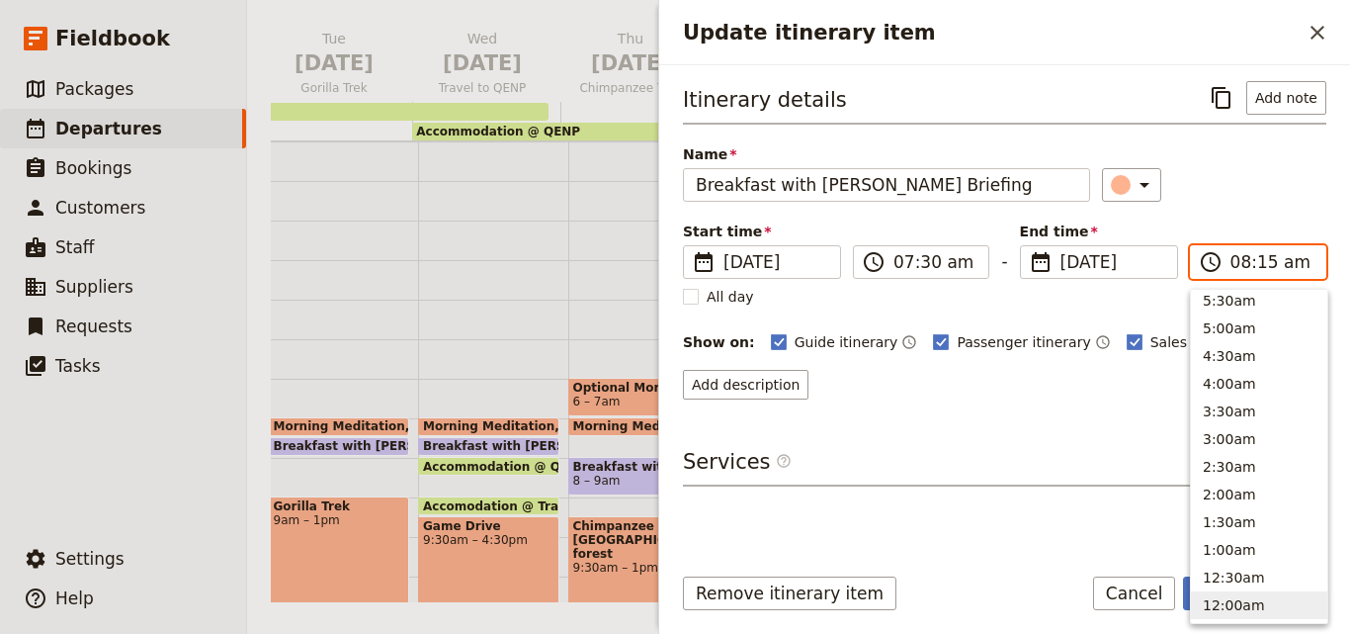
scroll to position [863, 0]
click at [1262, 273] on input "08:15 am" at bounding box center [1271, 262] width 83 height 24
type input "08:00 am"
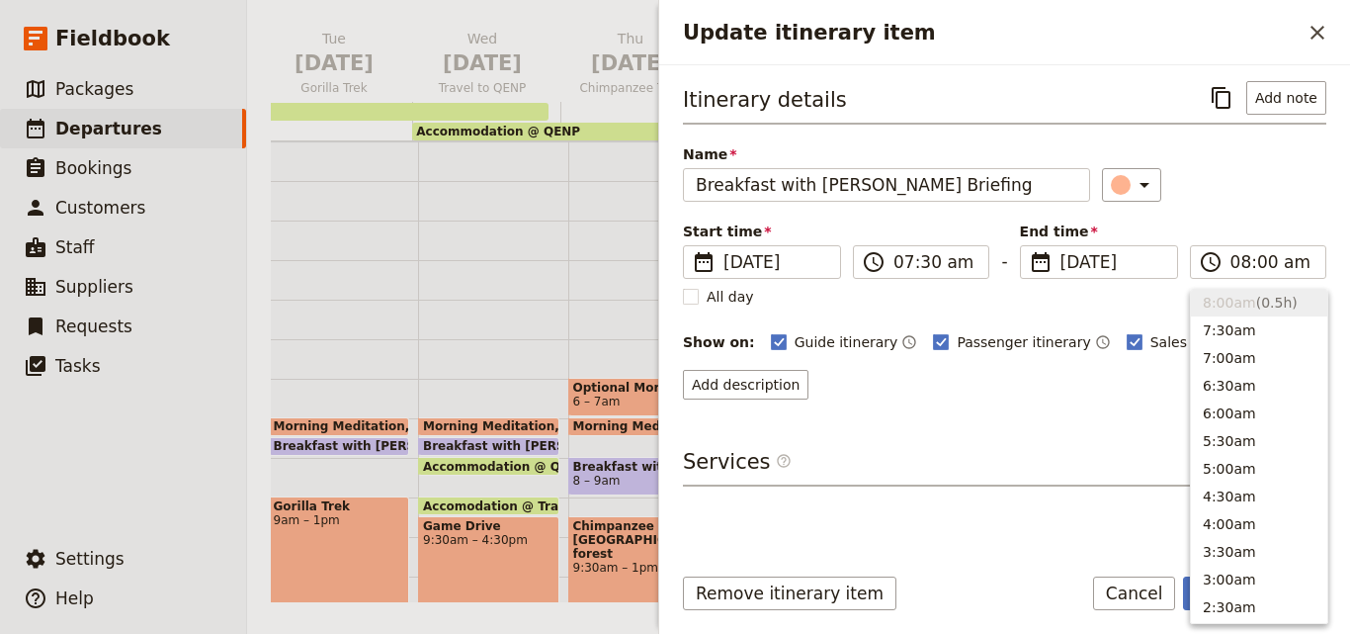
click at [1301, 167] on div "Name Breakfast with Brooke Briefing ​" at bounding box center [1004, 172] width 643 height 57
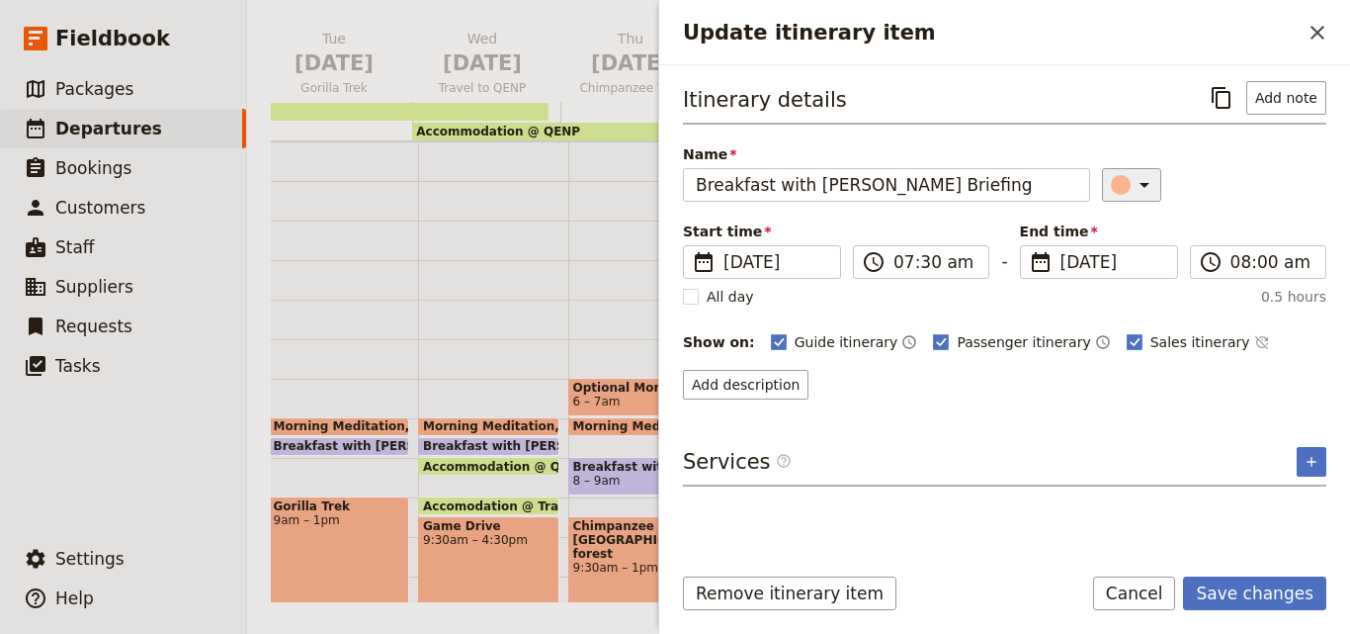
click at [1146, 182] on button "​" at bounding box center [1131, 185] width 59 height 34
click at [1130, 278] on div "button" at bounding box center [1133, 274] width 20 height 20
click at [1285, 574] on form "Itinerary details ​ Add note Name Breakfast with Brooke Briefing ​ Start time ​…" at bounding box center [1004, 349] width 691 height 568
click at [1286, 575] on form "Itinerary details ​ Add note Name Breakfast with Brooke Briefing ​ Start time ​…" at bounding box center [1004, 349] width 691 height 568
click at [1285, 594] on button "Save changes" at bounding box center [1254, 593] width 143 height 34
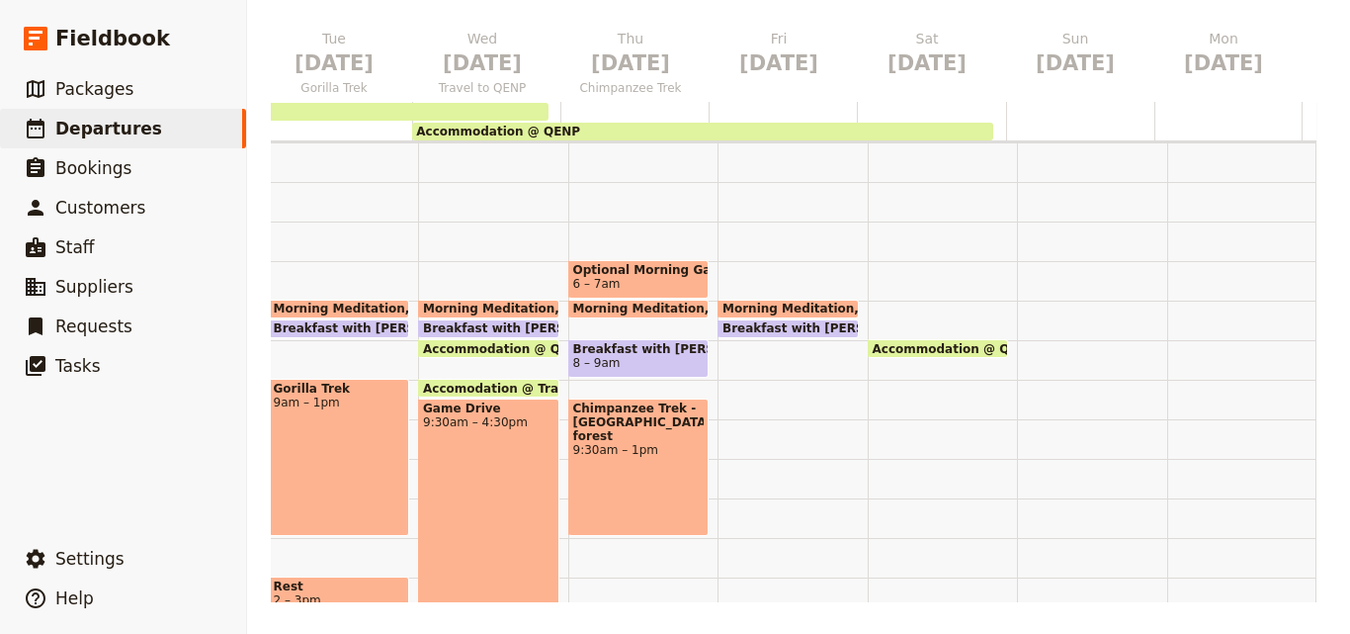
scroll to position [198, 0]
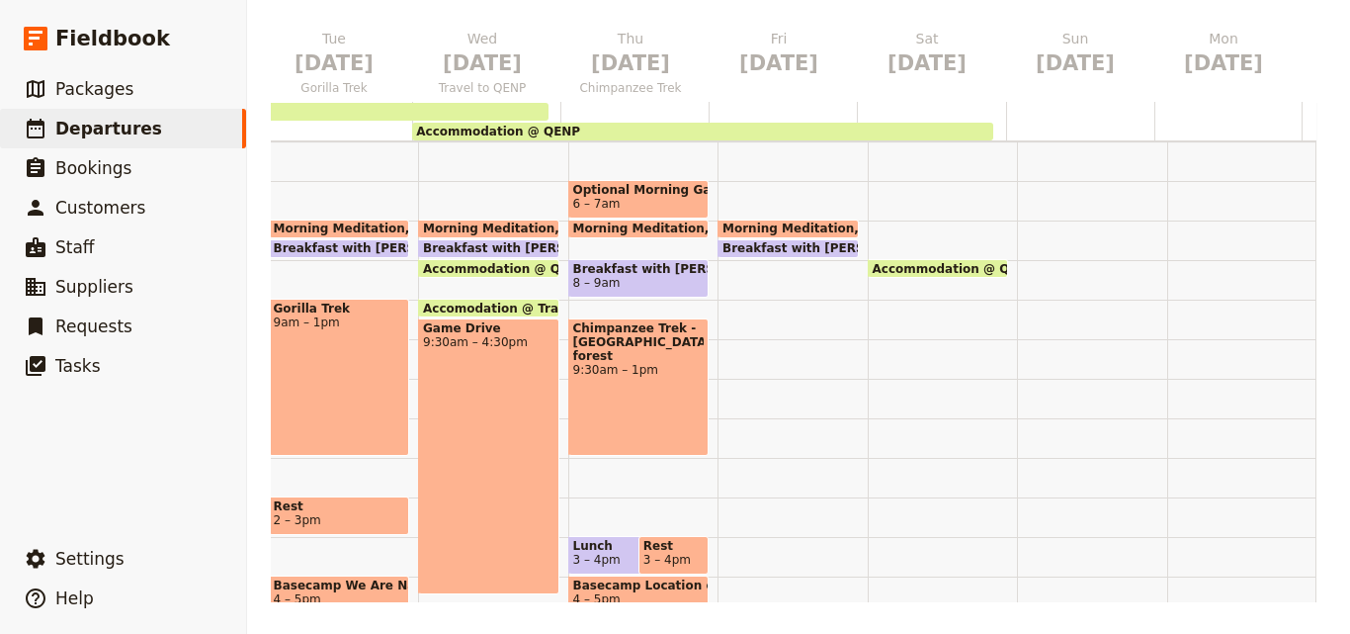
click at [730, 340] on div "Morning Meditation 7 – 7:30am Breakfast with Brooke Briefing 7:30 – 8am" at bounding box center [793, 418] width 150 height 949
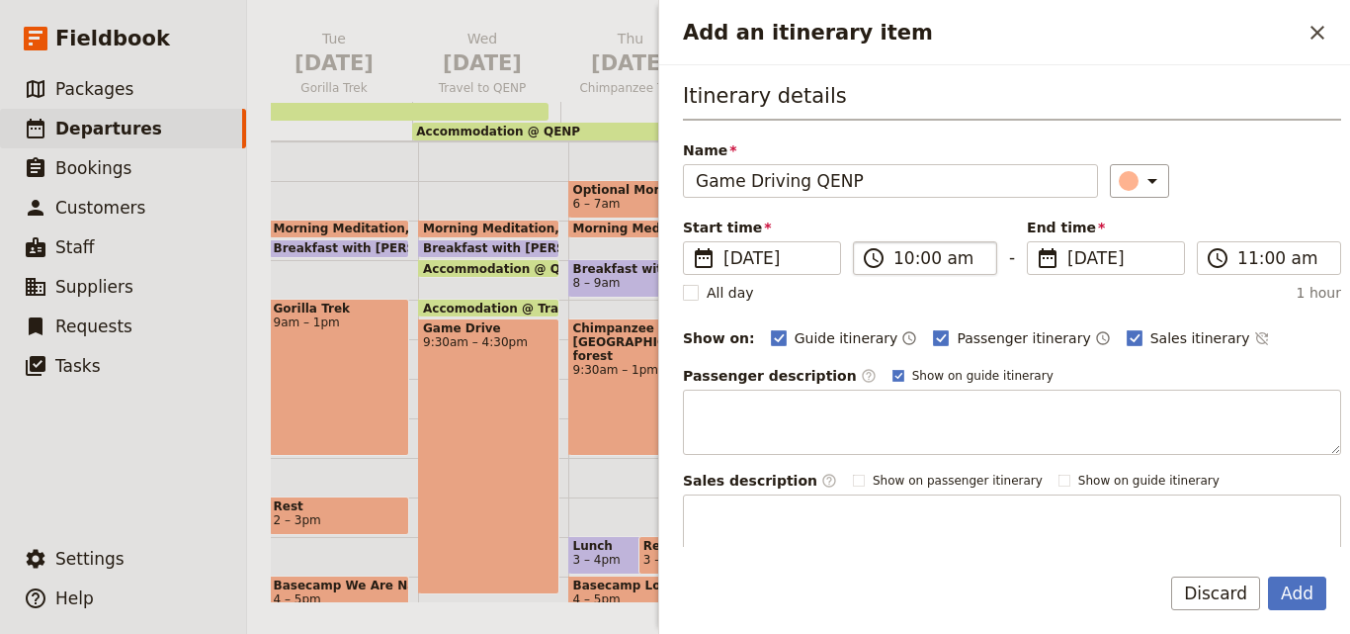
type input "Game Driving QENP"
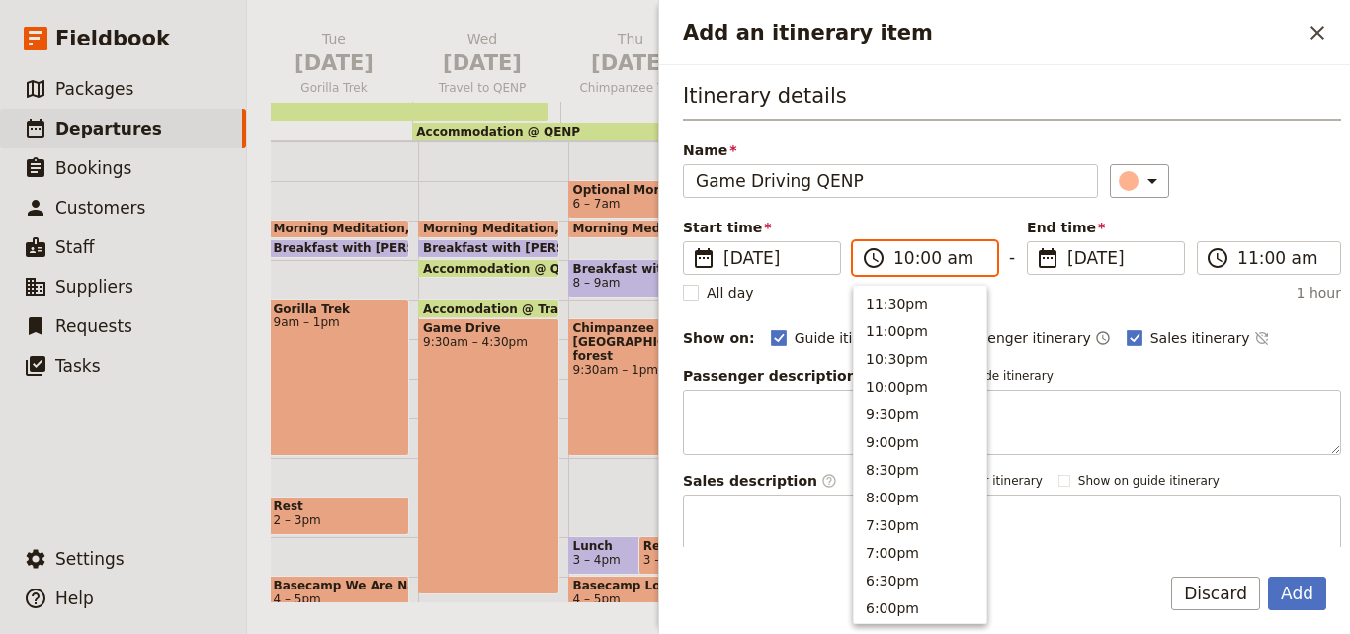
click at [909, 254] on input "10:00 am" at bounding box center [938, 258] width 91 height 24
type input "08:00 am"
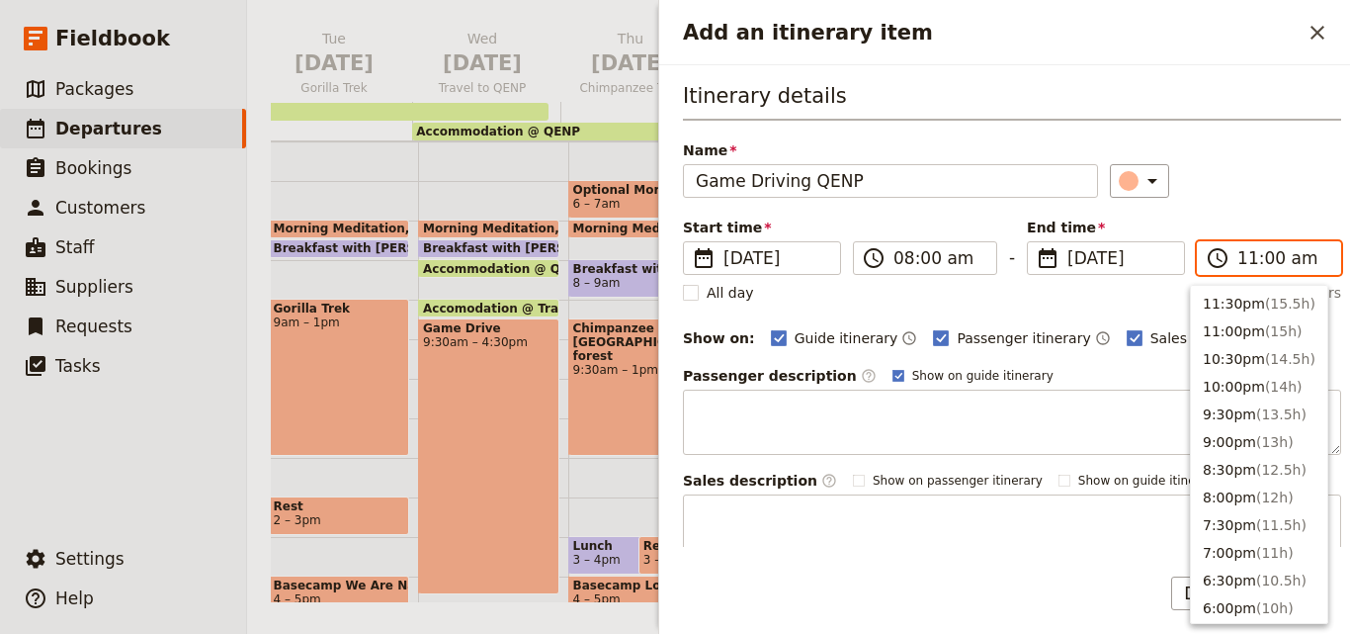
click at [1237, 263] on input "11:00 am" at bounding box center [1282, 258] width 91 height 24
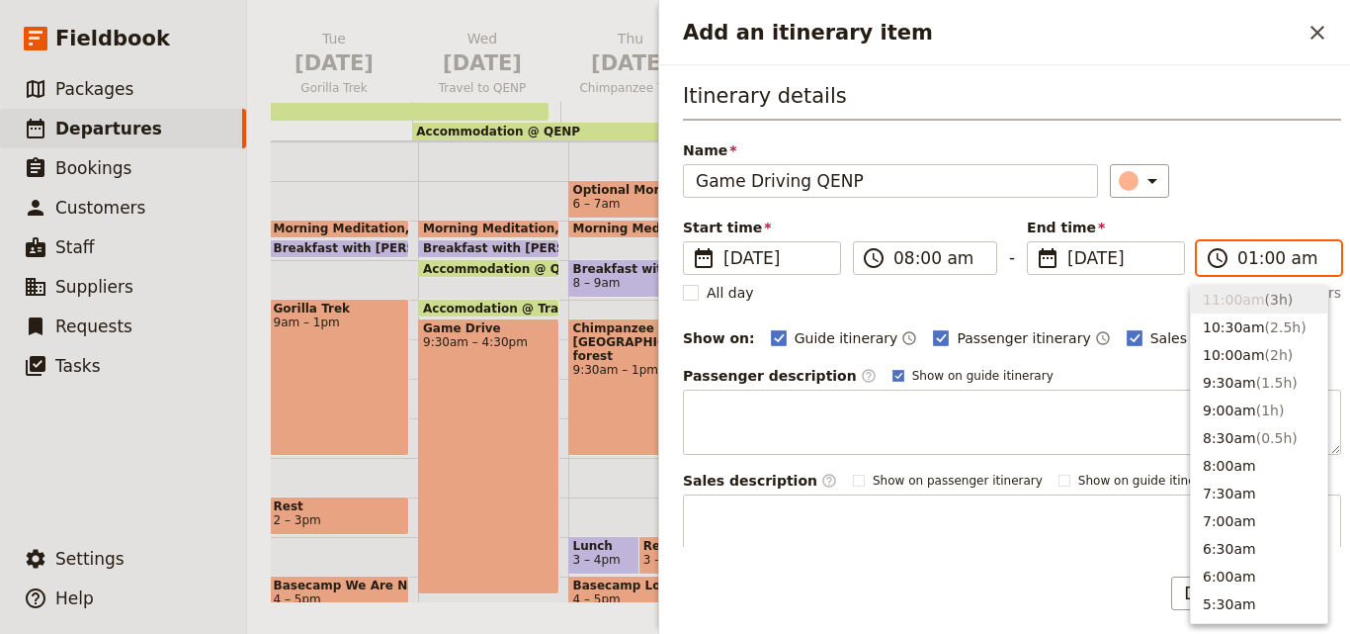
scroll to position [999, 0]
click at [1282, 261] on input "01:00 am" at bounding box center [1282, 258] width 91 height 24
click at [1285, 261] on input "01:00 am" at bounding box center [1282, 258] width 91 height 24
click at [1232, 577] on button "1:00pm ( 5h )" at bounding box center [1259, 577] width 136 height 28
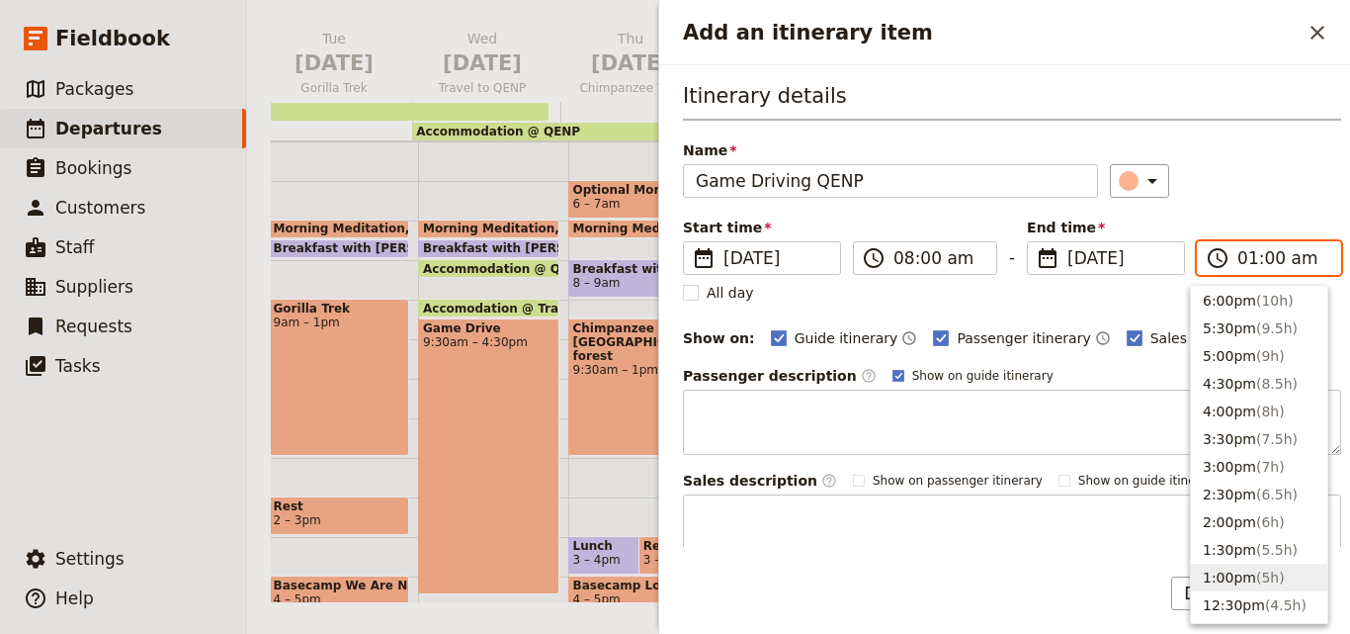
type input "01:00 pm"
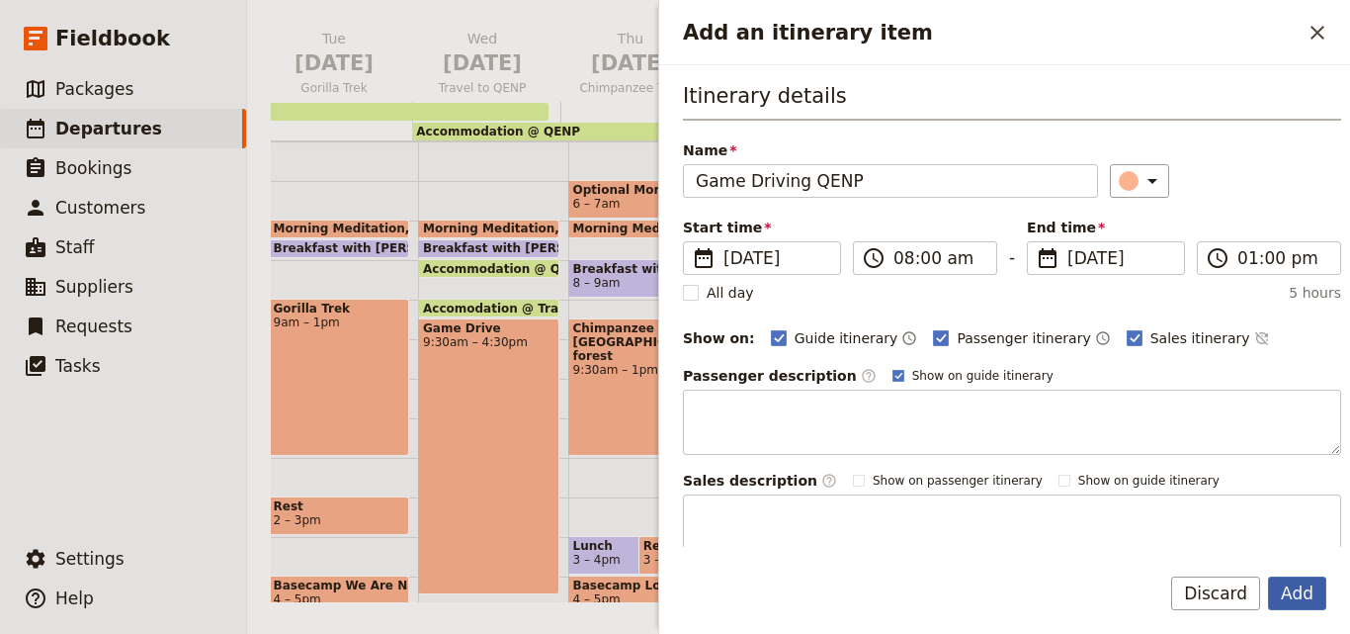
click at [1310, 585] on button "Add" at bounding box center [1297, 593] width 58 height 34
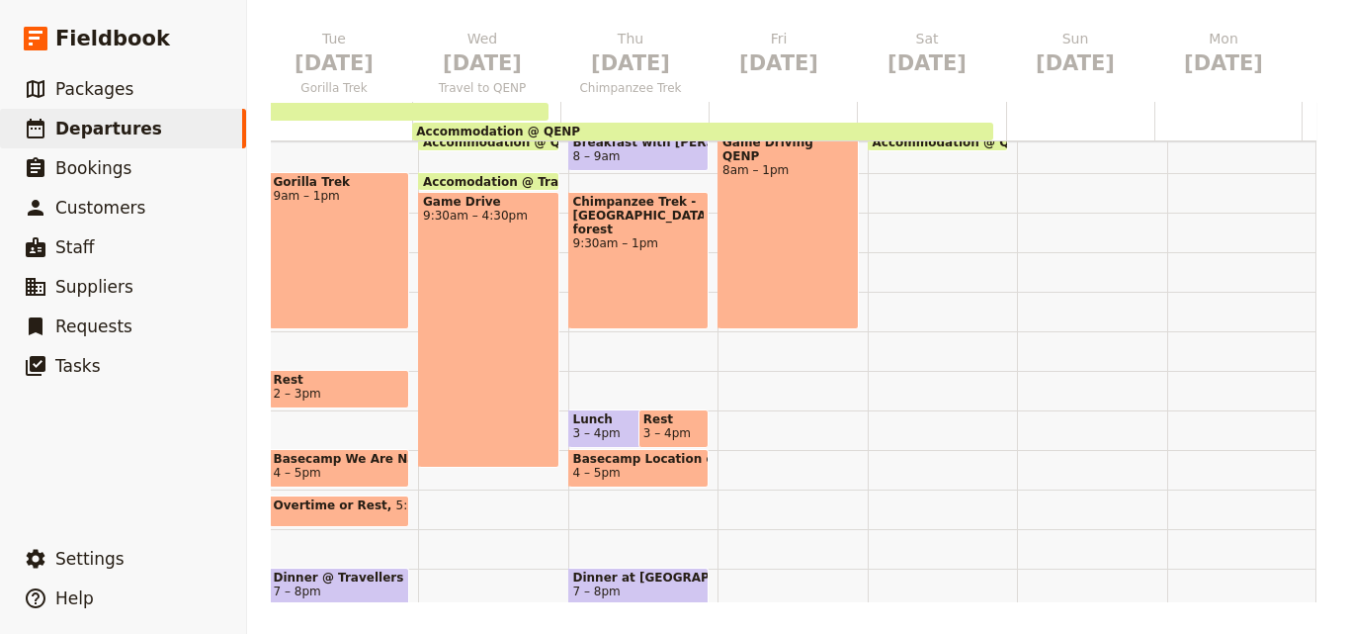
scroll to position [395, 0]
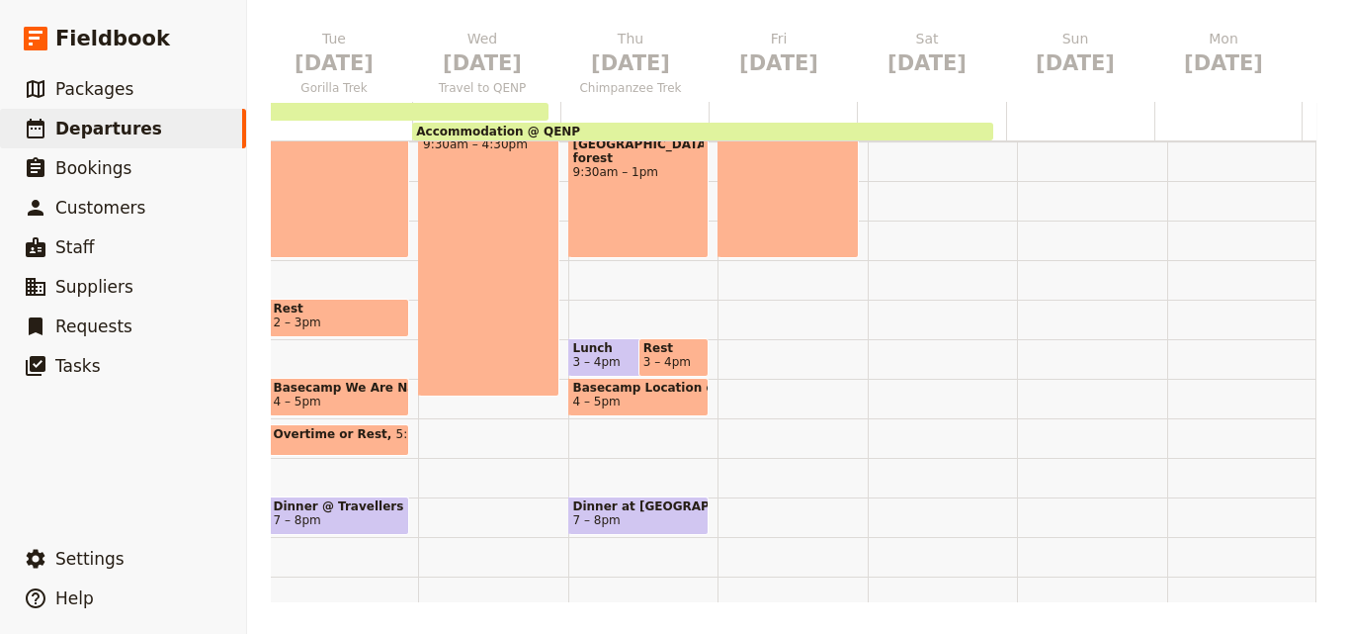
click at [720, 333] on div "Morning Meditation 7 – 7:30am Breakfast with Brooke Briefing 7:30 – 8am Game Dr…" at bounding box center [793, 220] width 150 height 949
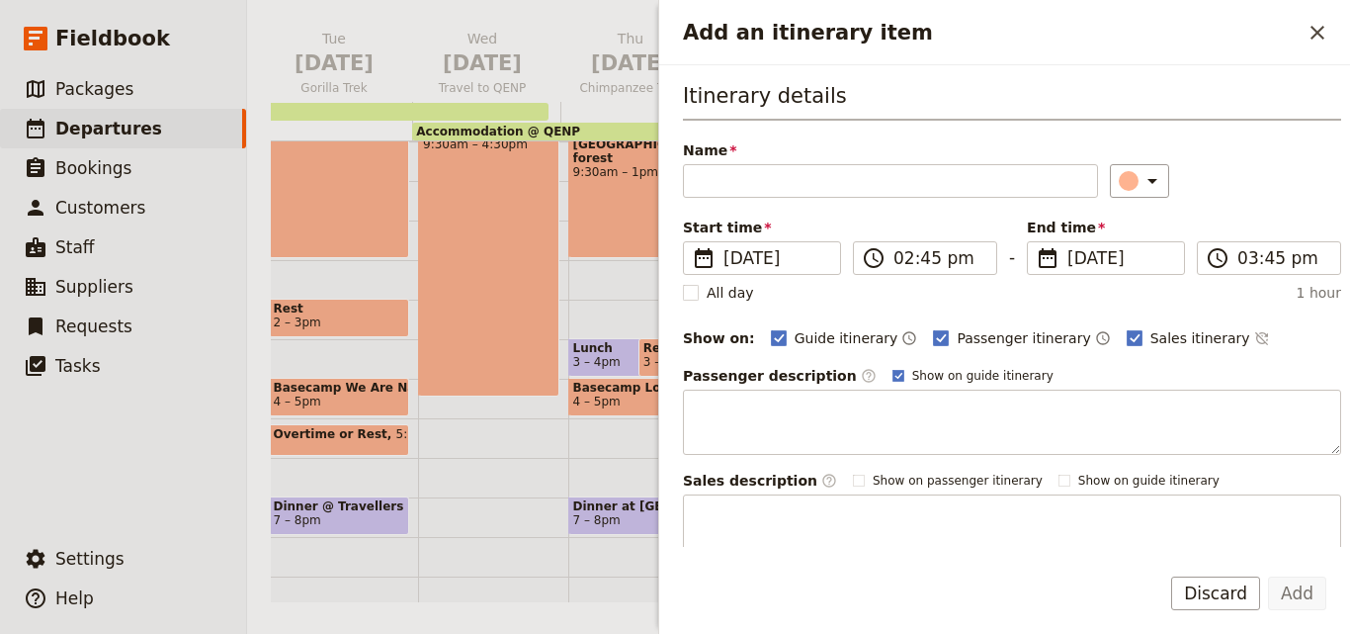
drag, startPoint x: 760, startPoint y: 204, endPoint x: 682, endPoint y: 184, distance: 80.5
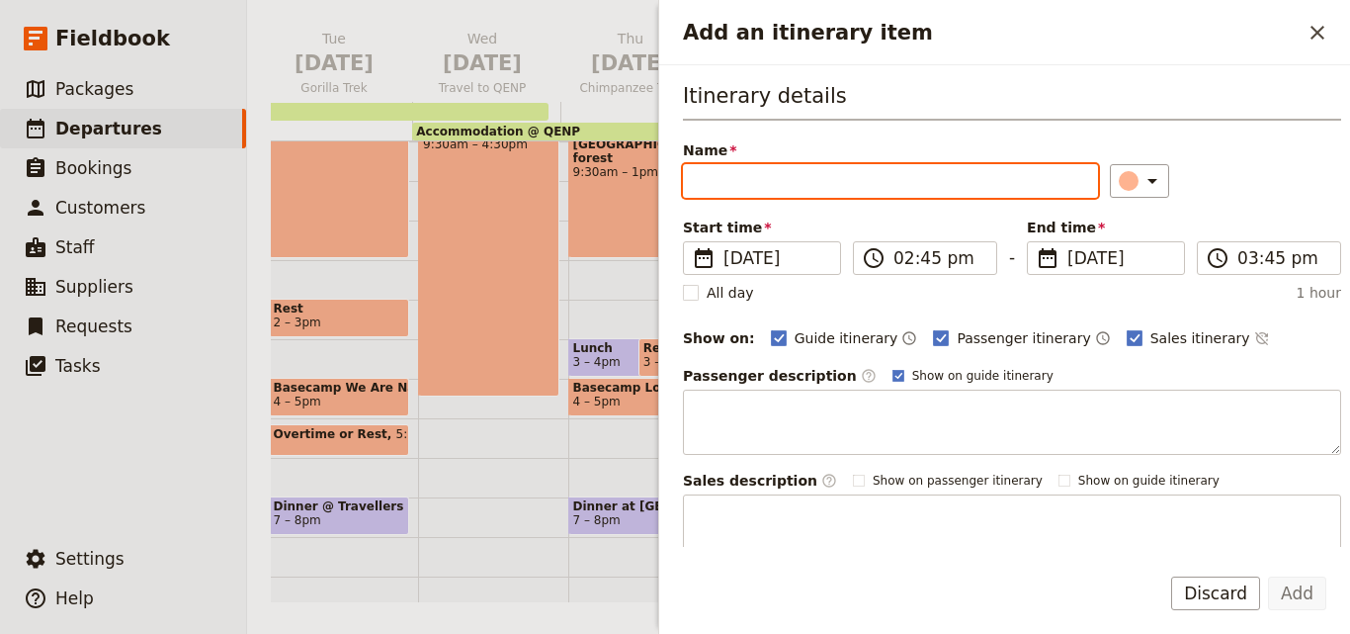
drag, startPoint x: 682, startPoint y: 184, endPoint x: 1053, endPoint y: 176, distance: 370.7
click at [1053, 176] on input "Name" at bounding box center [890, 181] width 415 height 34
paste input "Lunch"
paste input "Enganzi Lodge"
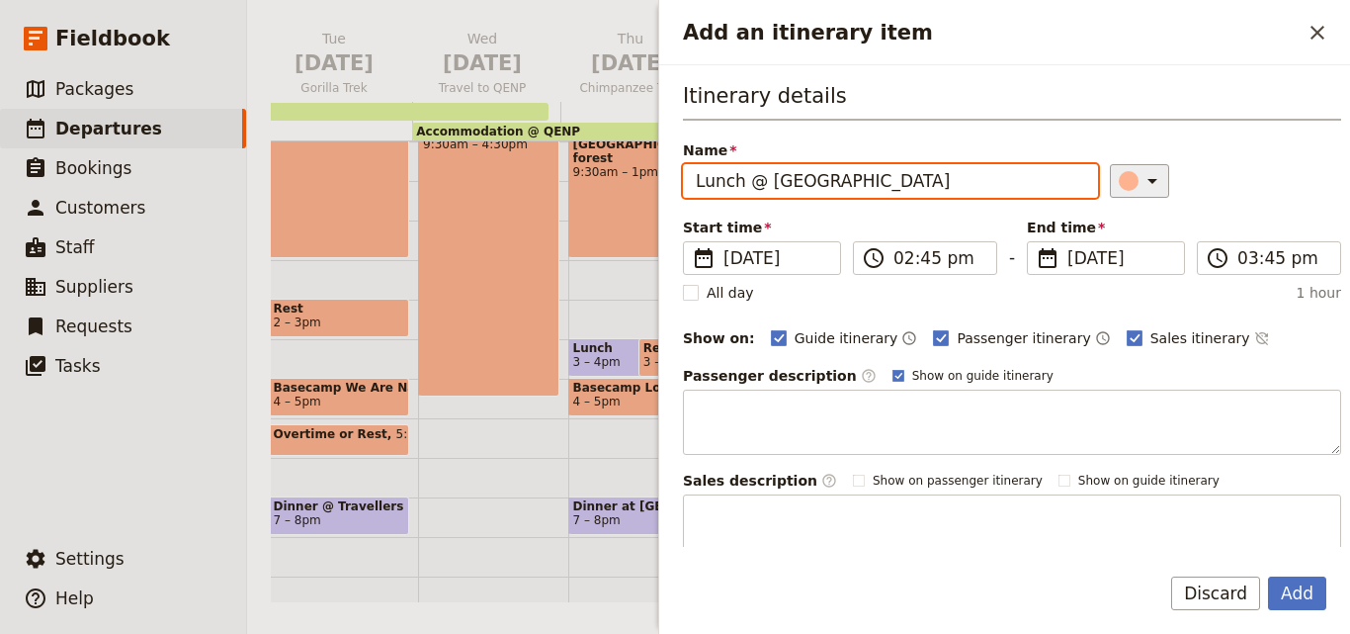
type input "Lunch @ Enganzi Lodge"
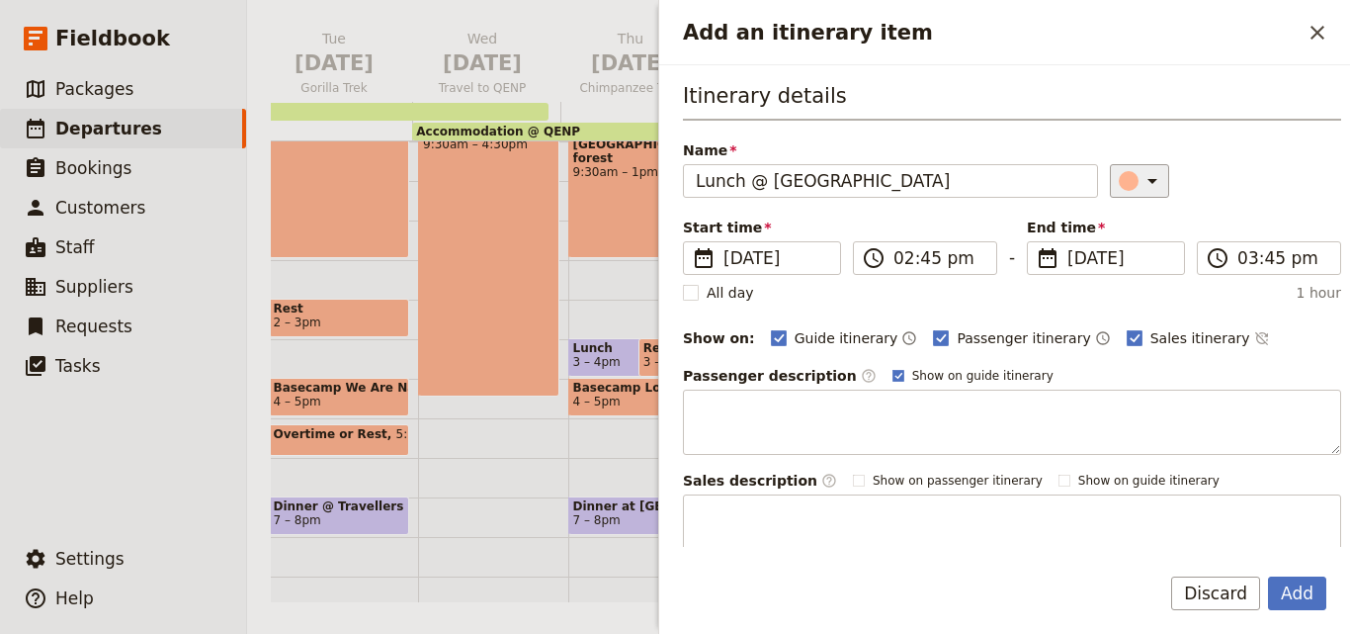
click at [1141, 172] on icon "Add an itinerary item" at bounding box center [1153, 181] width 24 height 24
click at [1134, 259] on button "button" at bounding box center [1133, 270] width 24 height 24
click at [901, 256] on input "02:45 pm" at bounding box center [938, 258] width 91 height 24
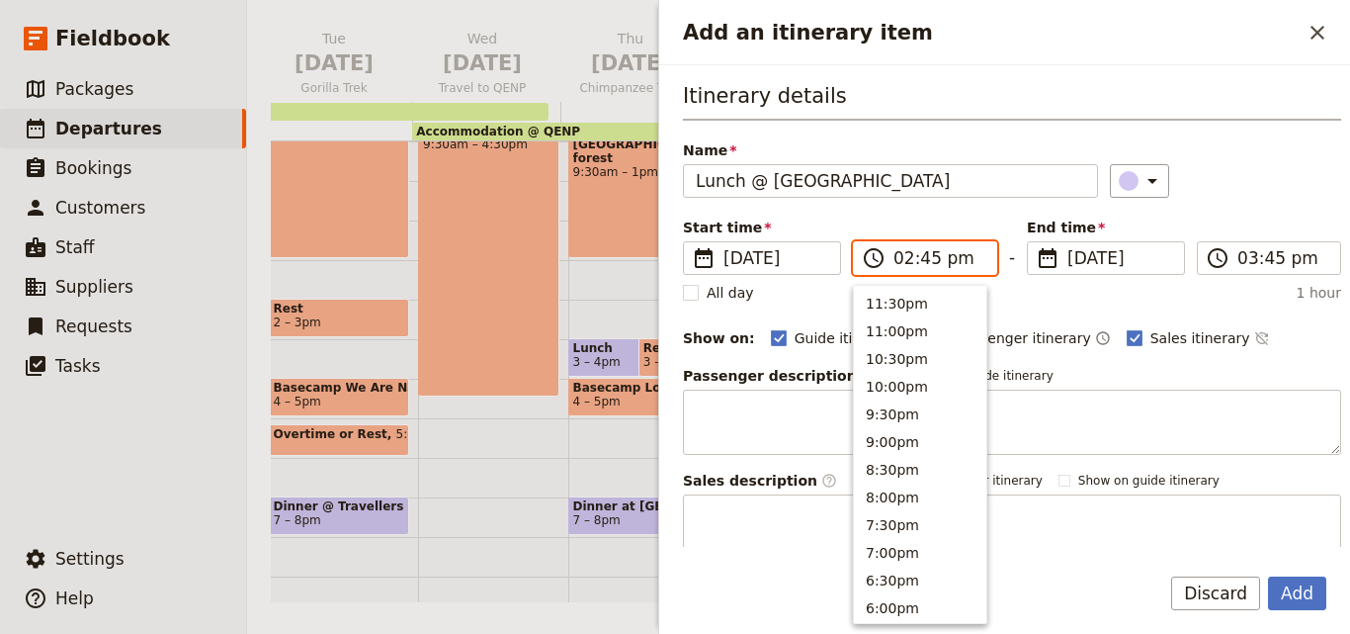
scroll to position [502, 0]
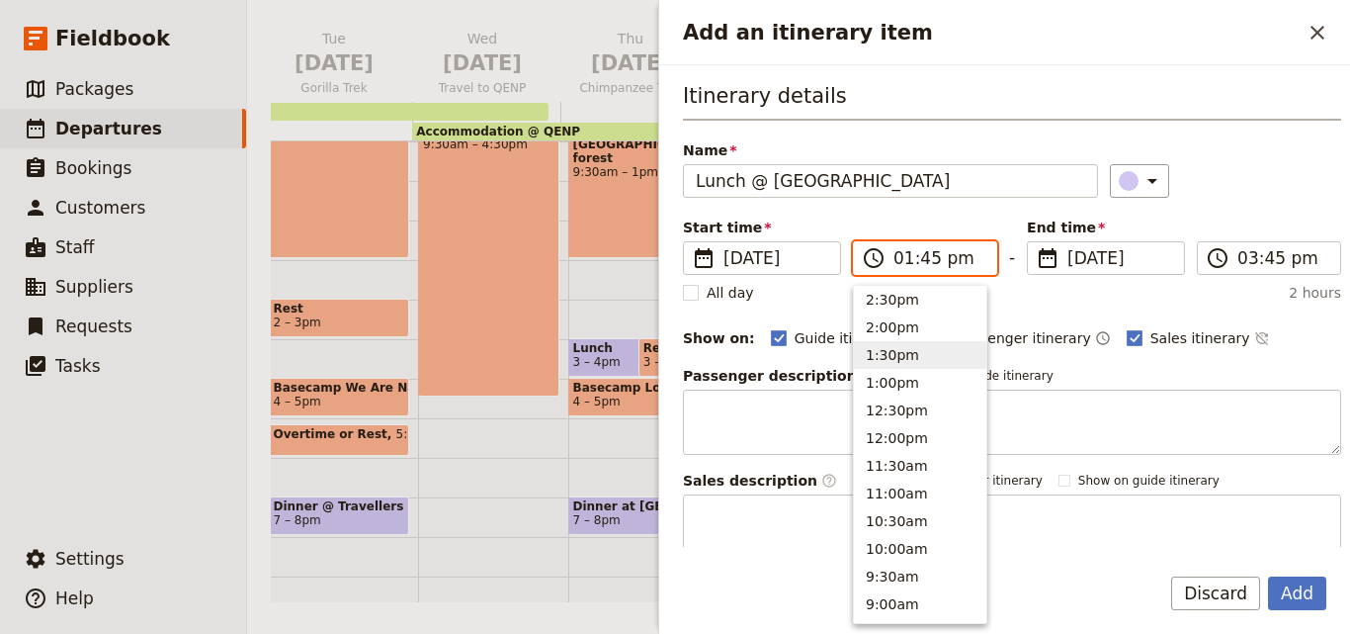
type input "01:00 pm"
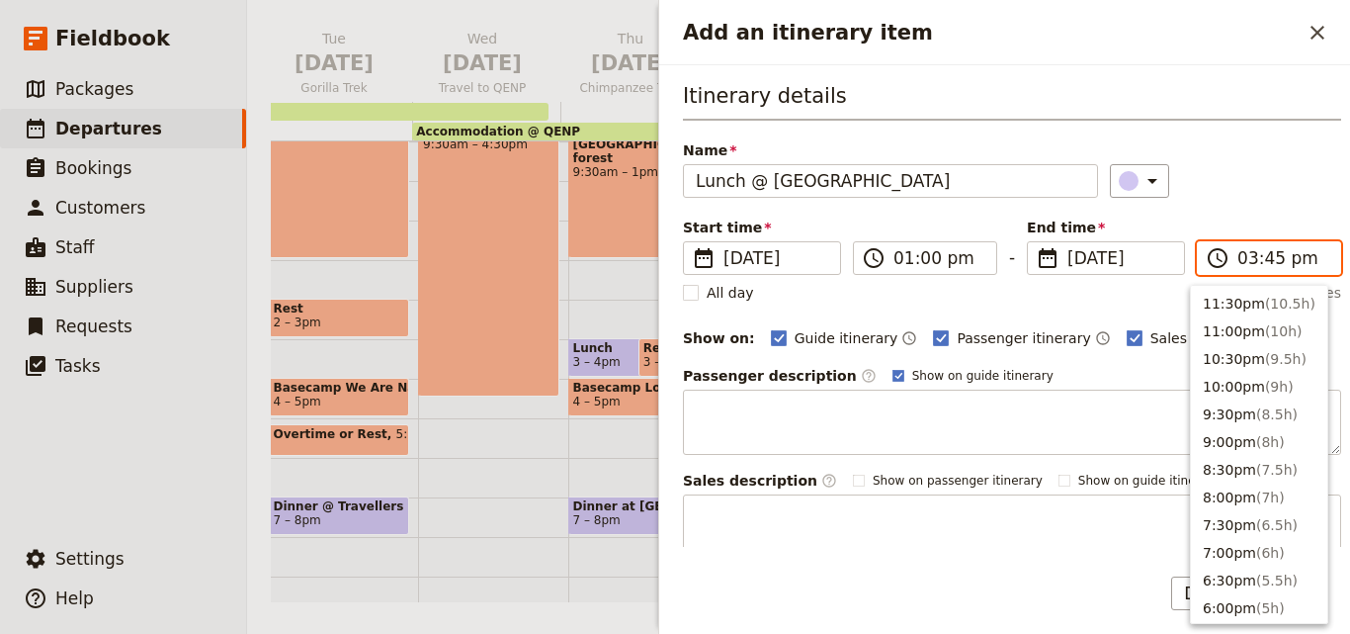
click at [1237, 263] on input "03:45 pm" at bounding box center [1282, 258] width 91 height 24
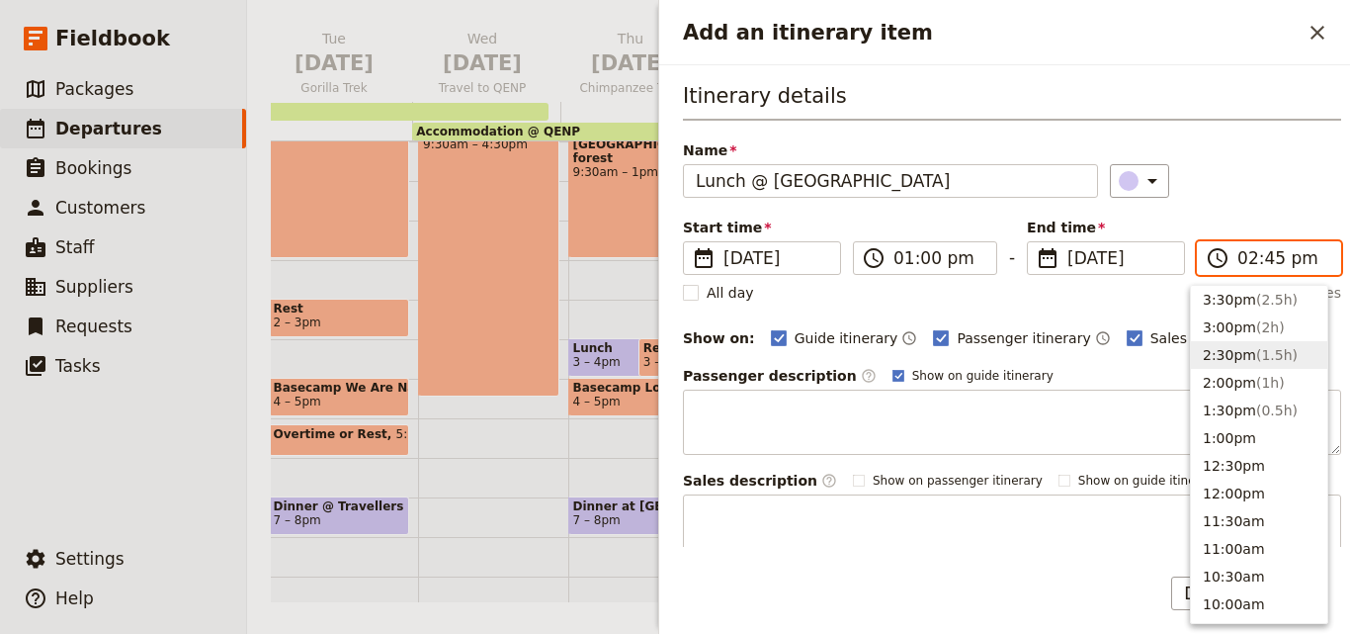
click at [1262, 266] on input "02:45 pm" at bounding box center [1282, 258] width 91 height 24
type input "02:00 pm"
click at [1286, 130] on div "Itinerary details Name Lunch @ Enganzi Lodge ​ Start time ​ 21 Nov 2025 21/11/2…" at bounding box center [1012, 320] width 658 height 478
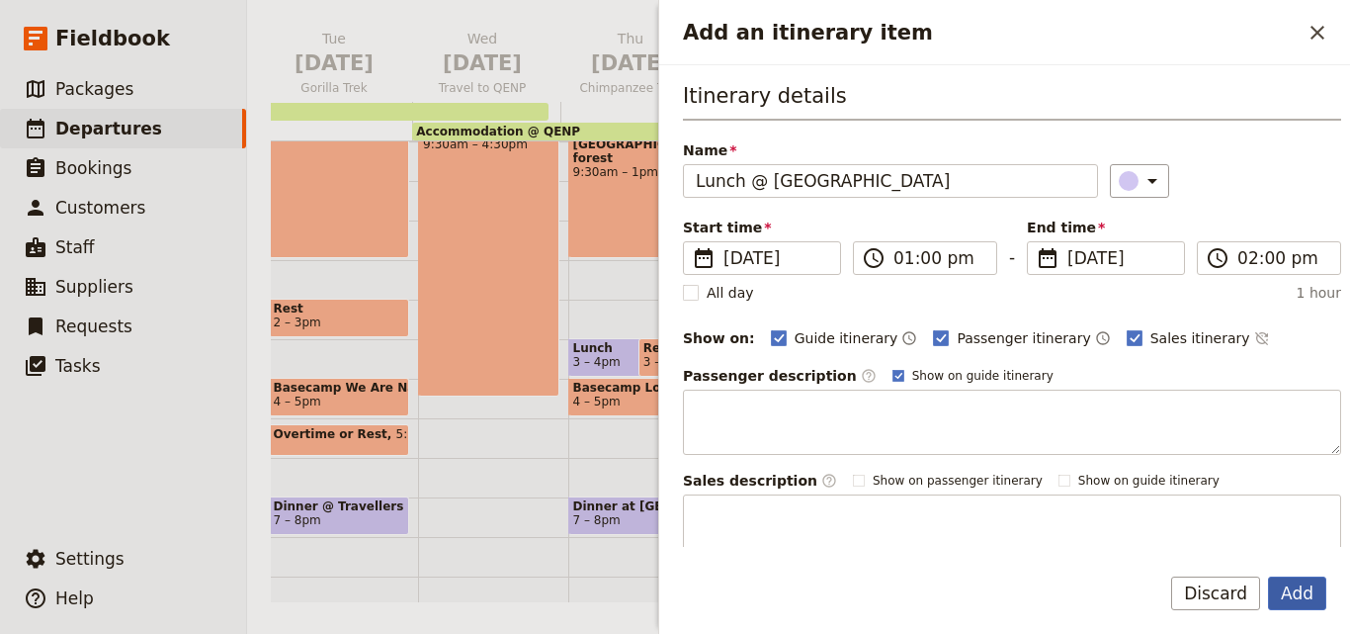
click at [1283, 591] on button "Add" at bounding box center [1297, 593] width 58 height 34
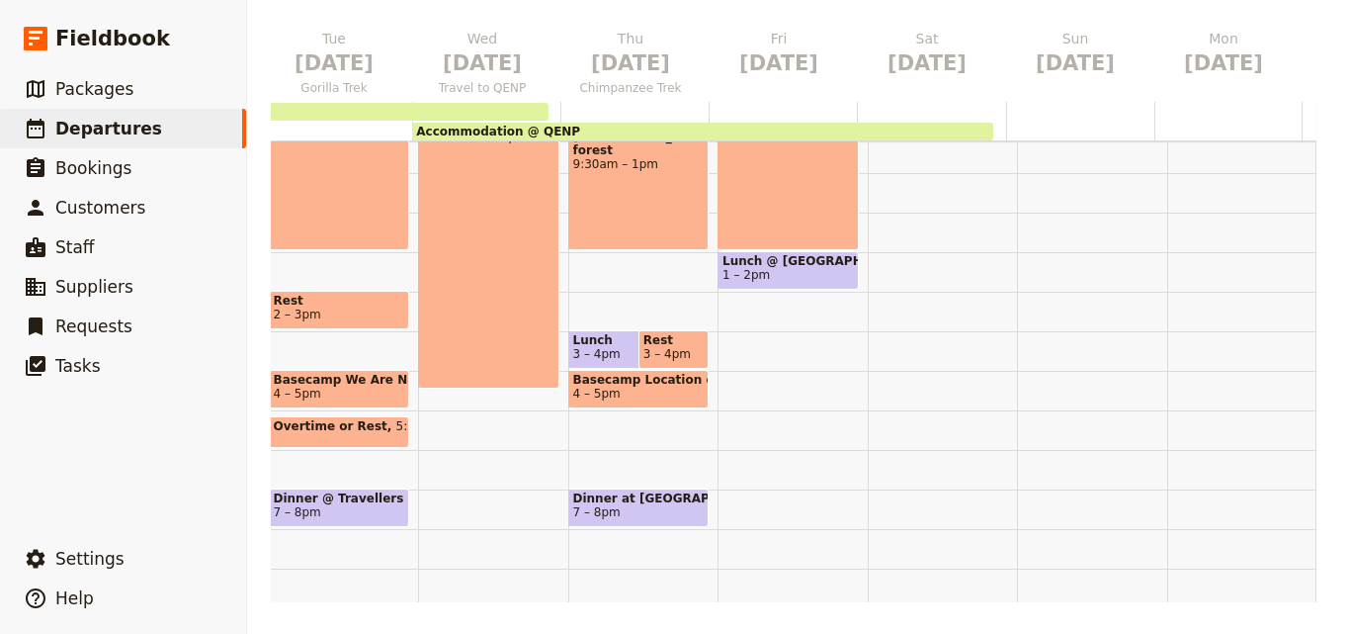
scroll to position [494, 0]
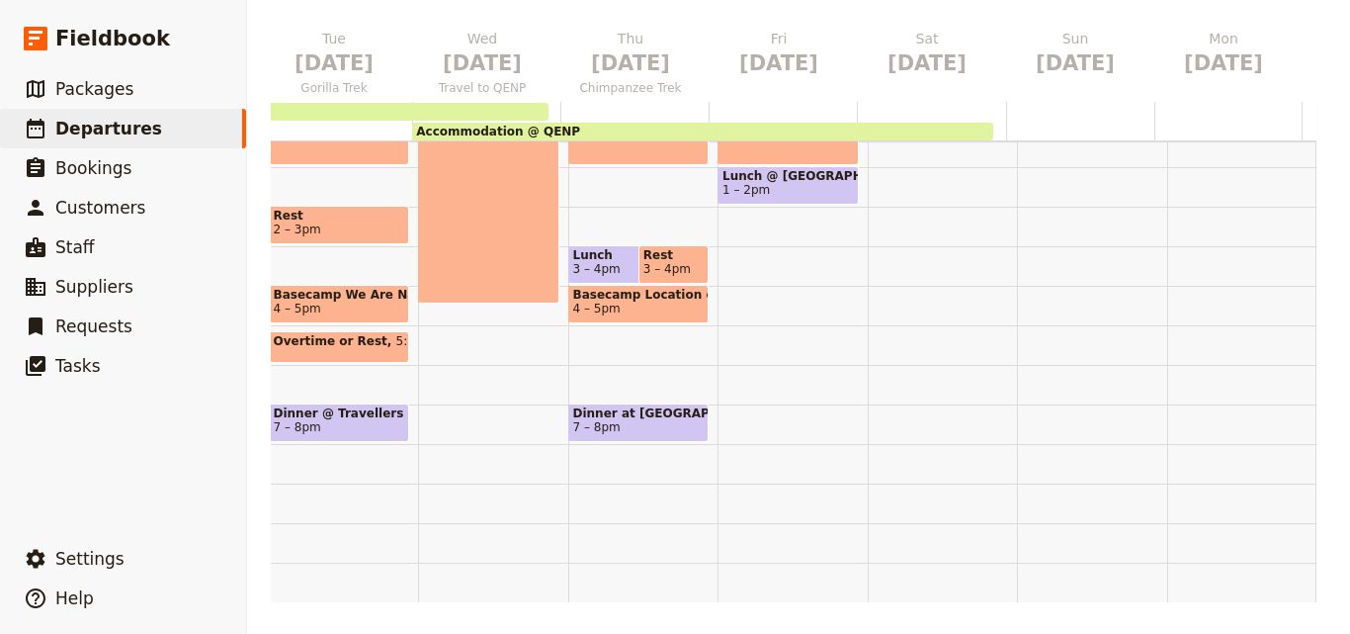
click at [743, 183] on span "1 – 2pm" at bounding box center [787, 190] width 131 height 14
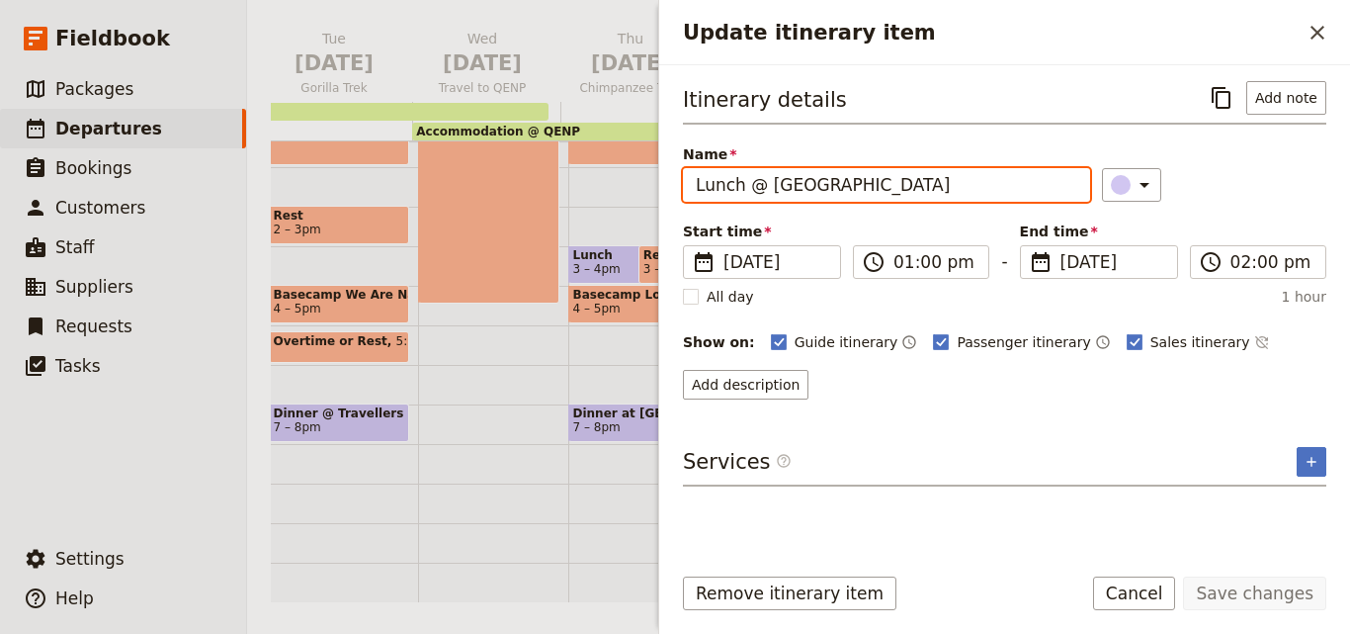
drag, startPoint x: 906, startPoint y: 180, endPoint x: 663, endPoint y: 174, distance: 243.2
click at [663, 174] on div "Itinerary details ​ Add note Name Lunch @ Enganzi Lodge ​ Start time ​ 21 Nov 2…" at bounding box center [1004, 305] width 691 height 481
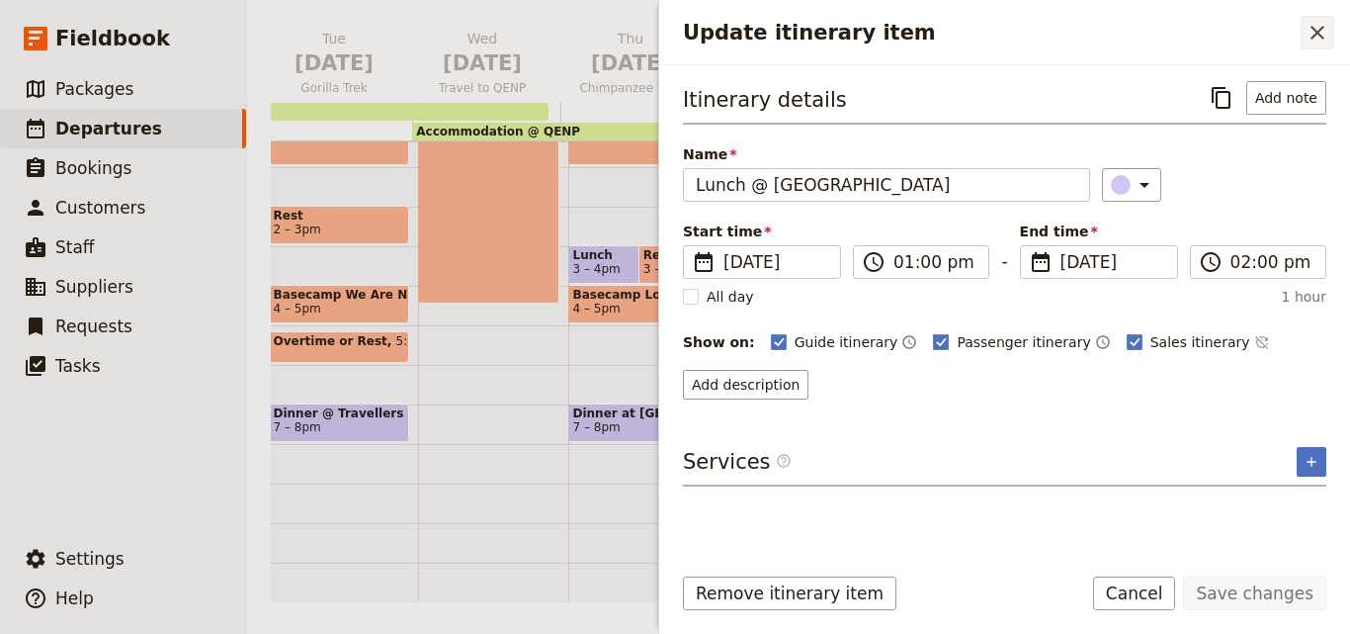
click at [1330, 42] on button "​" at bounding box center [1318, 33] width 34 height 34
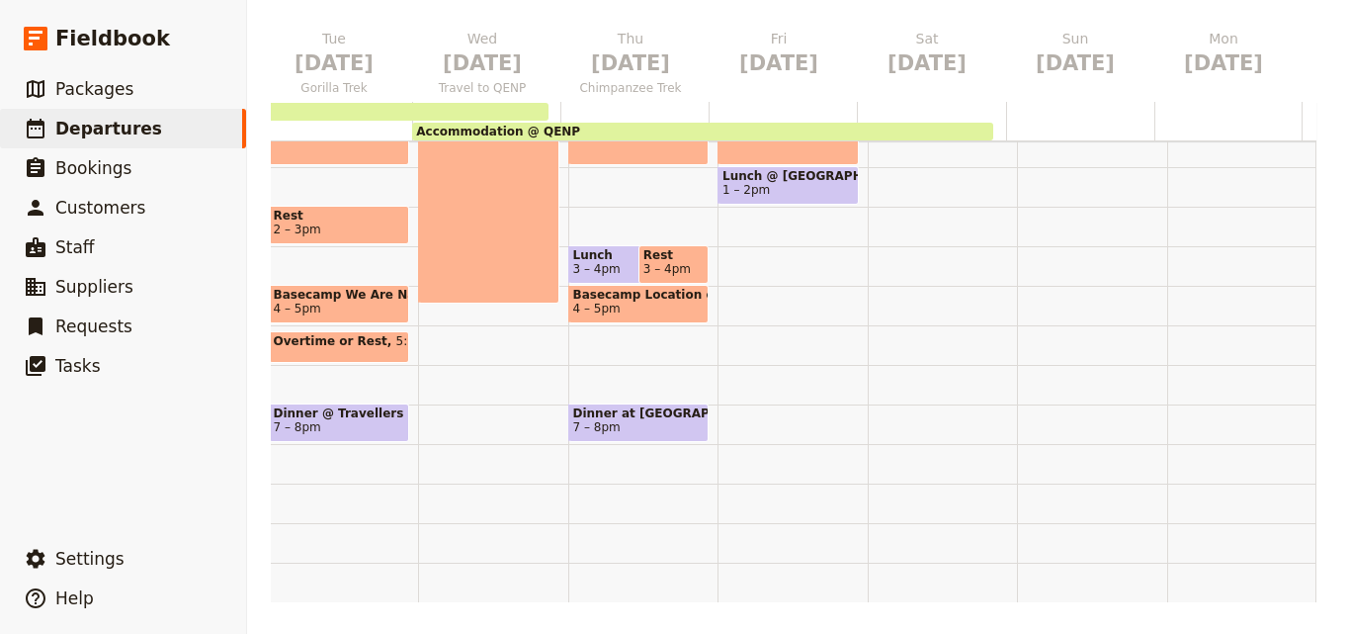
click at [591, 275] on span at bounding box center [628, 279] width 118 height 8
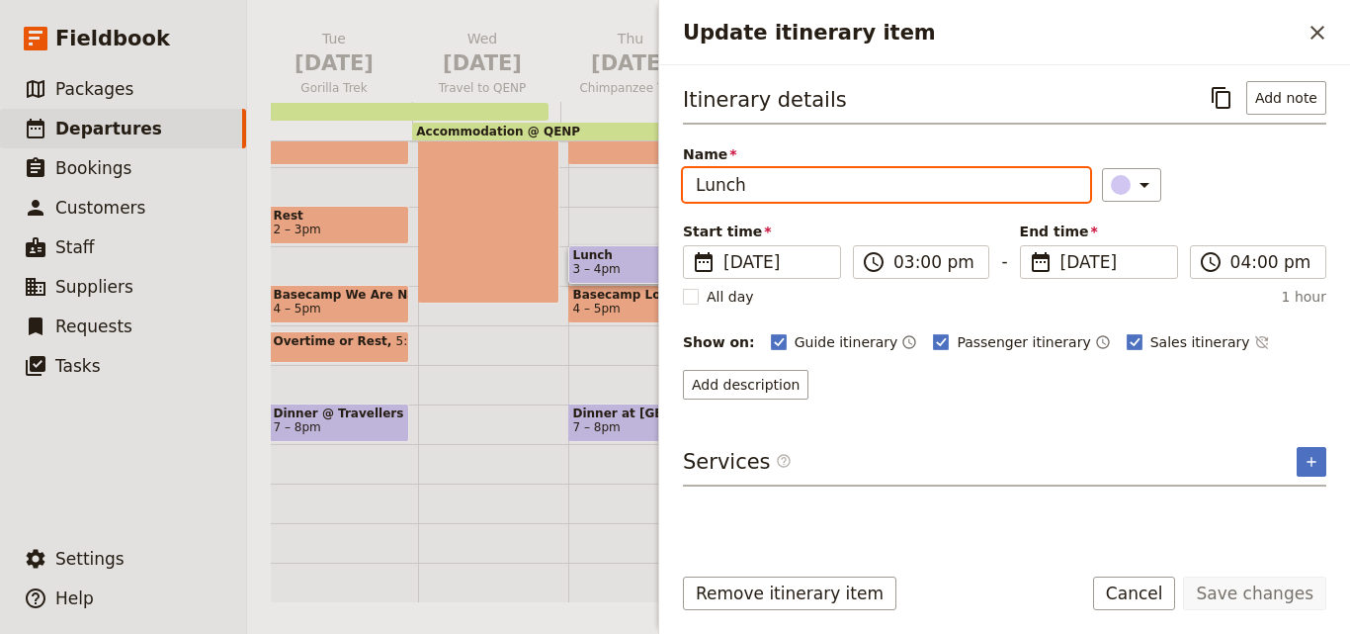
drag, startPoint x: 740, startPoint y: 186, endPoint x: 681, endPoint y: 191, distance: 59.5
click at [681, 191] on div "Itinerary details ​ Add note Name Lunch ​ Start time ​ 20 Nov 2025 20/11/2025 2…" at bounding box center [1004, 305] width 691 height 481
paste input "@ Enganzi Lodge"
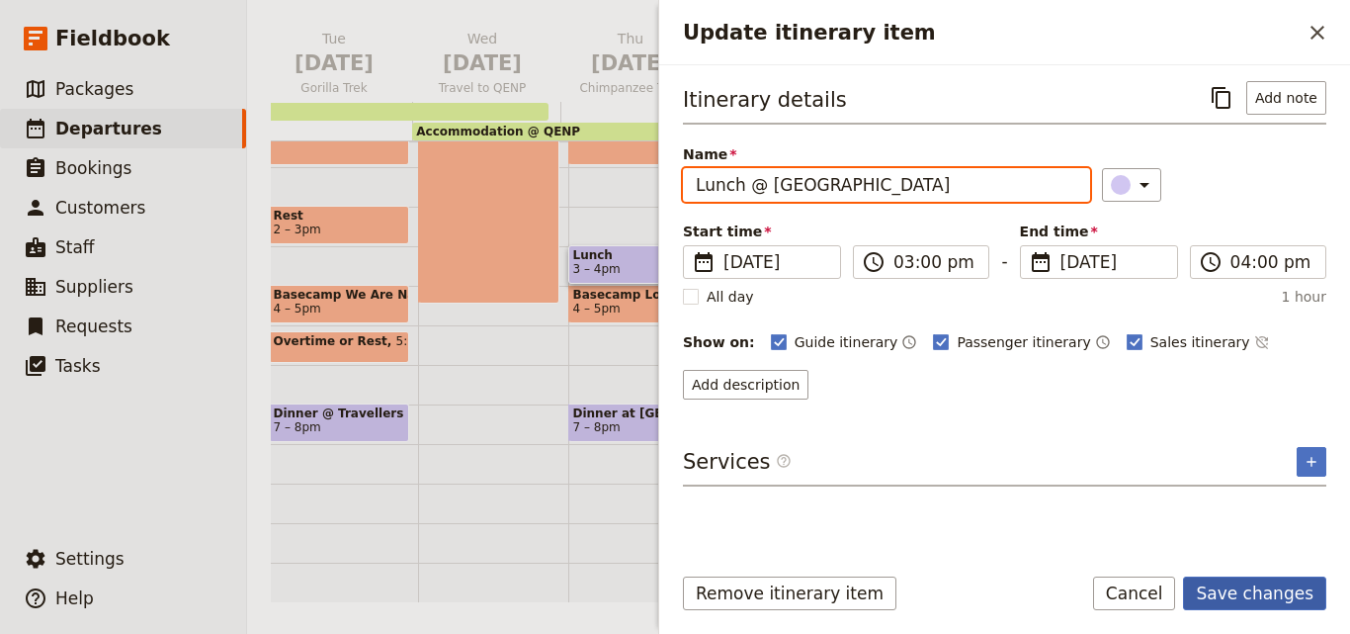
type input "Lunch @ Enganzi Lodge"
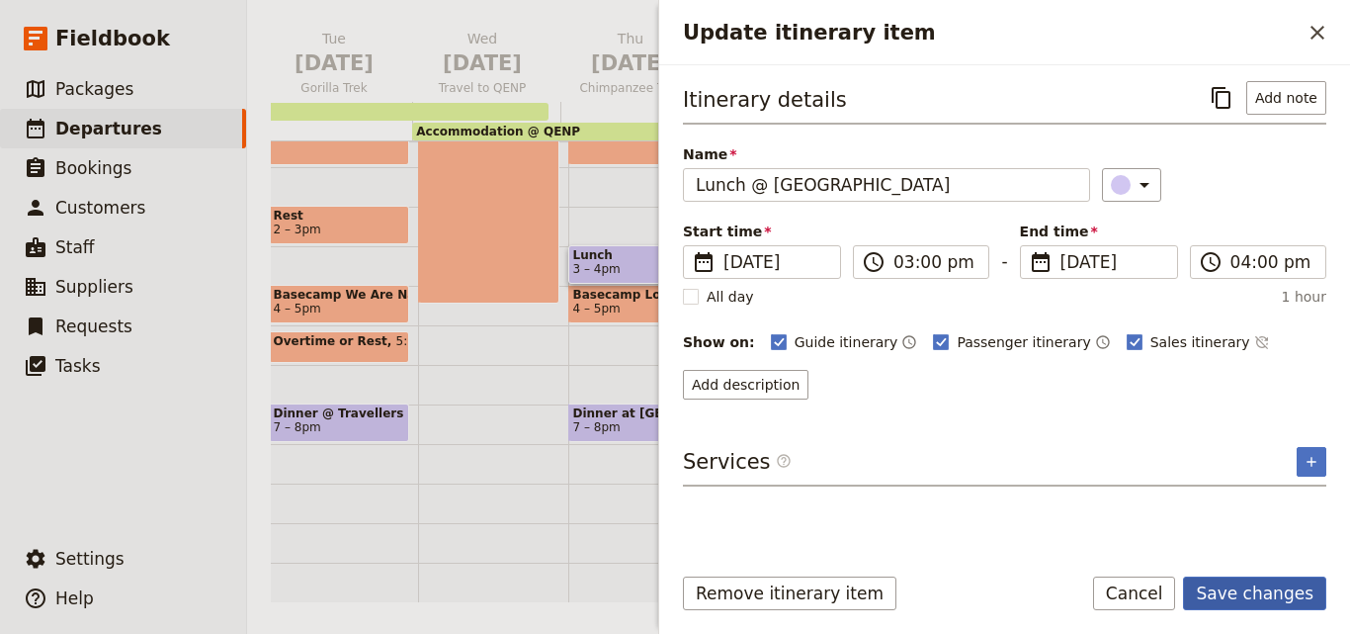
click at [1283, 580] on button "Save changes" at bounding box center [1254, 593] width 143 height 34
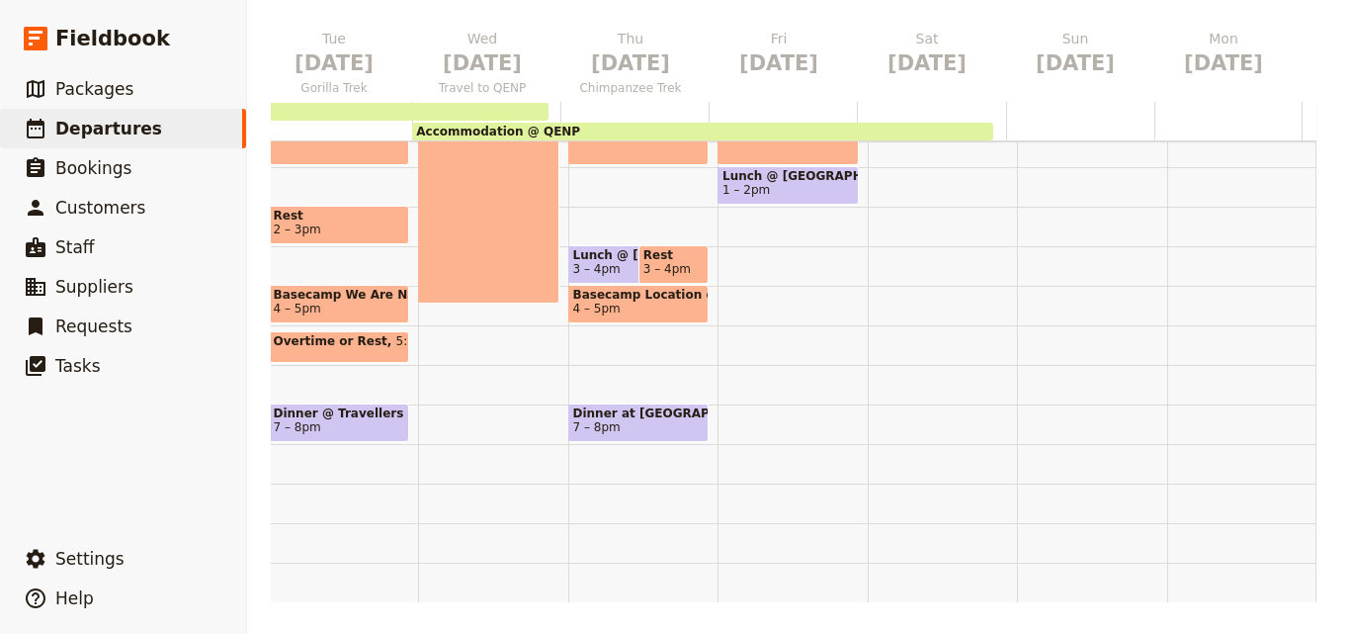
scroll to position [395, 0]
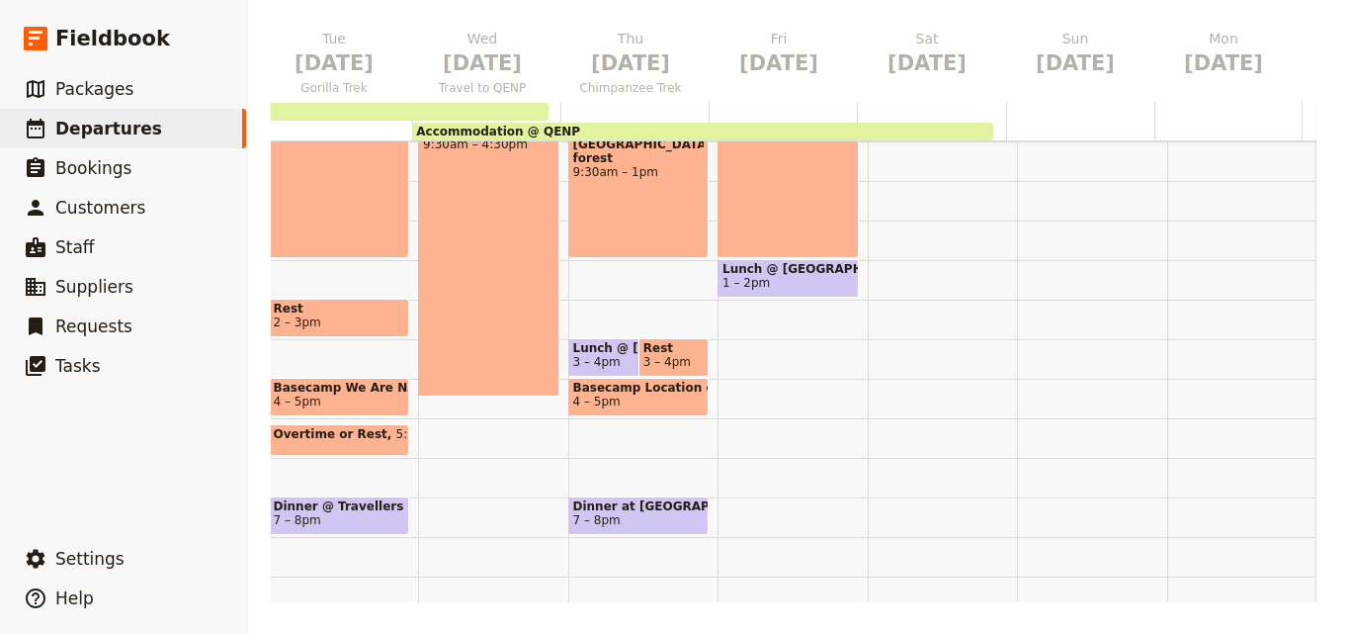
click at [569, 372] on span at bounding box center [628, 372] width 118 height 8
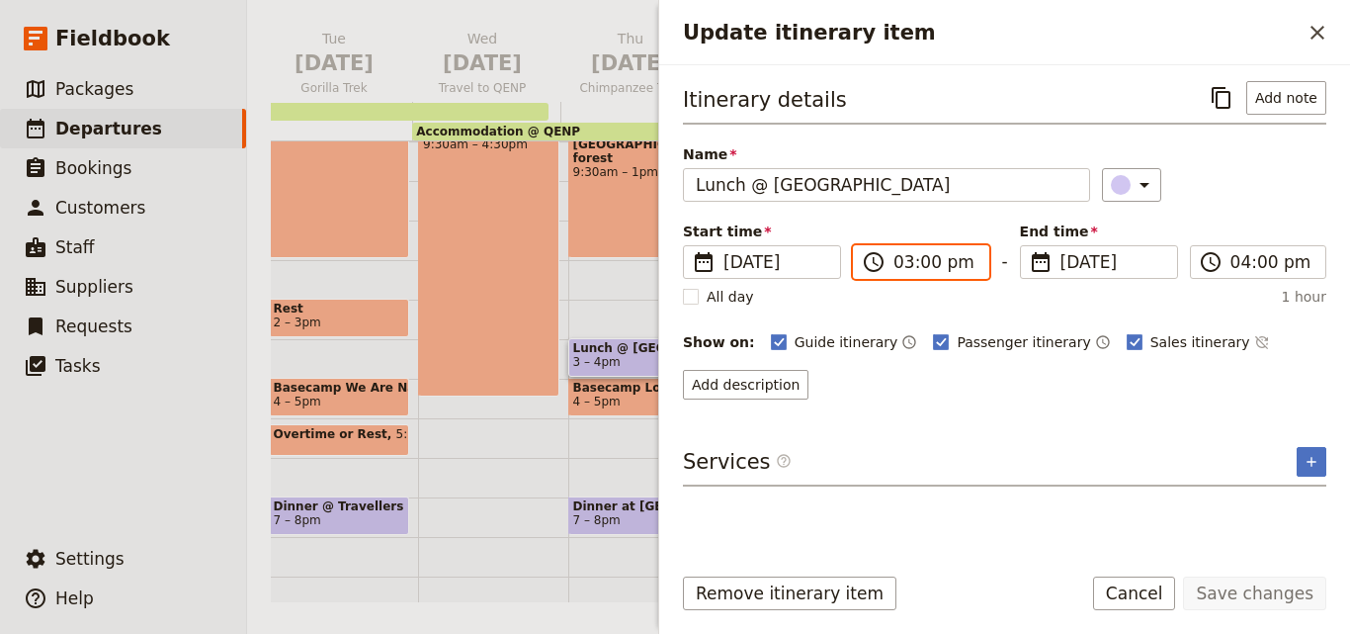
scroll to position [474, 0]
click at [899, 265] on input "03:00 pm" at bounding box center [934, 262] width 83 height 24
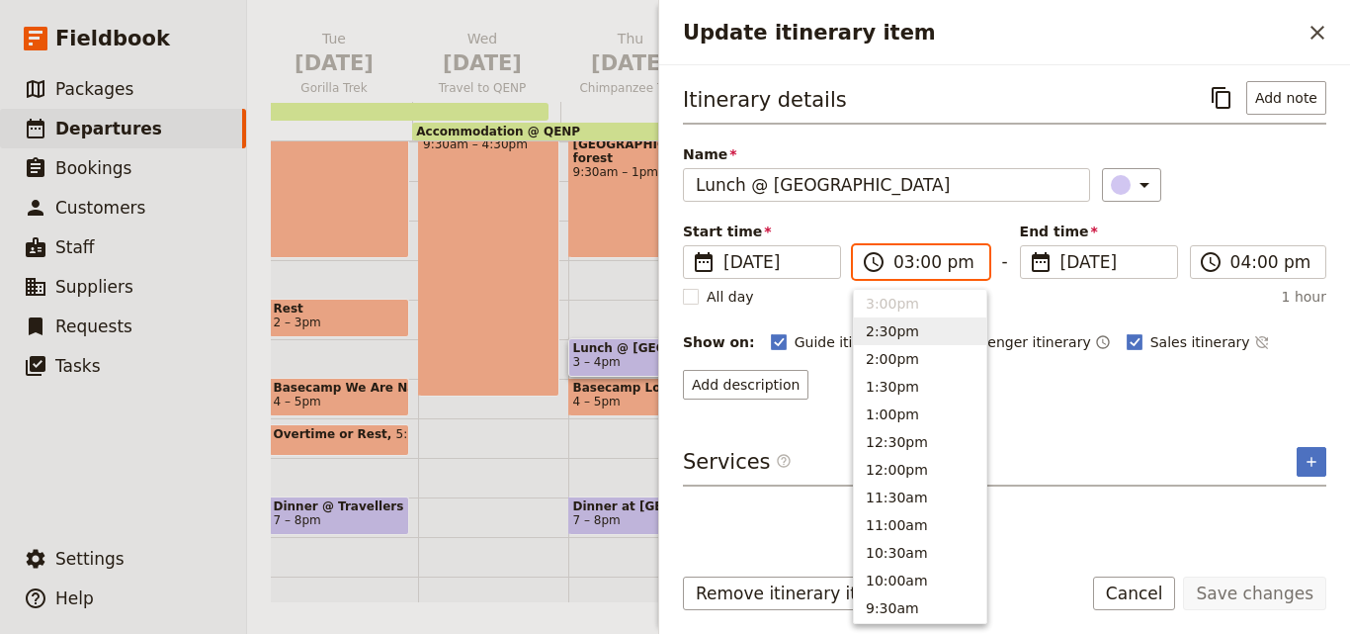
click at [908, 268] on input "03:00 pm" at bounding box center [934, 262] width 83 height 24
type input "02:00 pm"
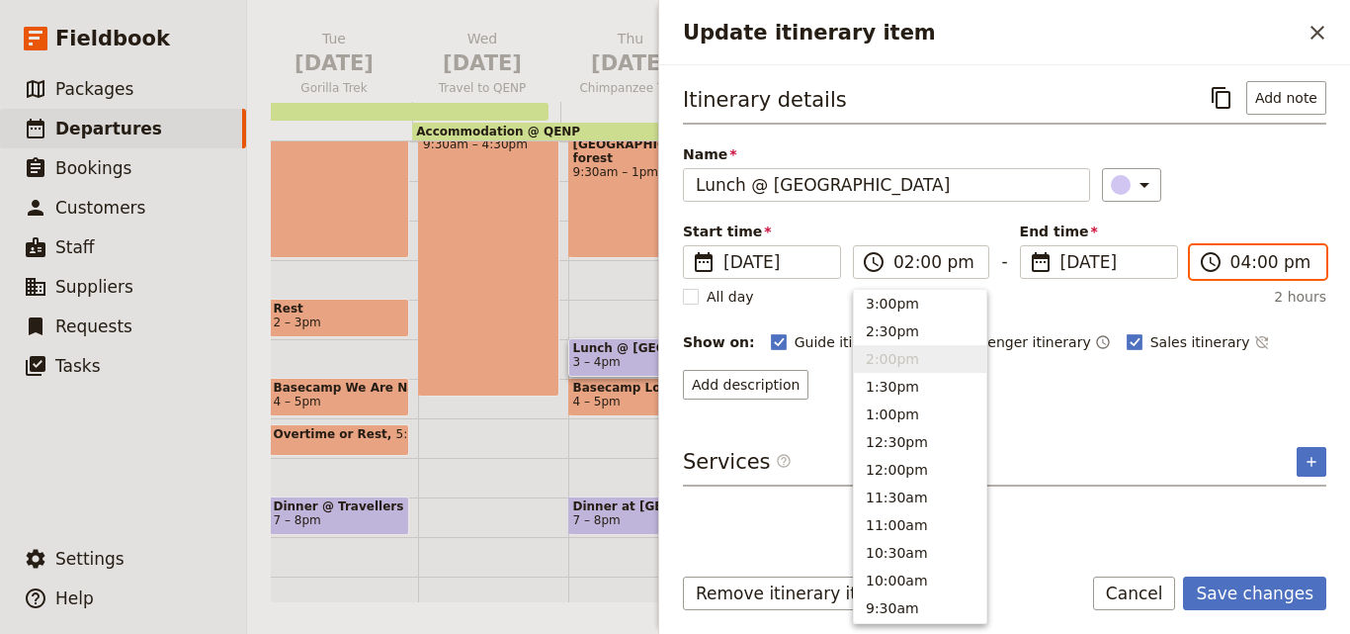
click at [1241, 272] on input "04:00 pm" at bounding box center [1271, 262] width 83 height 24
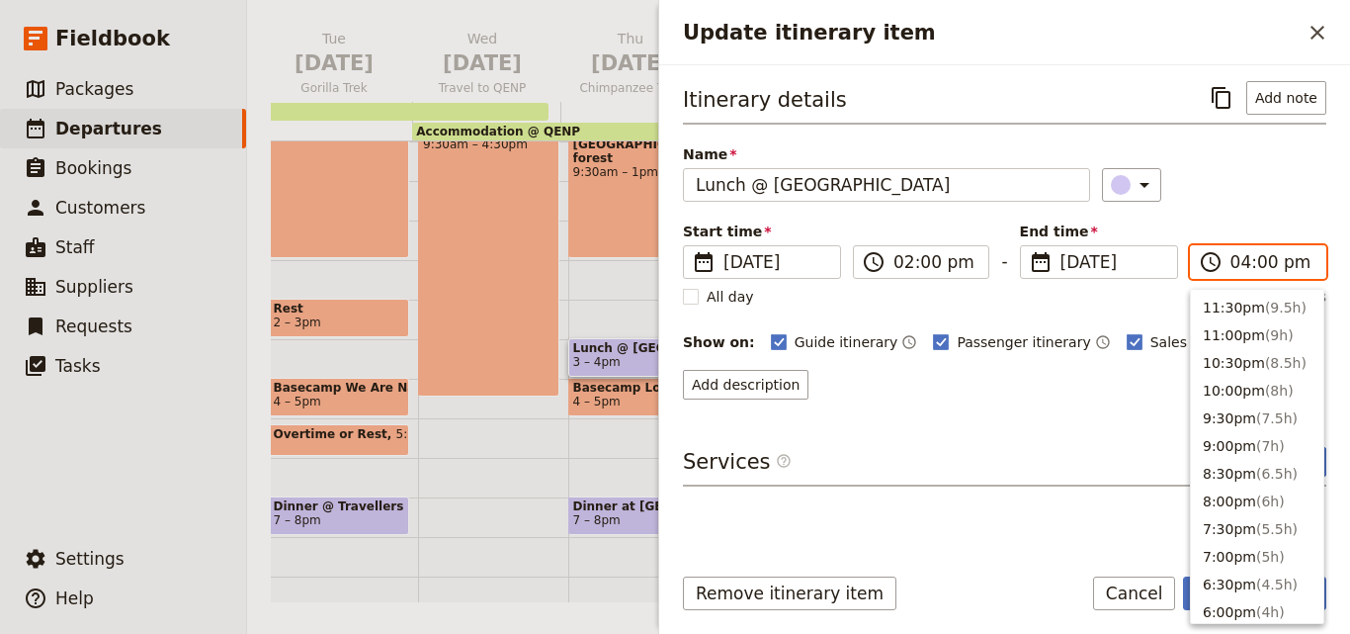
scroll to position [419, 0]
type input "03:00 pm"
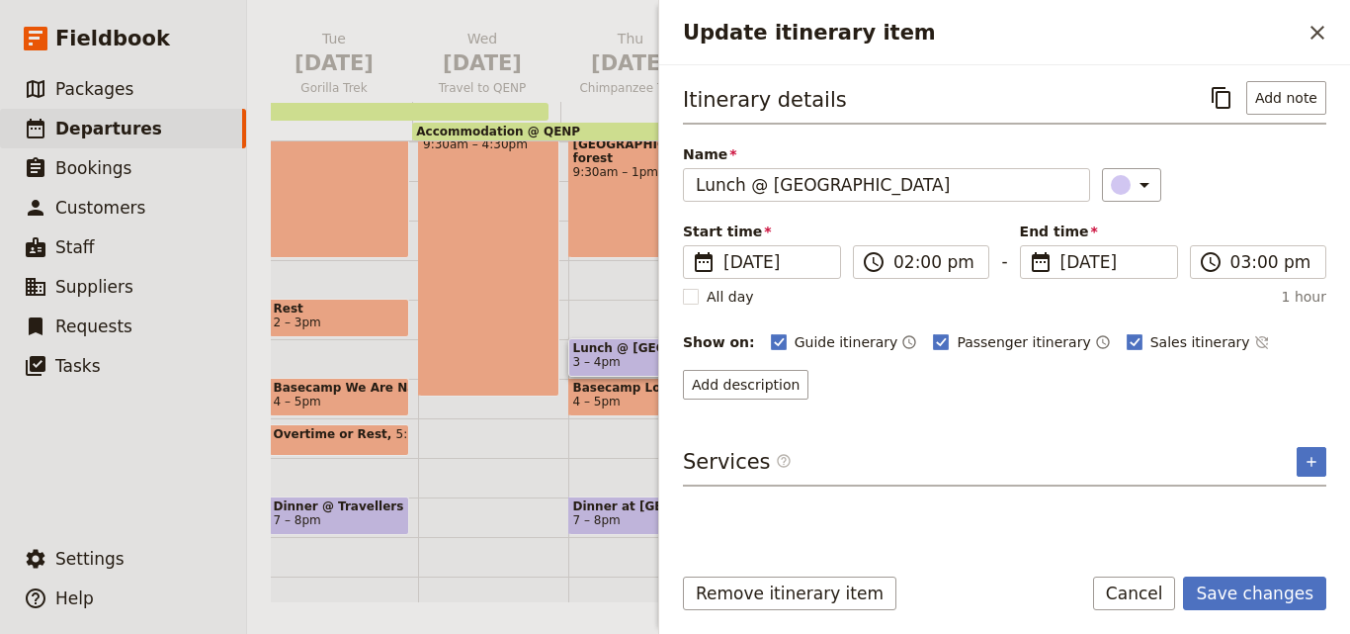
click at [1249, 171] on div "​" at bounding box center [1214, 185] width 224 height 34
click at [1259, 601] on button "Save changes" at bounding box center [1254, 593] width 143 height 34
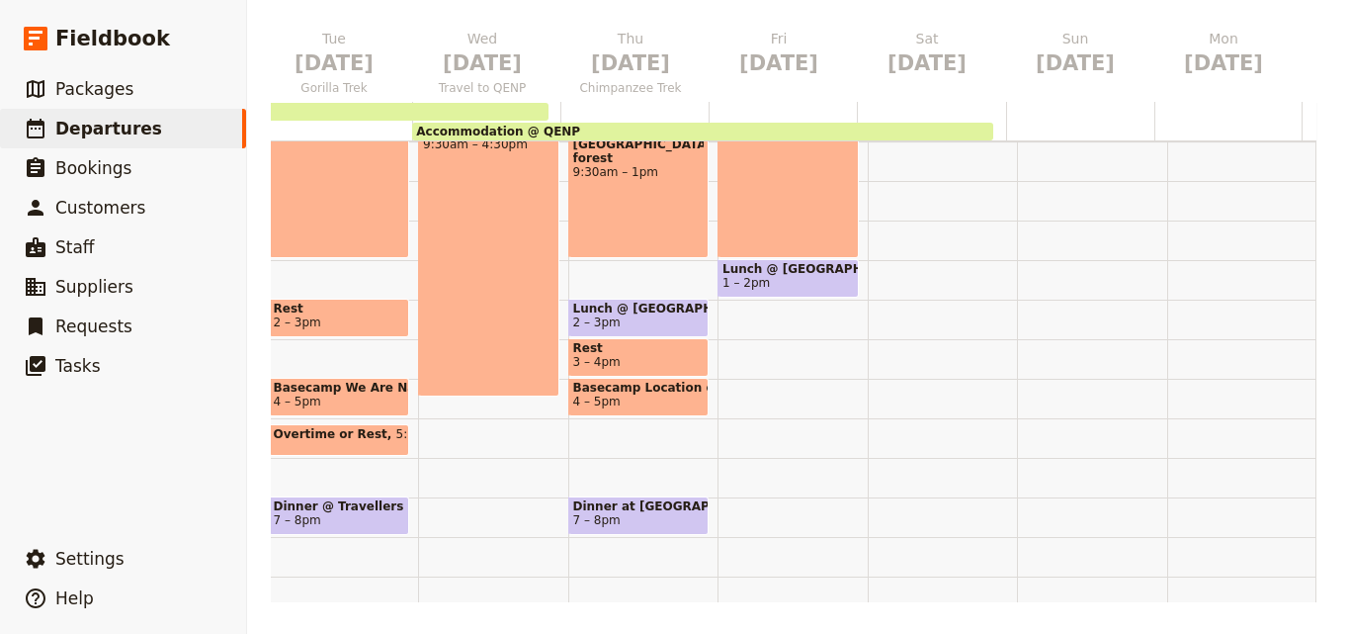
click at [761, 376] on div "Morning Meditation 7 – 7:30am Breakfast with Brooke Briefing 7:30 – 8am Game Dr…" at bounding box center [793, 220] width 150 height 949
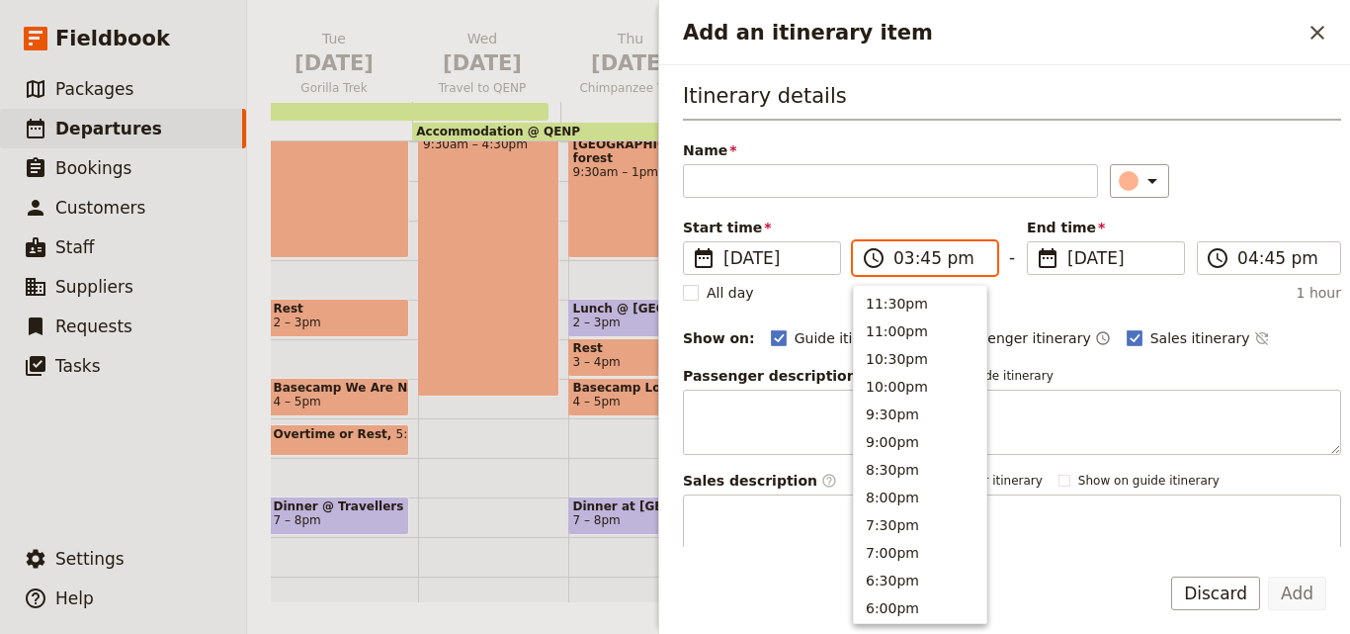
click at [910, 261] on input "03:45 pm" at bounding box center [938, 258] width 91 height 24
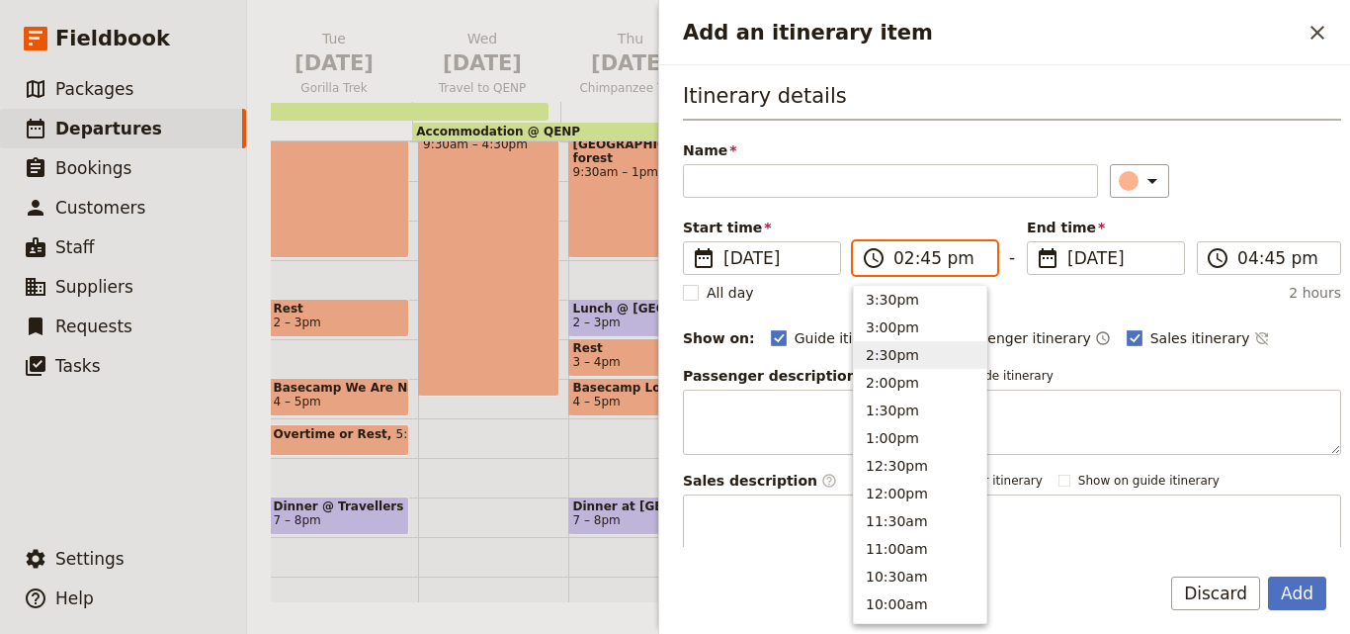
click at [925, 258] on input "02:45 pm" at bounding box center [938, 258] width 91 height 24
type input "02:30 pm"
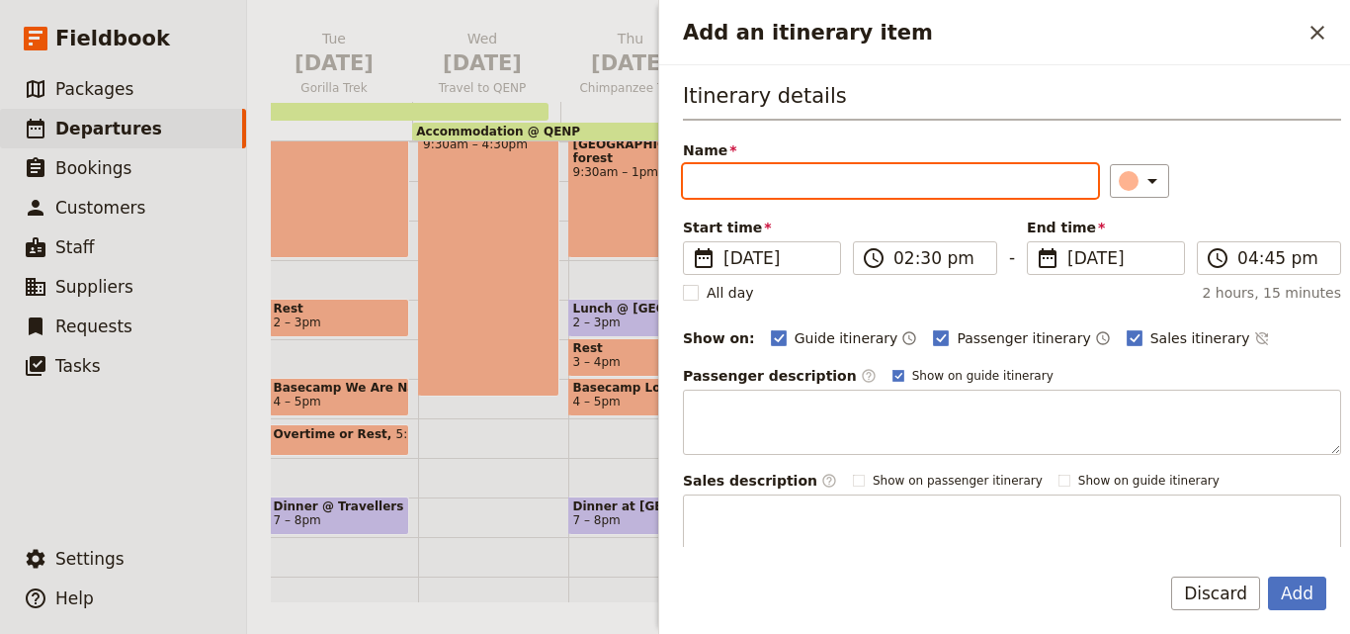
paste input "Kazinga Channel Cruise Hippo/Elephant/Alligator"
type input "Kazinga Channel Cruise Hippo/Elephant/Alligator"
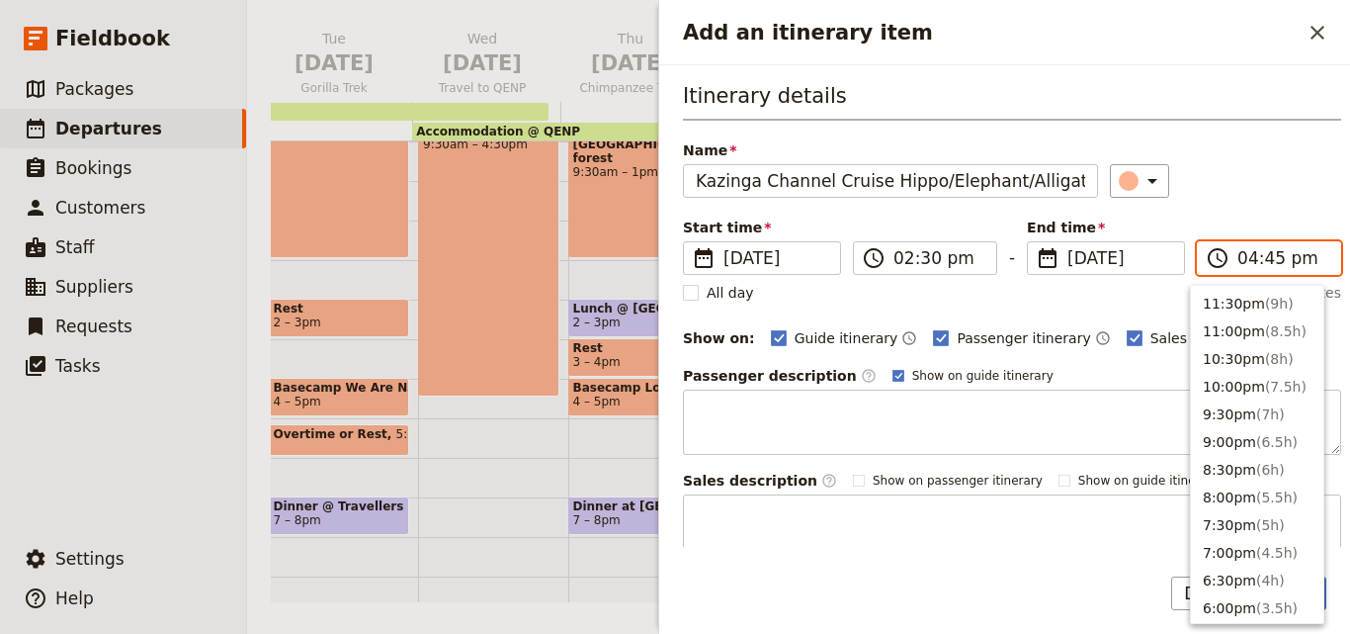
click at [1254, 256] on input "04:45 pm" at bounding box center [1282, 258] width 91 height 24
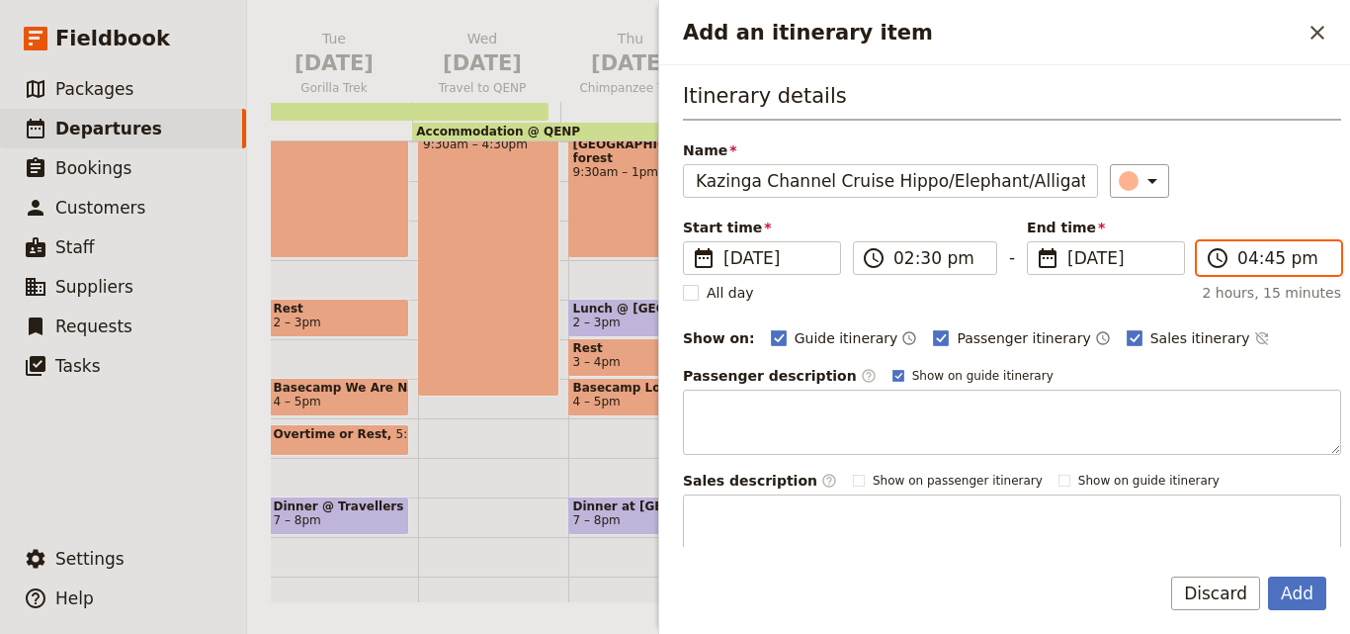
click at [1265, 261] on input "04:45 pm" at bounding box center [1282, 258] width 91 height 24
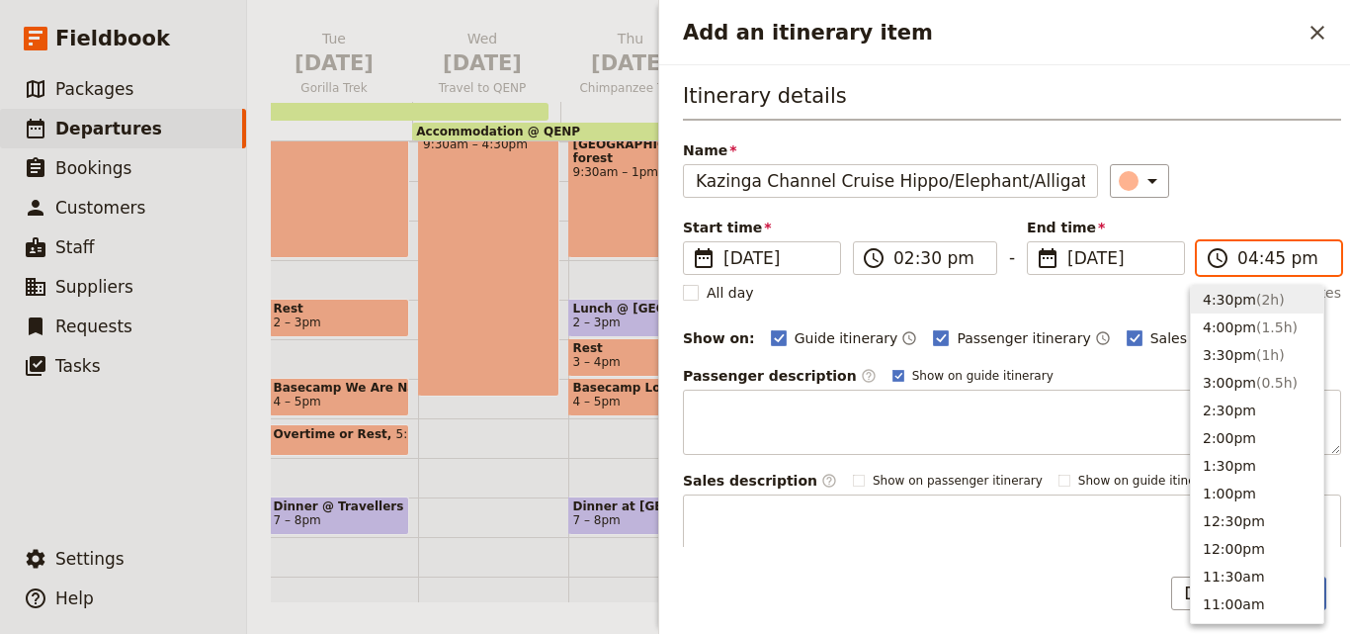
type input "04:00 pm"
click at [1267, 208] on div "Itinerary details Name Kazinga Channel Cruise Hippo/Elephant/Alligator ​ Start …" at bounding box center [1012, 320] width 658 height 478
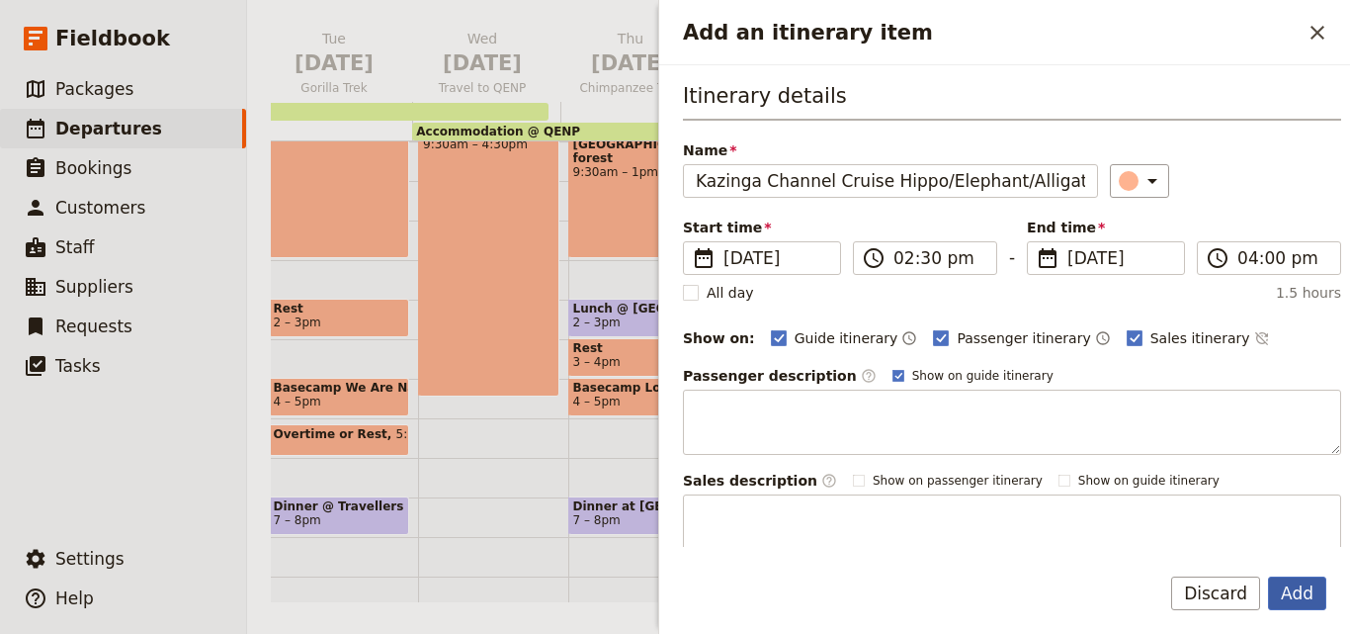
click at [1305, 593] on button "Add" at bounding box center [1297, 593] width 58 height 34
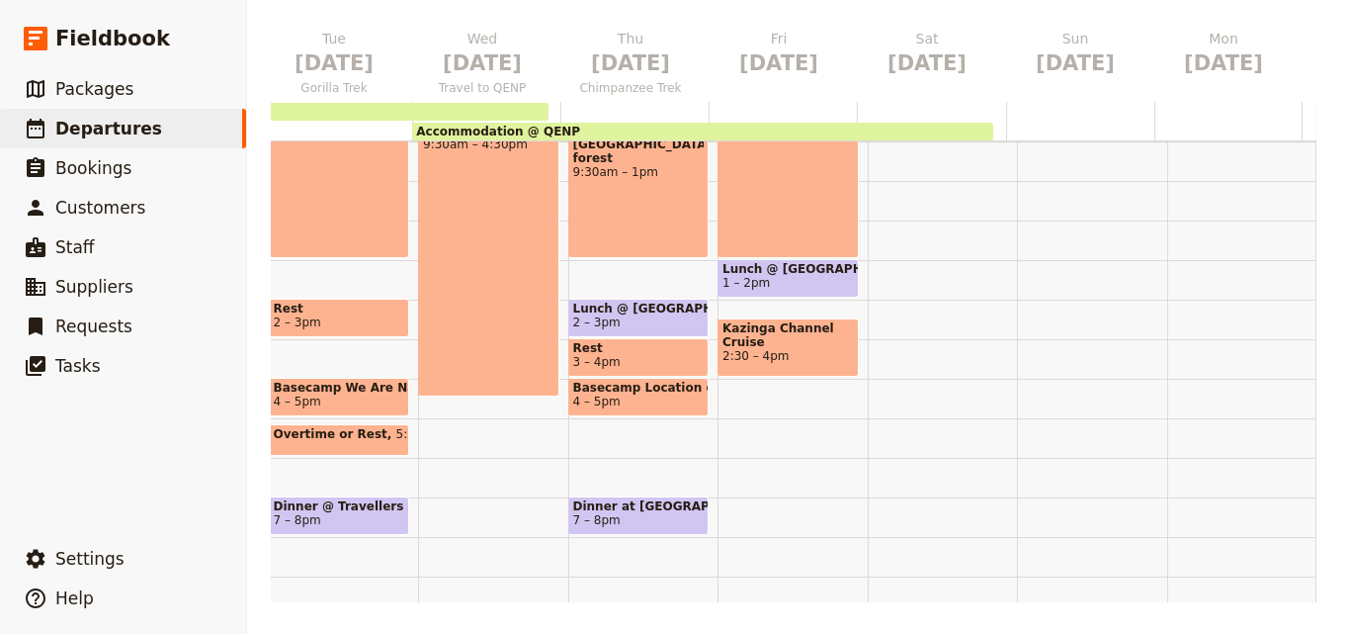
click at [741, 434] on div "Morning Meditation 7 – 7:30am Breakfast with Brooke Briefing 7:30 – 8am Game Dr…" at bounding box center [793, 220] width 150 height 949
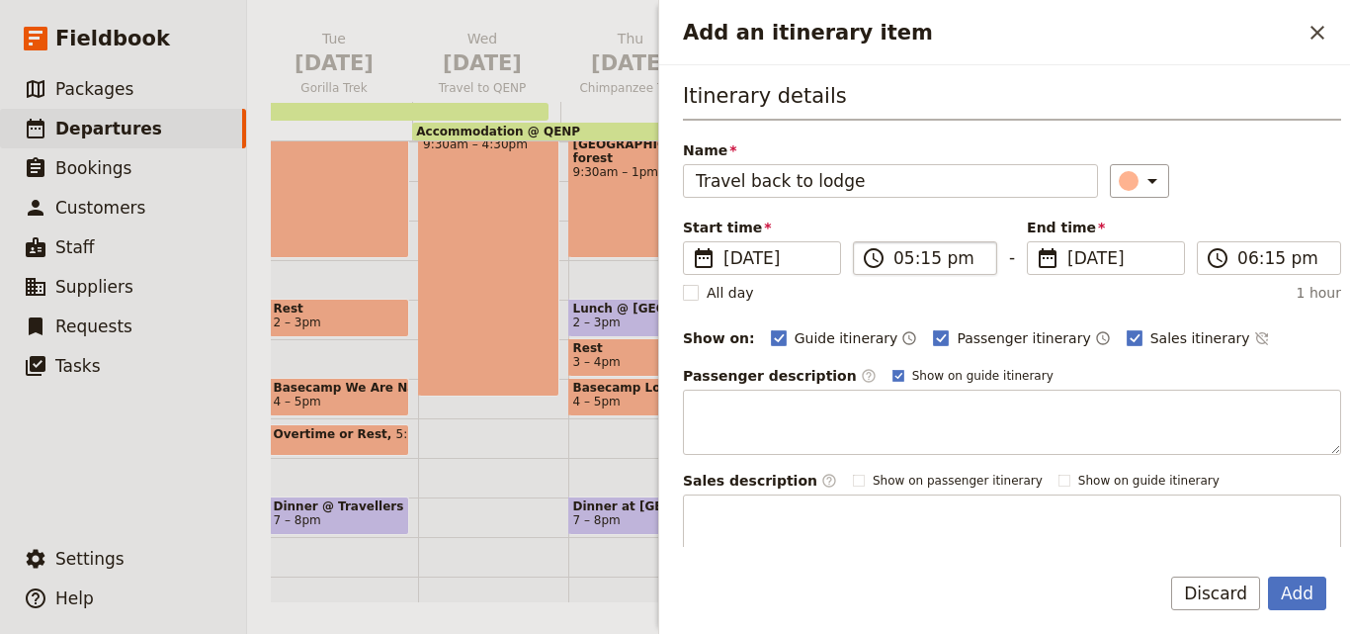
type input "Travel back to lodge"
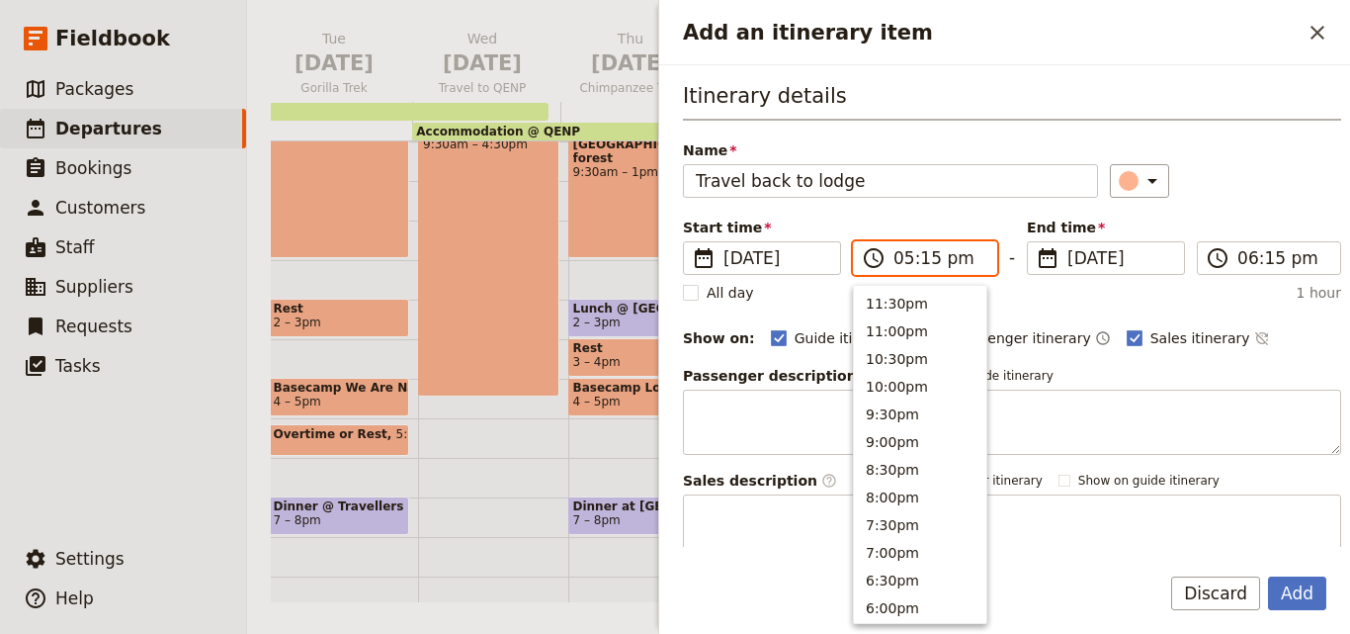
click at [903, 268] on input "05:15 pm" at bounding box center [938, 258] width 91 height 24
type input "04:15 pm"
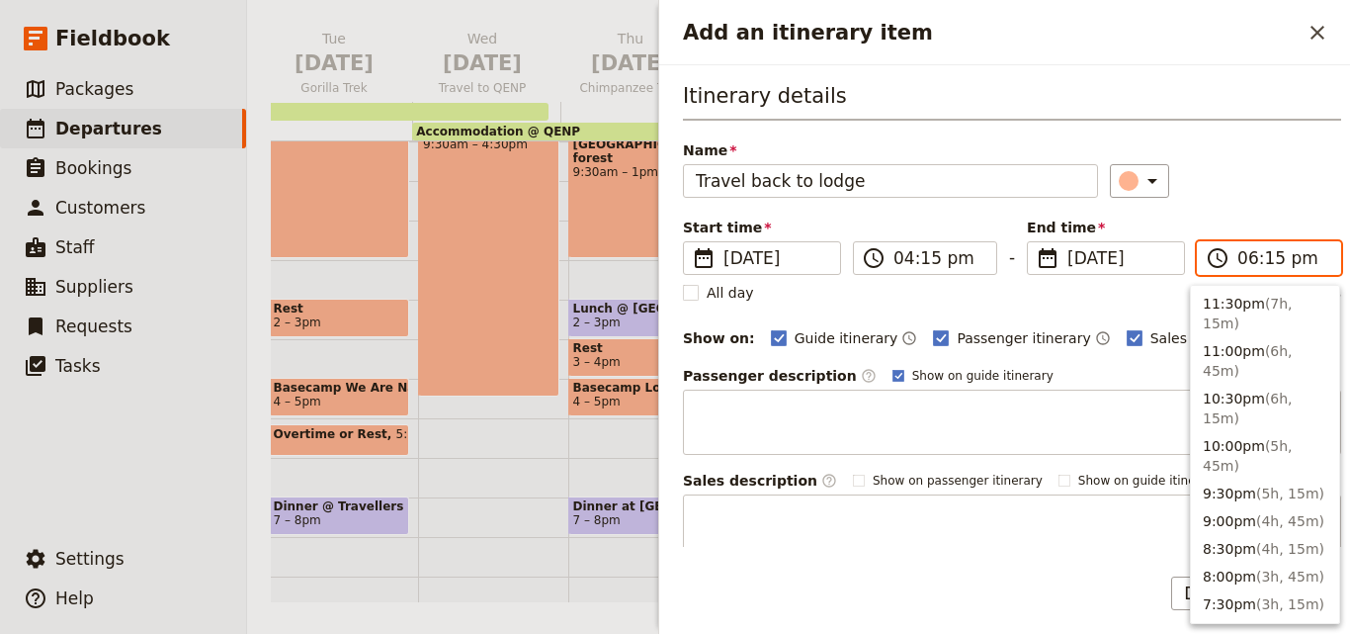
click at [1239, 261] on input "06:15 pm" at bounding box center [1282, 258] width 91 height 24
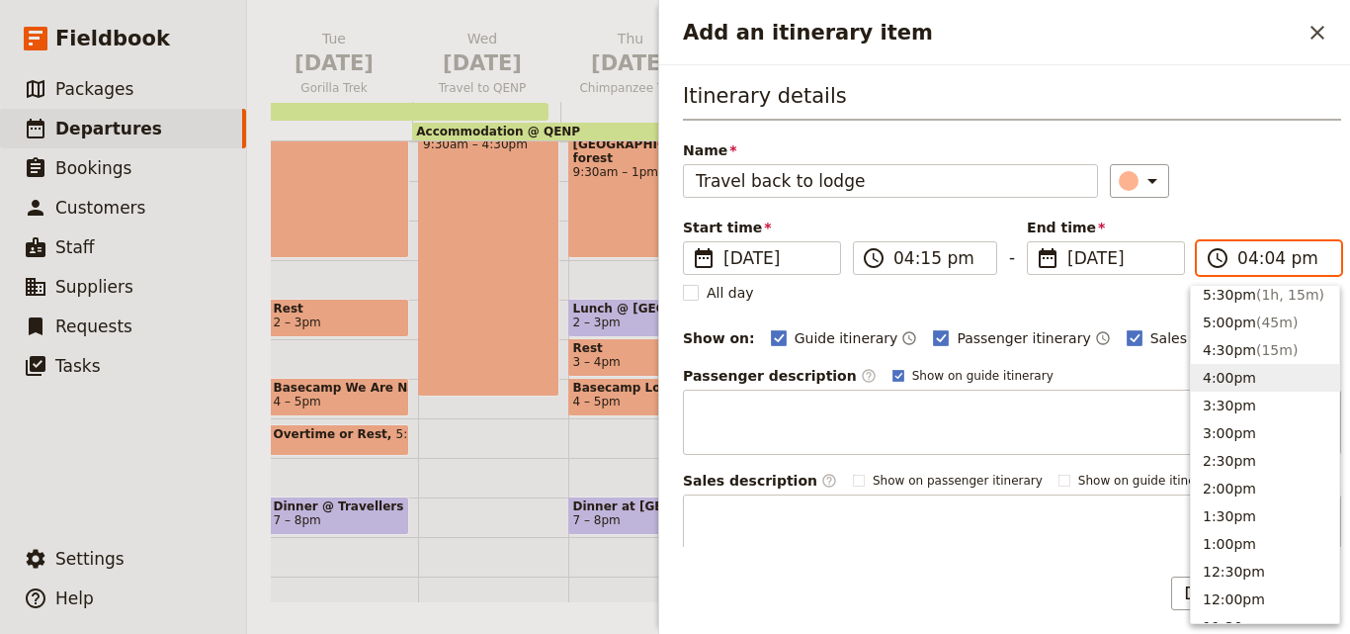
type input "04:49 pm"
click at [1199, 207] on div "Itinerary details Name Travel back to lodge ​ Start time ​ 21 Nov 2025 21/11/20…" at bounding box center [1012, 320] width 658 height 478
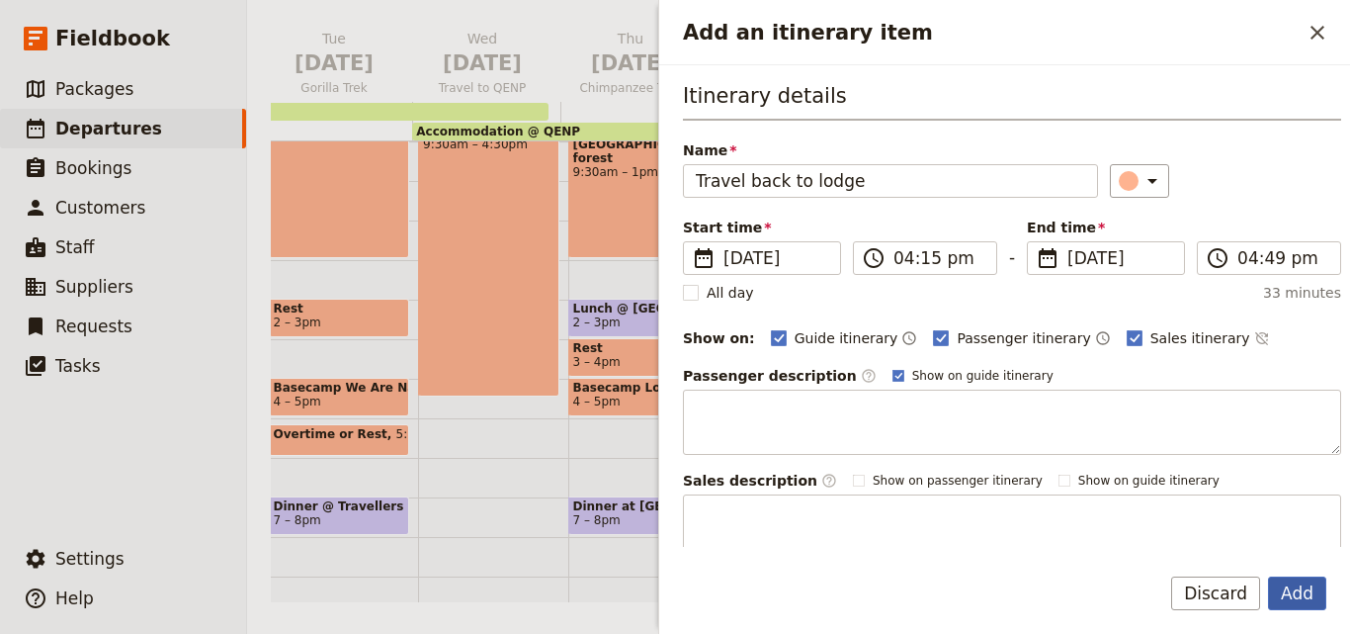
drag, startPoint x: 1307, startPoint y: 613, endPoint x: 1307, endPoint y: 599, distance: 13.8
click at [1307, 602] on div "Add Discard" at bounding box center [1004, 604] width 691 height 57
click at [1307, 599] on button "Add" at bounding box center [1297, 593] width 58 height 34
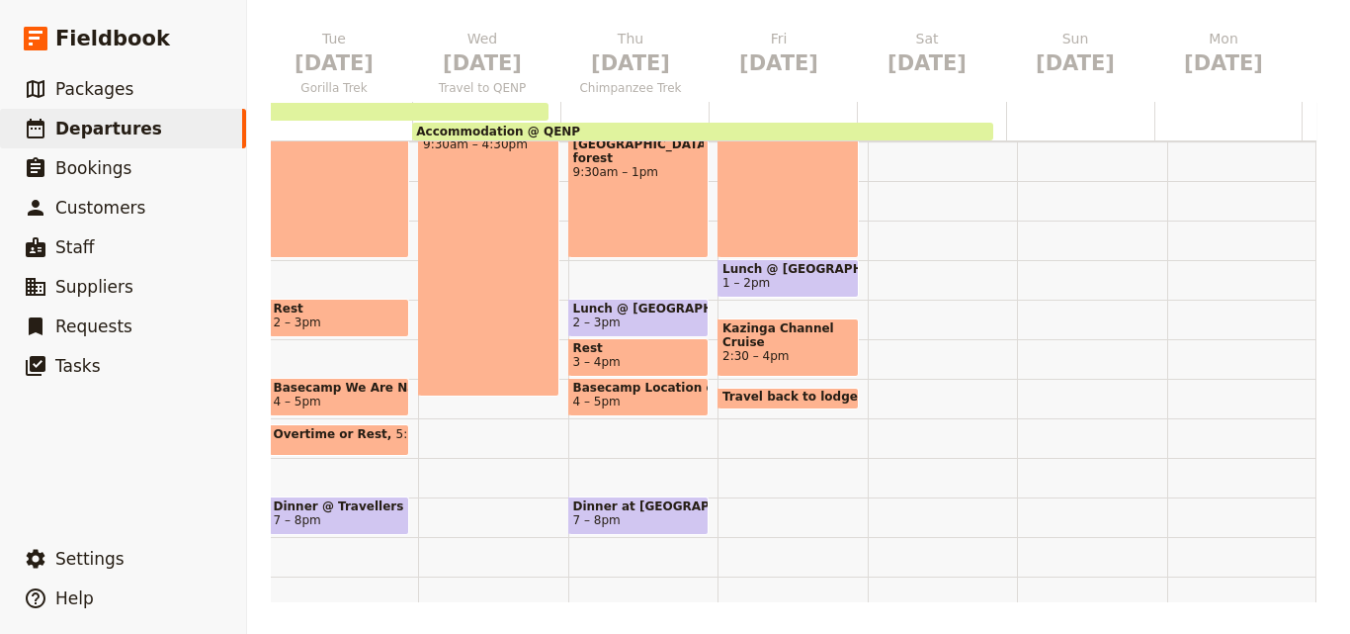
click at [736, 445] on div "Morning Meditation 7 – 7:30am Breakfast with Brooke Briefing 7:30 – 8am Game Dr…" at bounding box center [793, 220] width 150 height 949
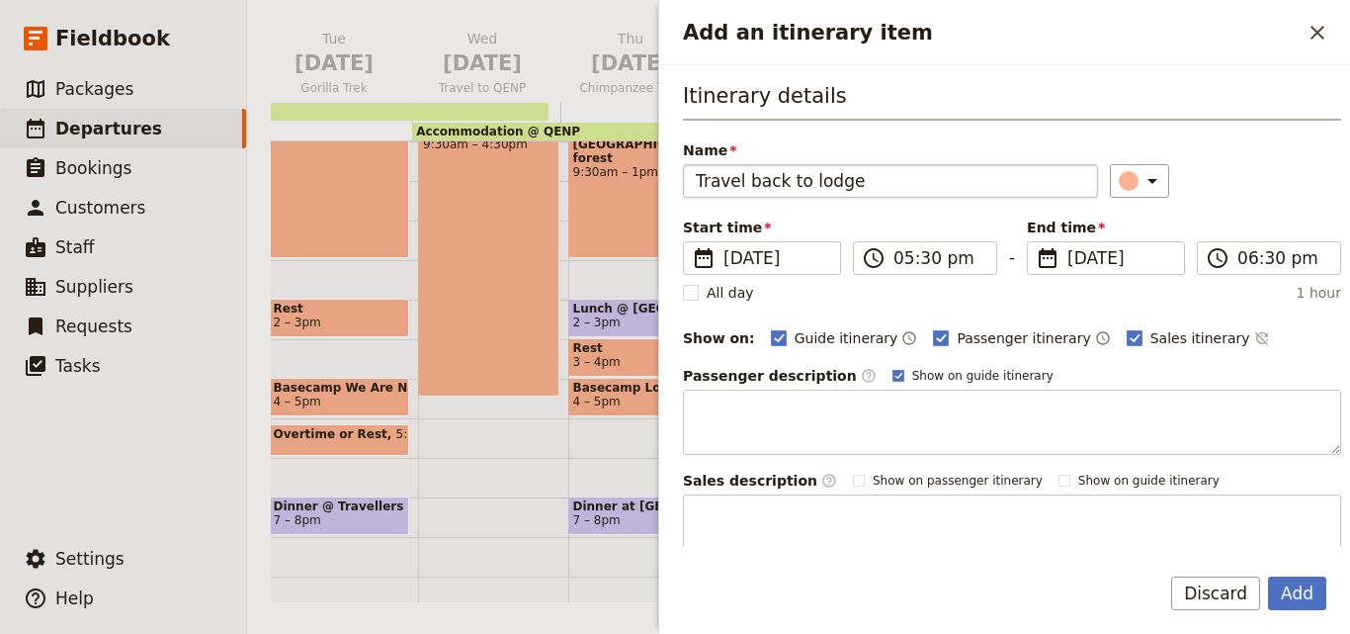
drag, startPoint x: 887, startPoint y: 186, endPoint x: 688, endPoint y: 165, distance: 199.7
click at [688, 165] on input "Travel back to lodge" at bounding box center [890, 181] width 415 height 34
type input "Rest"
click at [927, 259] on input "05:30 pm" at bounding box center [938, 258] width 91 height 24
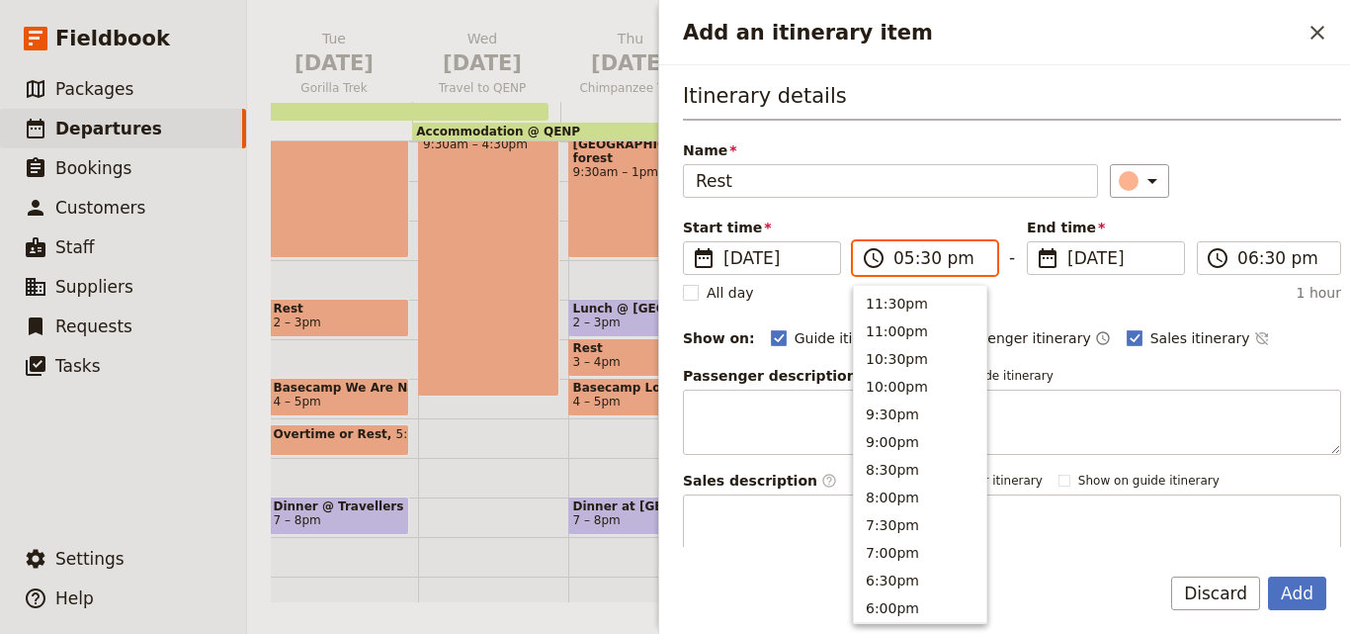
scroll to position [336, 0]
click at [921, 259] on input "05:30 pm" at bounding box center [938, 258] width 91 height 24
type input "05:00 pm"
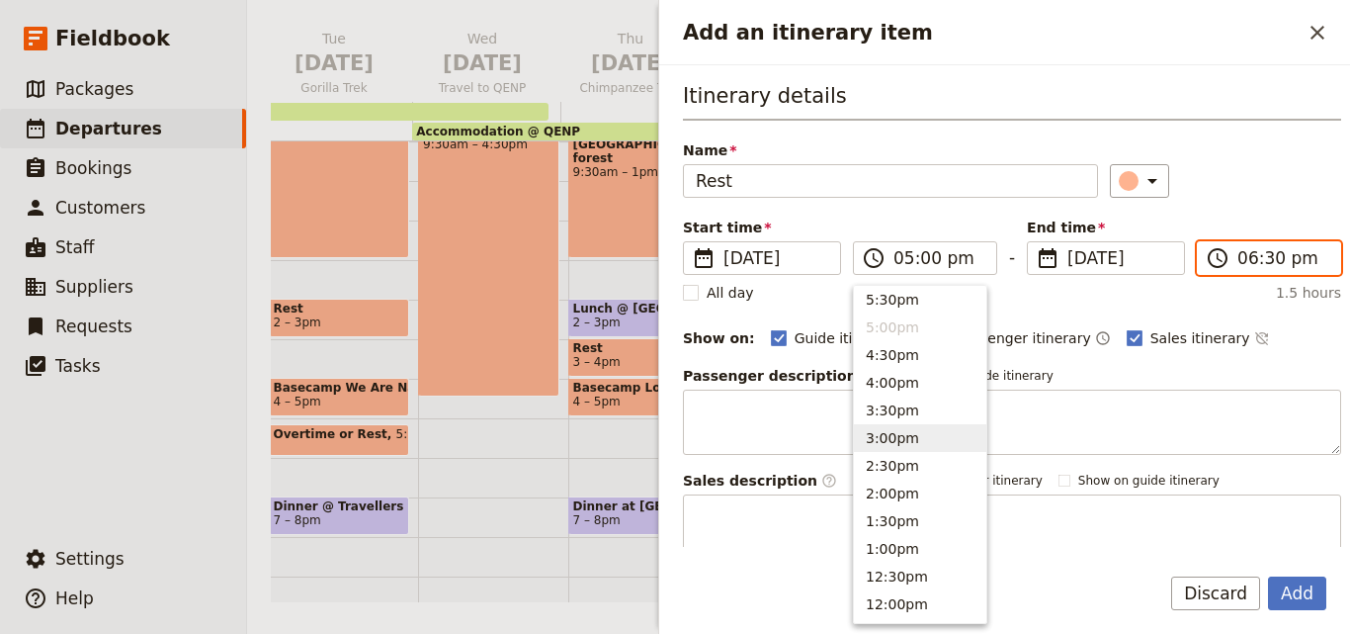
click at [1245, 263] on input "06:30 pm" at bounding box center [1282, 258] width 91 height 24
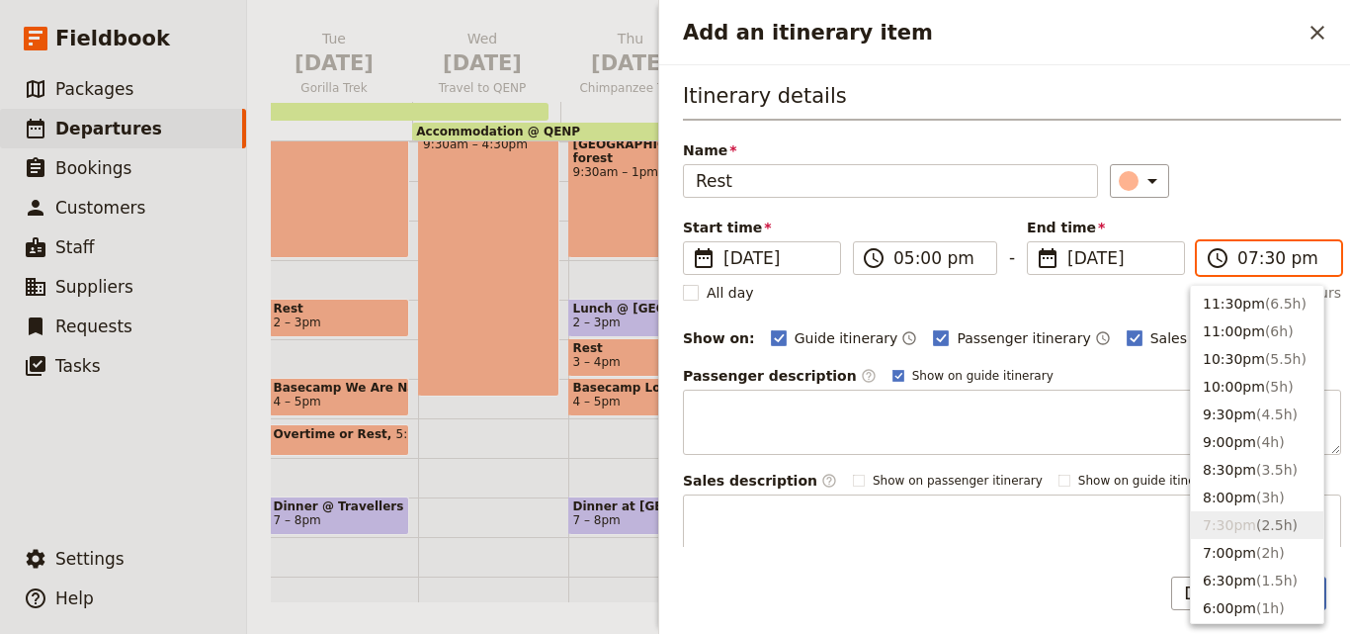
type input "07:00 pm"
click at [1270, 161] on div "Name Rest ​" at bounding box center [1012, 168] width 658 height 57
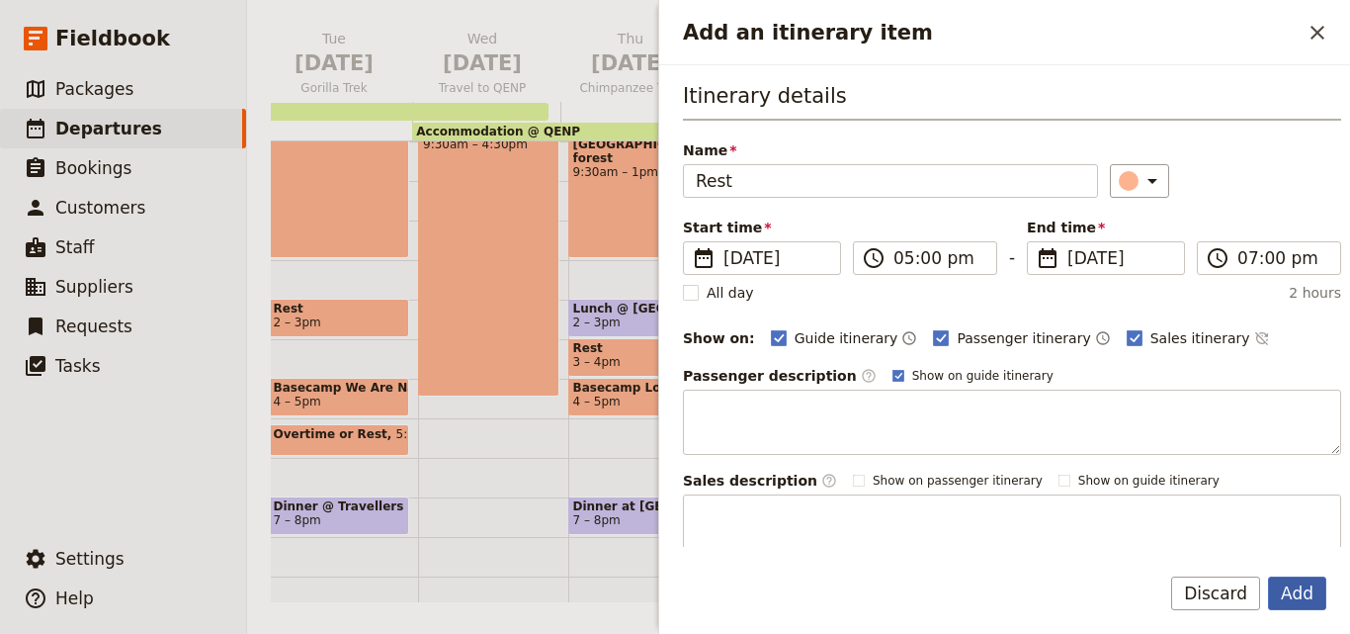
click at [1301, 586] on button "Add" at bounding box center [1297, 593] width 58 height 34
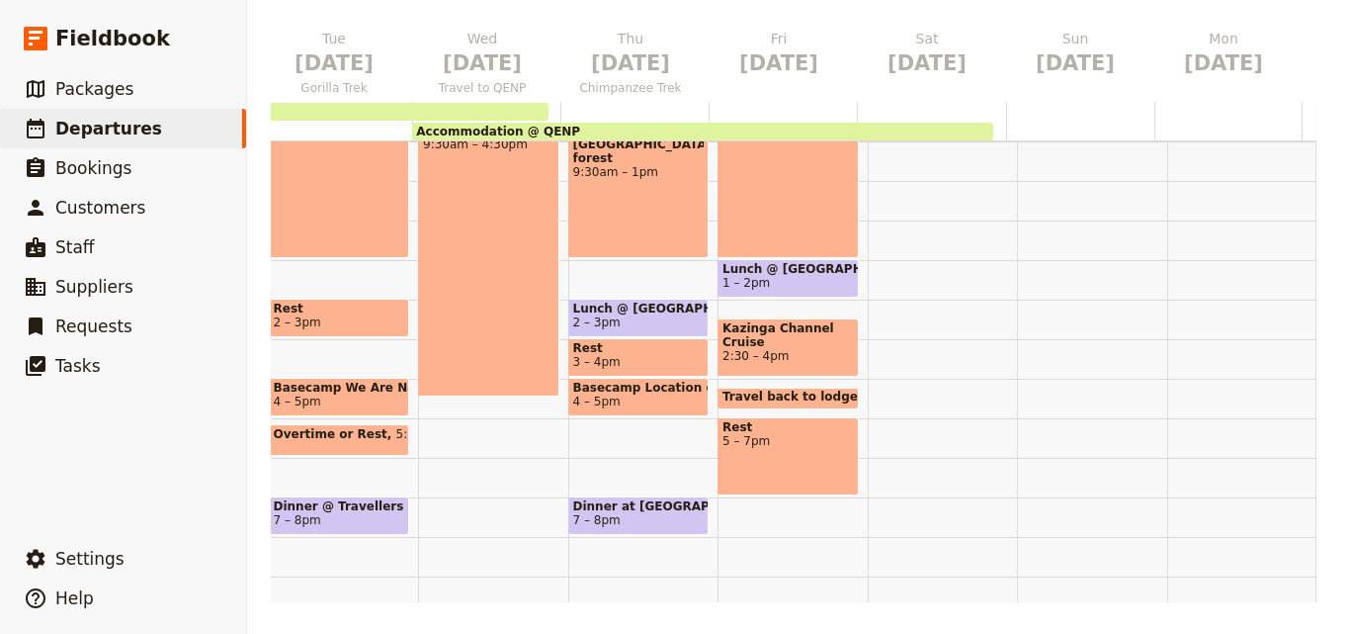
click at [720, 532] on div "Morning Meditation 7 – 7:30am Breakfast with Brooke Briefing 7:30 – 8am Game Dr…" at bounding box center [793, 220] width 150 height 949
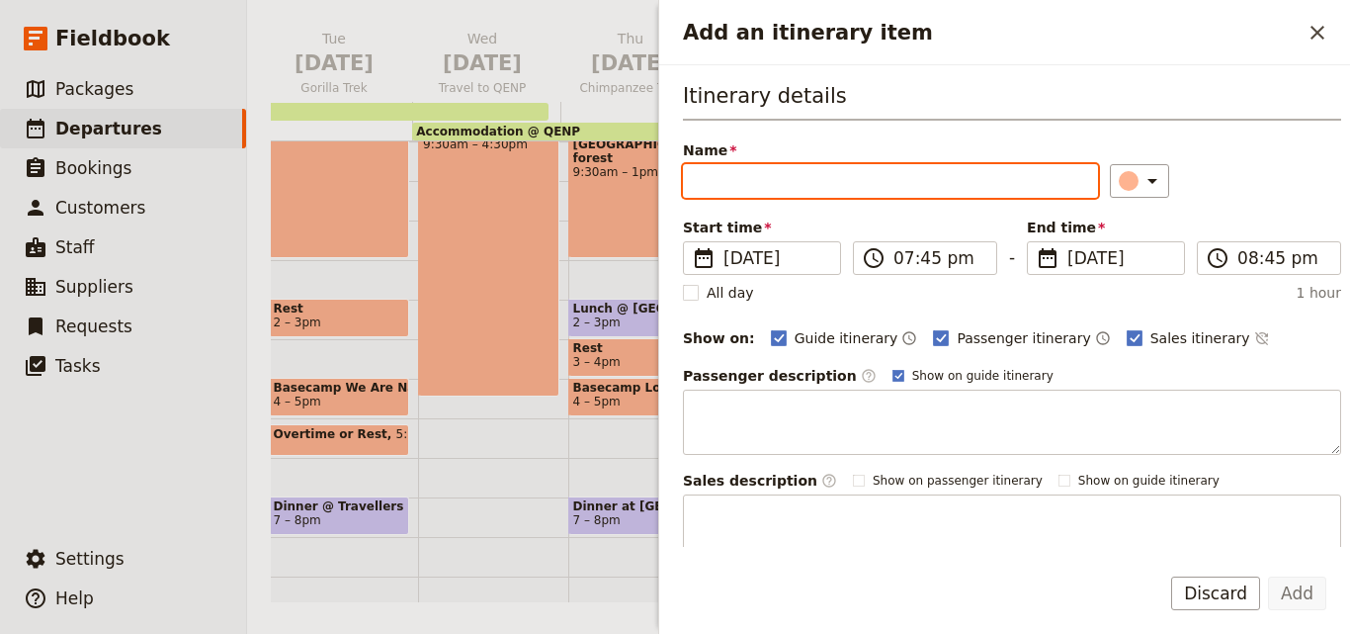
paste input "Dinner at Enganzi Lodge"
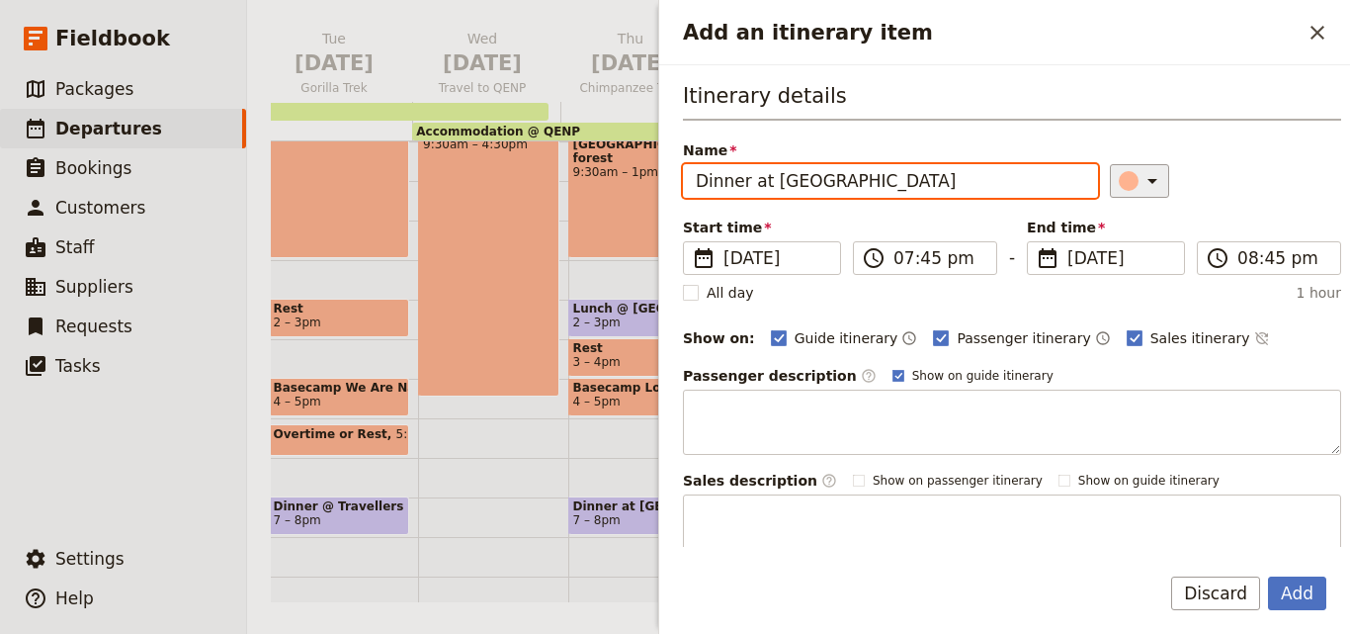
type input "Dinner at Enganzi Lodge"
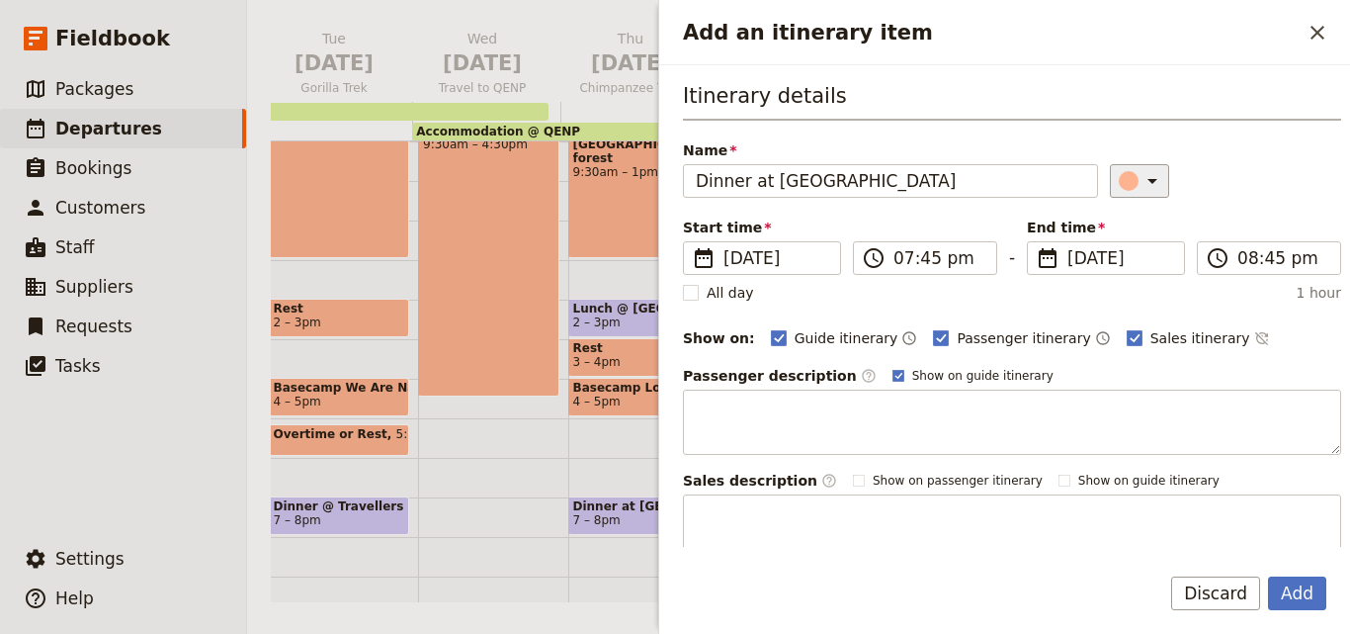
click at [1144, 175] on icon "Add an itinerary item" at bounding box center [1153, 181] width 24 height 24
click at [1129, 273] on div "button" at bounding box center [1133, 270] width 20 height 20
click at [1315, 585] on button "Add" at bounding box center [1297, 593] width 58 height 34
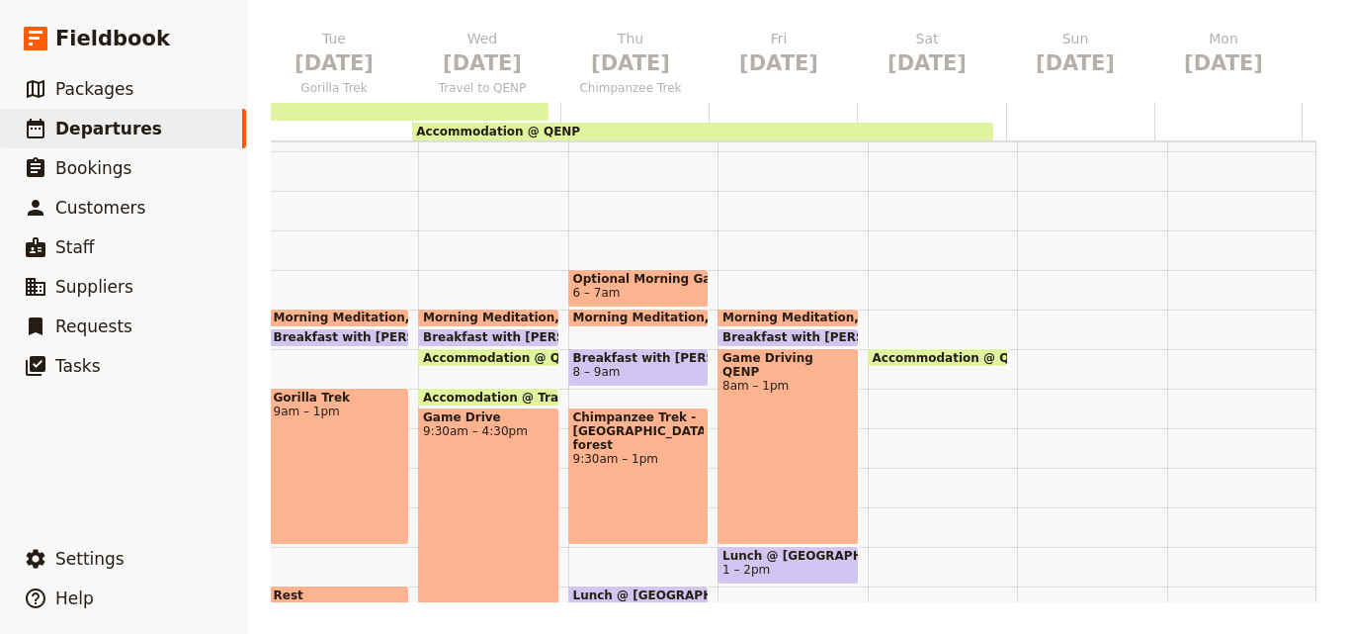
scroll to position [0, 0]
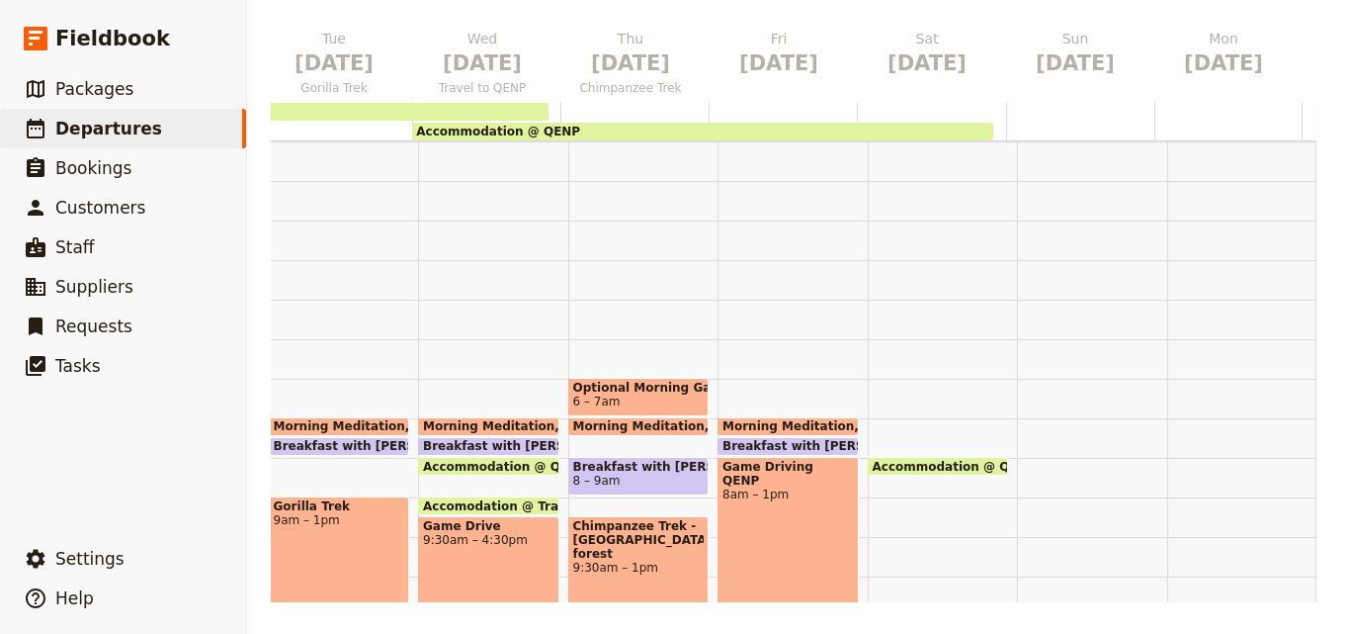
click at [765, 424] on span "Morning Meditation" at bounding box center [792, 426] width 140 height 14
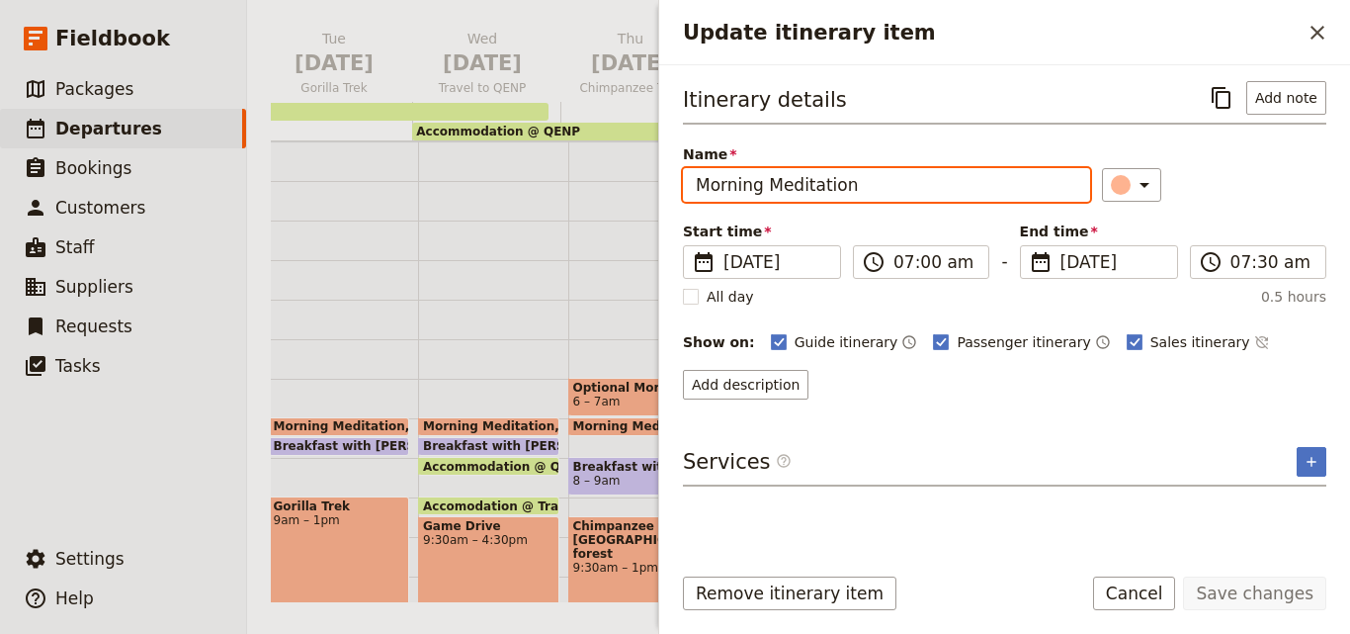
drag, startPoint x: 893, startPoint y: 180, endPoint x: 702, endPoint y: 180, distance: 191.7
click at [702, 180] on input "Morning Meditation" at bounding box center [886, 185] width 407 height 34
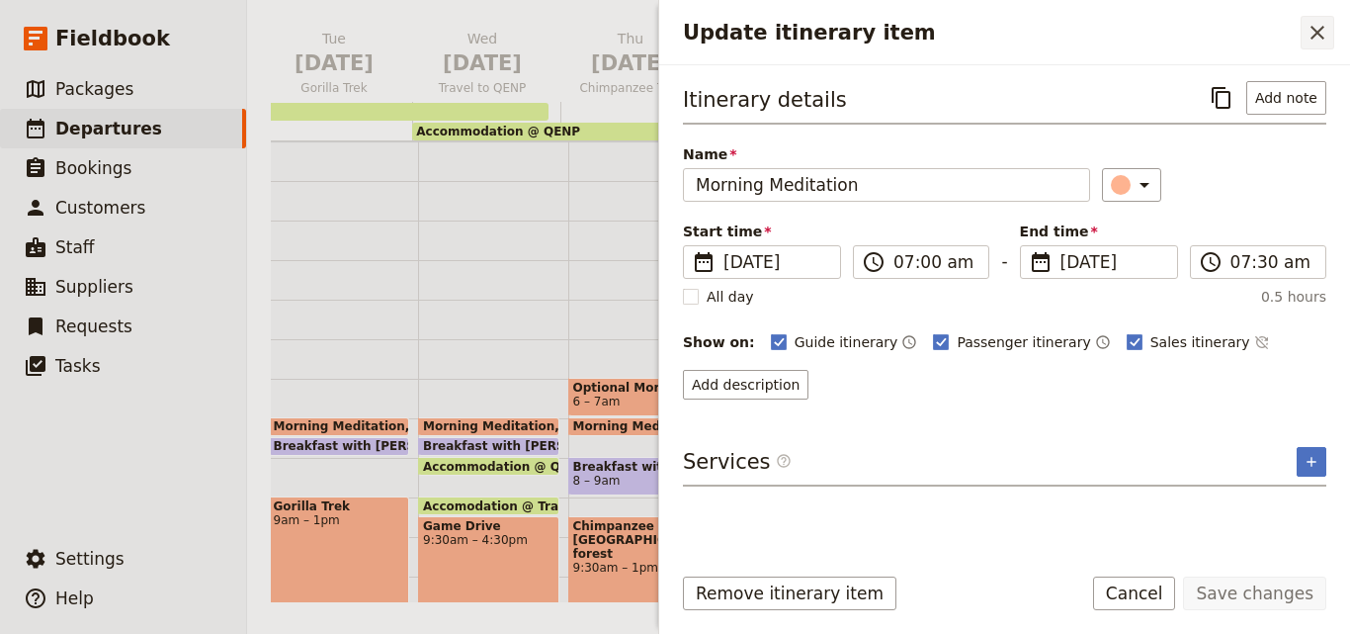
click at [1301, 36] on button "​" at bounding box center [1318, 33] width 34 height 34
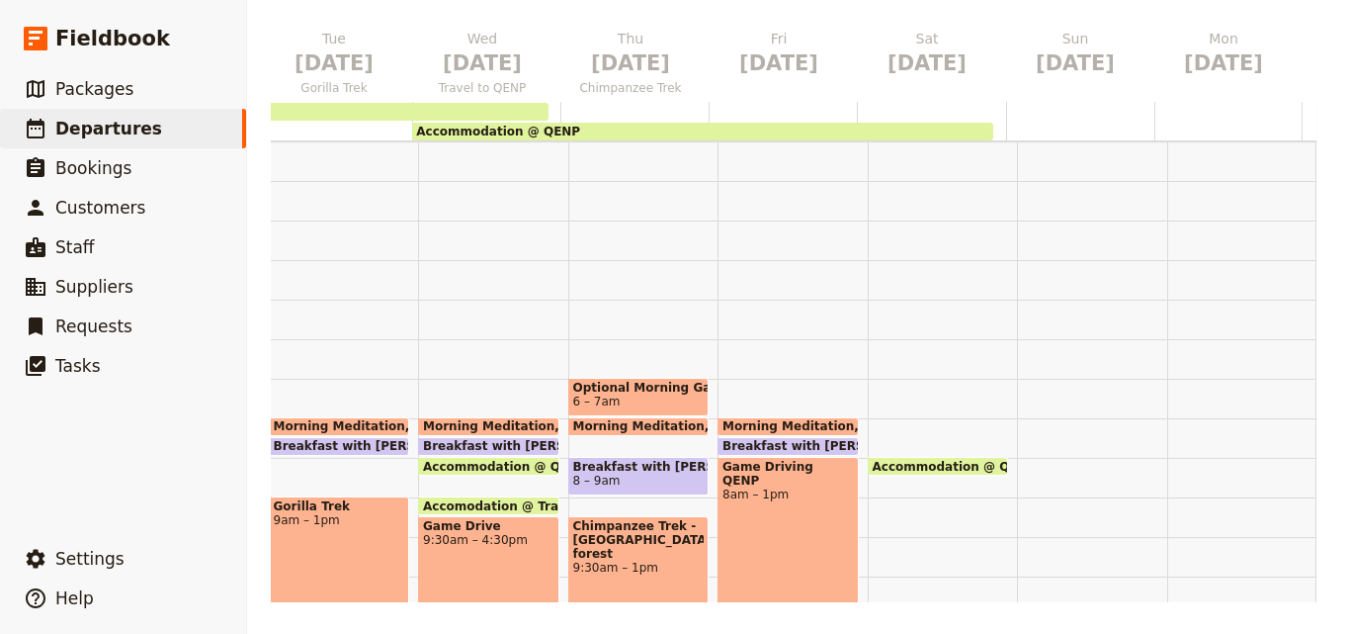
click at [868, 419] on div "Accommodation @ QENP 8am" at bounding box center [943, 615] width 150 height 949
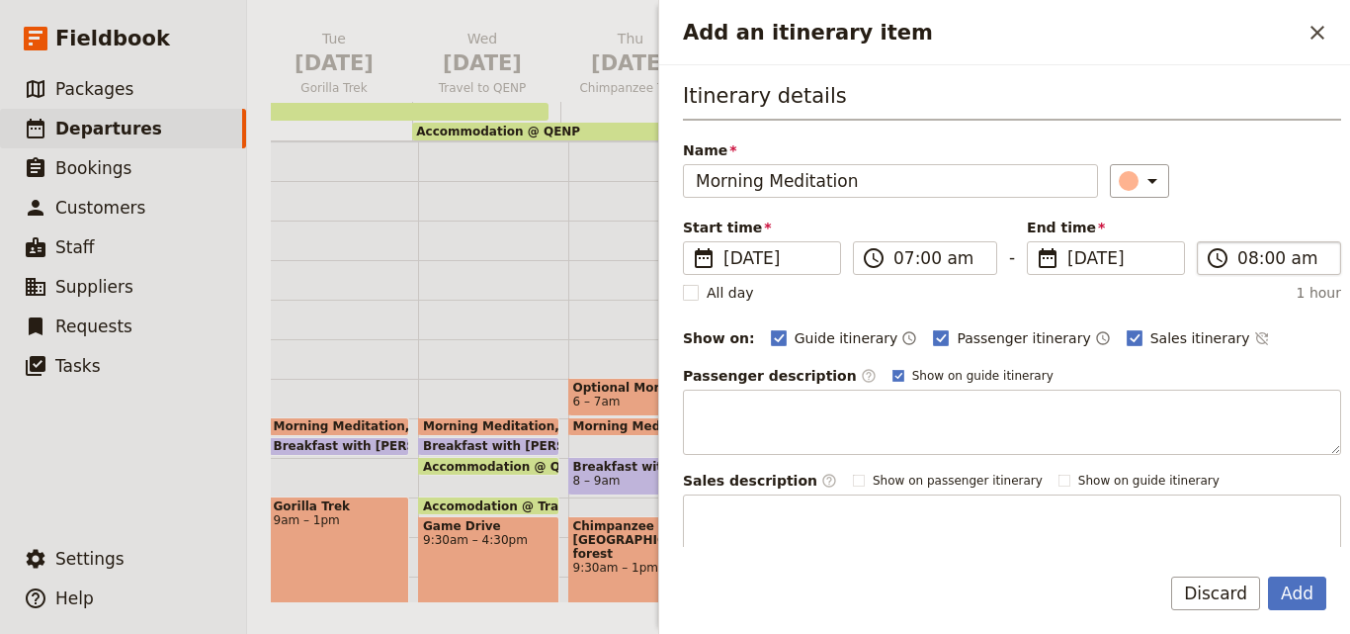
type input "Morning Meditation"
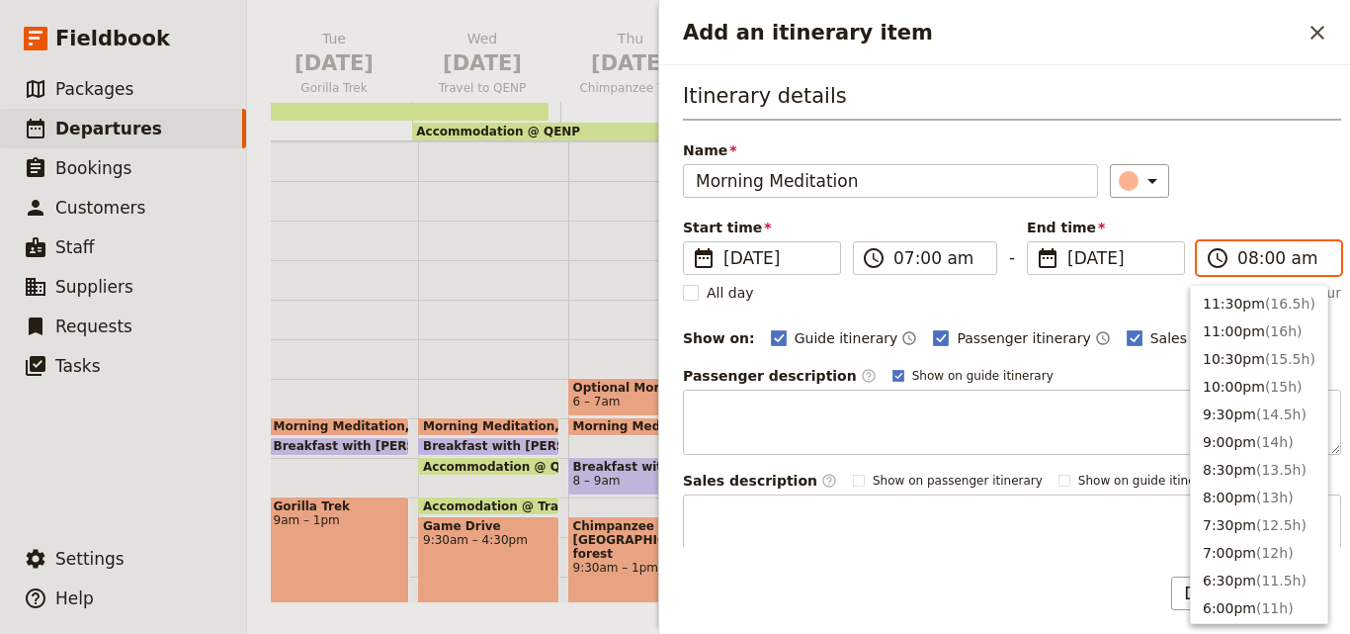
click at [1242, 257] on input "08:00 am" at bounding box center [1282, 258] width 91 height 24
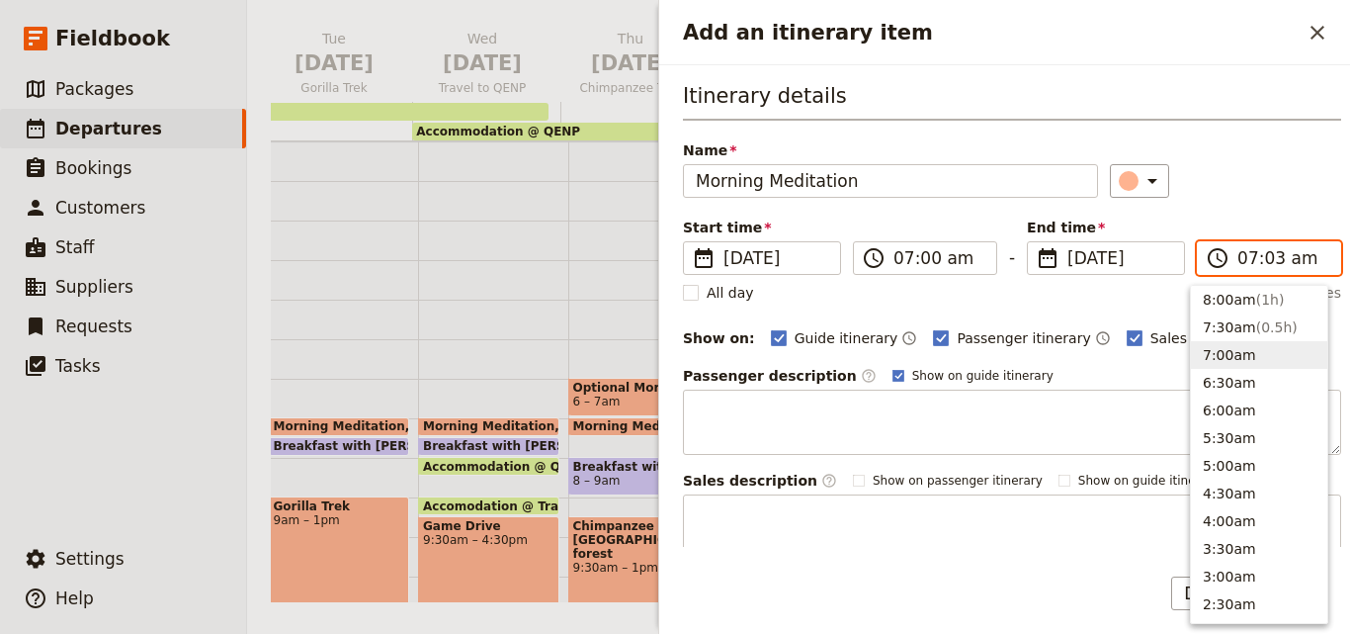
type input "07:30 am"
click at [1256, 166] on div "​" at bounding box center [1226, 181] width 232 height 34
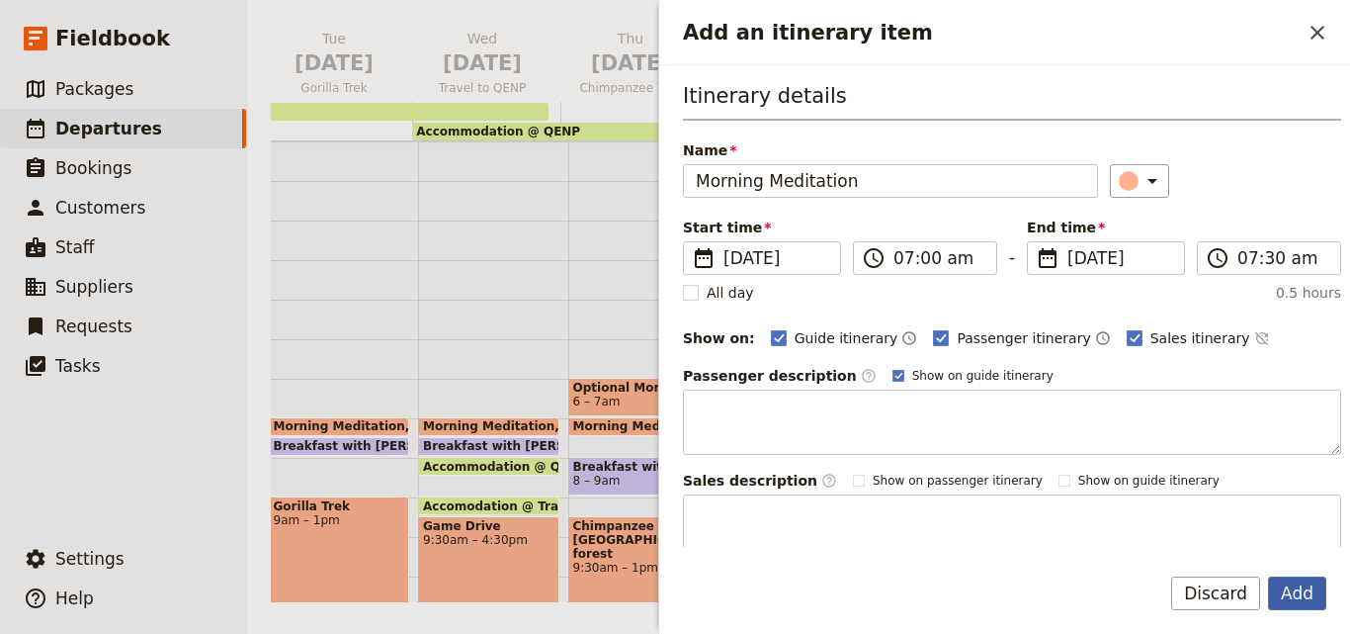
click at [1301, 584] on button "Add" at bounding box center [1297, 593] width 58 height 34
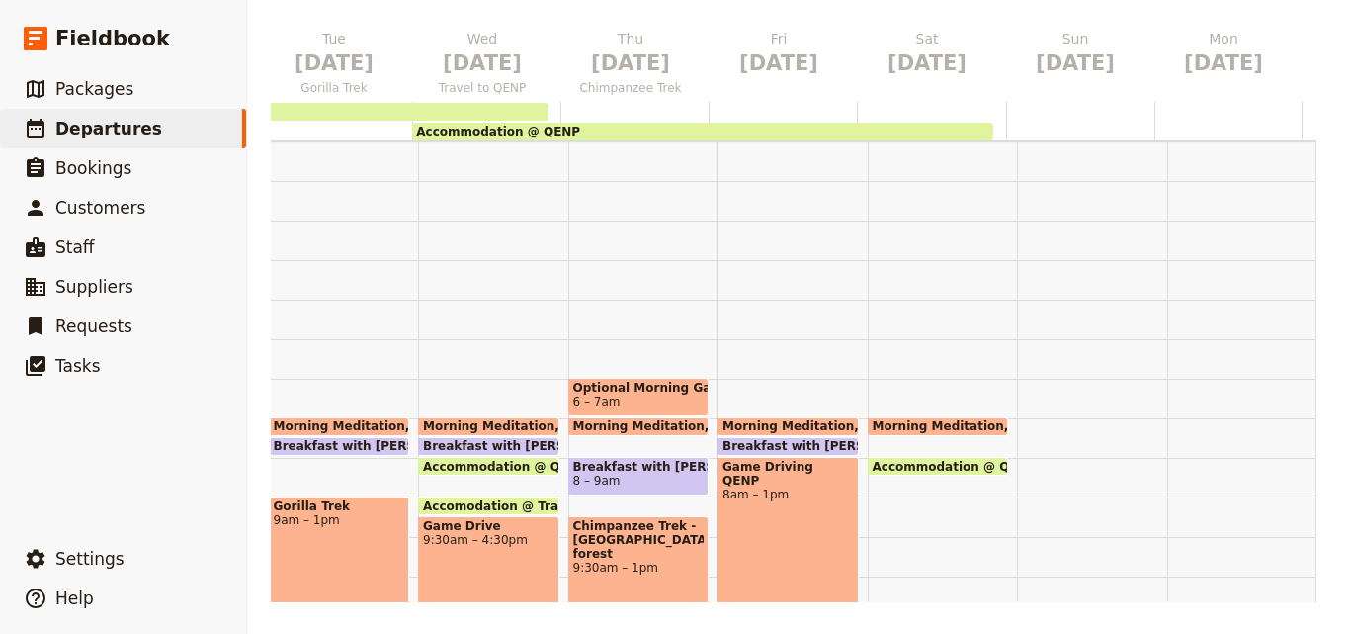
click at [815, 445] on span "Breakfast with Brooke Briefing" at bounding box center [861, 446] width 278 height 14
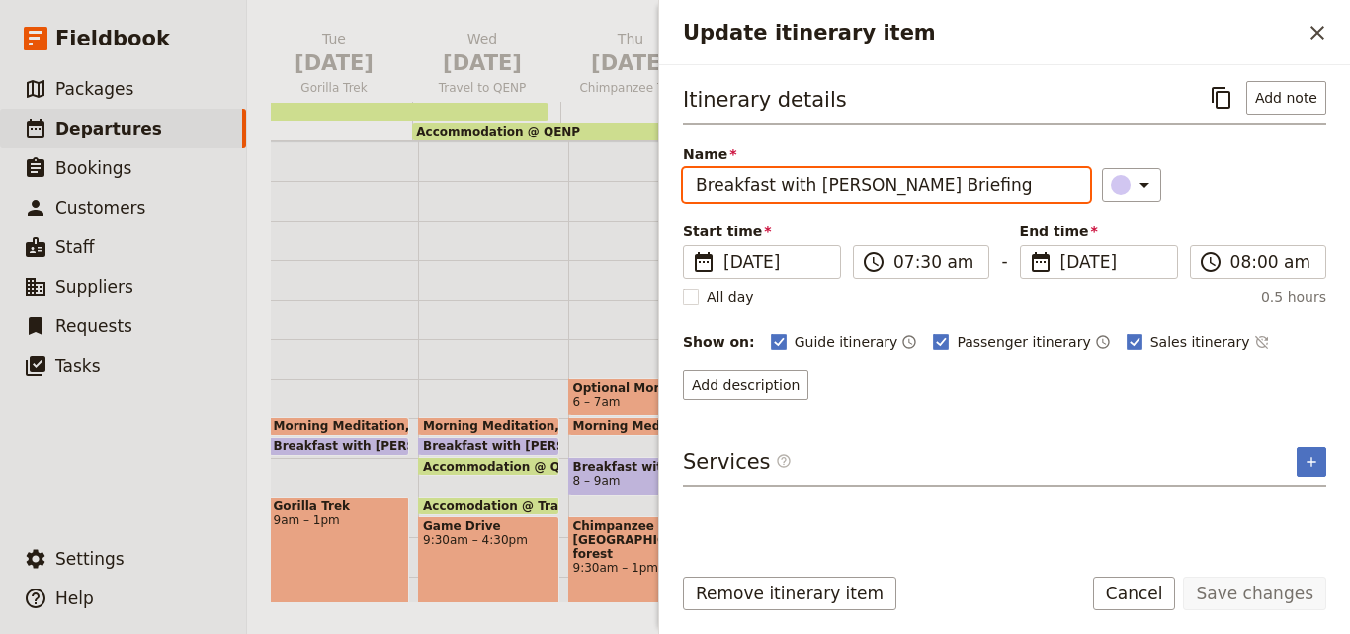
drag, startPoint x: 931, startPoint y: 189, endPoint x: 690, endPoint y: 182, distance: 241.3
click at [690, 182] on input "Breakfast with Brooke Briefing" at bounding box center [886, 185] width 407 height 34
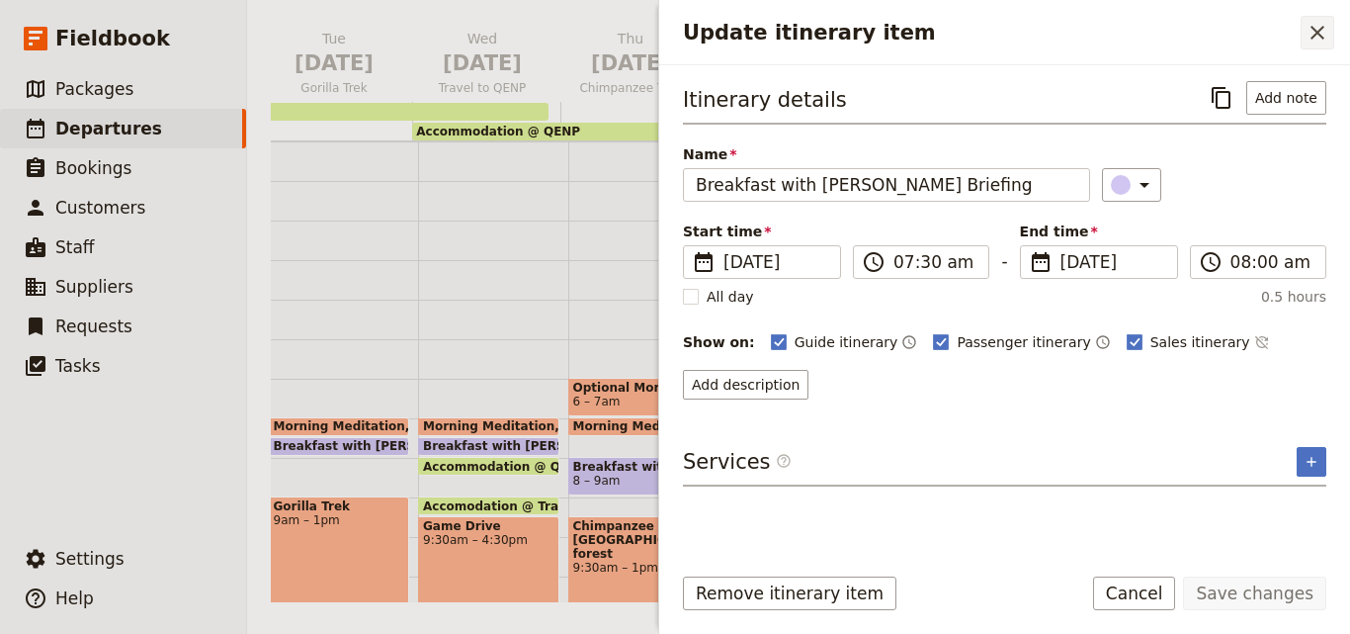
click at [1313, 34] on icon "Close drawer" at bounding box center [1318, 33] width 24 height 24
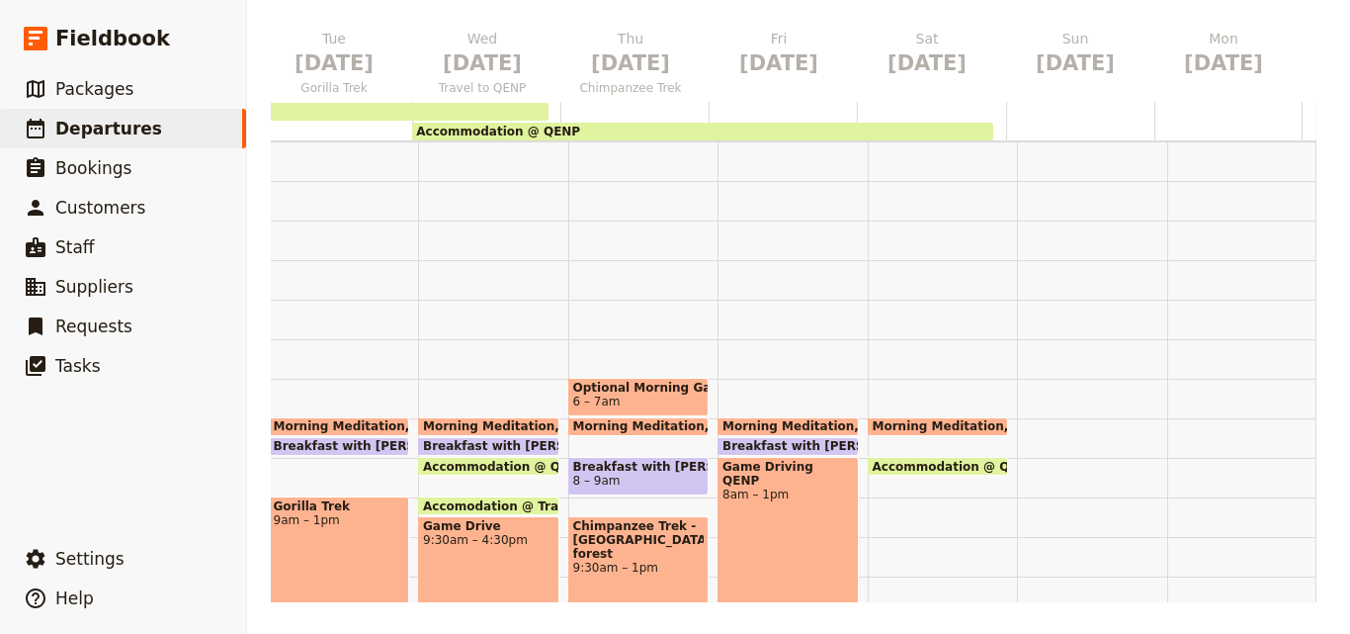
click at [880, 444] on div "Morning Meditation 7 – 7:30am Accommodation @ QENP 8am" at bounding box center [943, 615] width 150 height 949
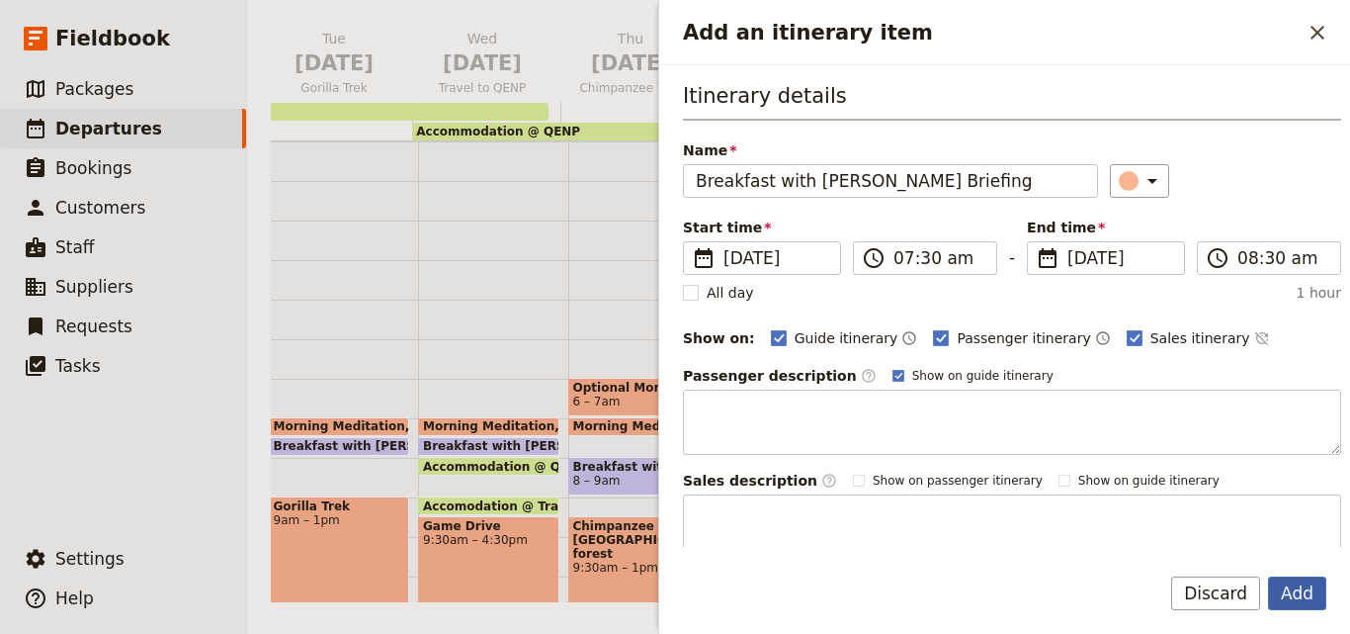
type input "Breakfast with Brooke Briefing"
click at [1289, 598] on button "Add" at bounding box center [1297, 593] width 58 height 34
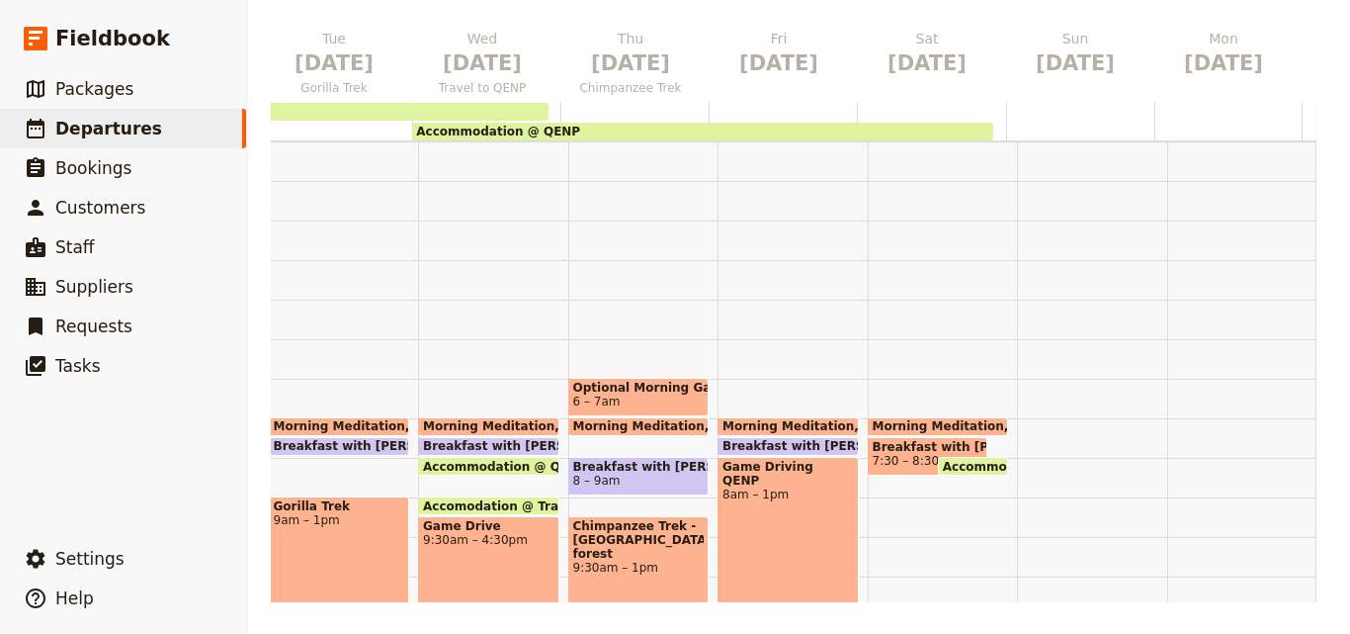
click at [889, 492] on div "Morning Meditation 7 – 7:30am Breakfast with Brooke Briefing 7:30 – 8:30am Acco…" at bounding box center [943, 615] width 150 height 949
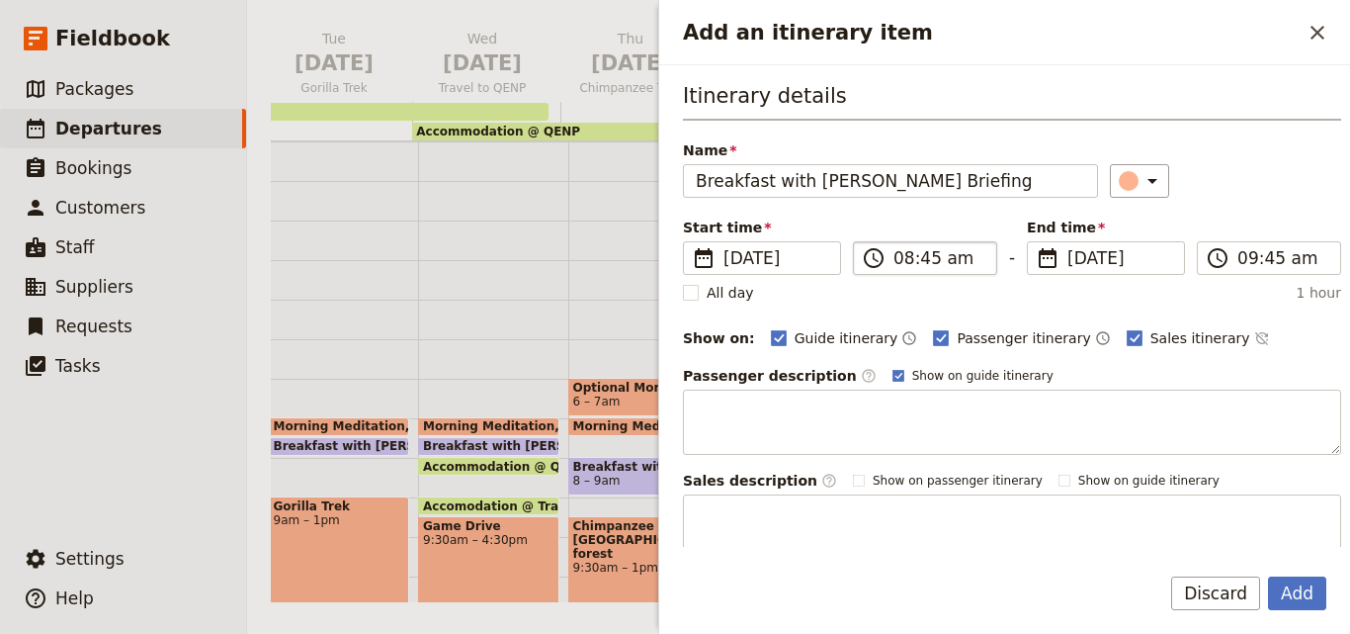
type input "Breakfast with Brooke Briefing"
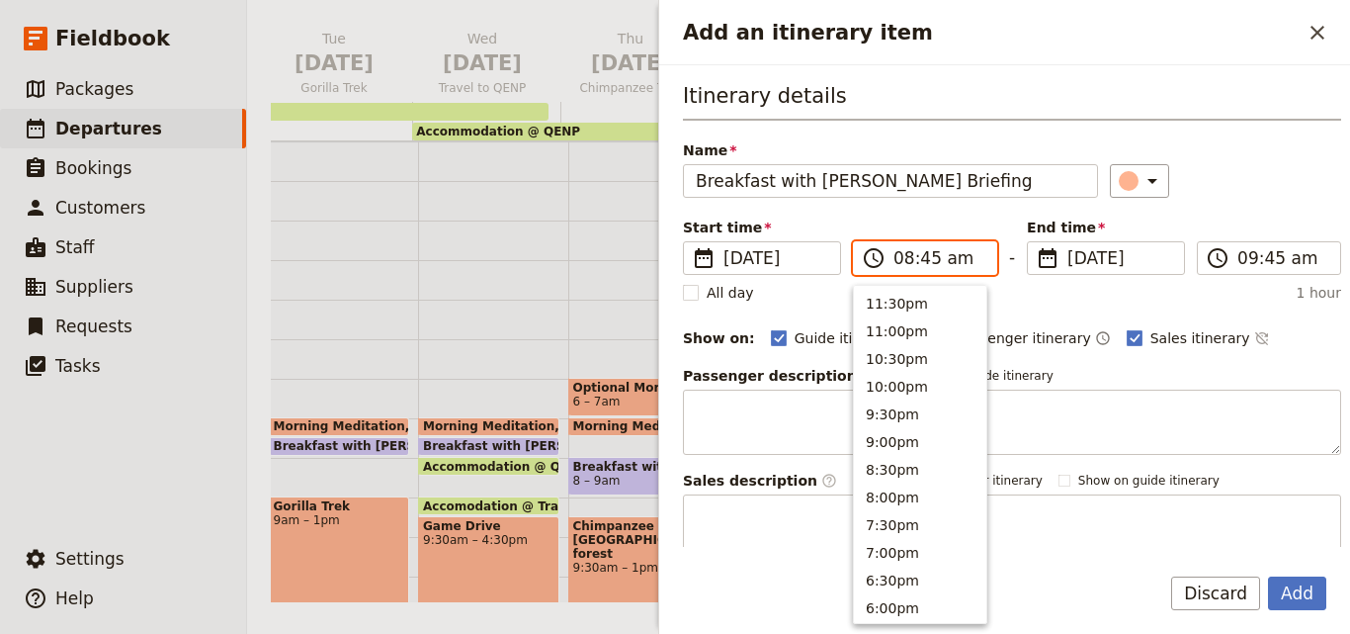
click at [928, 261] on input "08:45 am" at bounding box center [938, 258] width 91 height 24
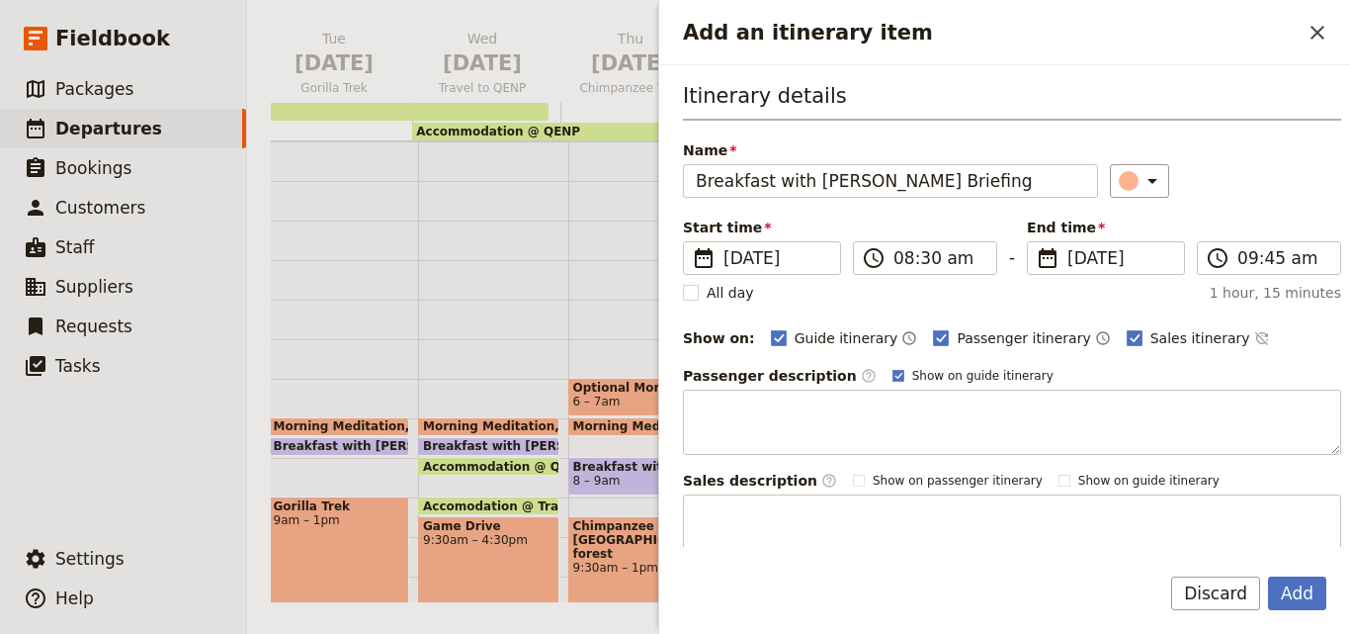
click at [1191, 203] on div "Itinerary details Name Breakfast with Brooke Briefing ​ Start time ​ 22 Nov 202…" at bounding box center [1012, 320] width 658 height 478
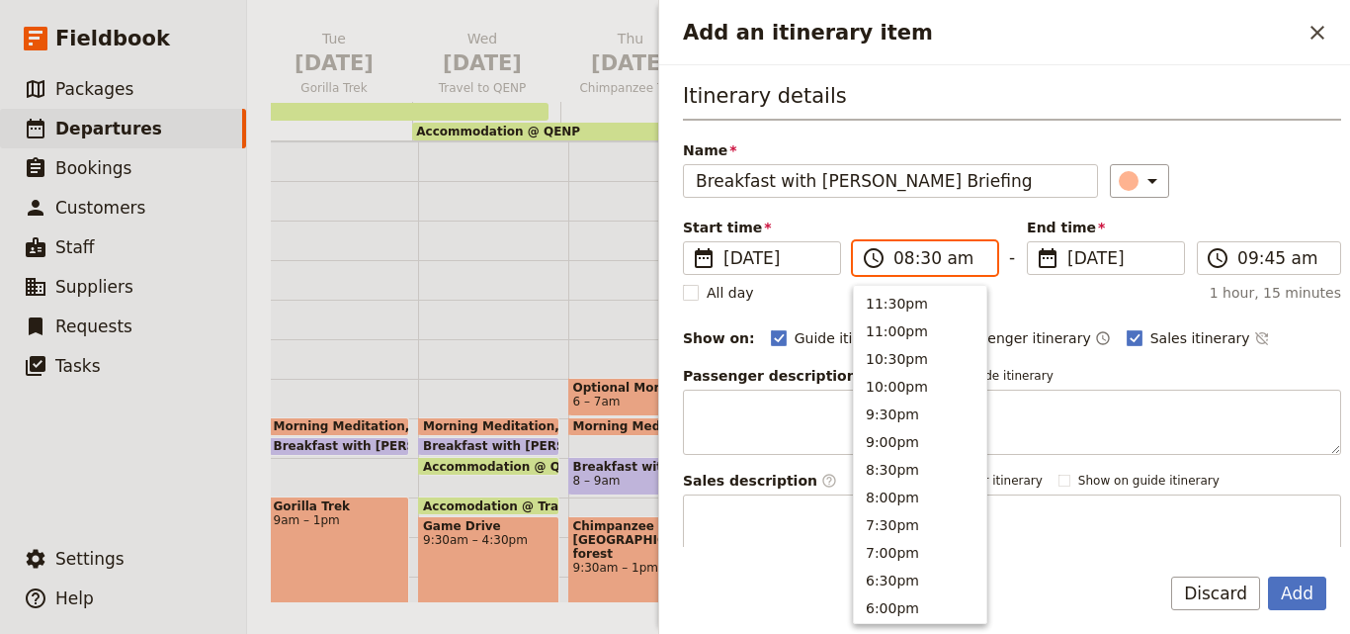
click at [905, 255] on input "08:30 am" at bounding box center [938, 258] width 91 height 24
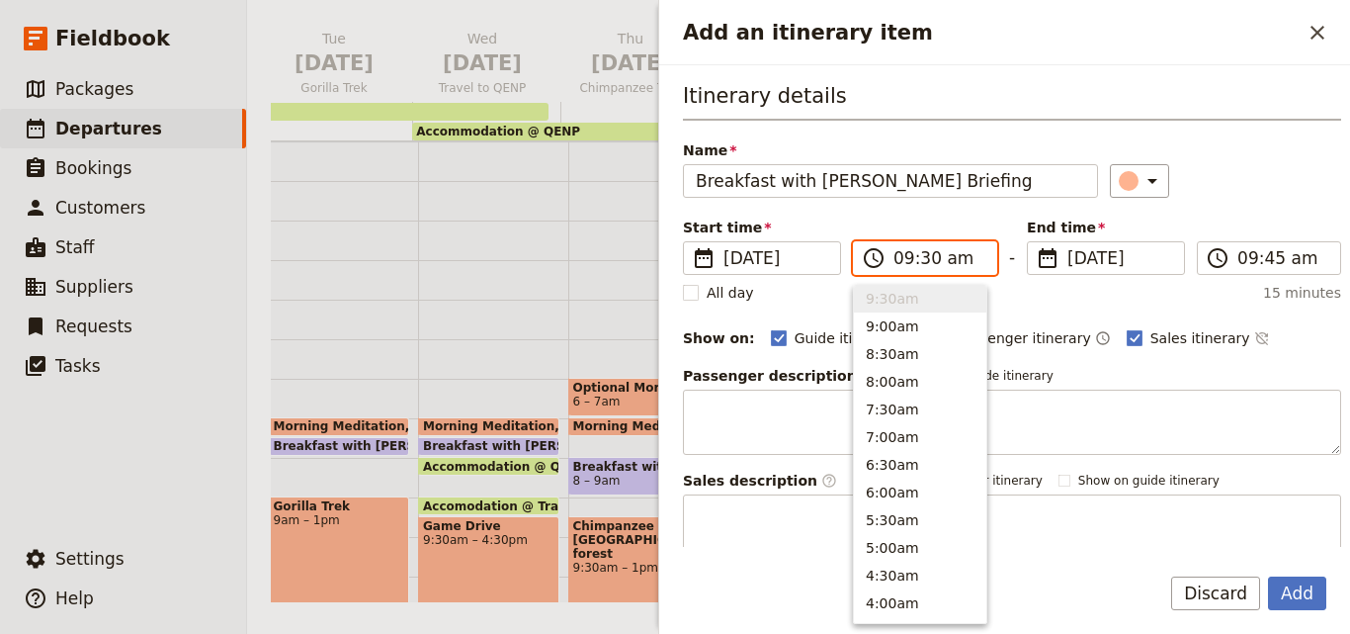
click at [926, 265] on input "09:30 am" at bounding box center [938, 258] width 91 height 24
type input "09:00 am"
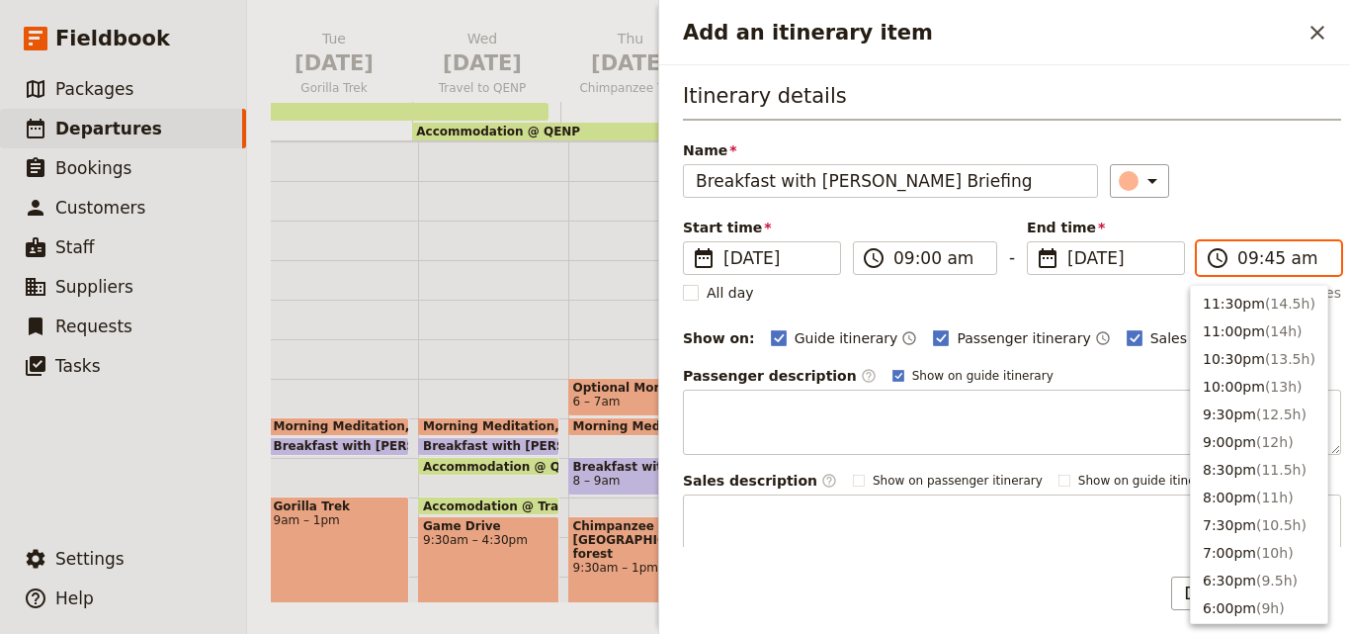
click at [1237, 260] on input "09:45 am" at bounding box center [1282, 258] width 91 height 24
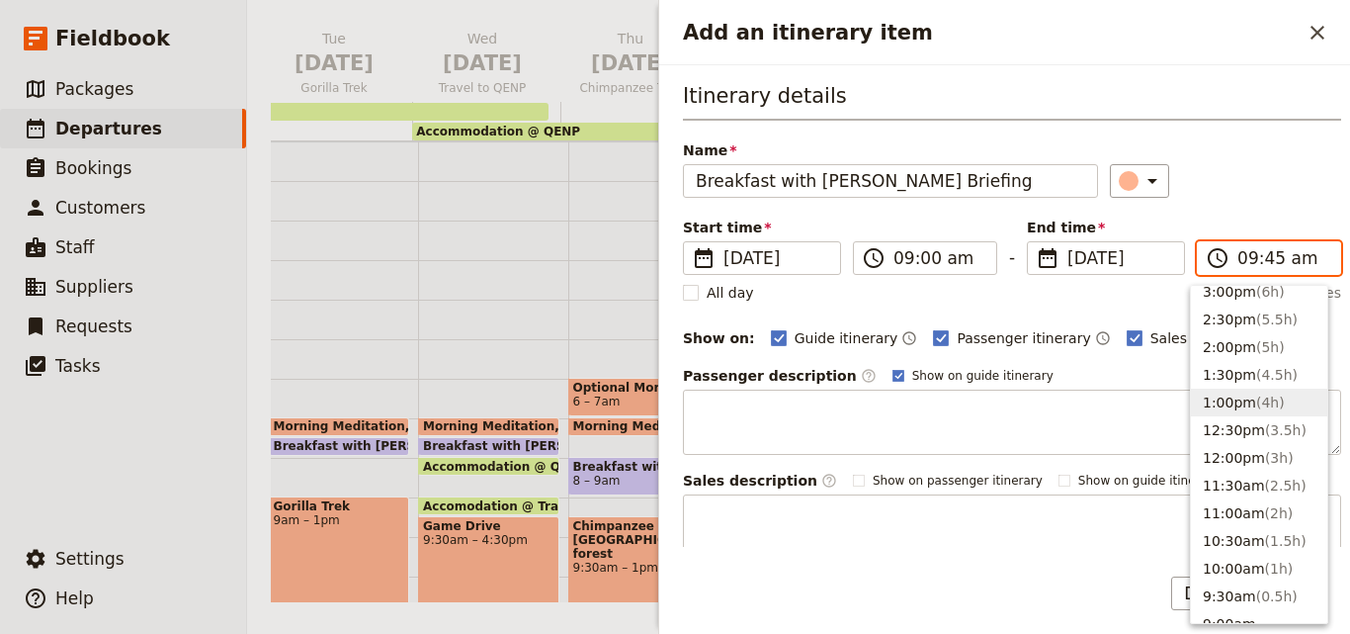
click at [1240, 400] on button "1:00pm ( 4h )" at bounding box center [1259, 402] width 136 height 28
type input "01:00 pm"
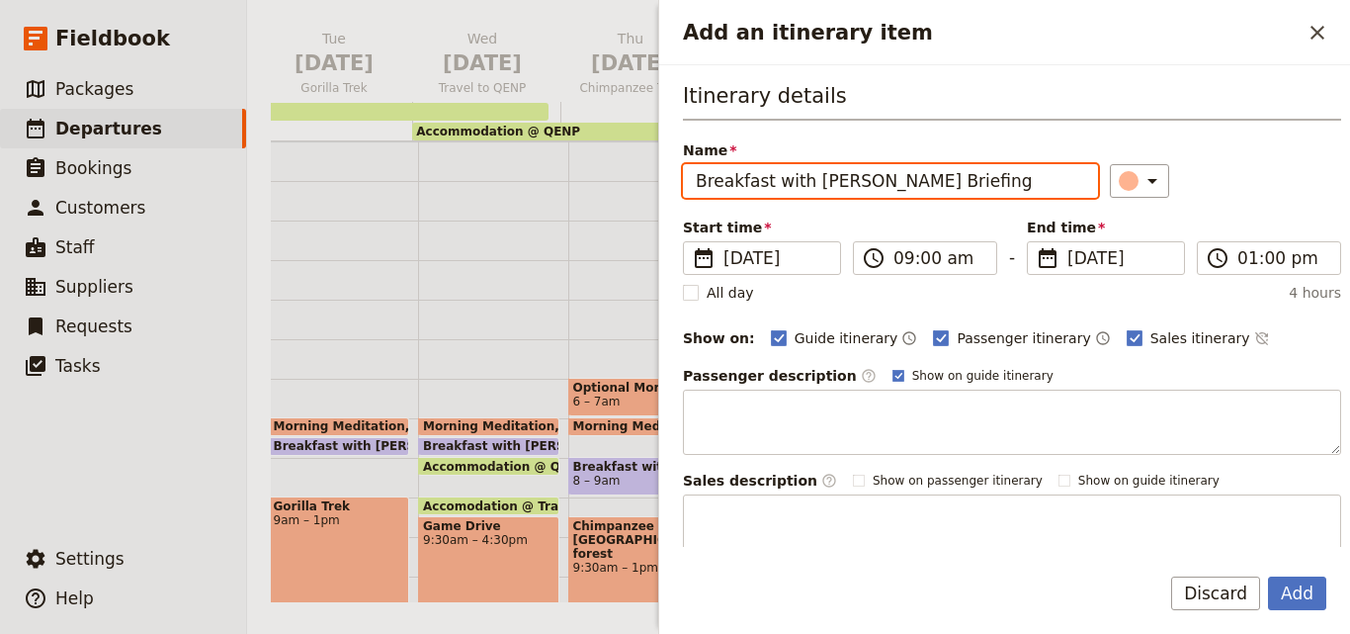
drag, startPoint x: 929, startPoint y: 180, endPoint x: 634, endPoint y: 144, distance: 297.6
click at [634, 144] on div "NOV 2025 - Uganda - Small Giants ​ Scheduled 15 Nov 2025 1 day 0/12 booked Base…" at bounding box center [798, 317] width 1103 height 634
paste input "Travel QENP to Entebbe"
type input "Travel QENP to Entebbe"
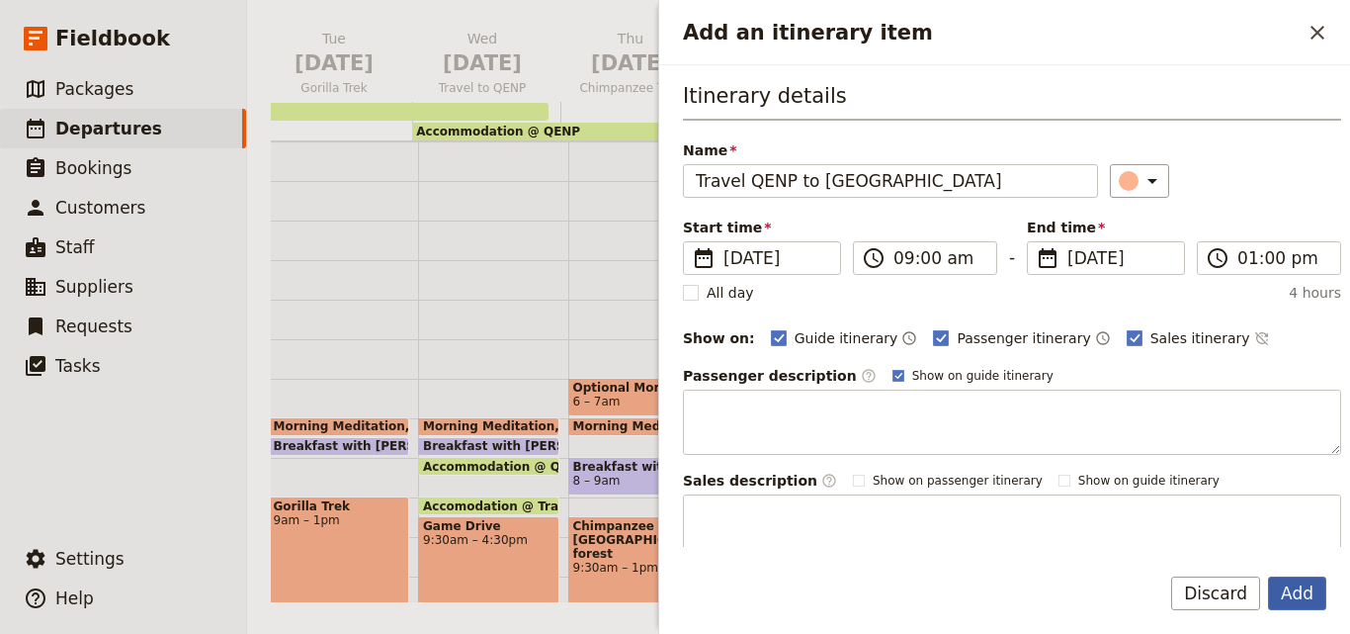
click at [1319, 595] on button "Add" at bounding box center [1297, 593] width 58 height 34
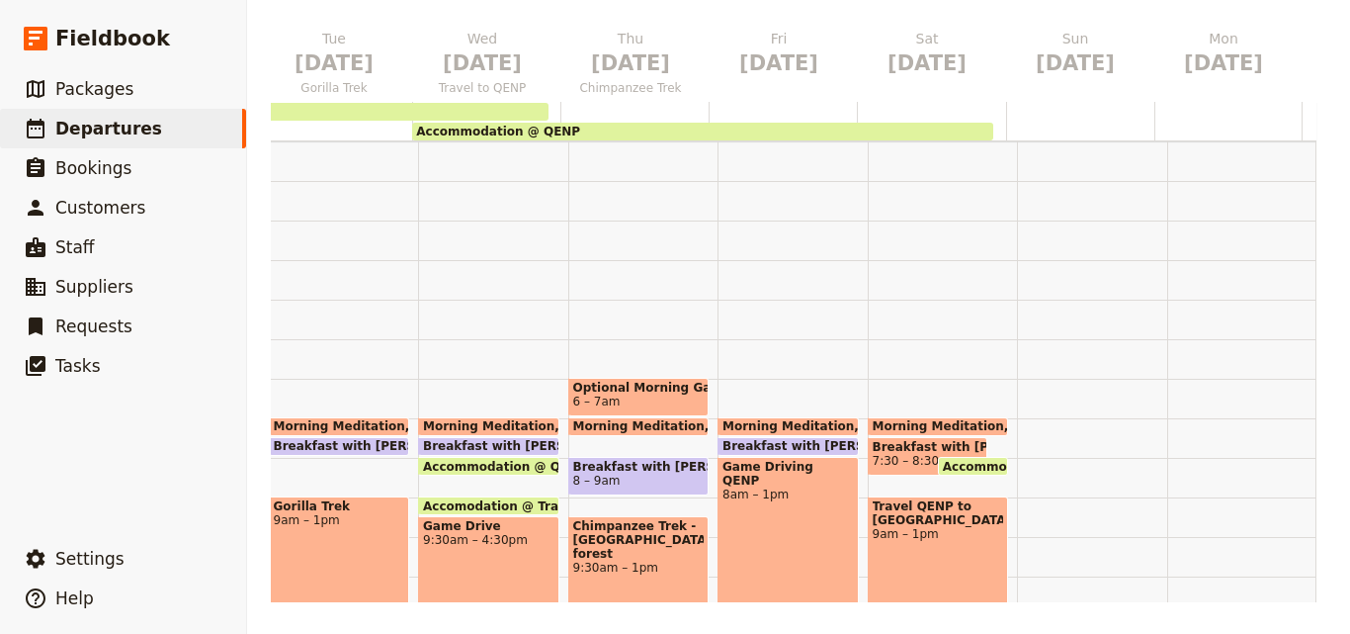
click at [891, 449] on span "Breakfast with Brooke Briefing" at bounding box center [928, 447] width 110 height 14
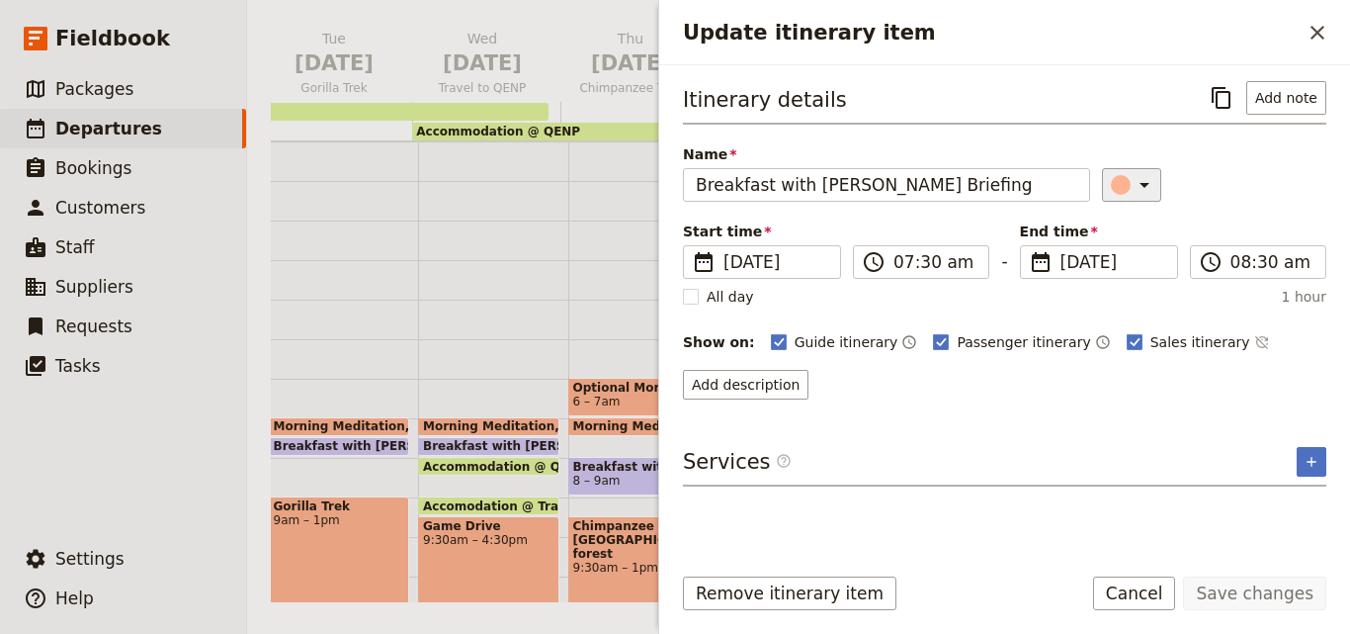
click at [1116, 182] on div "Update itinerary item" at bounding box center [1121, 185] width 20 height 20
click at [1129, 270] on div "button" at bounding box center [1133, 274] width 20 height 20
click at [1256, 585] on button "Save changes" at bounding box center [1254, 593] width 143 height 34
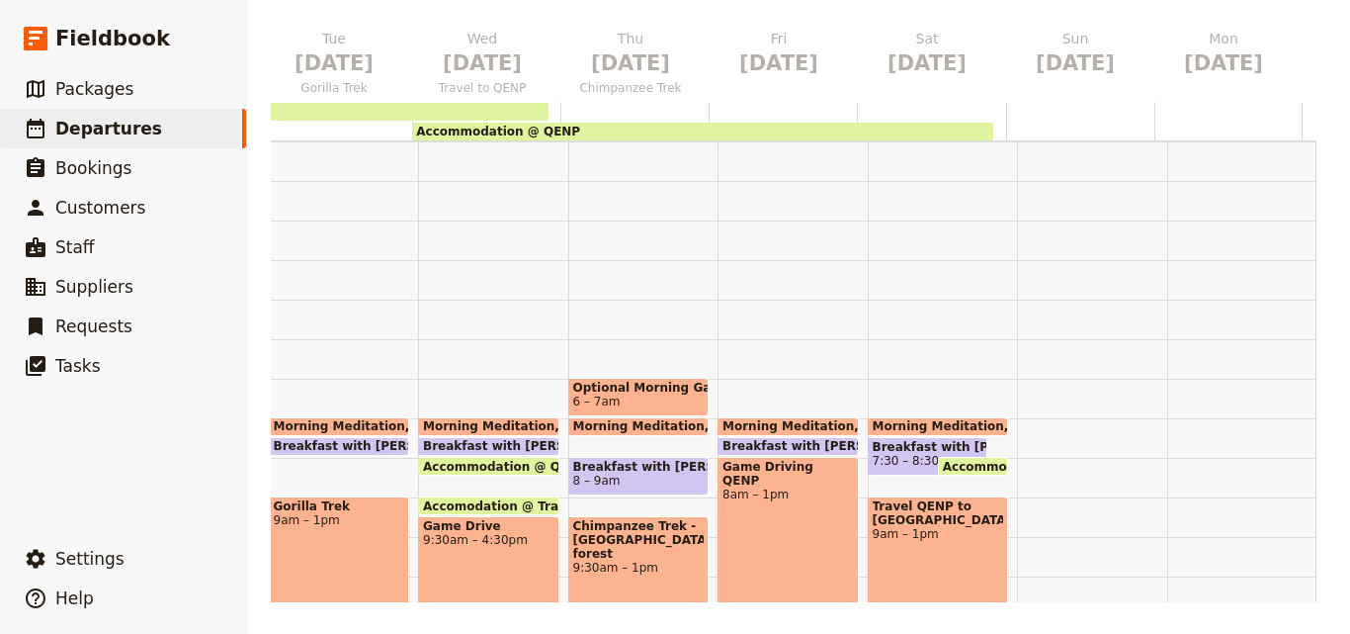
scroll to position [296, 0]
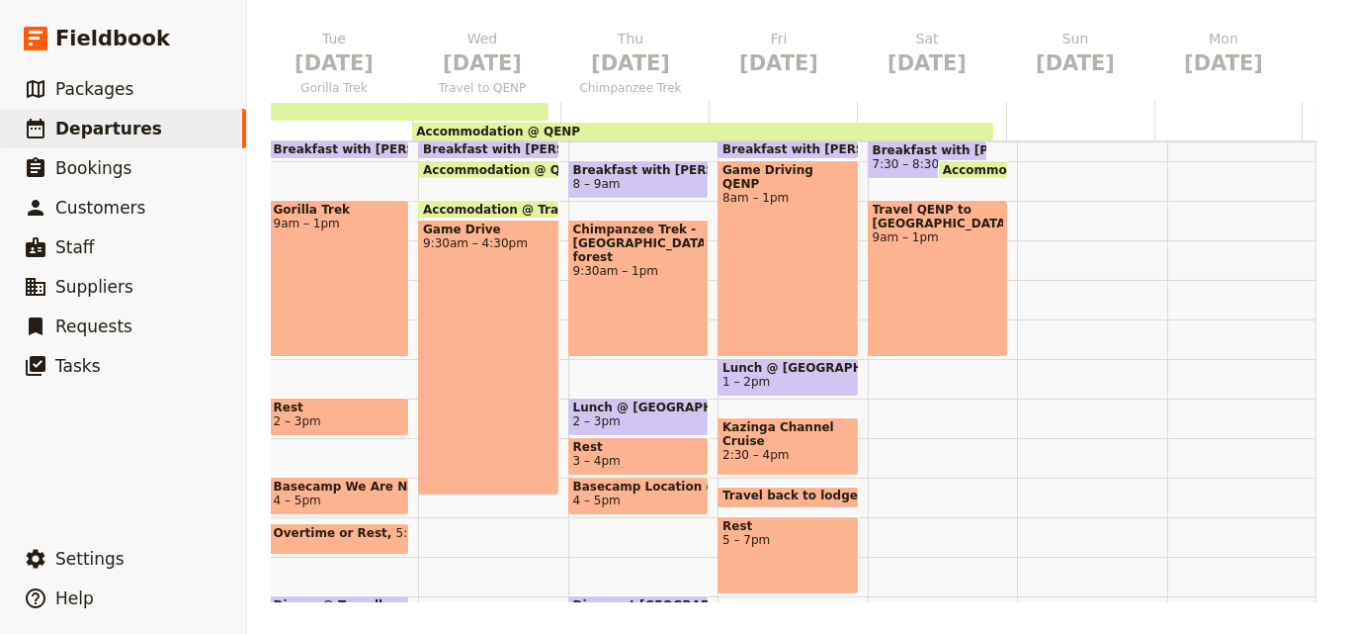
click at [818, 380] on span "1 – 2pm" at bounding box center [787, 382] width 131 height 14
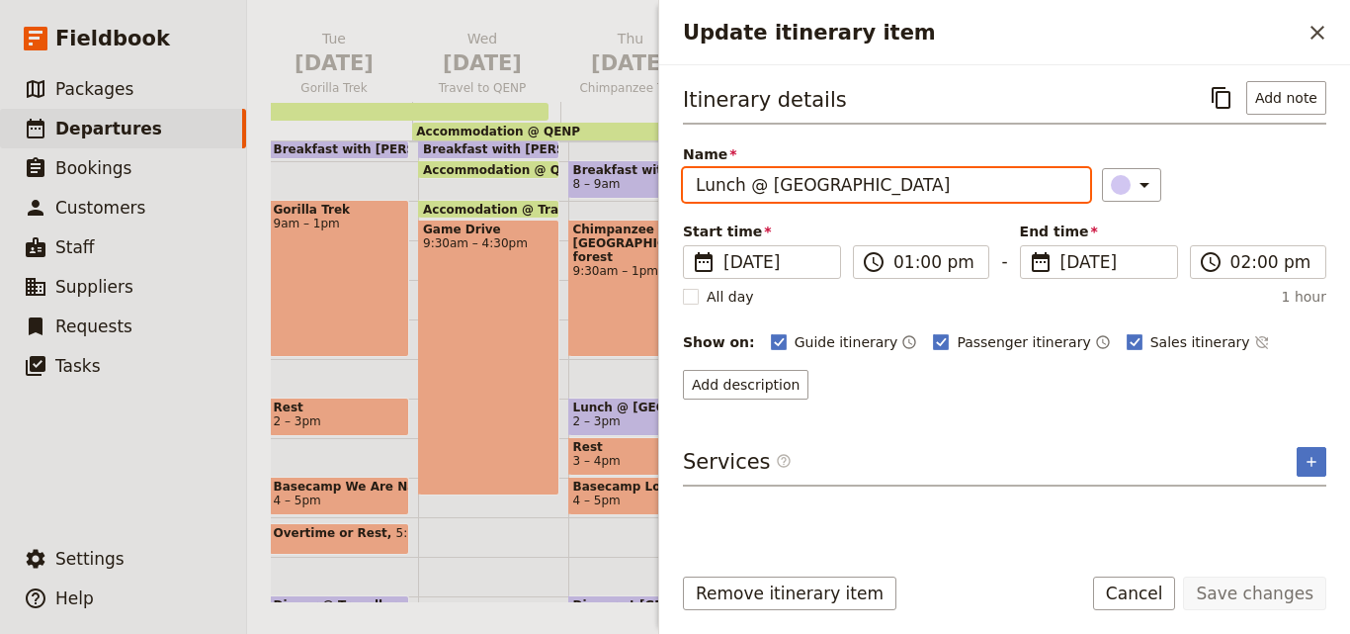
drag, startPoint x: 824, startPoint y: 190, endPoint x: 673, endPoint y: 185, distance: 151.3
click at [673, 185] on div "Itinerary details ​ Add note Name Lunch @ Enganzi Lodge ​ Start time ​ 21 Nov 2…" at bounding box center [1004, 305] width 691 height 481
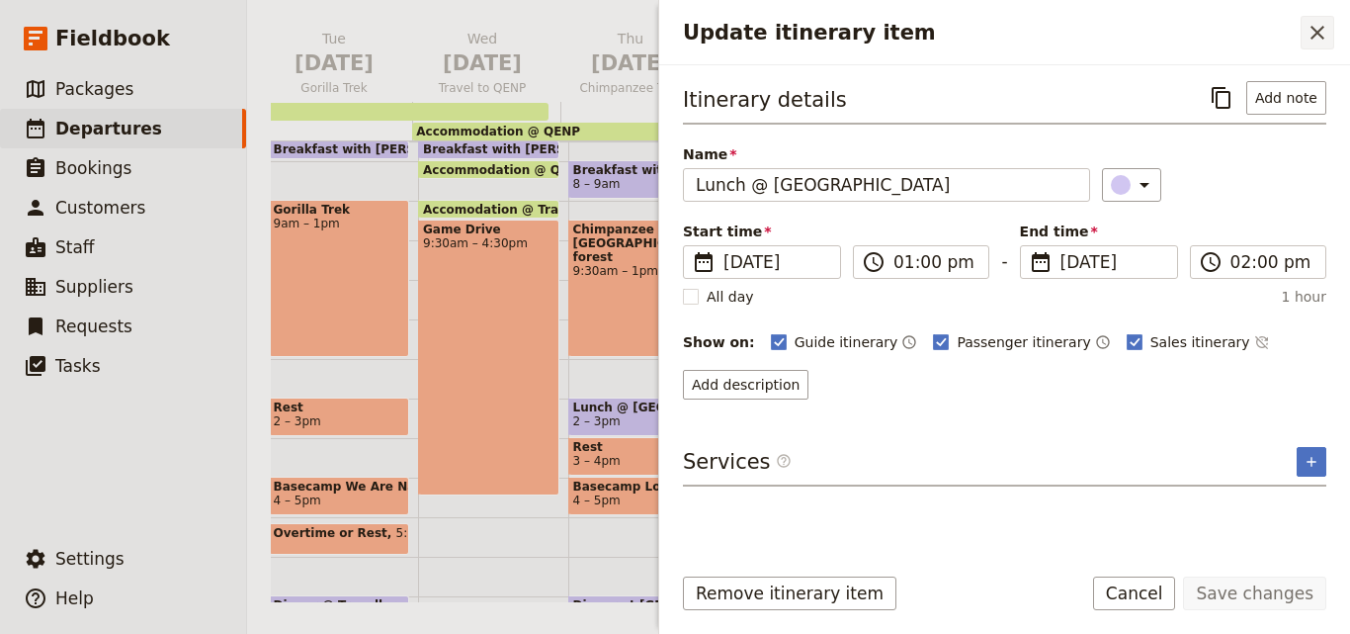
click at [1331, 39] on button "​" at bounding box center [1318, 33] width 34 height 34
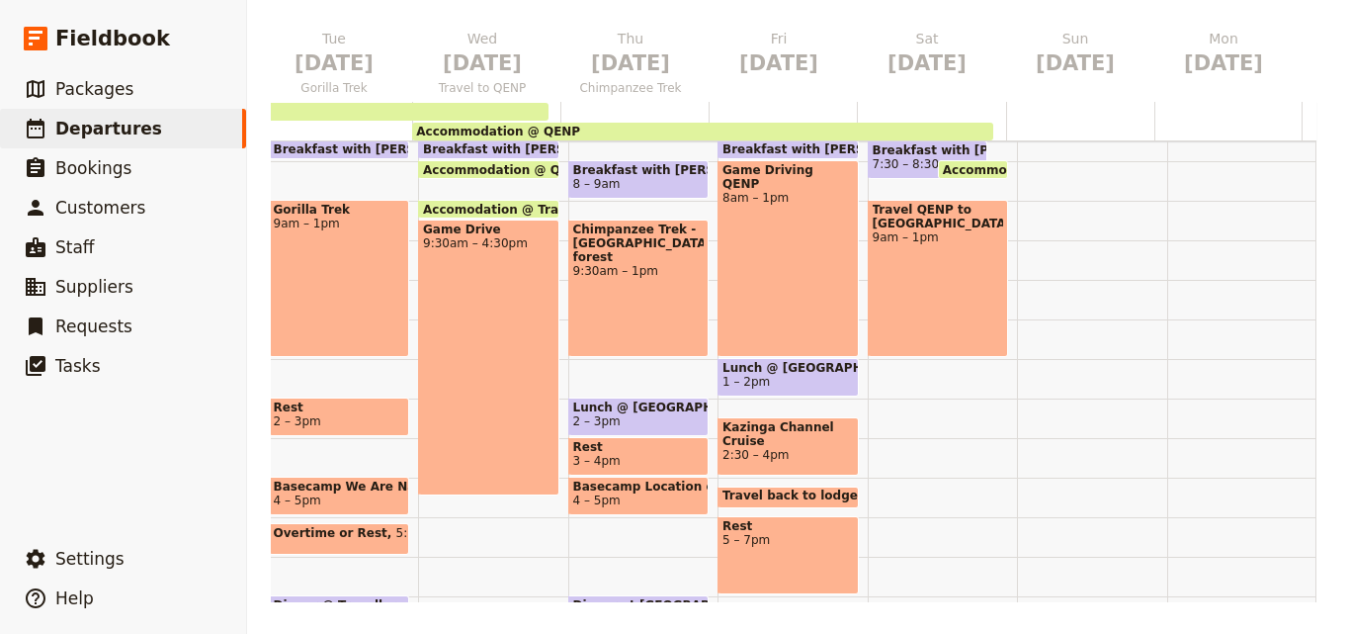
click at [889, 377] on div "Morning Meditation 7 – 7:30am Breakfast with Brooke Briefing 7:30 – 8:30am Acco…" at bounding box center [943, 319] width 150 height 949
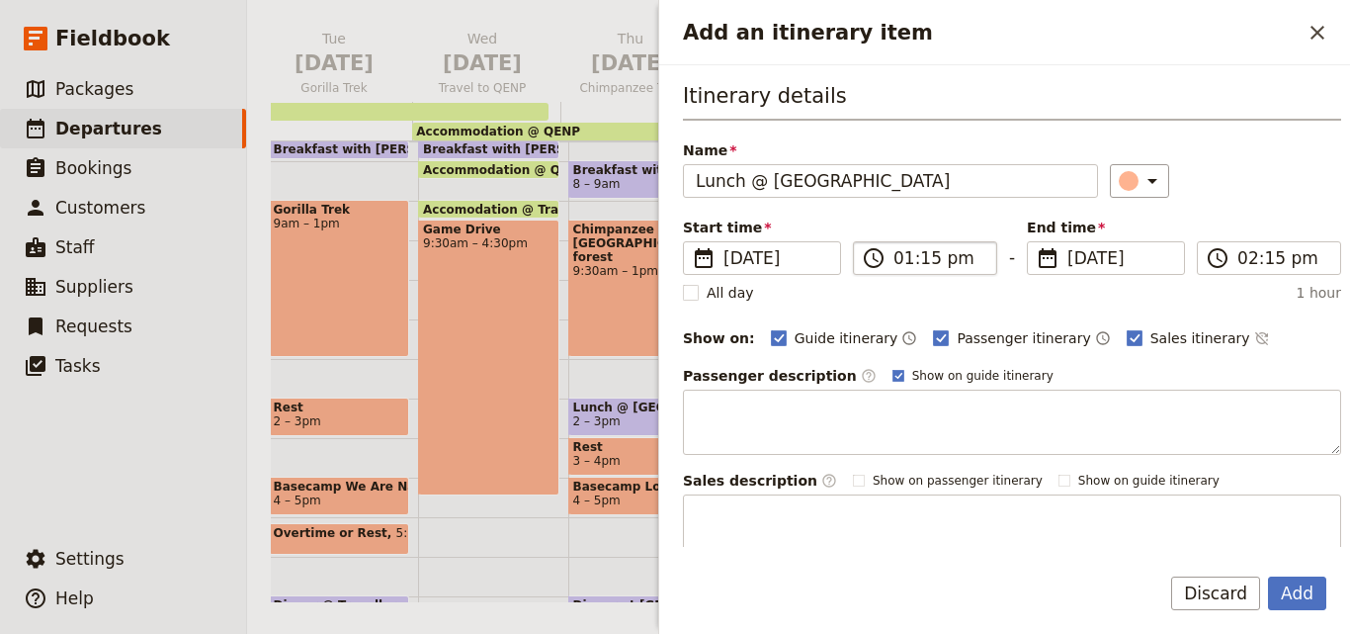
type input "Lunch @ Enganzi Lodge"
click at [927, 261] on input "01:15 pm" at bounding box center [938, 258] width 91 height 24
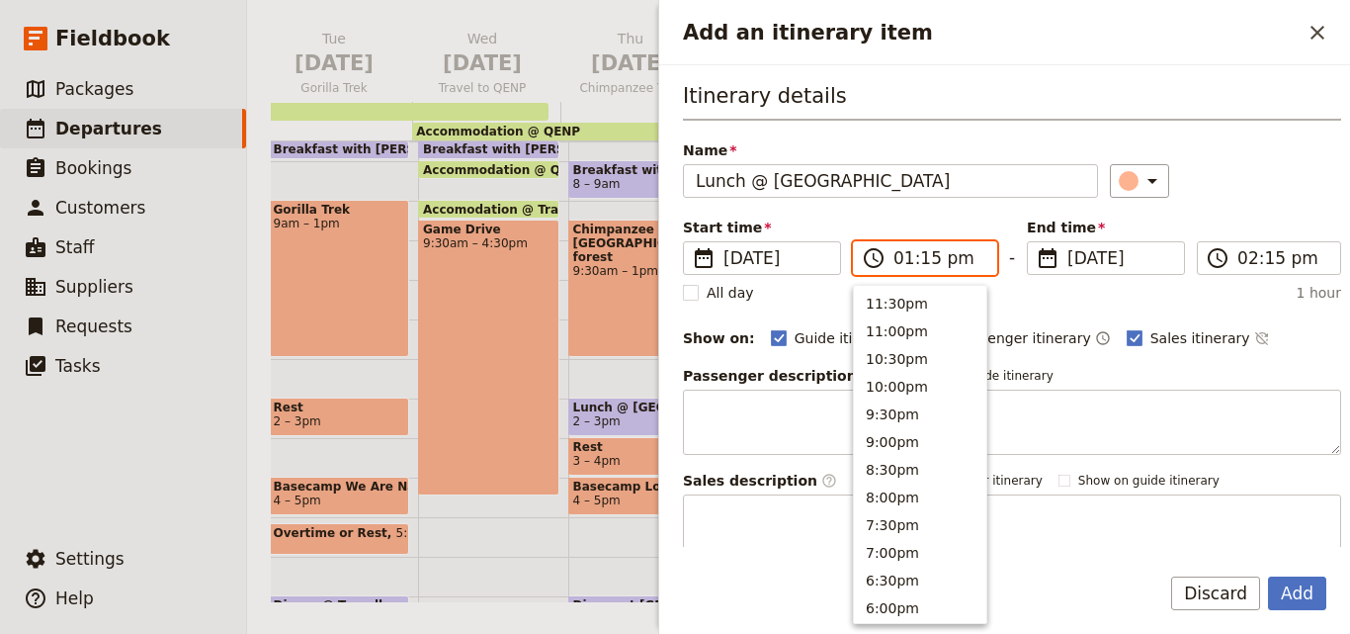
scroll to position [585, 0]
click at [927, 261] on input "01:15 pm" at bounding box center [938, 258] width 91 height 24
type input "01:00 pm"
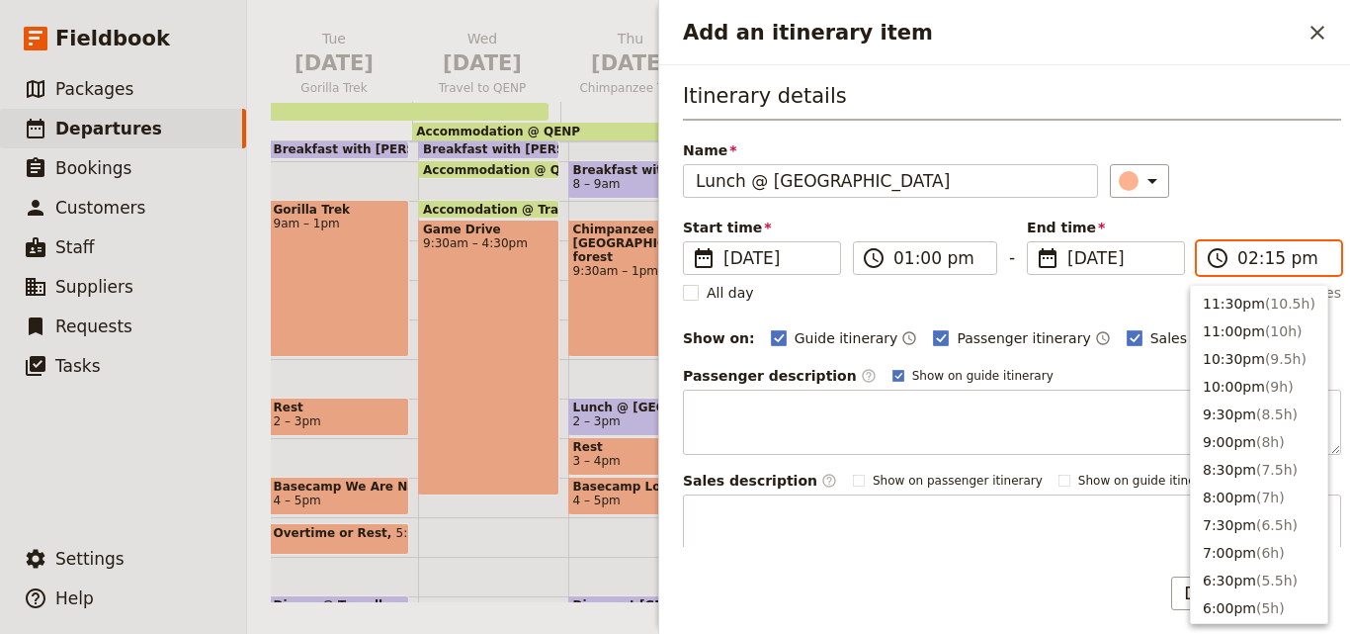
click at [1266, 265] on input "02:15 pm" at bounding box center [1282, 258] width 91 height 24
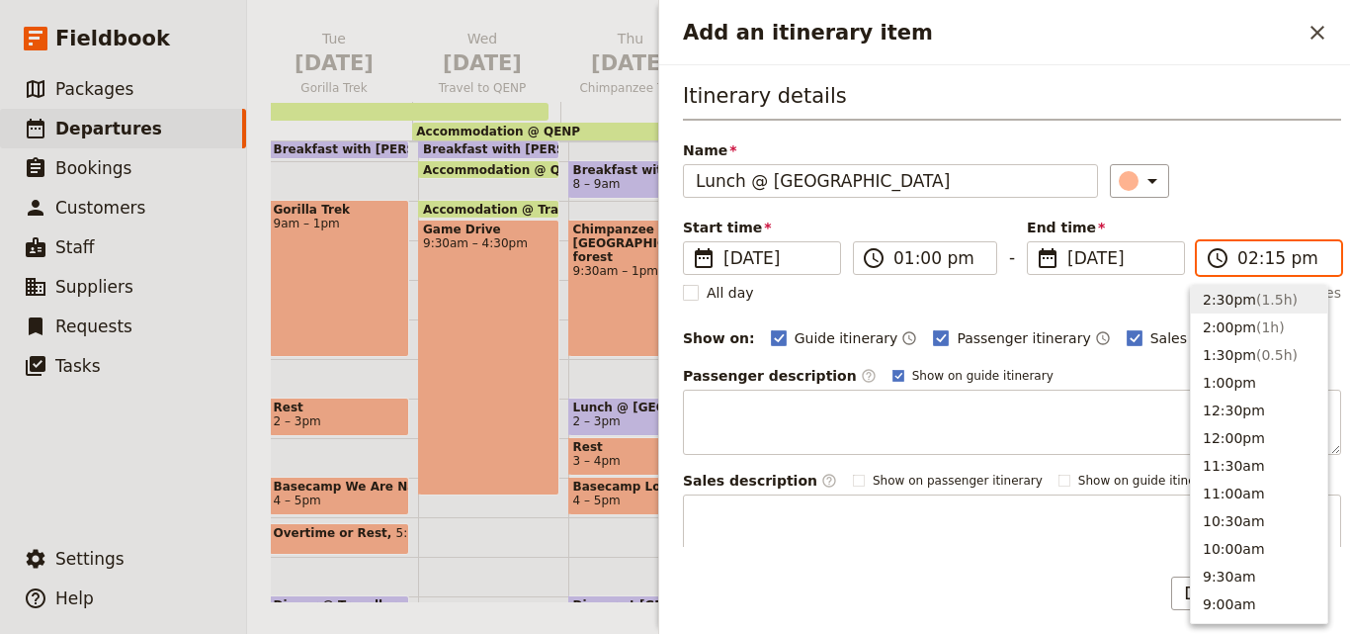
click at [1266, 265] on input "02:15 pm" at bounding box center [1282, 258] width 91 height 24
click at [1260, 261] on input "02:15 pm" at bounding box center [1282, 258] width 91 height 24
type input "02:00 pm"
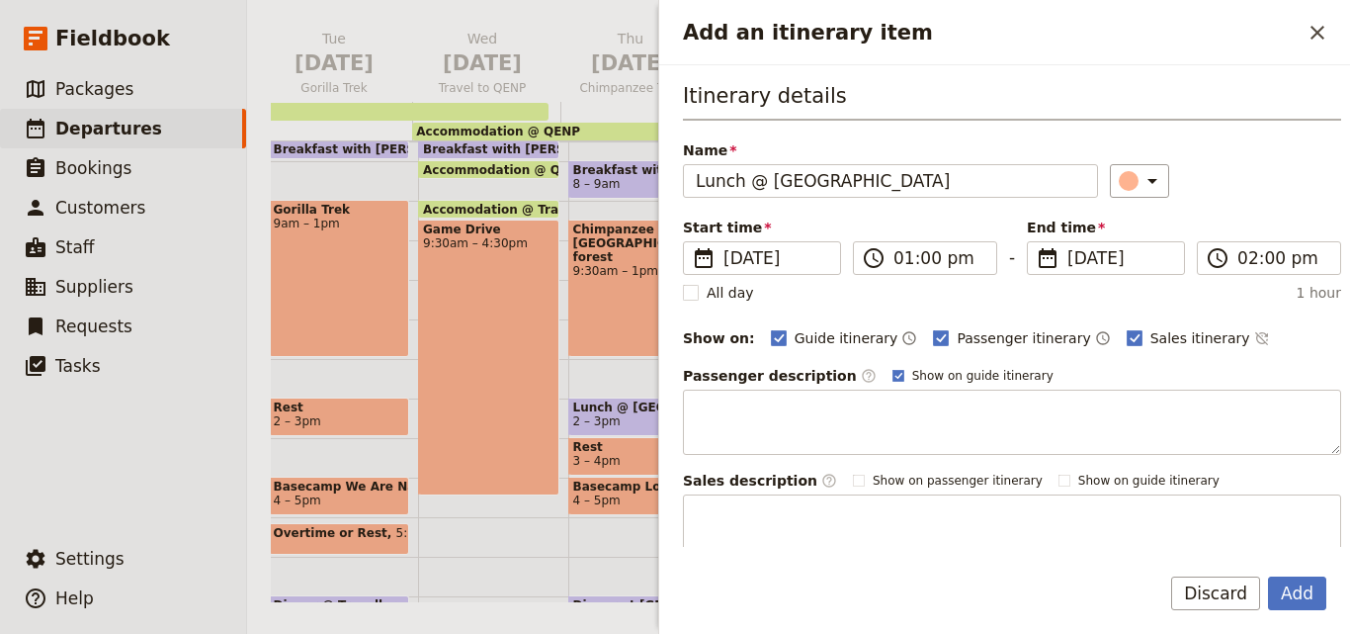
click at [1258, 178] on div "​" at bounding box center [1226, 181] width 232 height 34
click at [1294, 583] on button "Add" at bounding box center [1297, 593] width 58 height 34
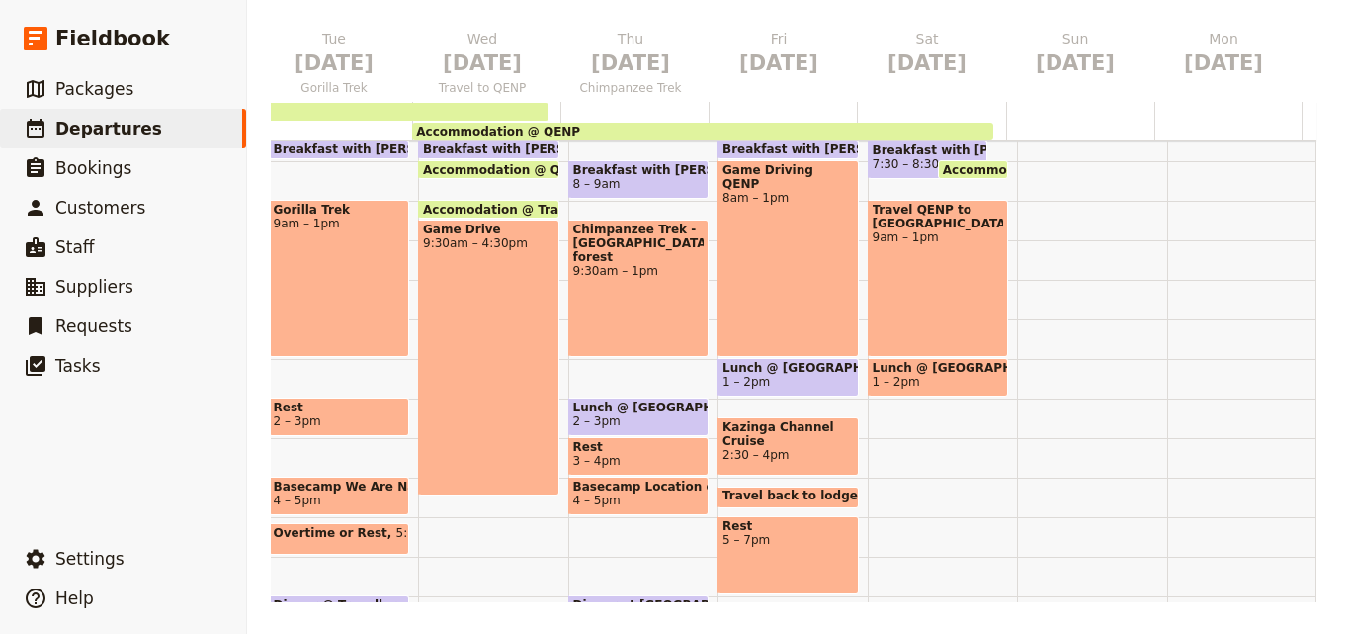
click at [939, 374] on span "Lunch @ Enganzi Lodge" at bounding box center [938, 368] width 131 height 14
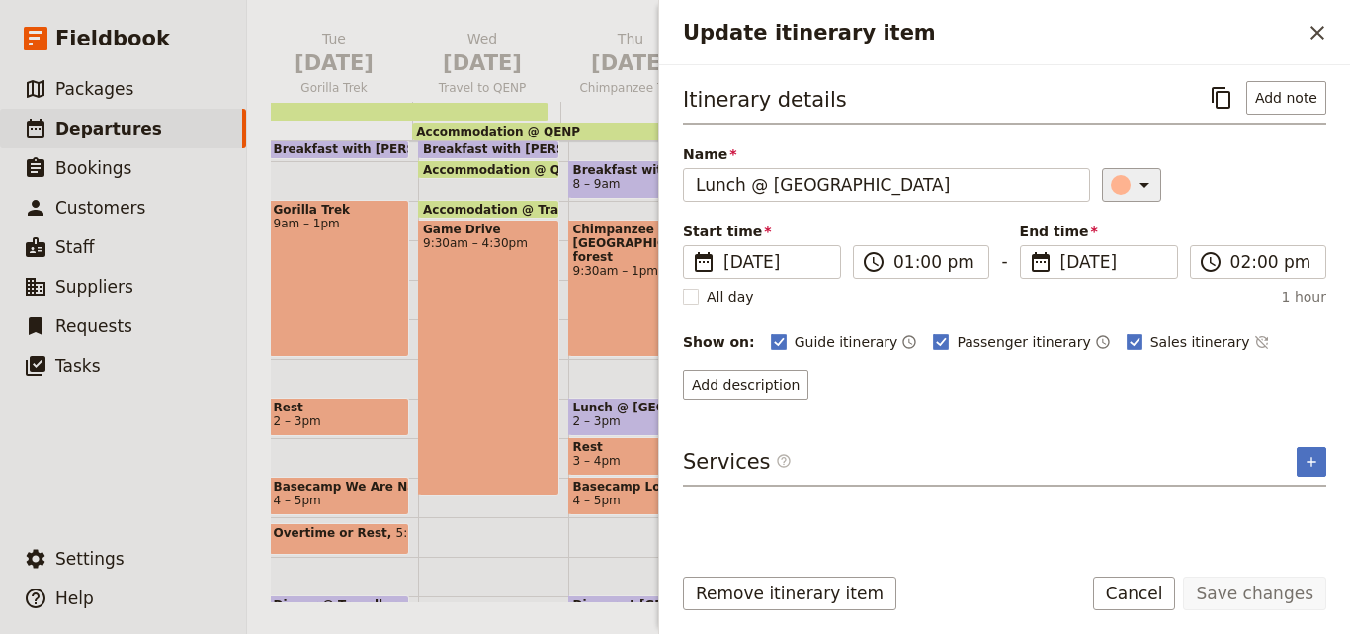
click at [1120, 192] on div "​" at bounding box center [1134, 185] width 43 height 24
click at [1135, 269] on div "button" at bounding box center [1133, 274] width 20 height 20
click at [1268, 597] on button "Save changes" at bounding box center [1254, 593] width 143 height 34
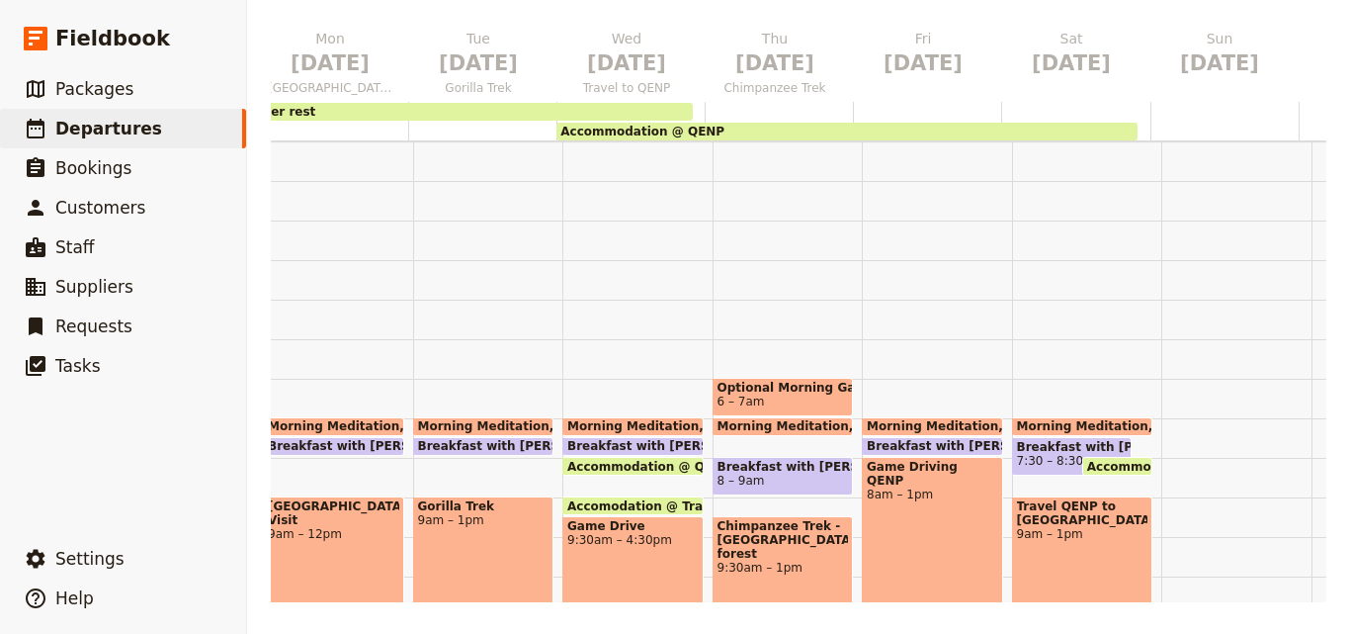
scroll to position [0, 396]
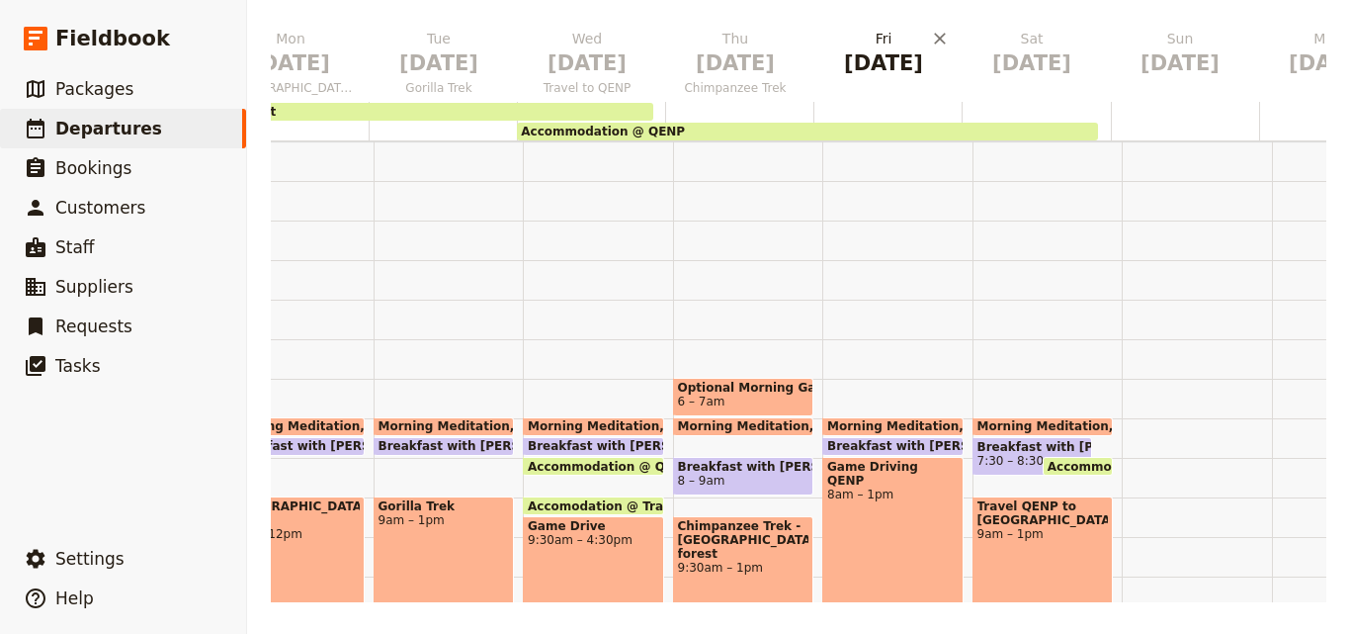
click at [866, 79] on button "Fri Nov 21" at bounding box center [887, 57] width 148 height 57
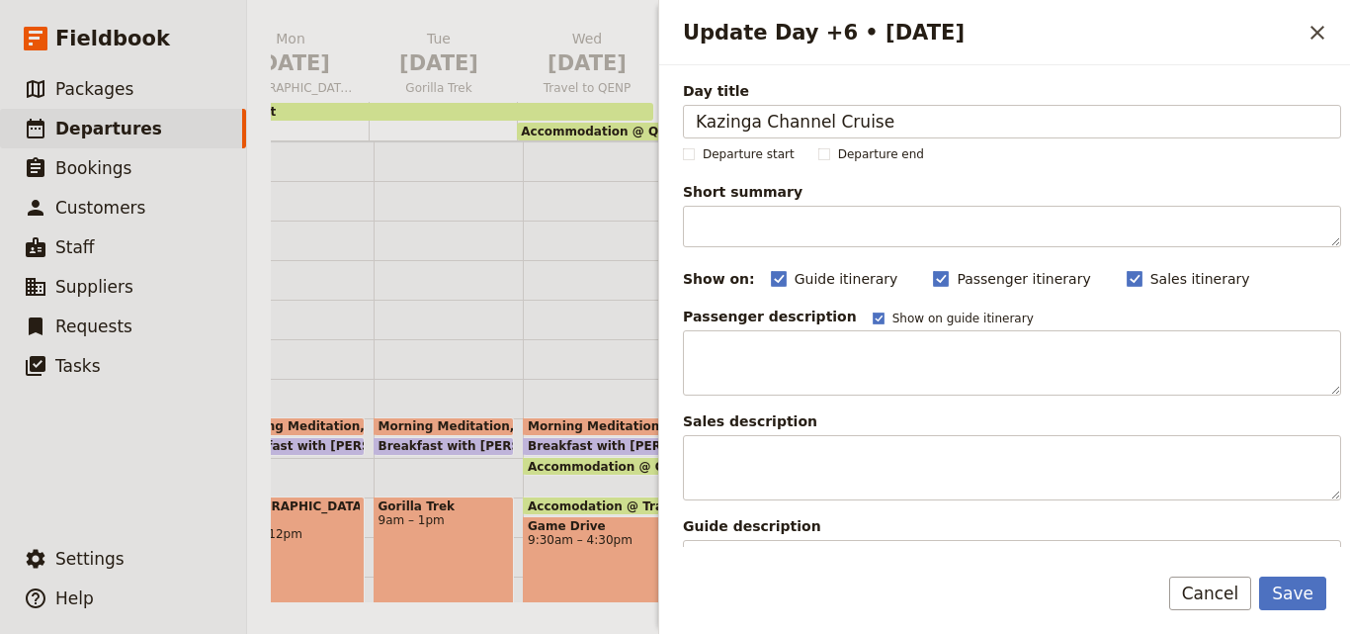
type input "Kazinga Channel Cruise"
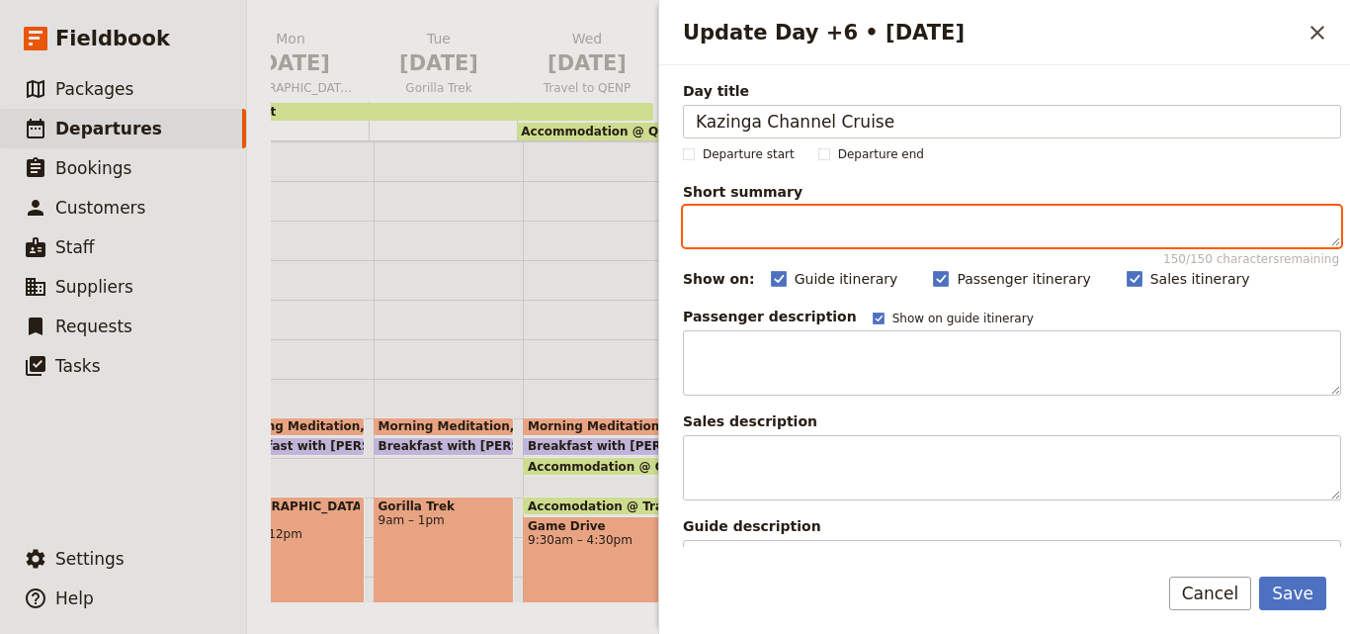
paste textarea "Kazinga Channel Cruise Hippo/Elephant/Alligato"
click at [872, 227] on textarea "Kazinga Channel Cruise Hippo/Elephant/Alligato" at bounding box center [1012, 227] width 658 height 42
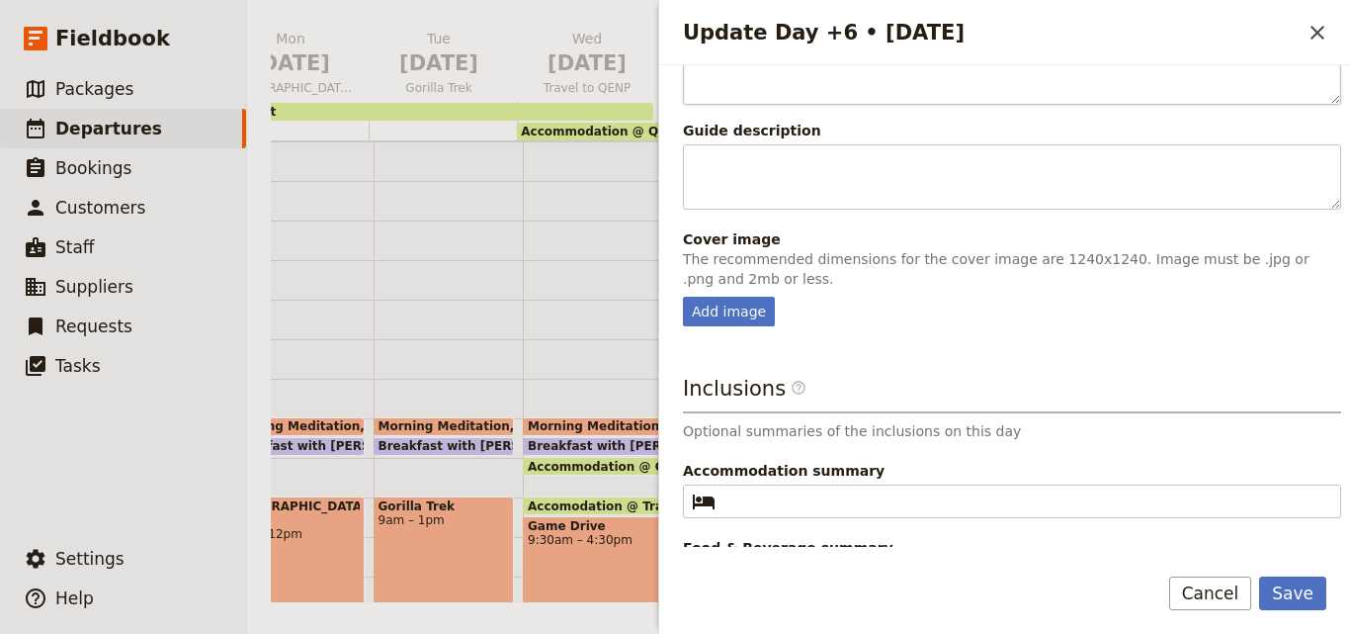
scroll to position [446, 0]
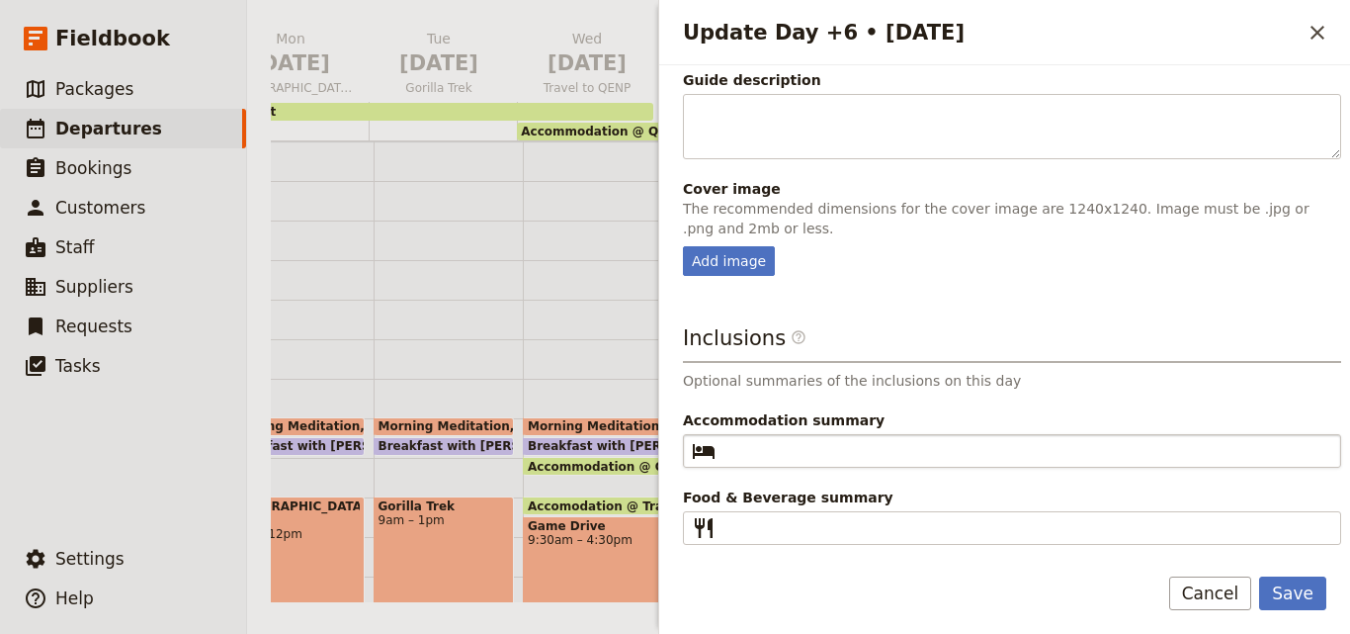
type textarea "Kazinga Channel Cruise : Hippo/Elephant/Alligato"
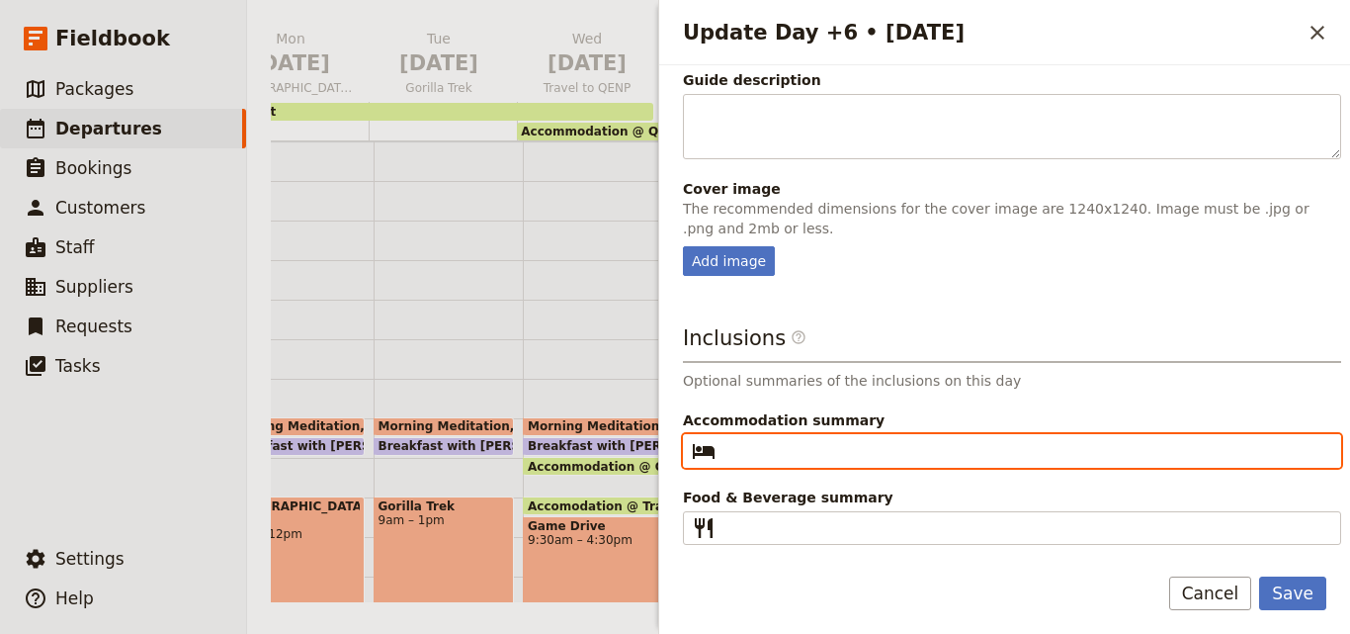
click at [1220, 449] on input "Accommodation summary ​" at bounding box center [1025, 451] width 605 height 24
paste input "Enganzi Lodge"
type input "Enganzi Lodge"
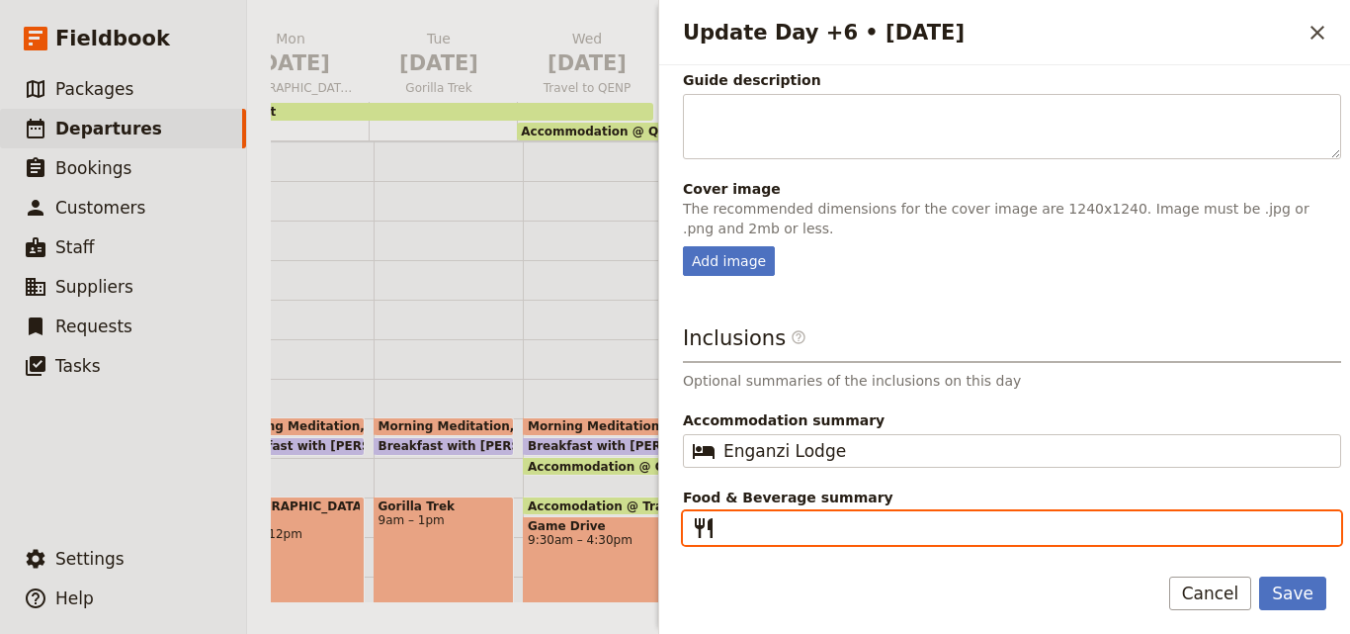
click at [835, 531] on input "Food & Beverage summary ​" at bounding box center [1025, 528] width 605 height 24
drag, startPoint x: 835, startPoint y: 531, endPoint x: 767, endPoint y: 527, distance: 68.3
click at [767, 527] on input "Food & Beverage summary ​" at bounding box center [1025, 528] width 605 height 24
click at [765, 526] on input "Food & Beverage summary ​" at bounding box center [1025, 528] width 605 height 24
type input "B L D"
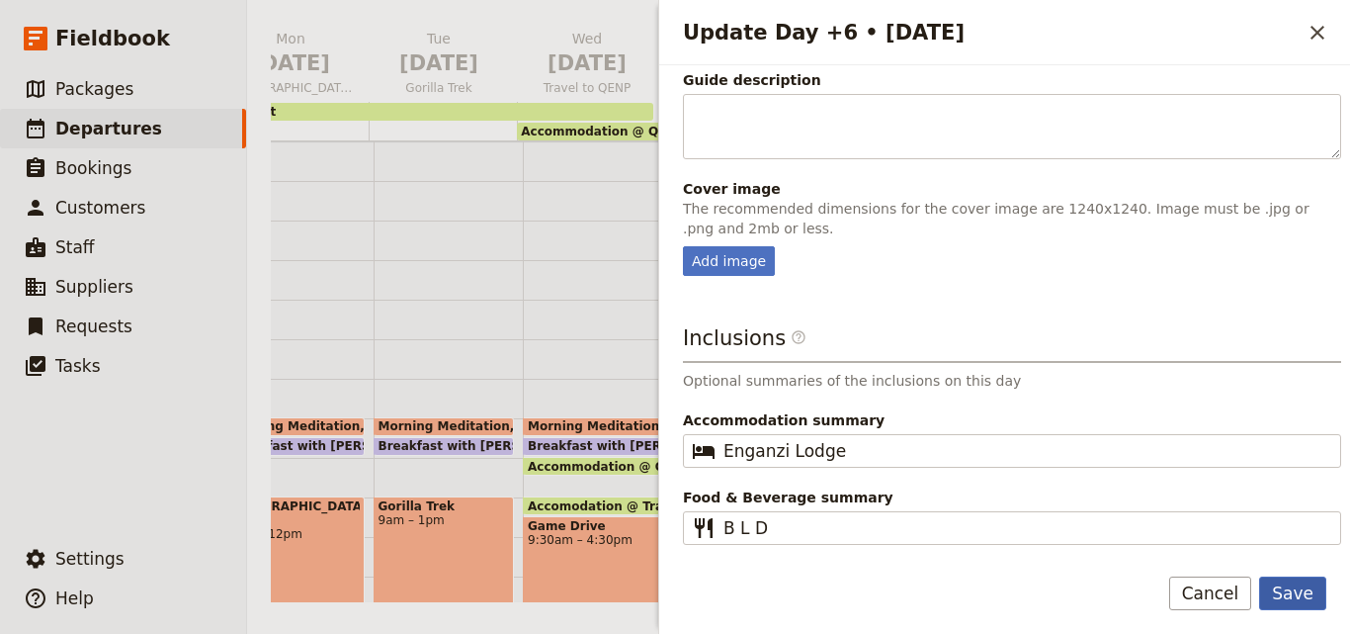
click at [1301, 589] on button "Save" at bounding box center [1292, 593] width 67 height 34
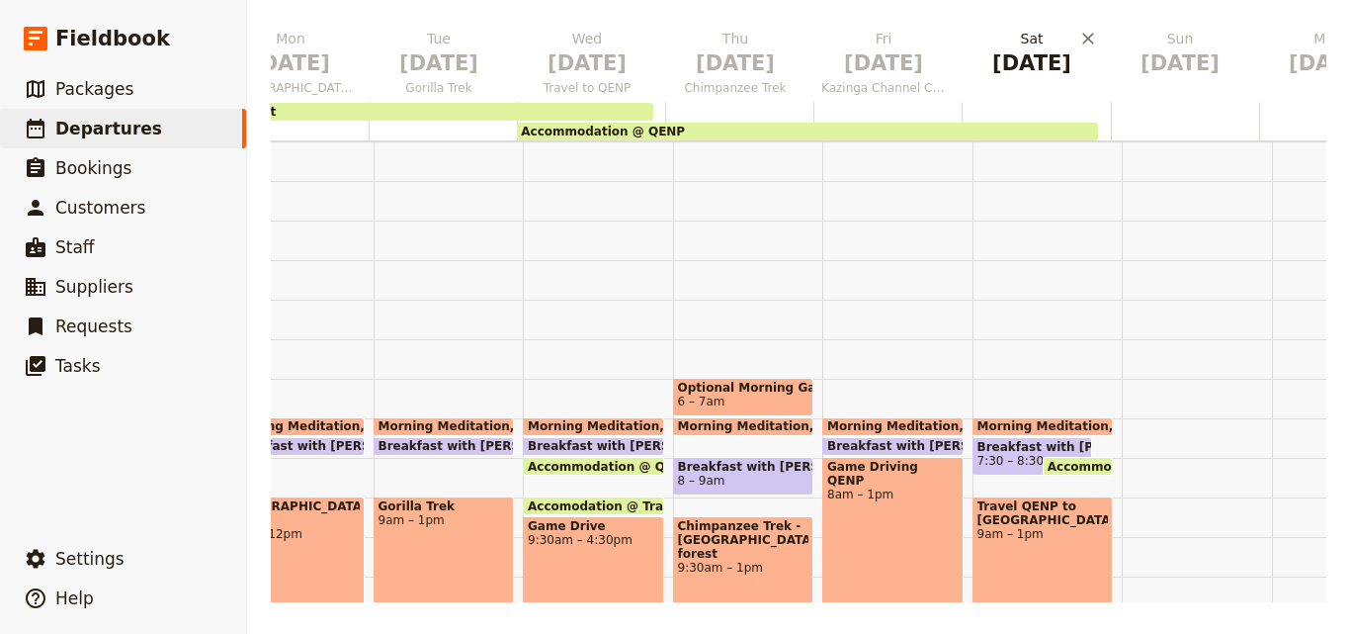
click at [1025, 82] on button "Sat Nov 22" at bounding box center [1036, 57] width 148 height 57
